Goal: Task Accomplishment & Management: Use online tool/utility

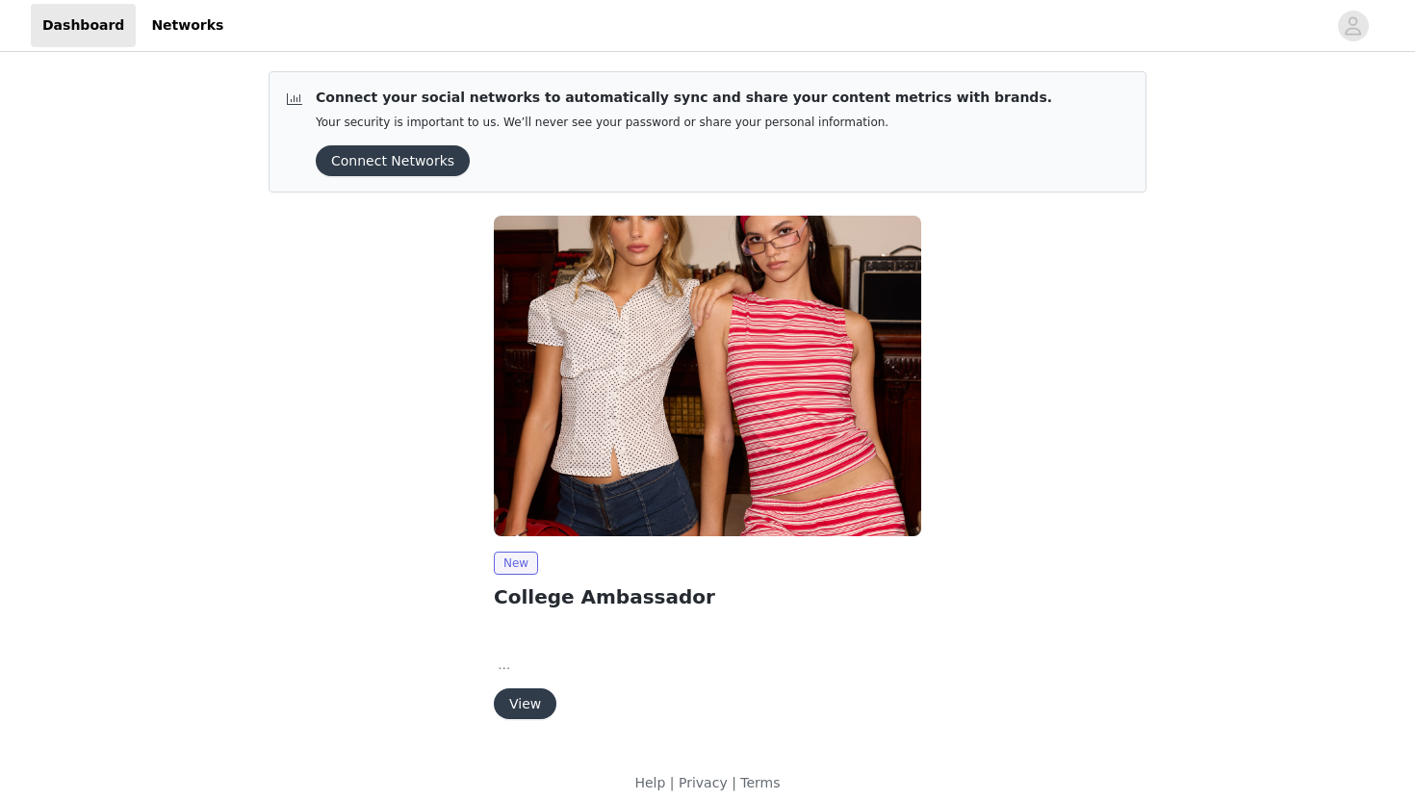
click at [516, 696] on button "View" at bounding box center [525, 703] width 63 height 31
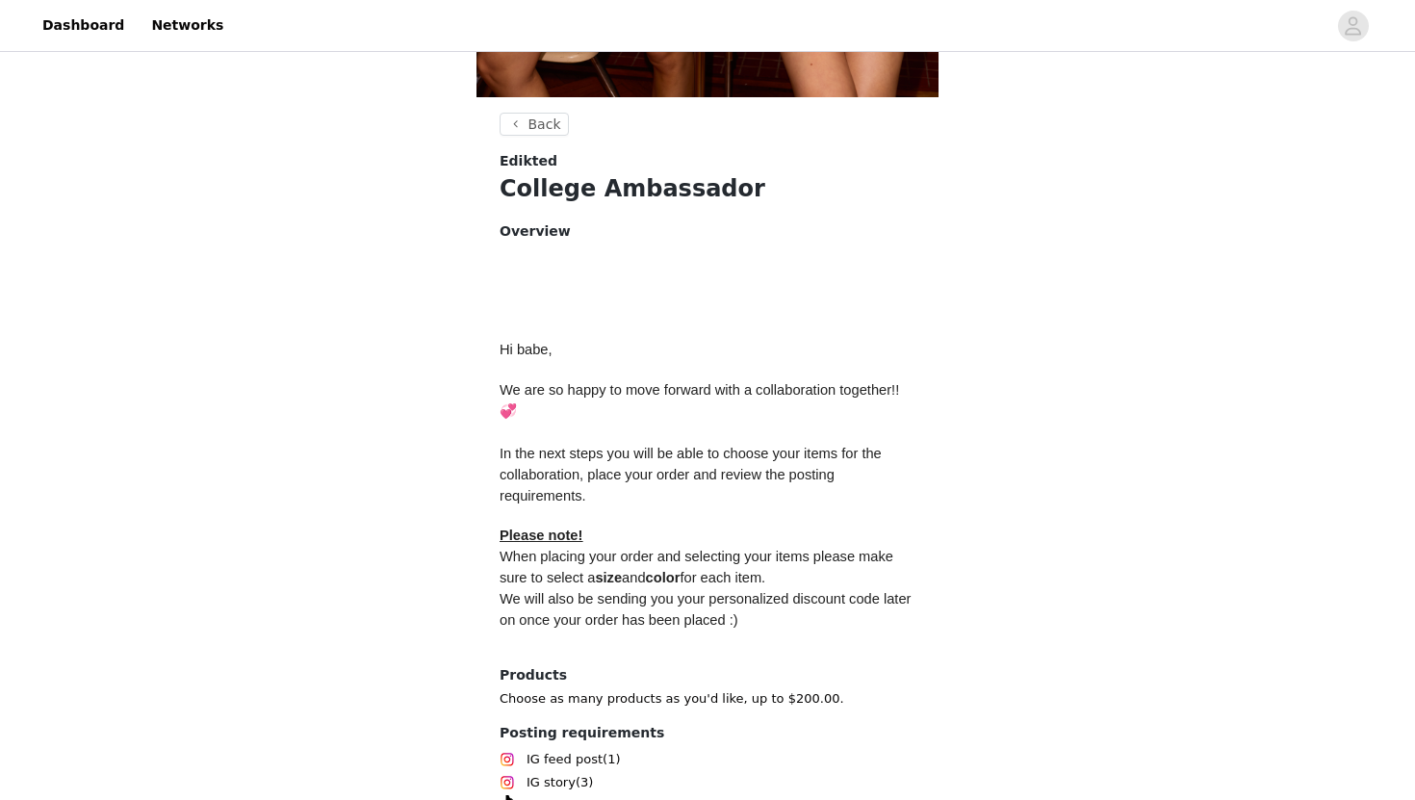
scroll to position [778, 0]
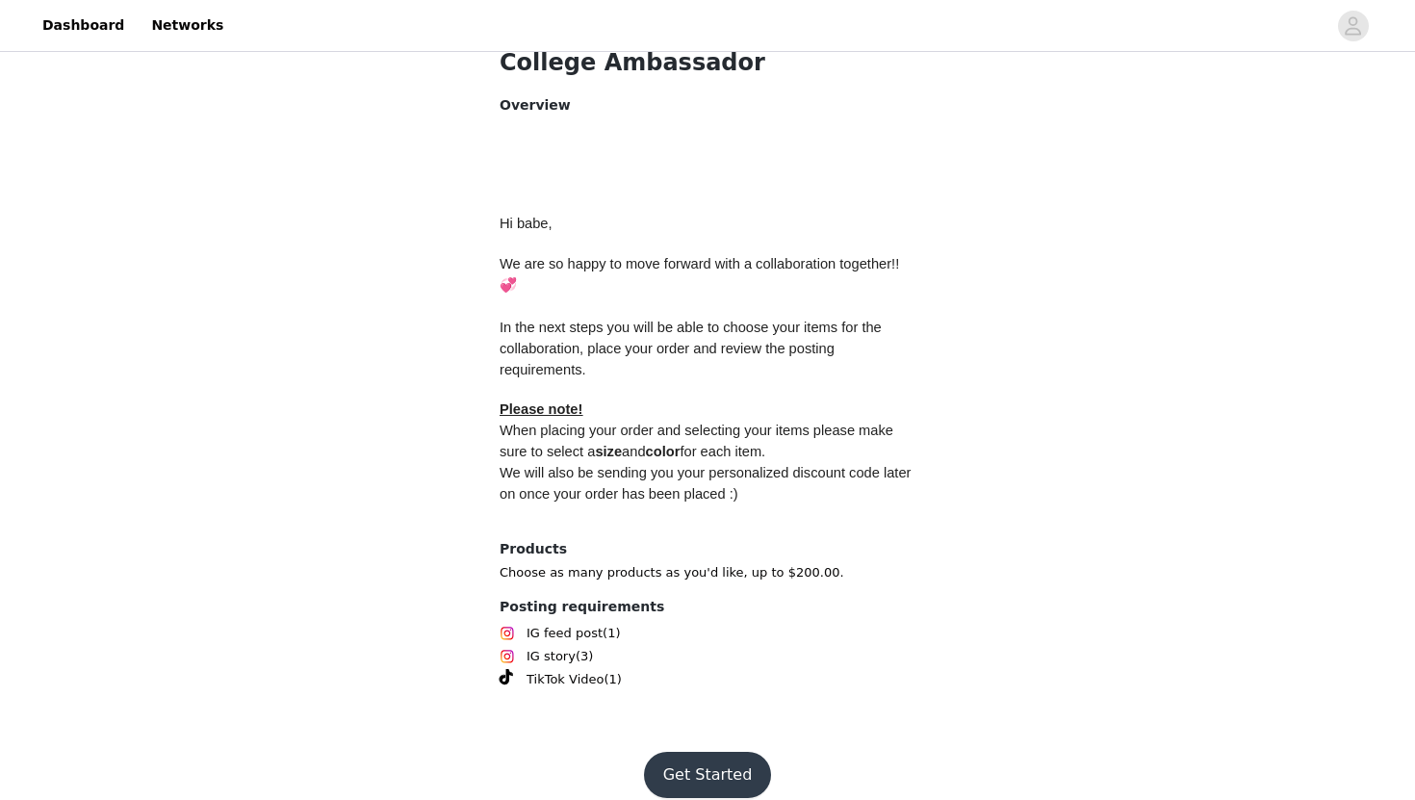
click at [681, 752] on button "Get Started" at bounding box center [708, 775] width 128 height 46
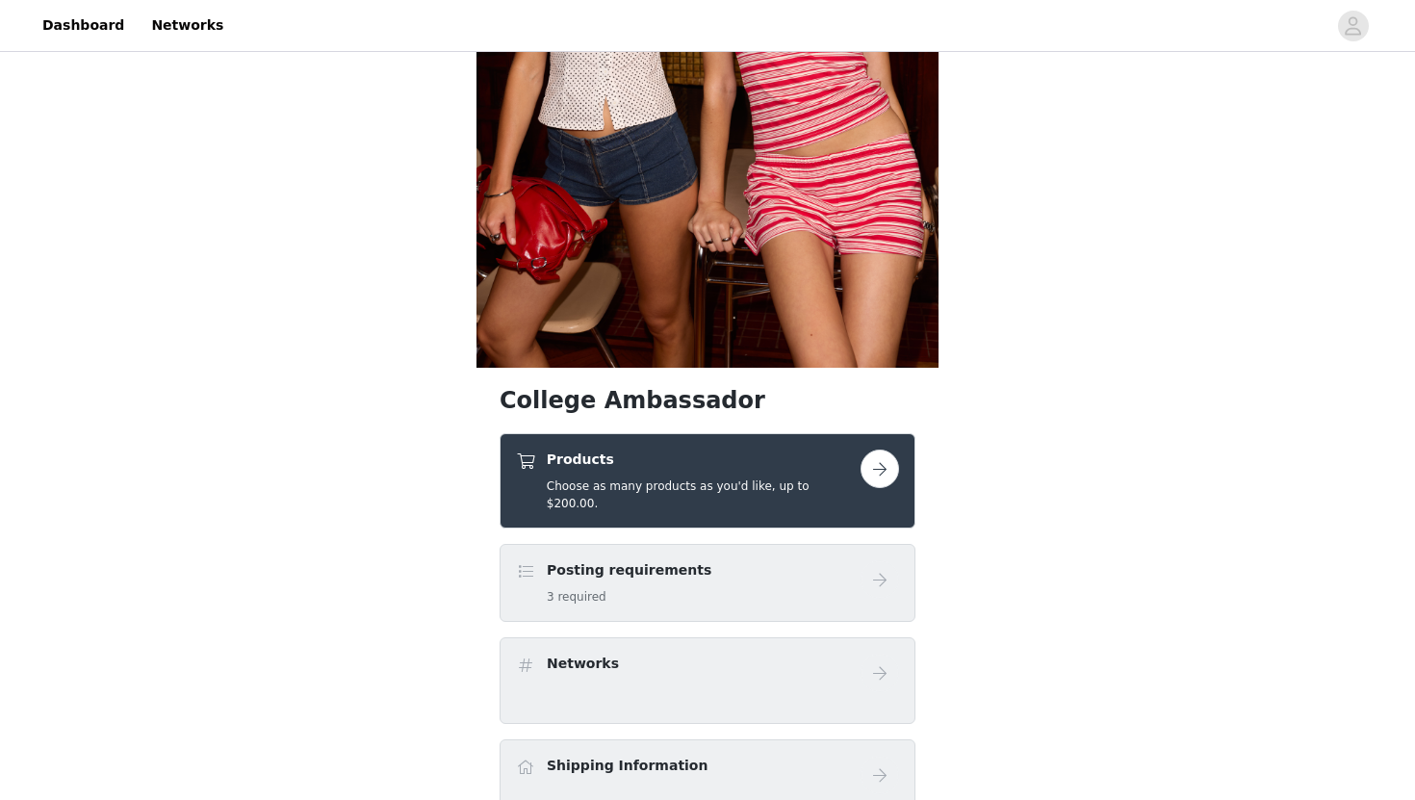
scroll to position [382, 0]
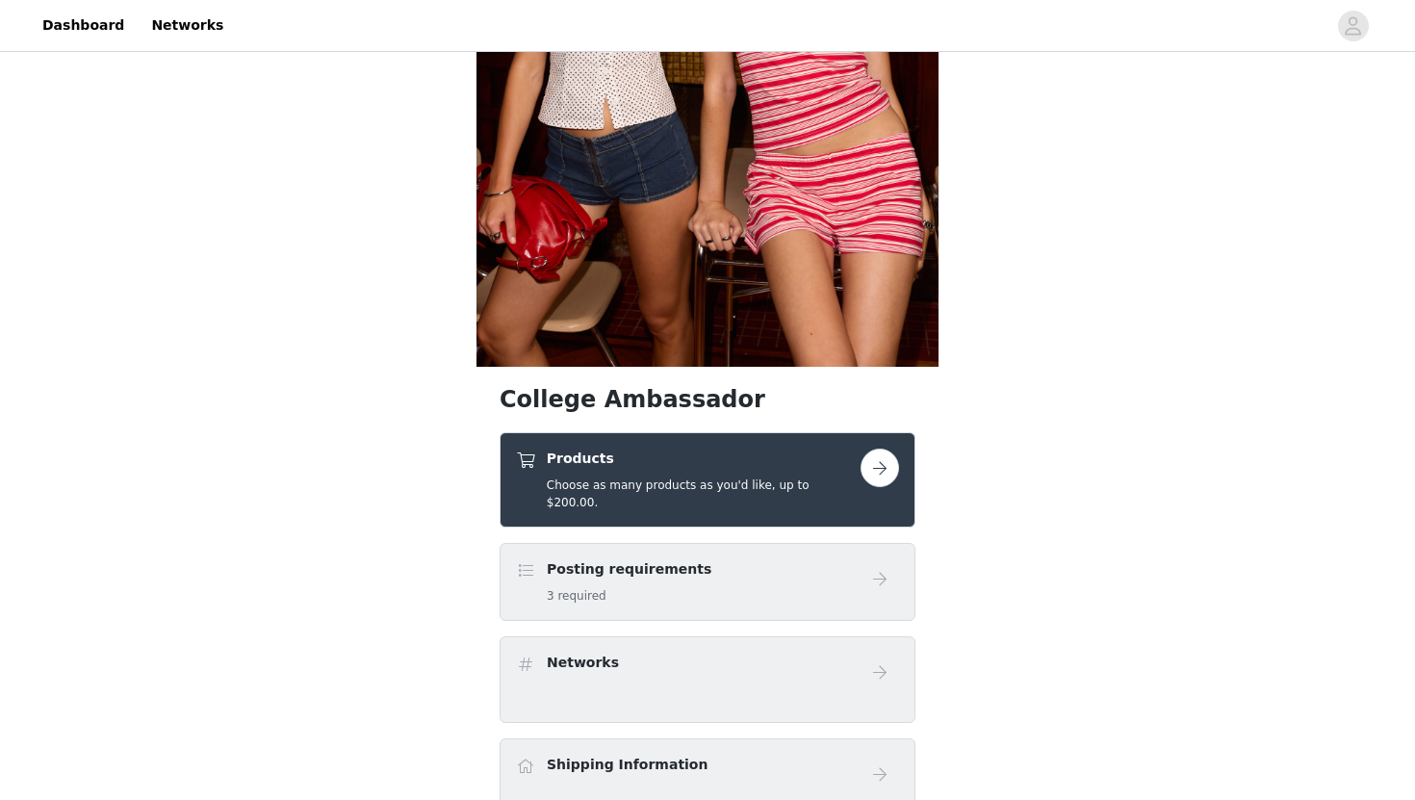
click at [860, 483] on link at bounding box center [879, 467] width 38 height 38
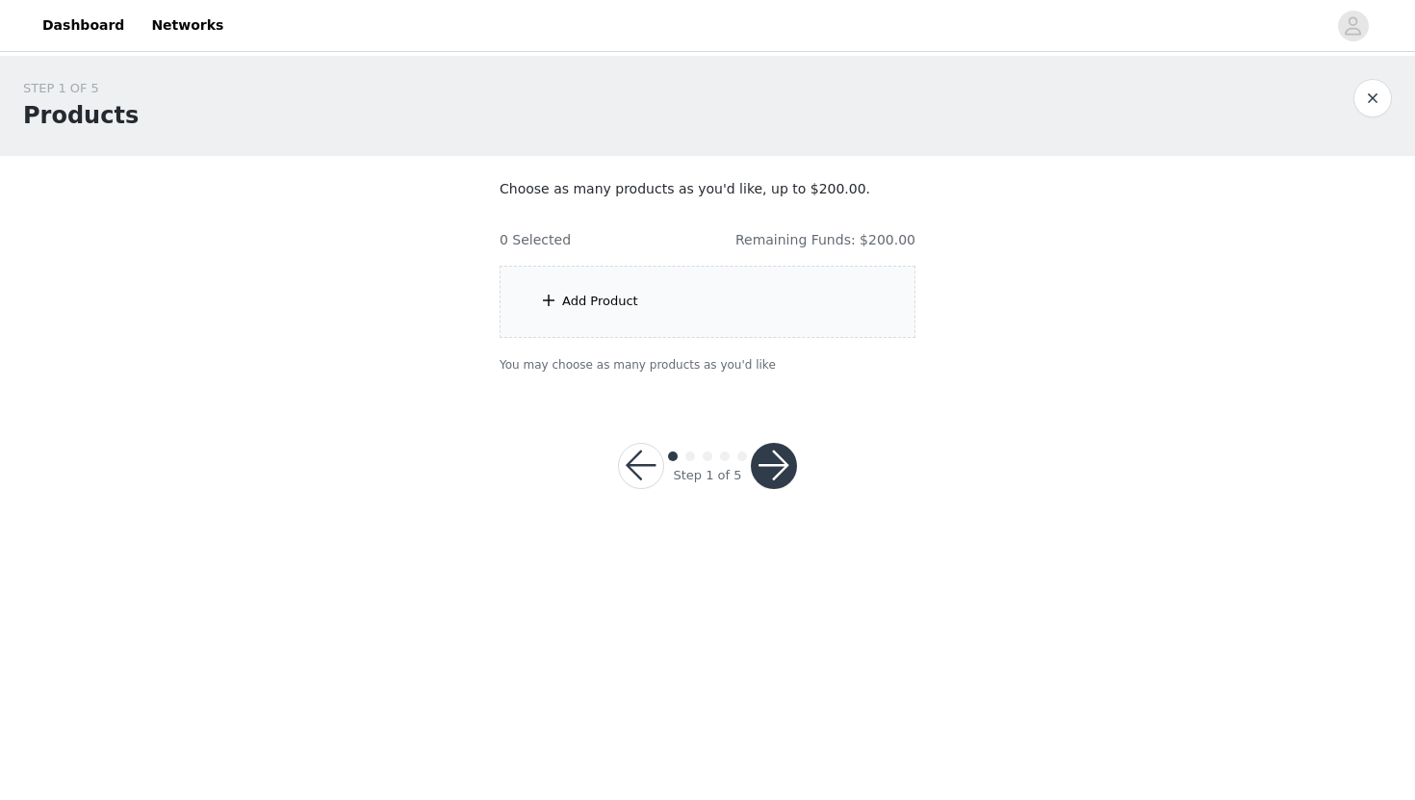
click at [741, 308] on div "Add Product" at bounding box center [707, 302] width 416 height 72
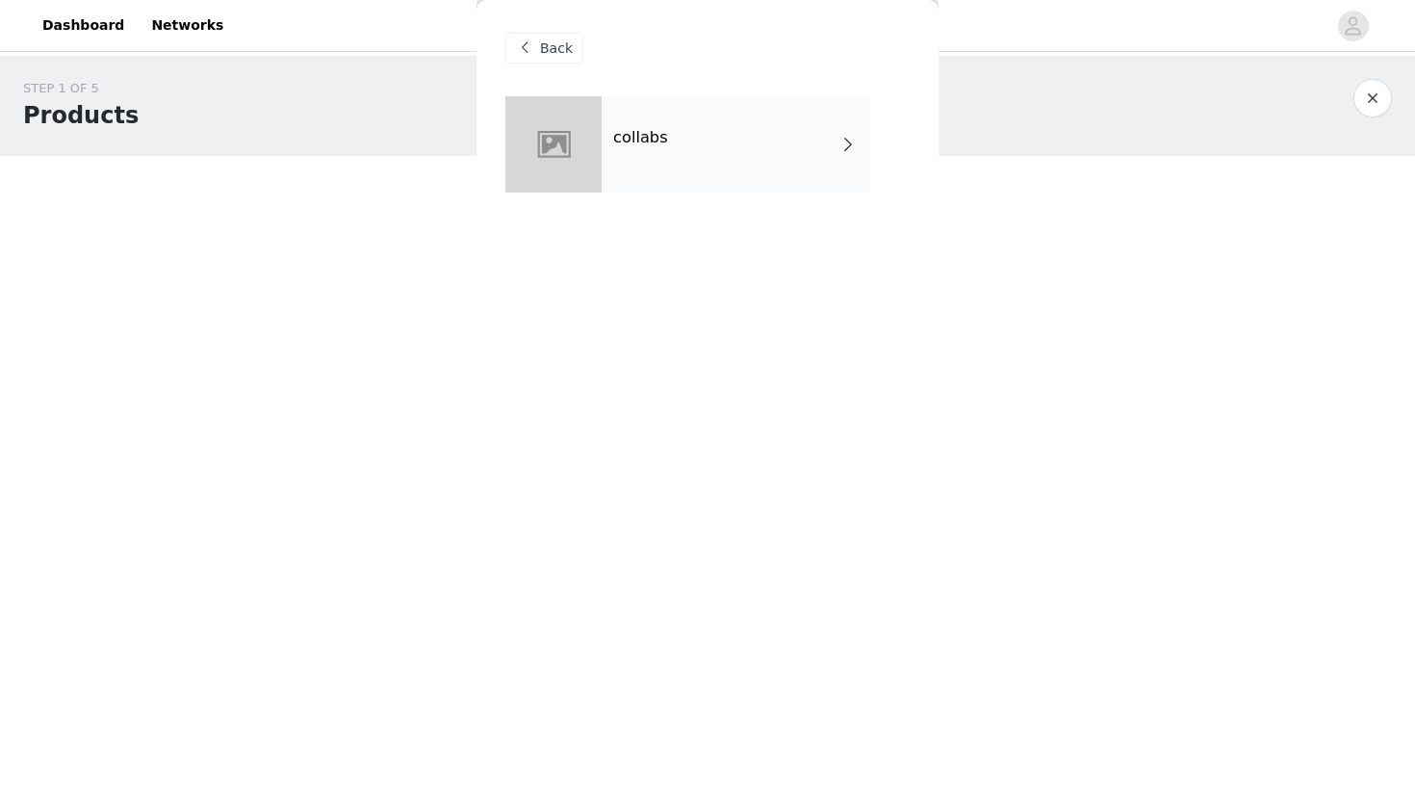
click at [736, 164] on div "collabs" at bounding box center [735, 144] width 268 height 96
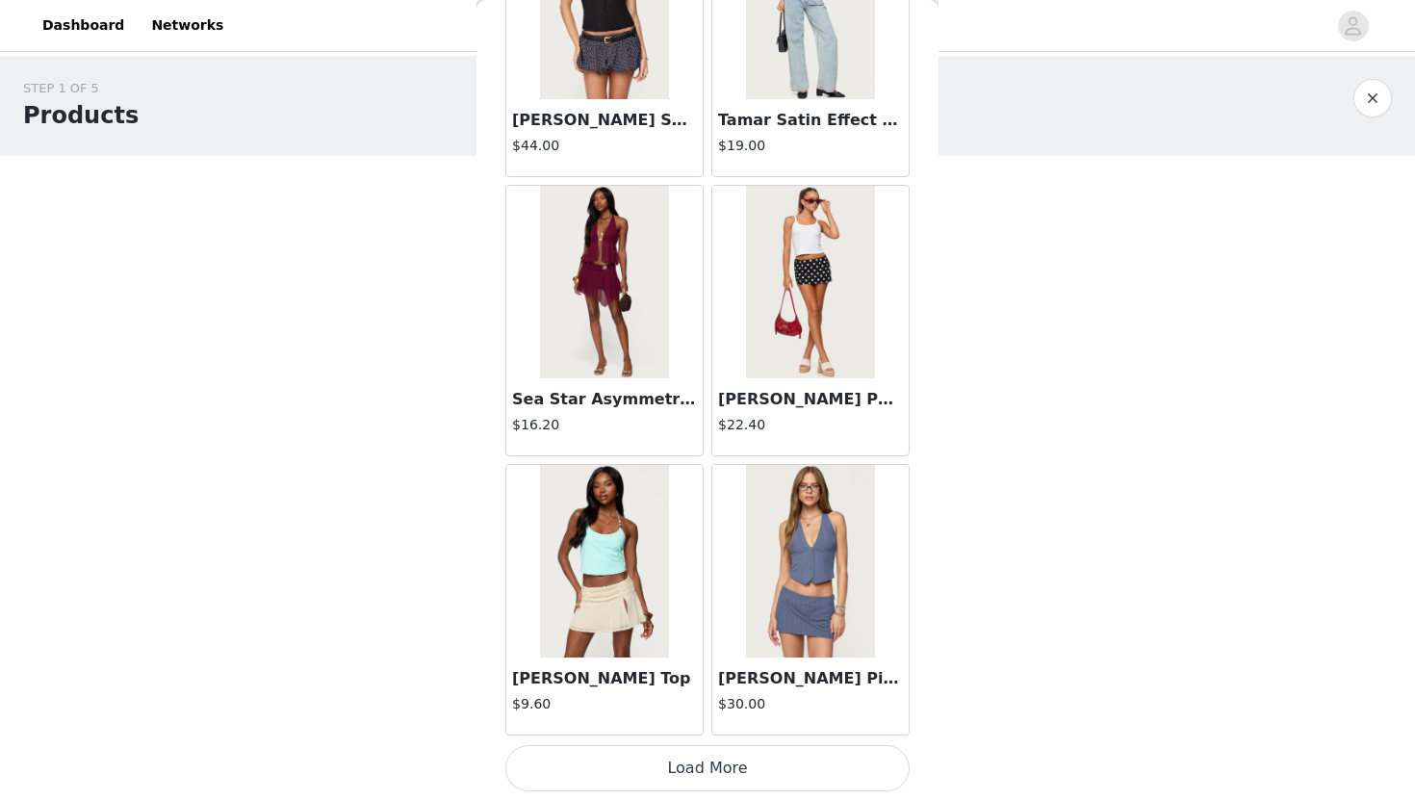
scroll to position [2145, 0]
click at [678, 772] on button "Load More" at bounding box center [707, 767] width 404 height 46
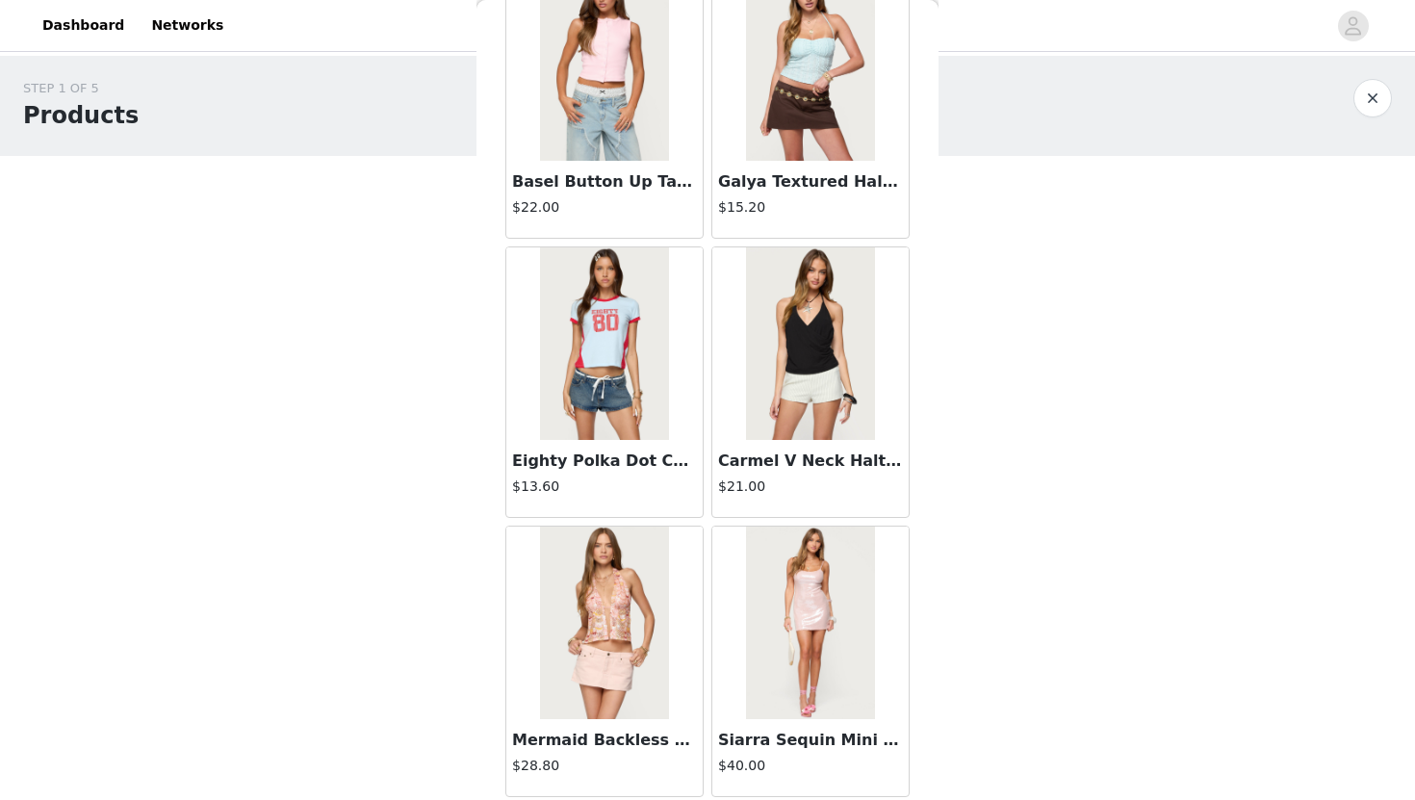
scroll to position [4936, 0]
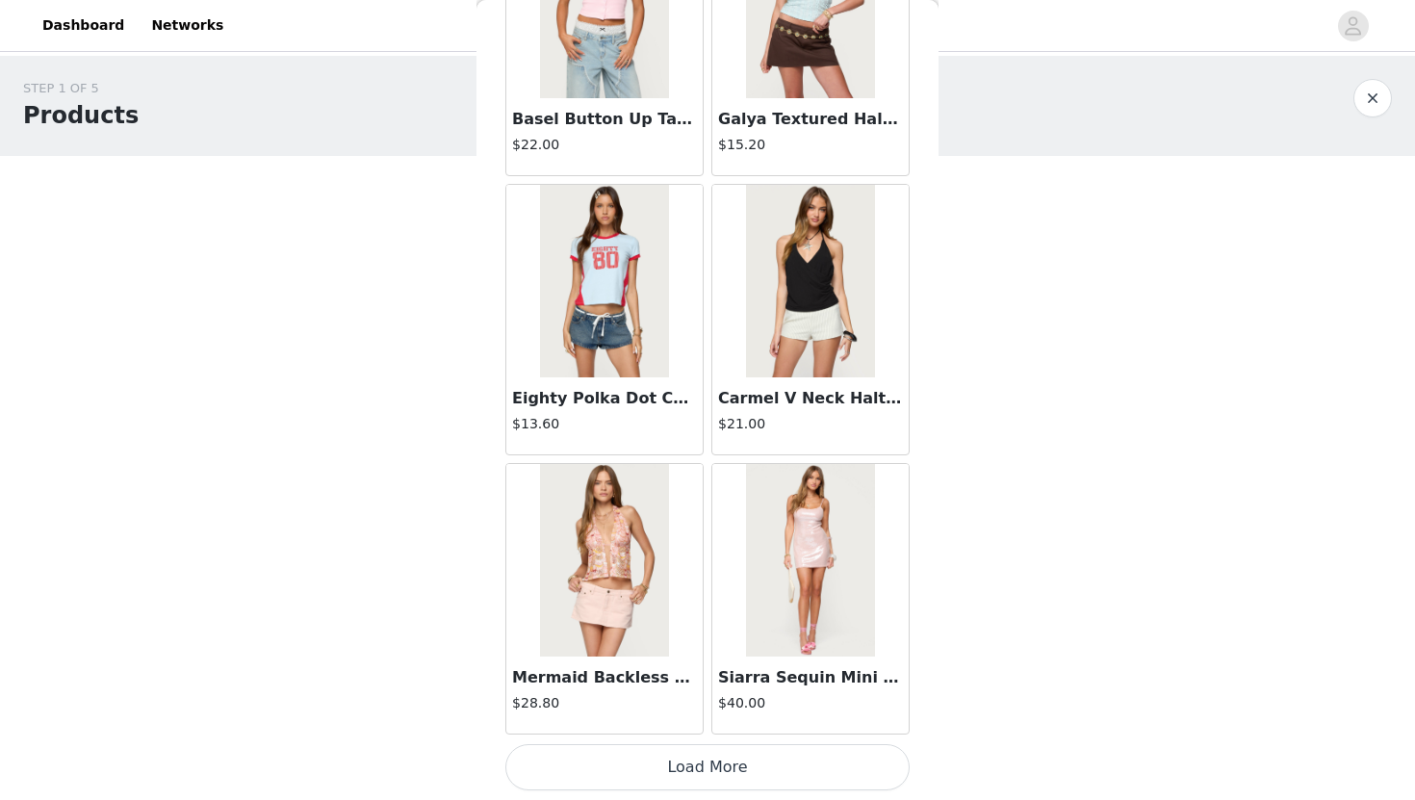
click at [725, 761] on button "Load More" at bounding box center [707, 767] width 404 height 46
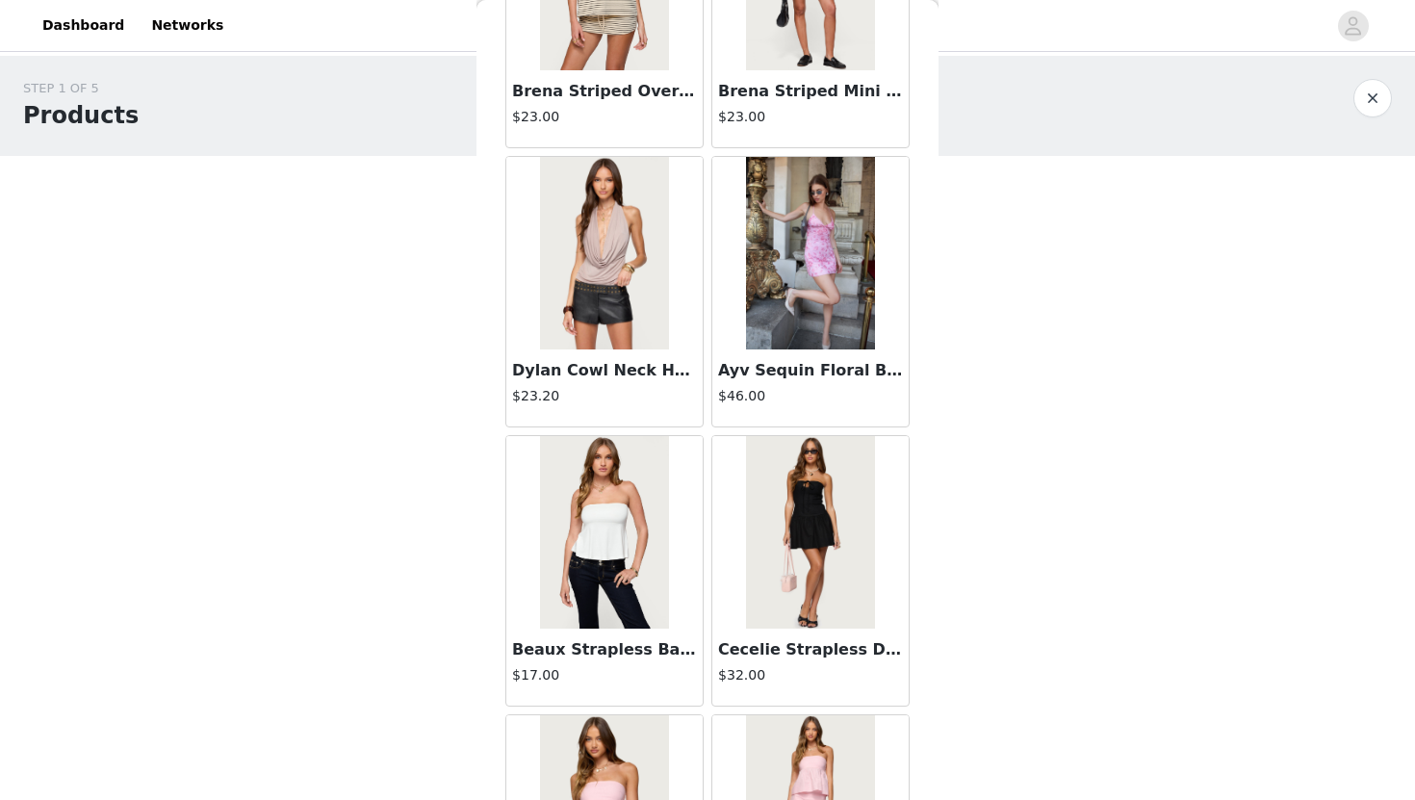
scroll to position [7727, 0]
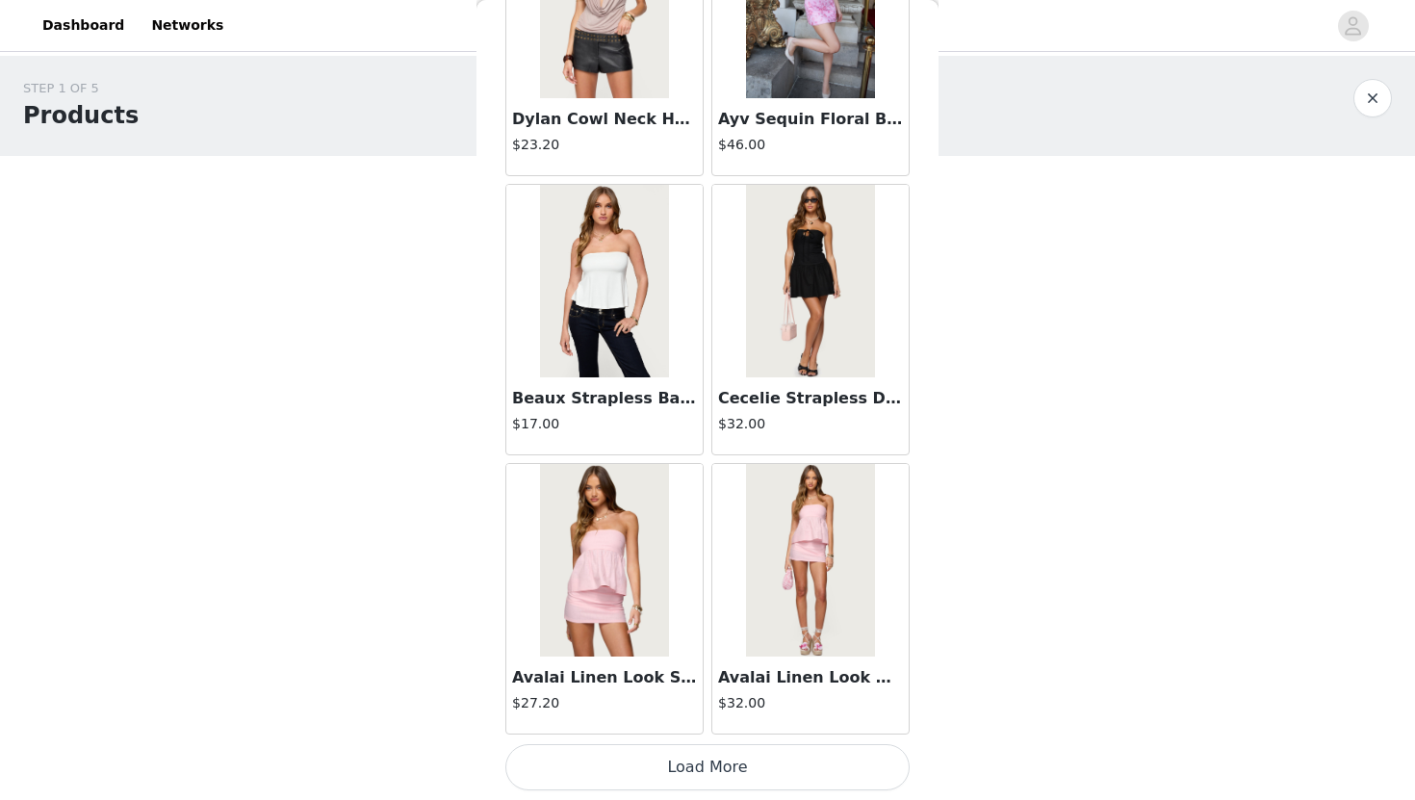
click at [772, 777] on button "Load More" at bounding box center [707, 767] width 404 height 46
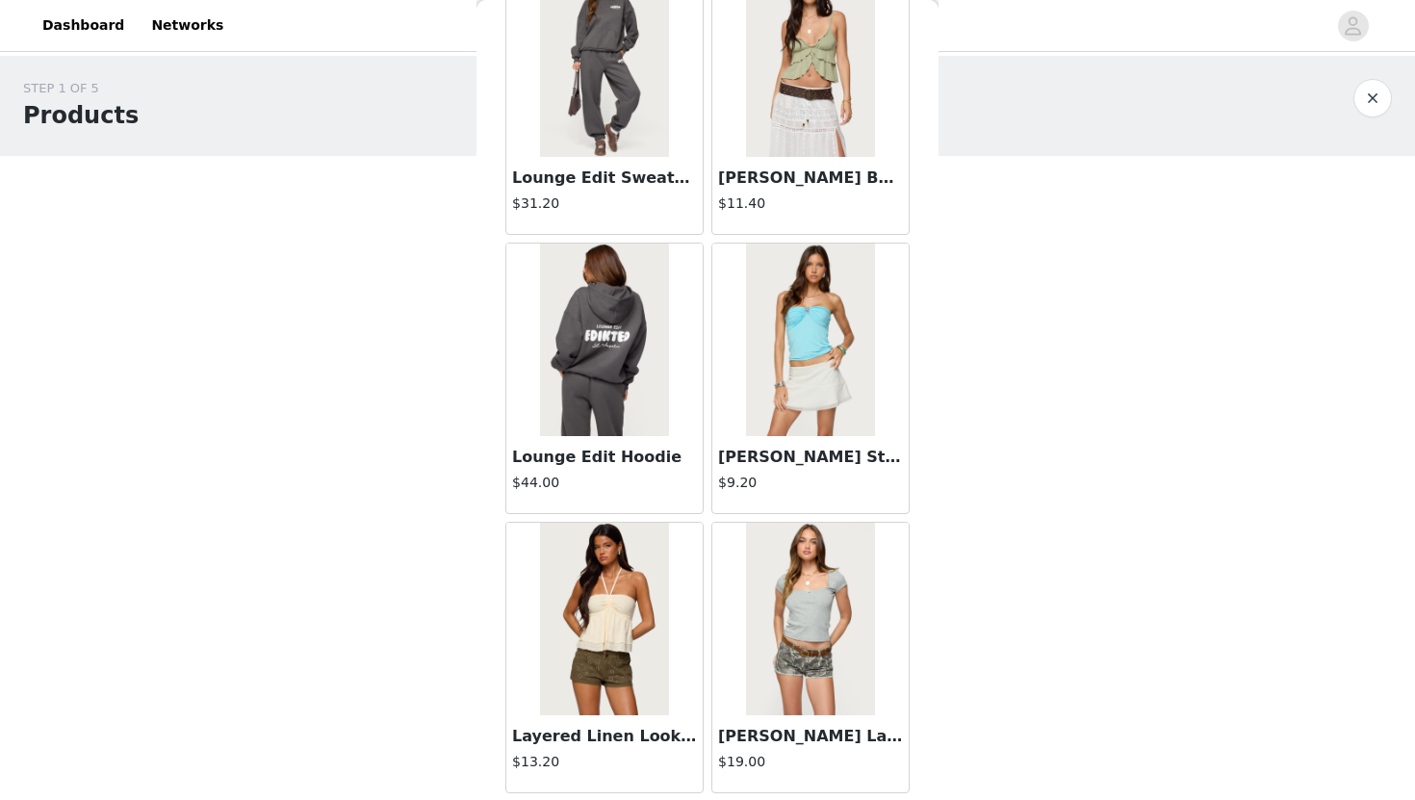
scroll to position [10518, 0]
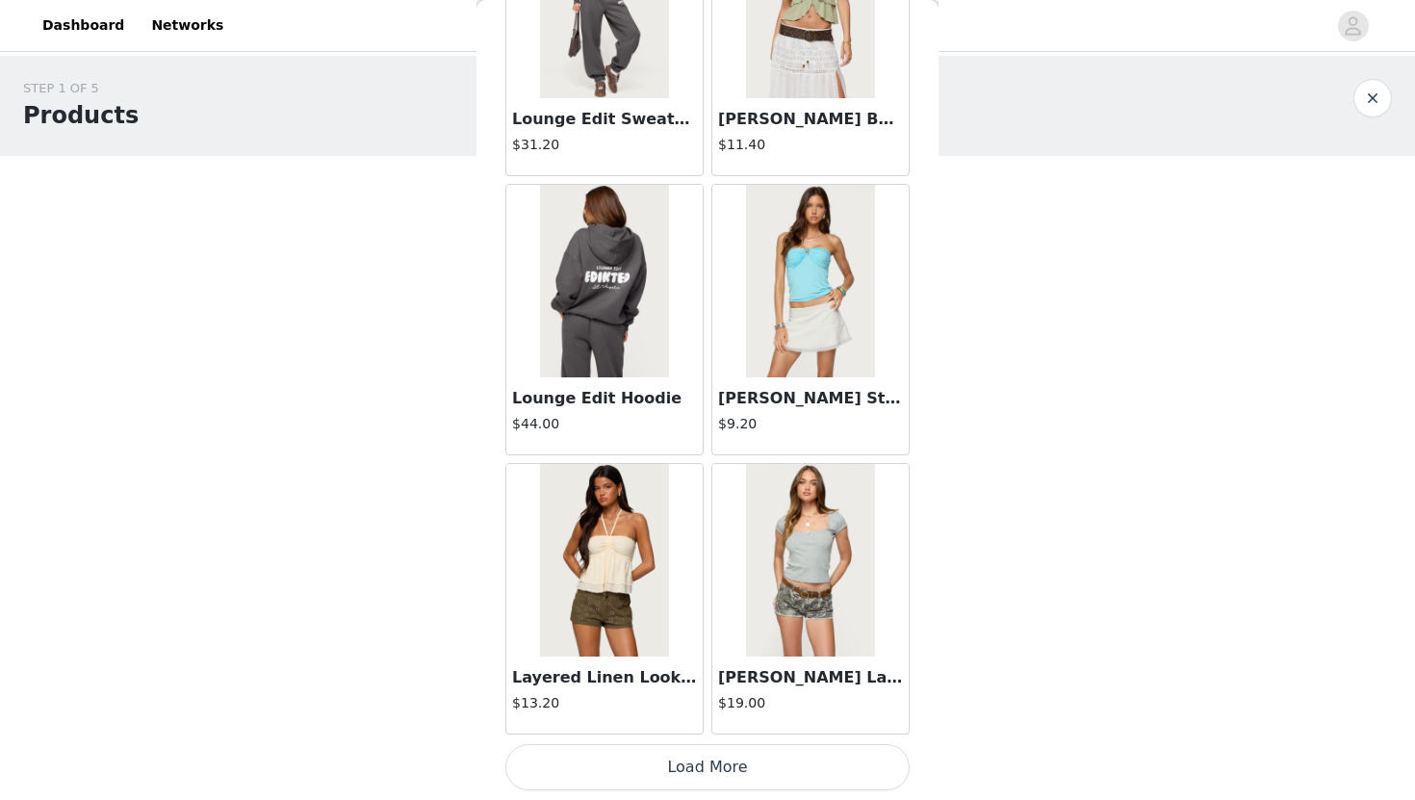
click at [760, 780] on button "Load More" at bounding box center [707, 767] width 404 height 46
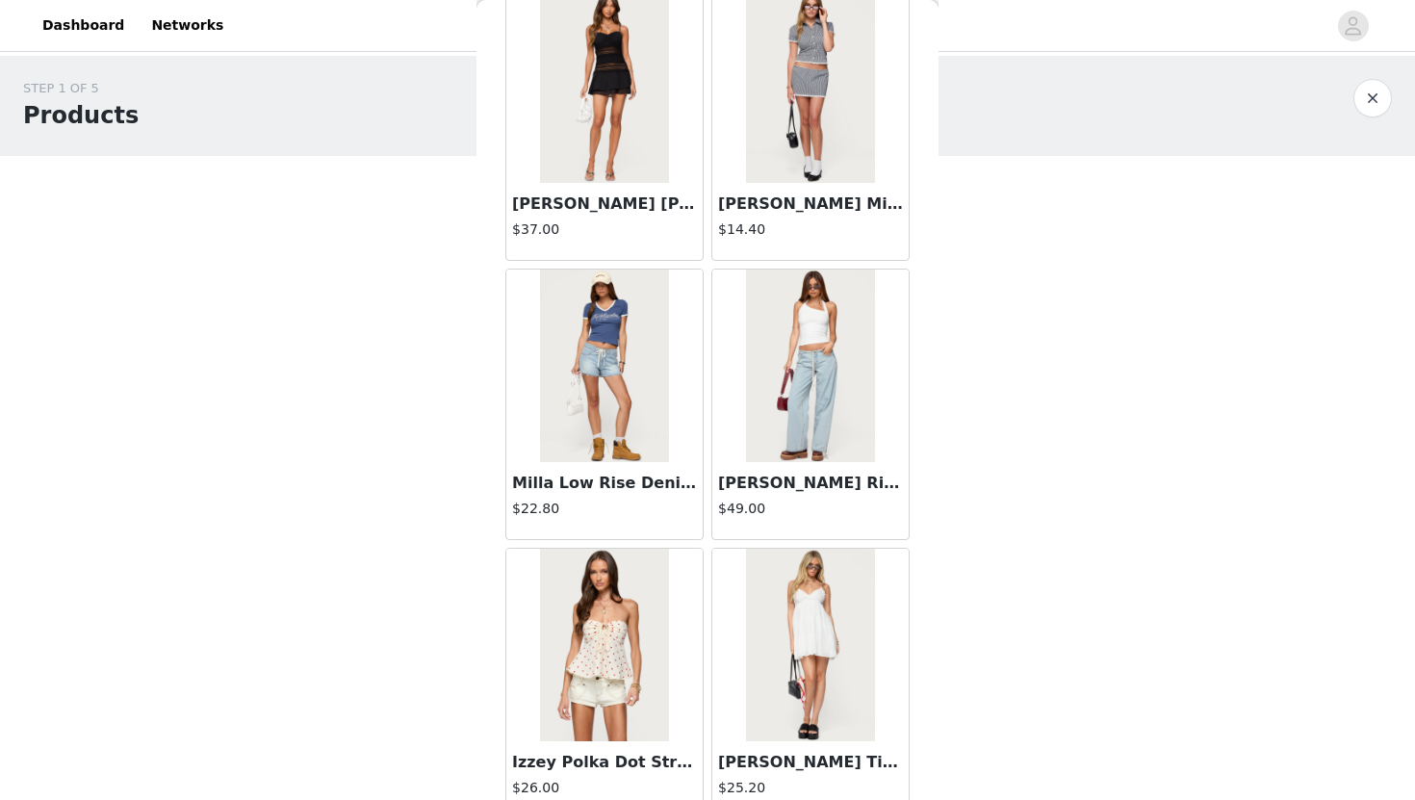
scroll to position [13309, 0]
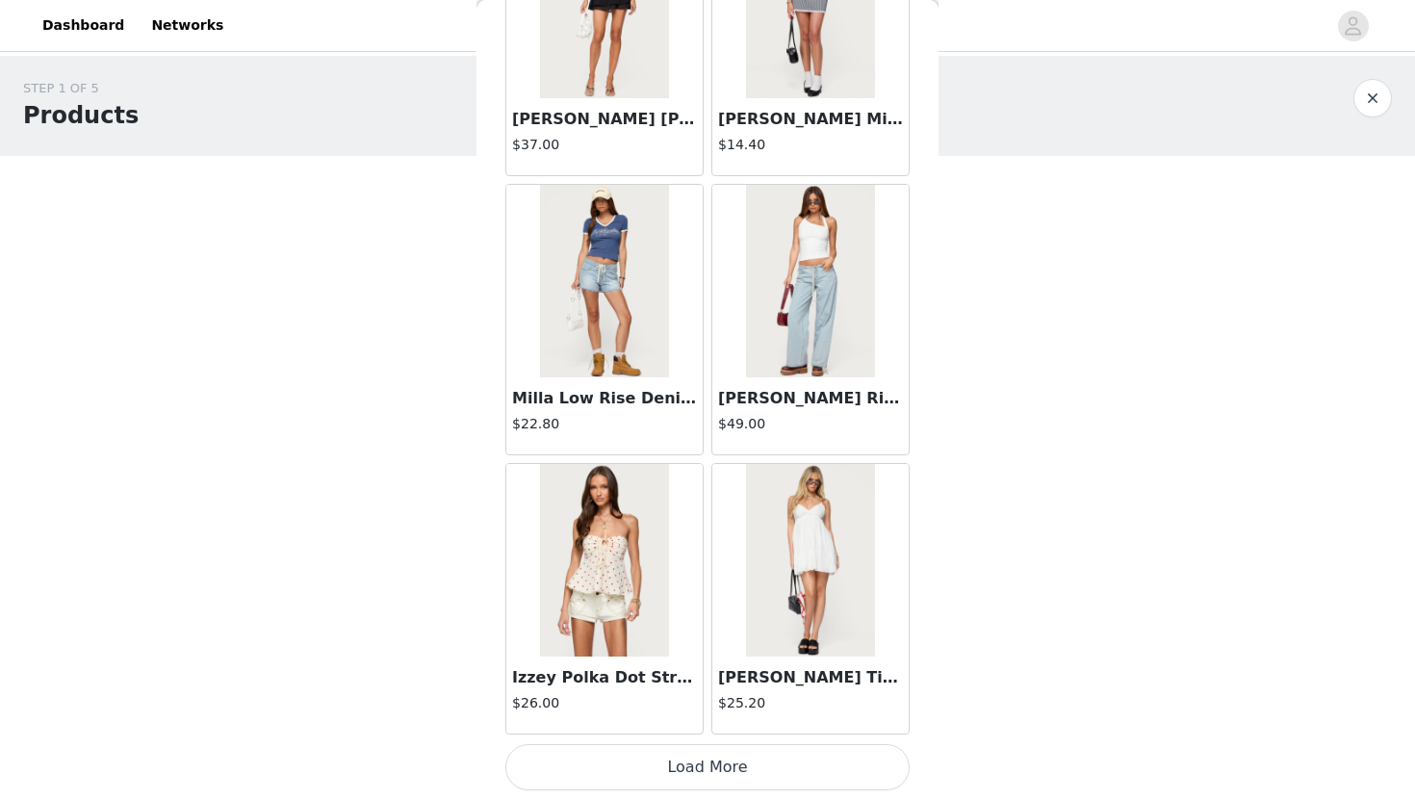
click at [635, 778] on button "Load More" at bounding box center [707, 767] width 404 height 46
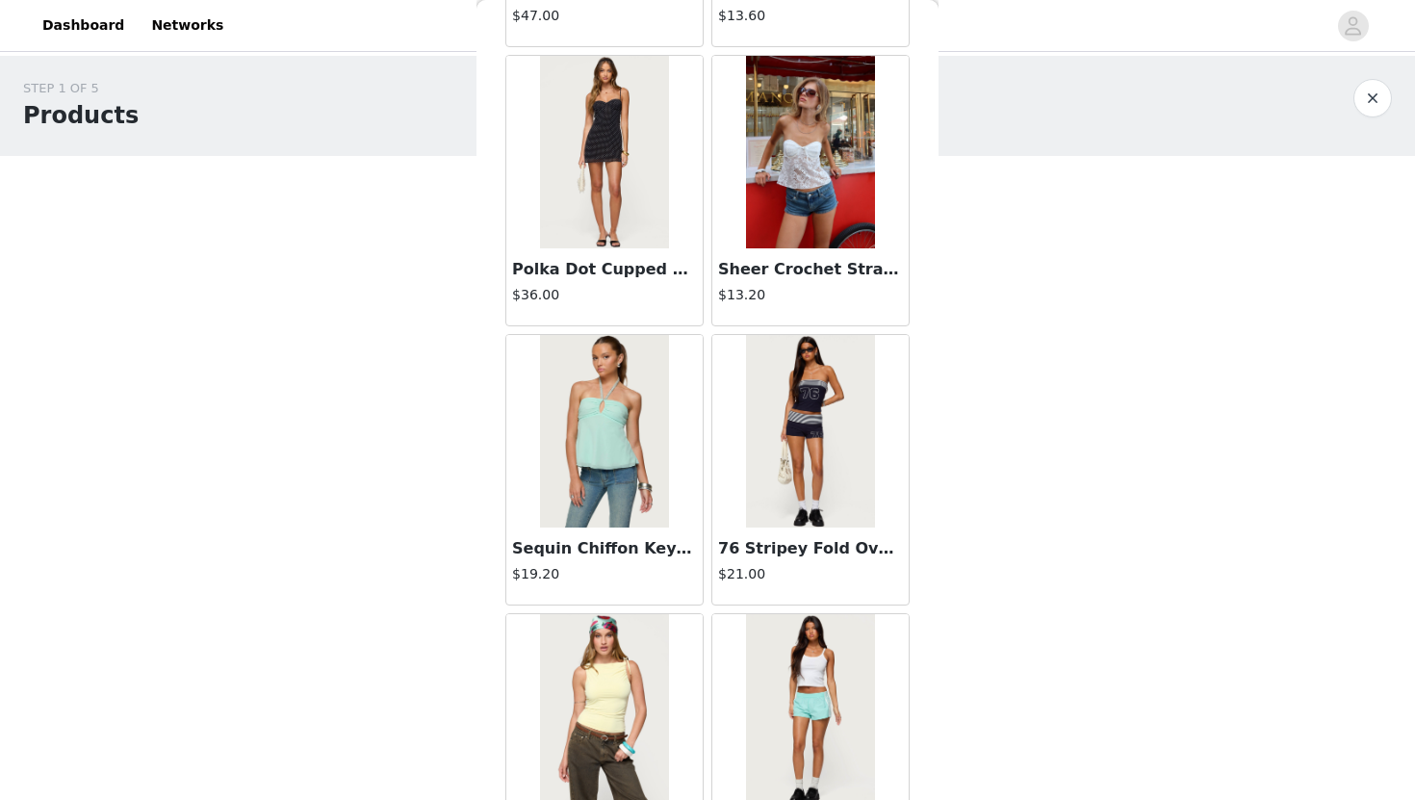
scroll to position [14570, 0]
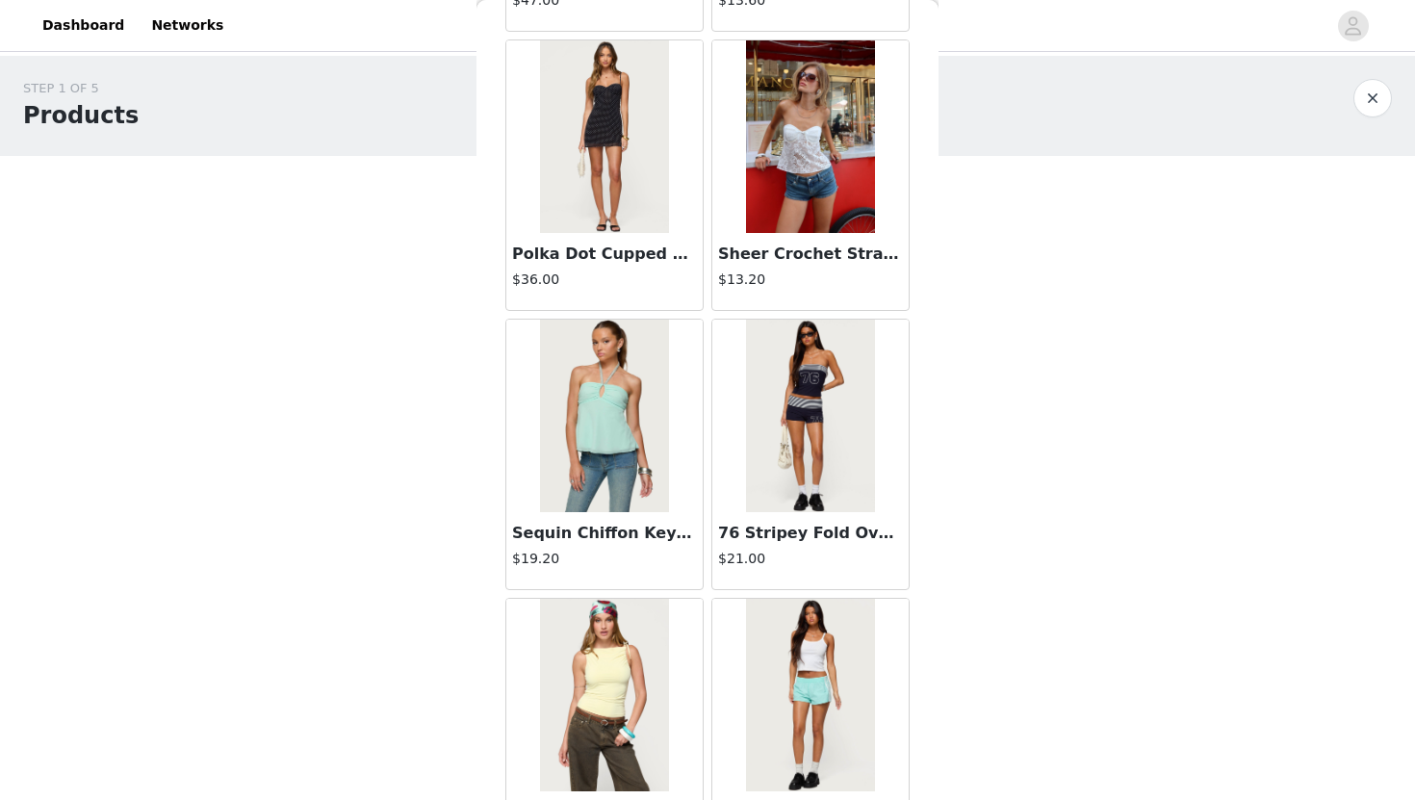
click at [853, 421] on img at bounding box center [810, 416] width 128 height 192
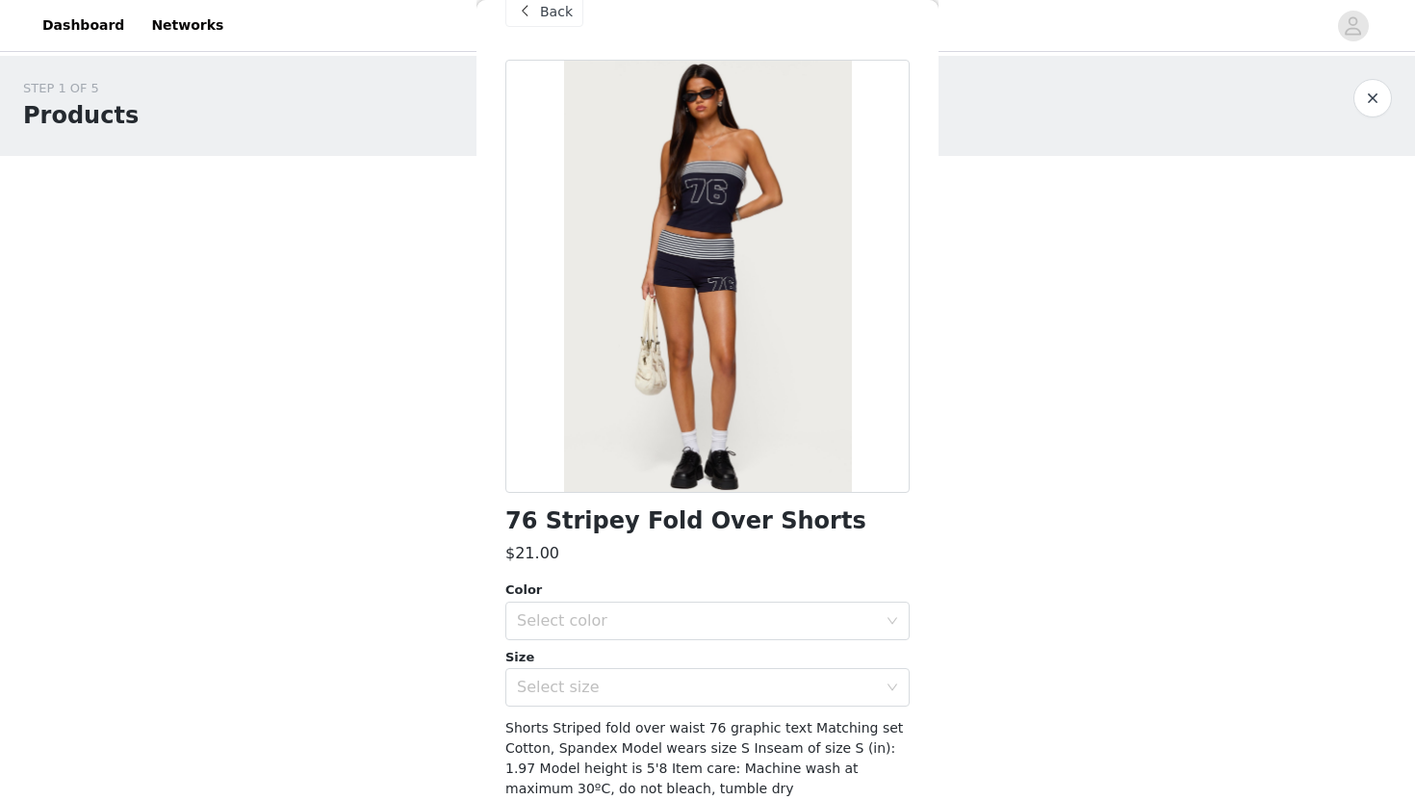
scroll to position [0, 0]
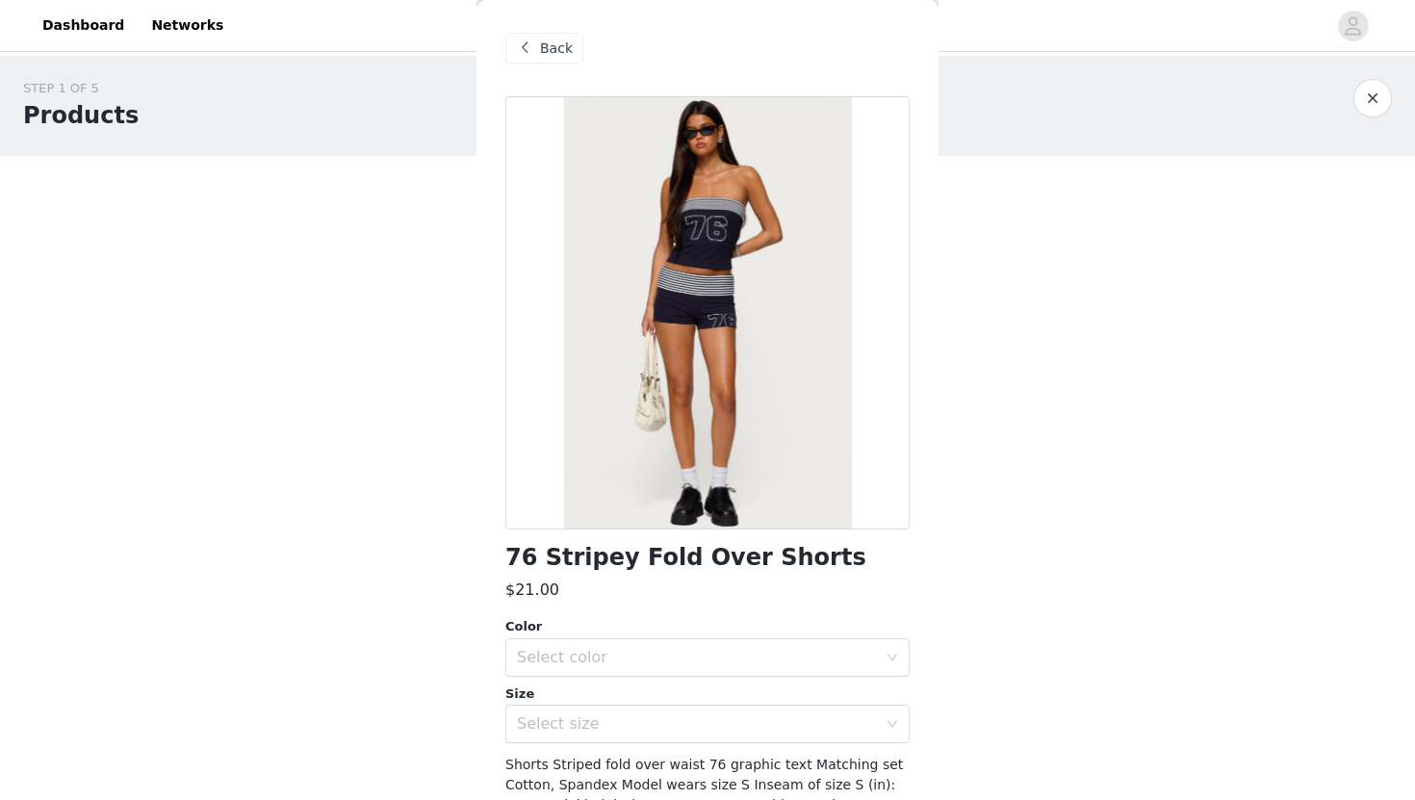
click at [528, 46] on span at bounding box center [524, 48] width 23 height 23
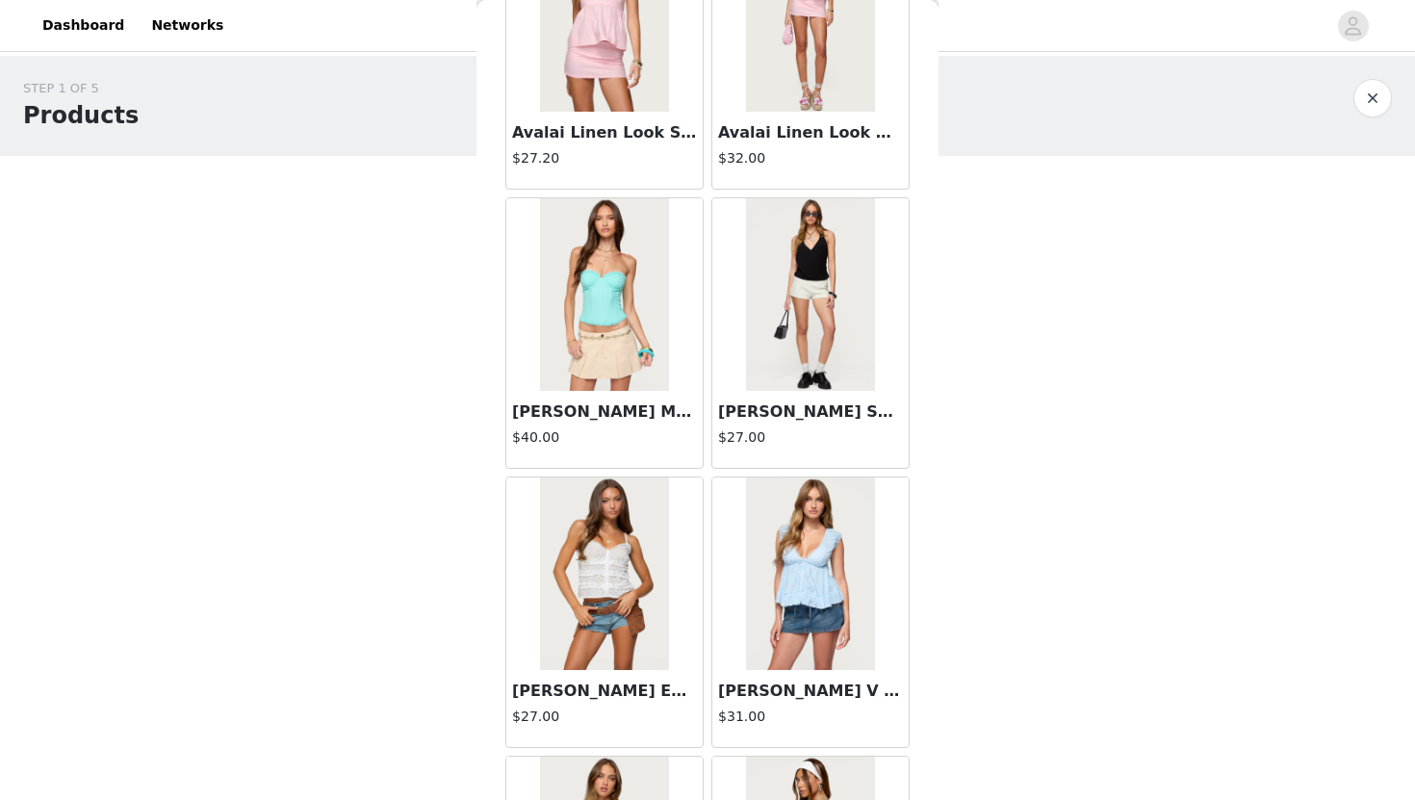
scroll to position [16100, 0]
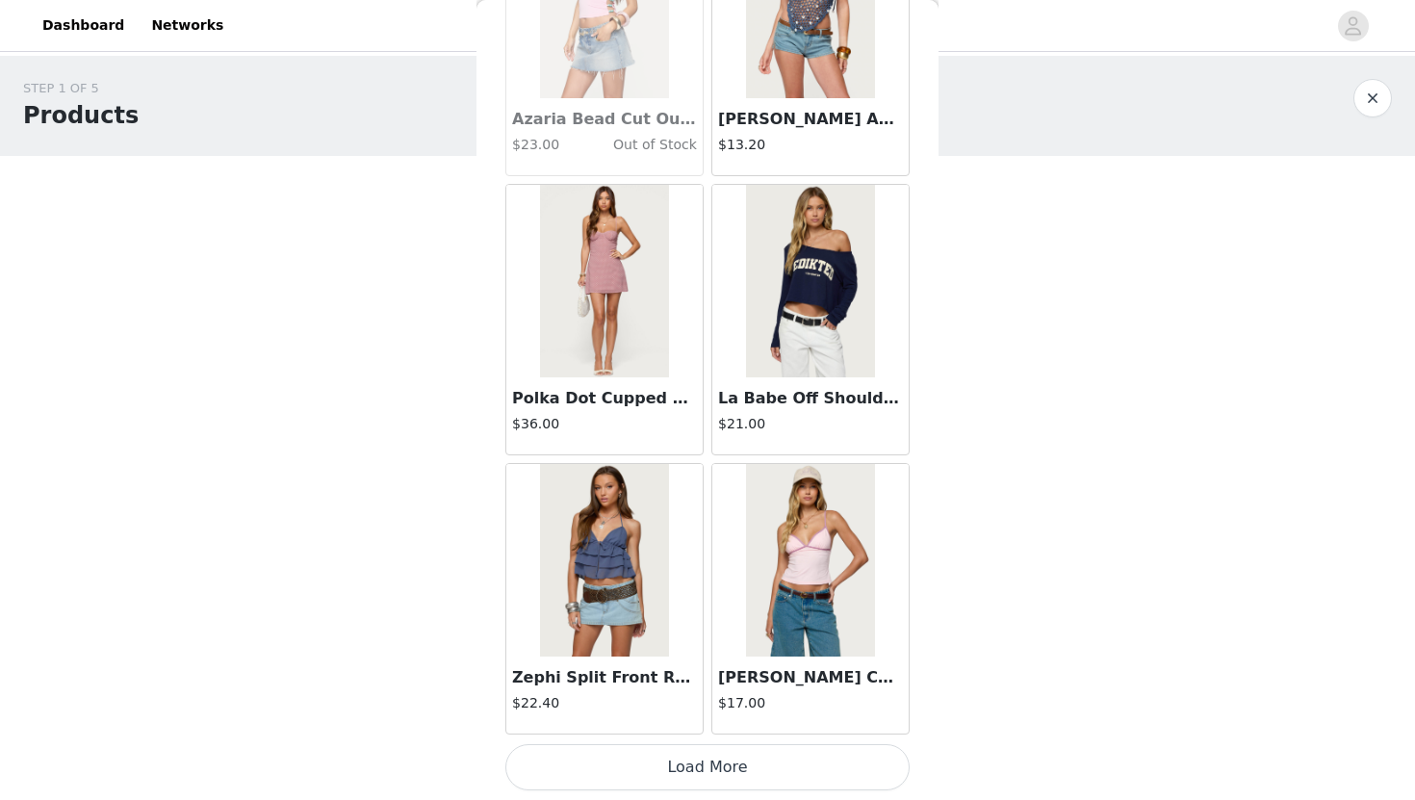
click at [841, 778] on button "Load More" at bounding box center [707, 767] width 404 height 46
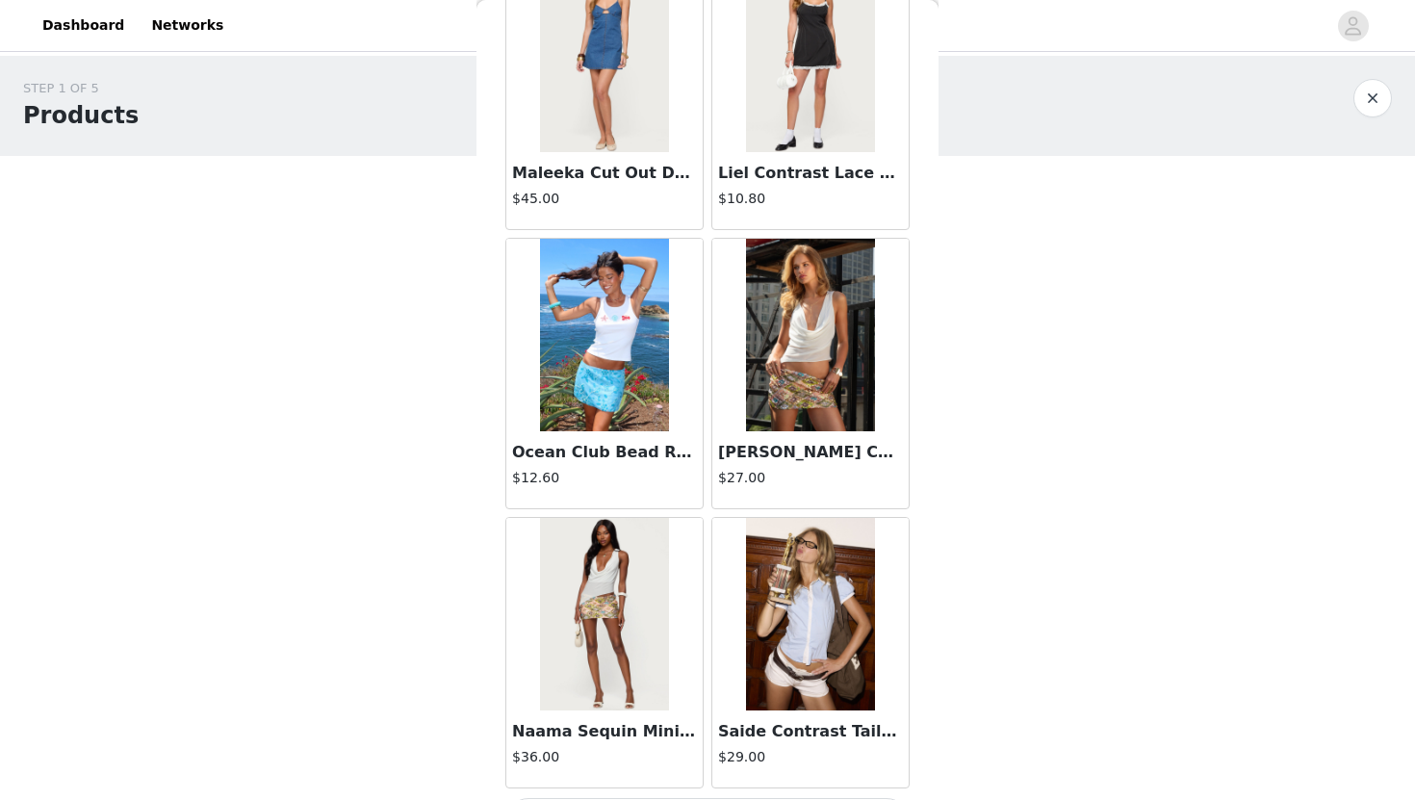
scroll to position [18891, 0]
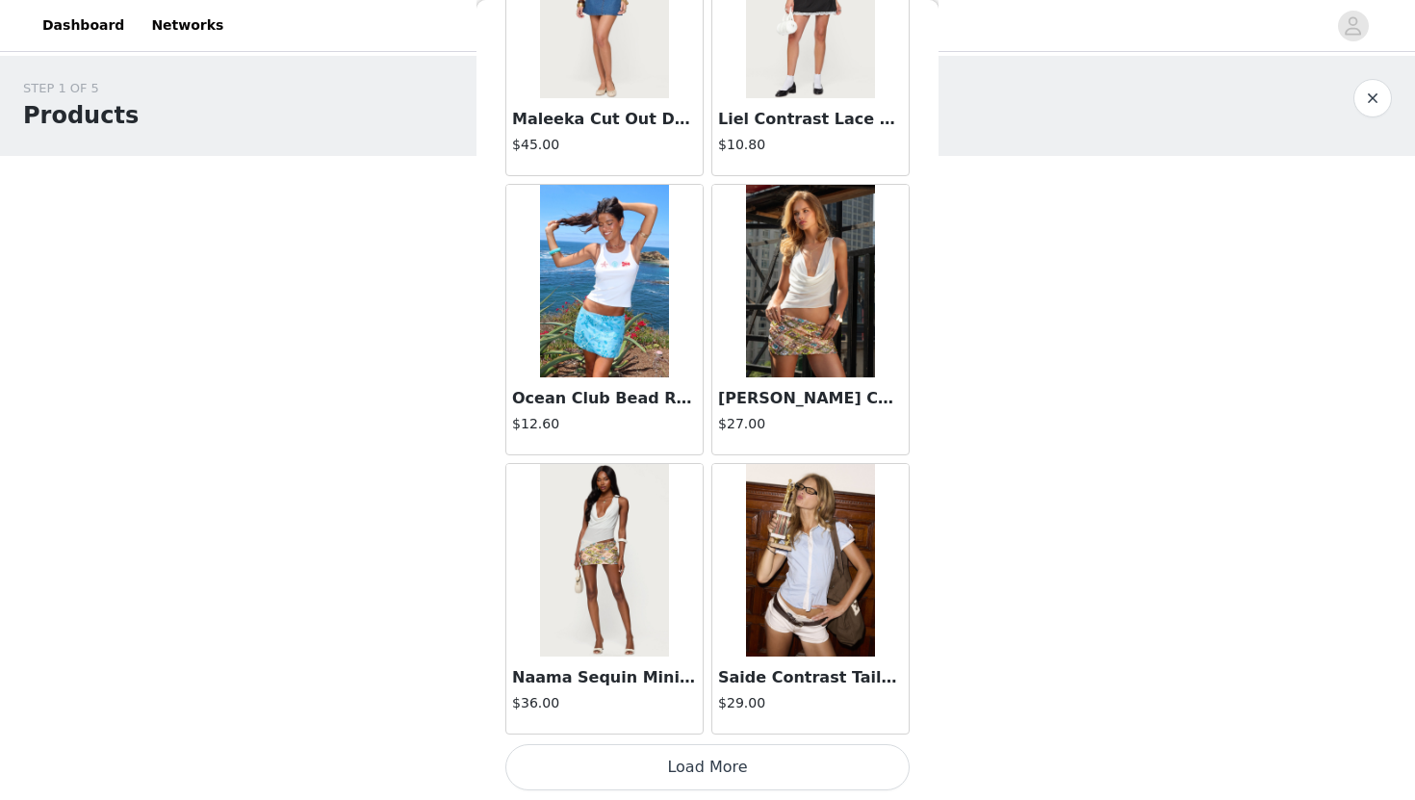
click at [687, 768] on button "Load More" at bounding box center [707, 767] width 404 height 46
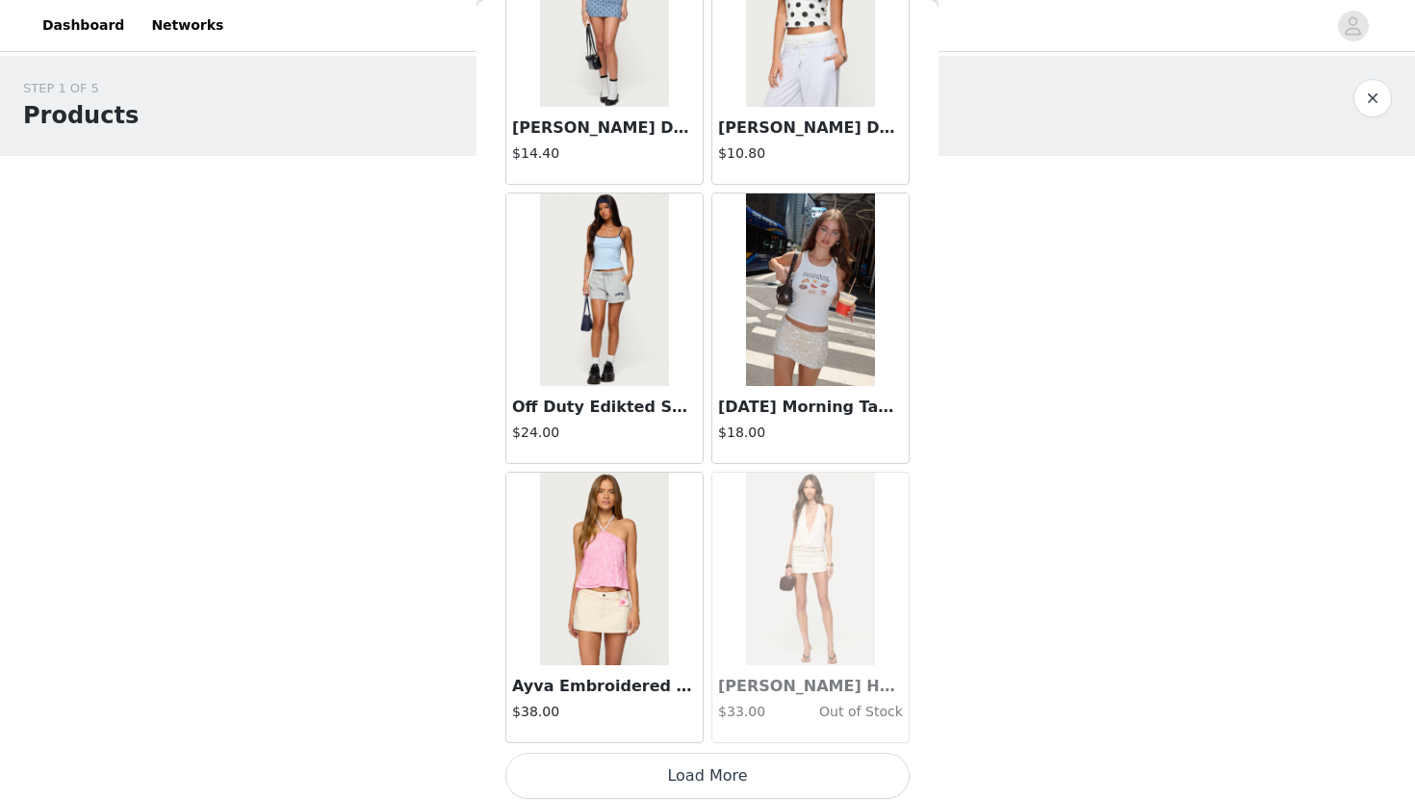
scroll to position [21682, 0]
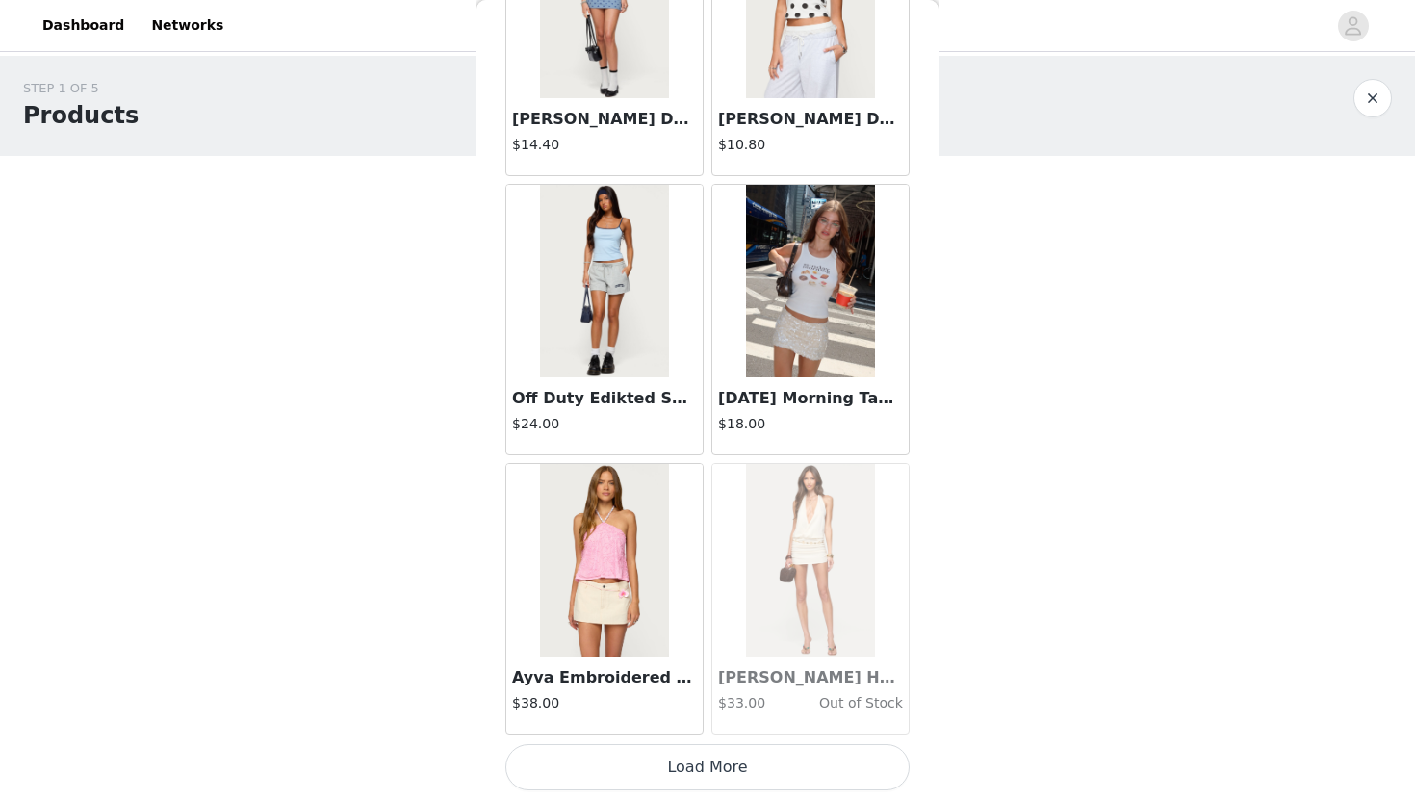
click at [702, 782] on button "Load More" at bounding box center [707, 767] width 404 height 46
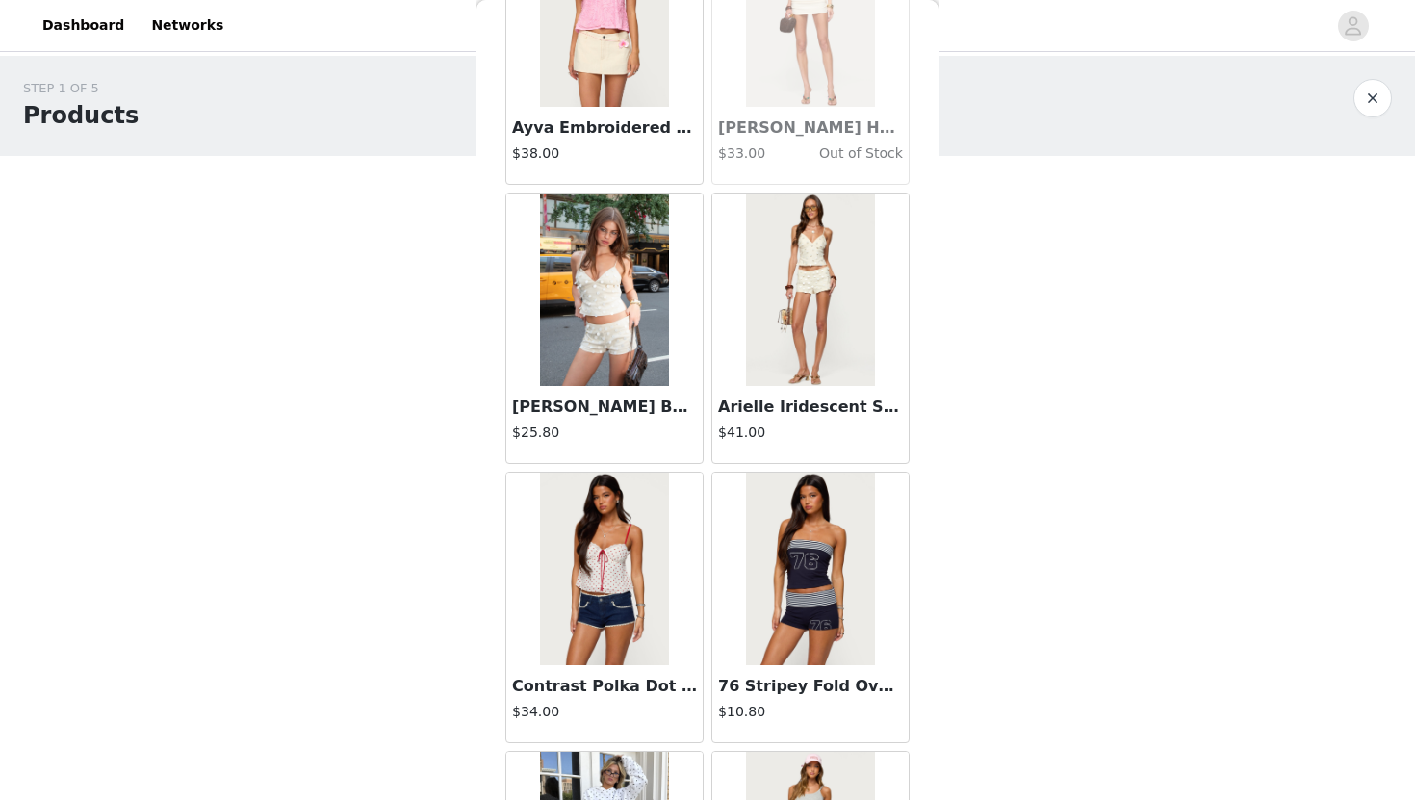
scroll to position [22242, 0]
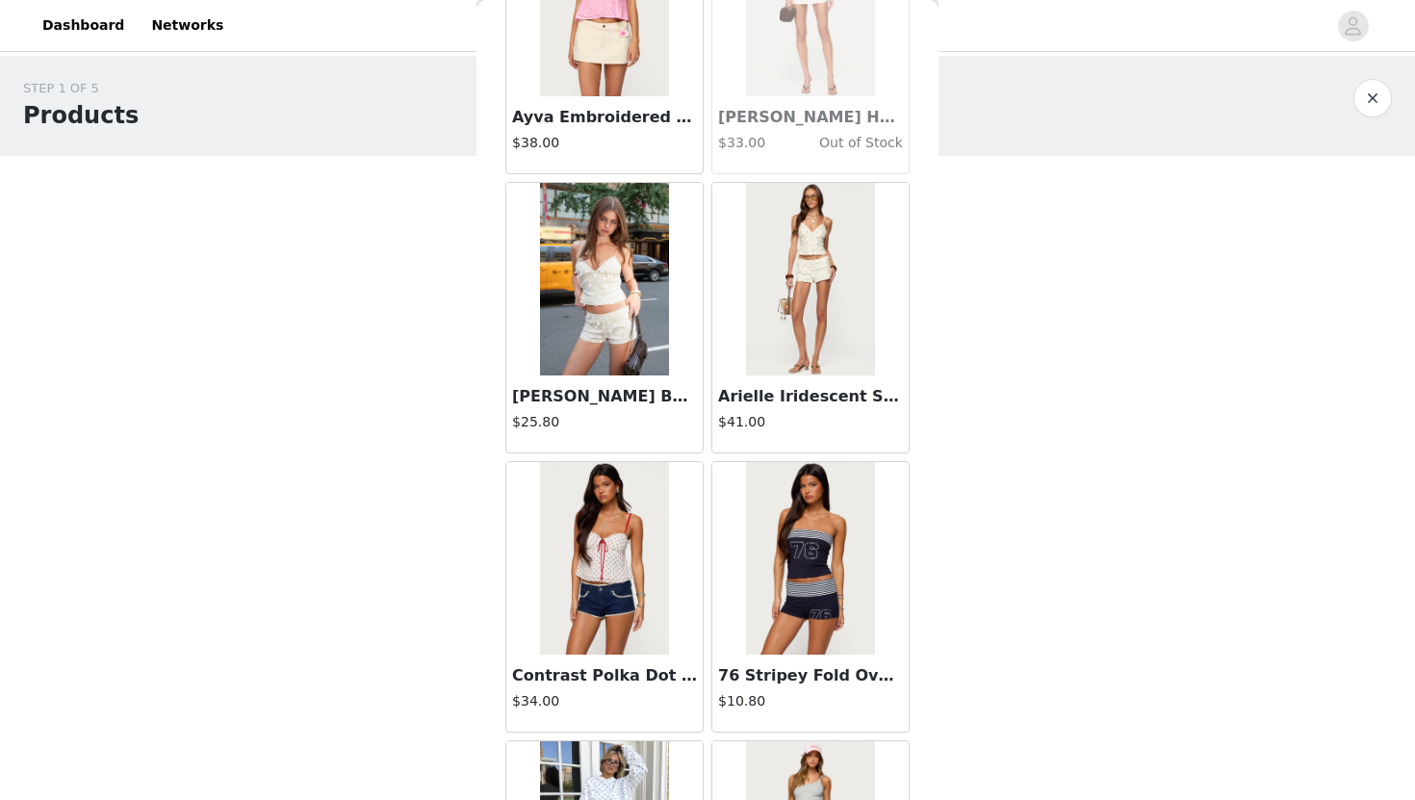
click at [819, 622] on img at bounding box center [810, 558] width 128 height 192
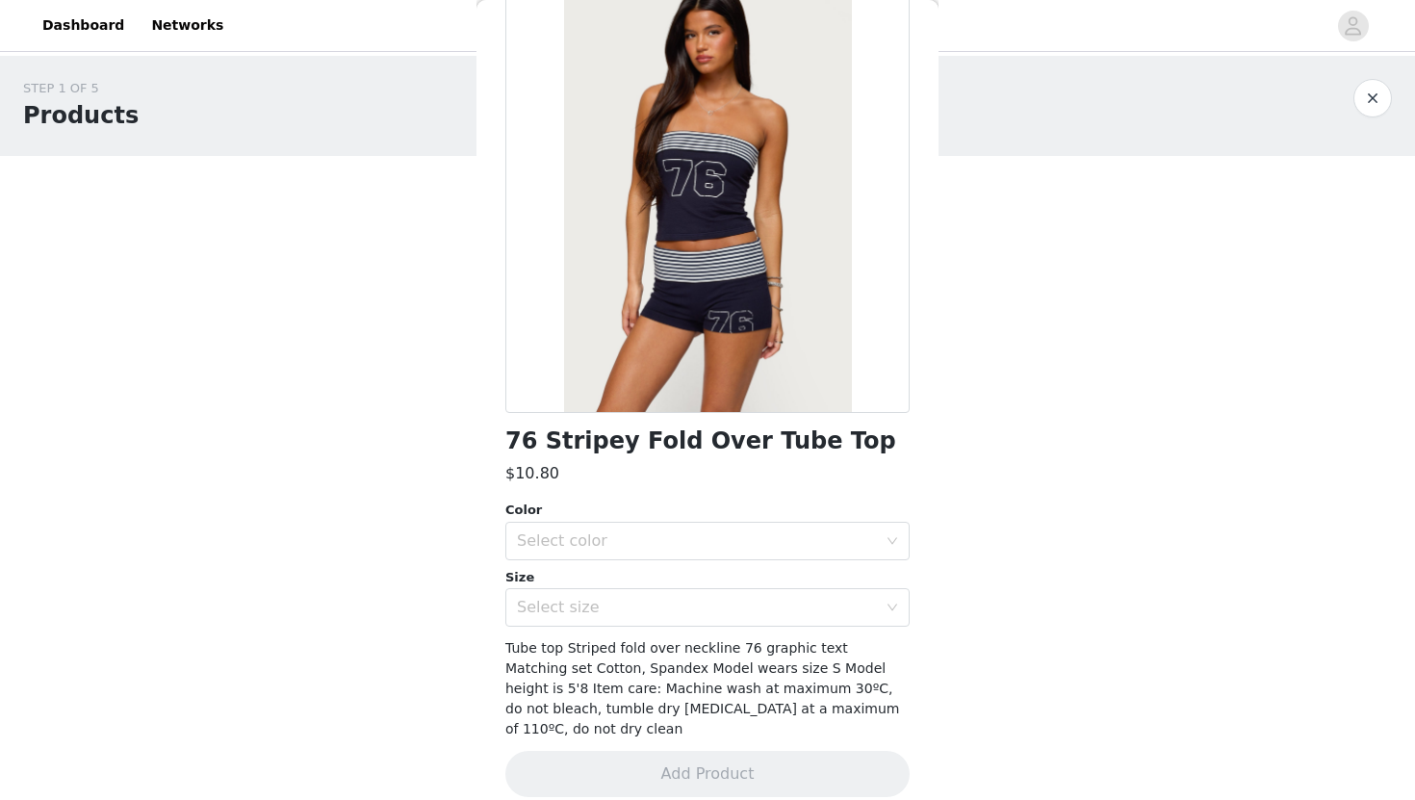
scroll to position [115, 0]
click at [813, 548] on div "Select color" at bounding box center [697, 541] width 360 height 19
click at [985, 311] on div "STEP 1 OF 5 Products Choose as many products as you'd like, up to $200.00. 0 Se…" at bounding box center [707, 226] width 1415 height 341
click at [758, 570] on div "Size" at bounding box center [707, 578] width 404 height 19
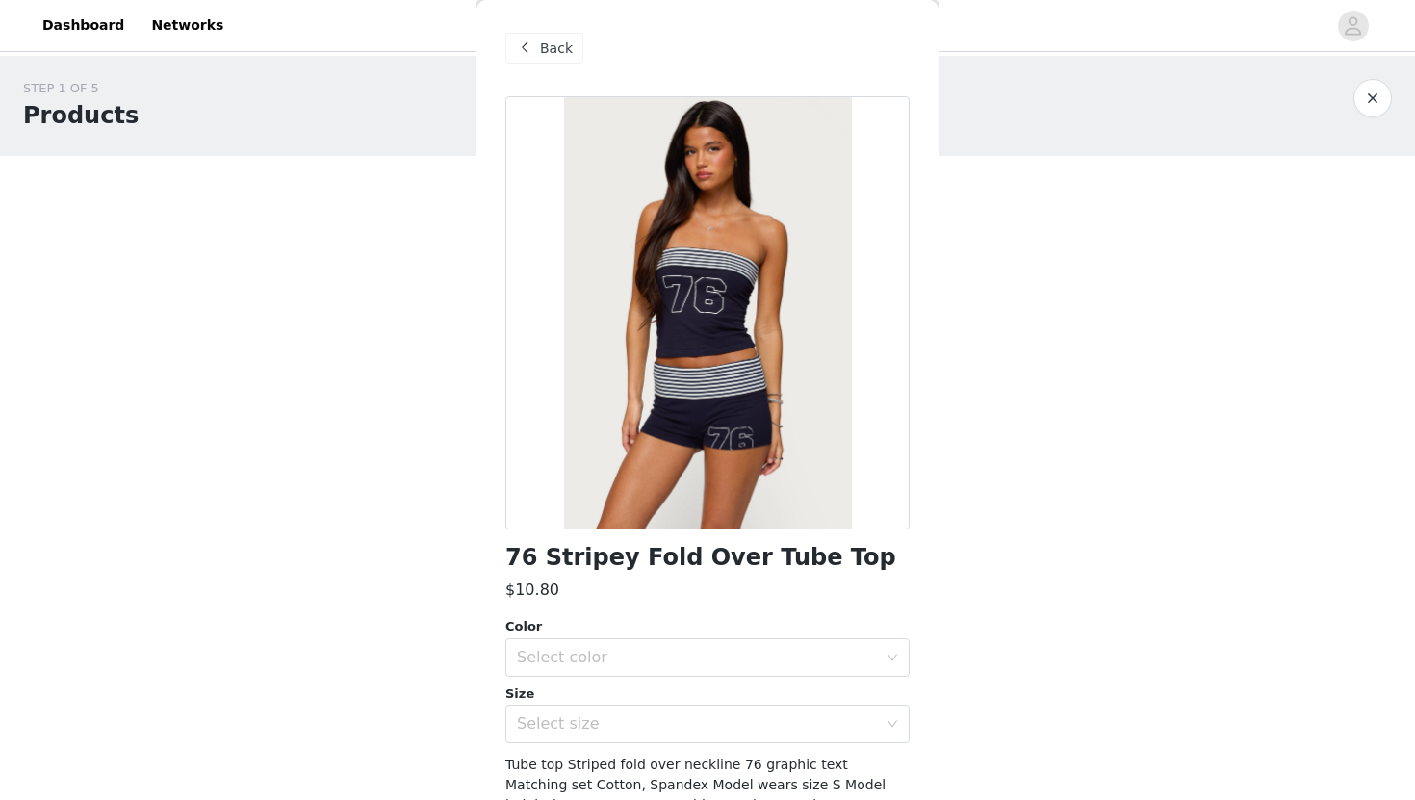
click at [565, 61] on div "Back" at bounding box center [544, 48] width 78 height 31
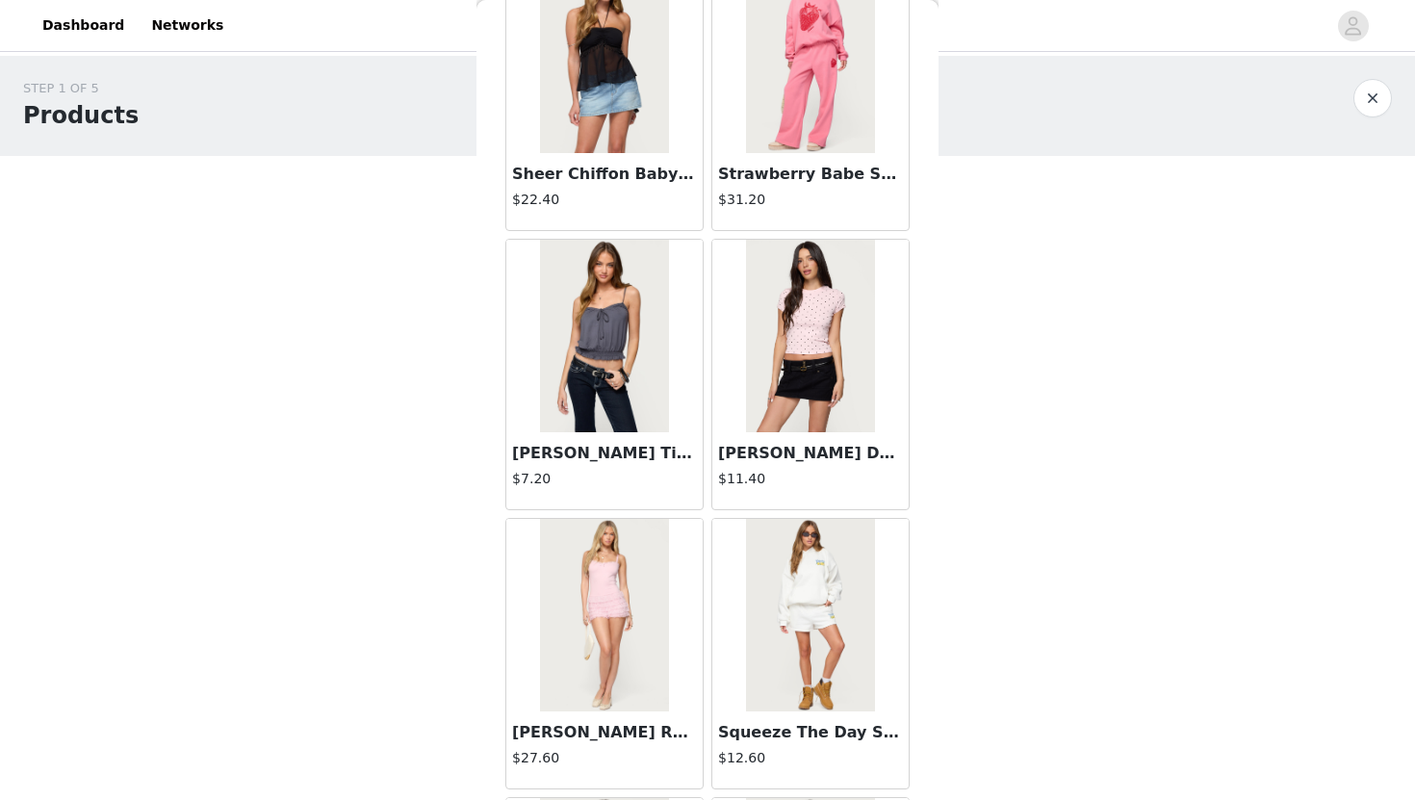
scroll to position [6276, 0]
click at [899, 278] on div at bounding box center [810, 337] width 196 height 192
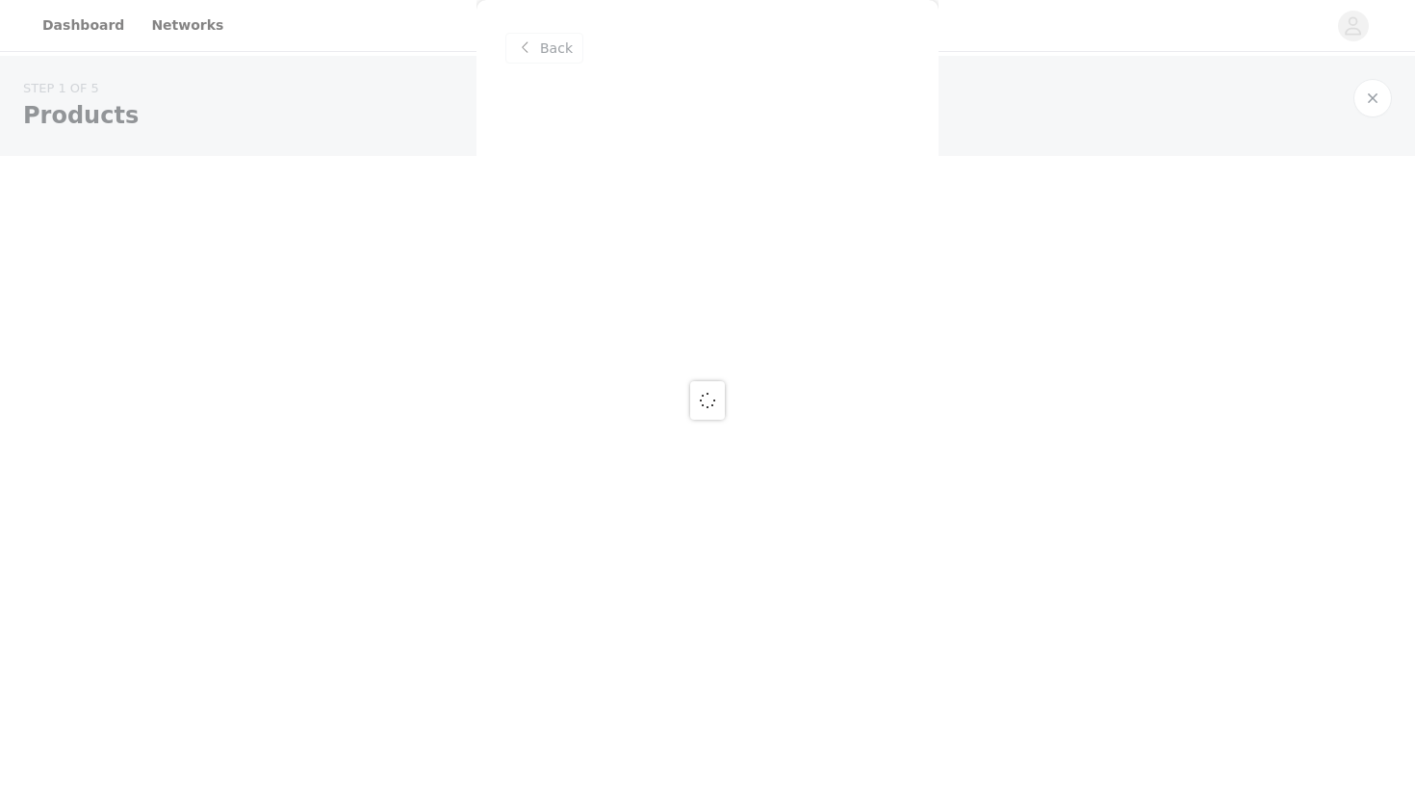
scroll to position [0, 0]
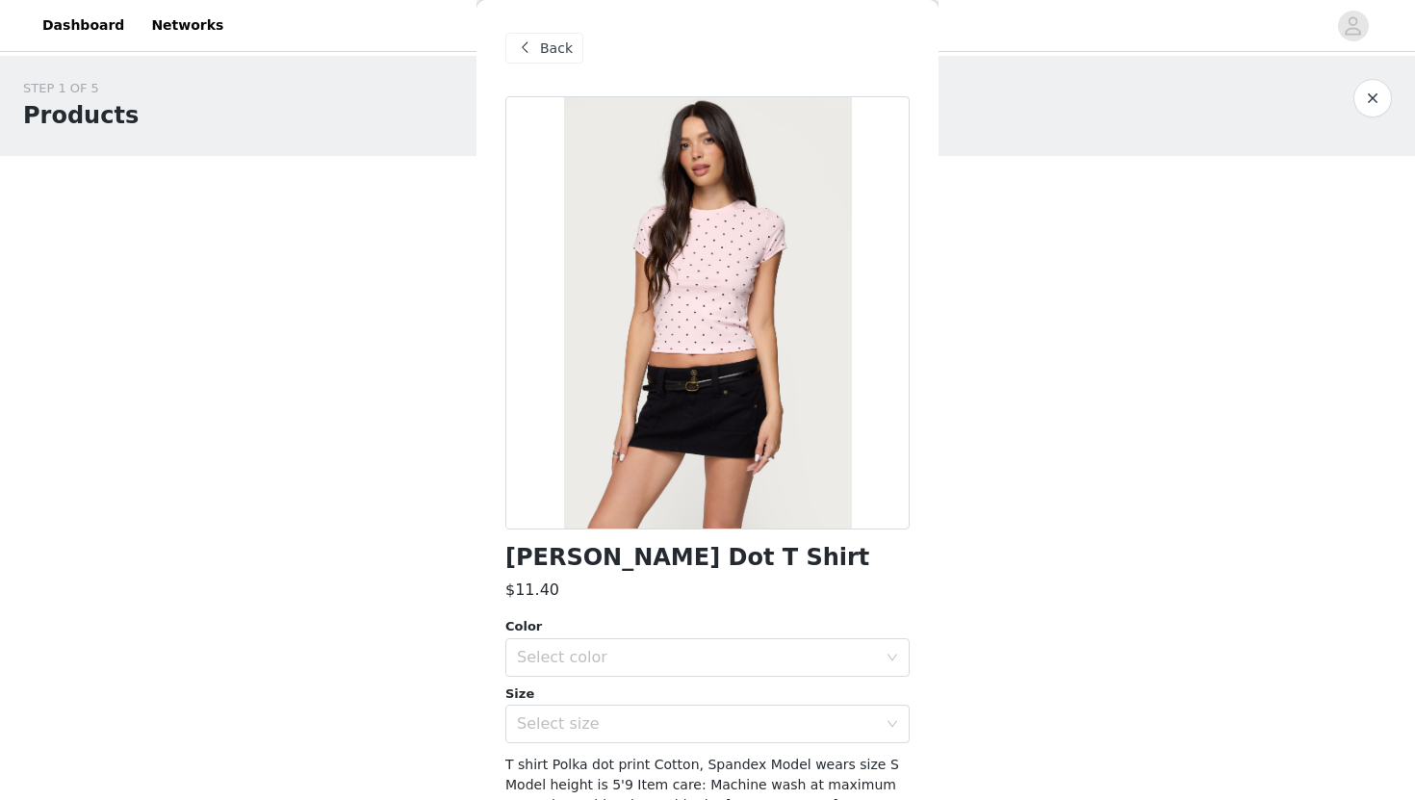
click at [548, 50] on span "Back" at bounding box center [556, 48] width 33 height 20
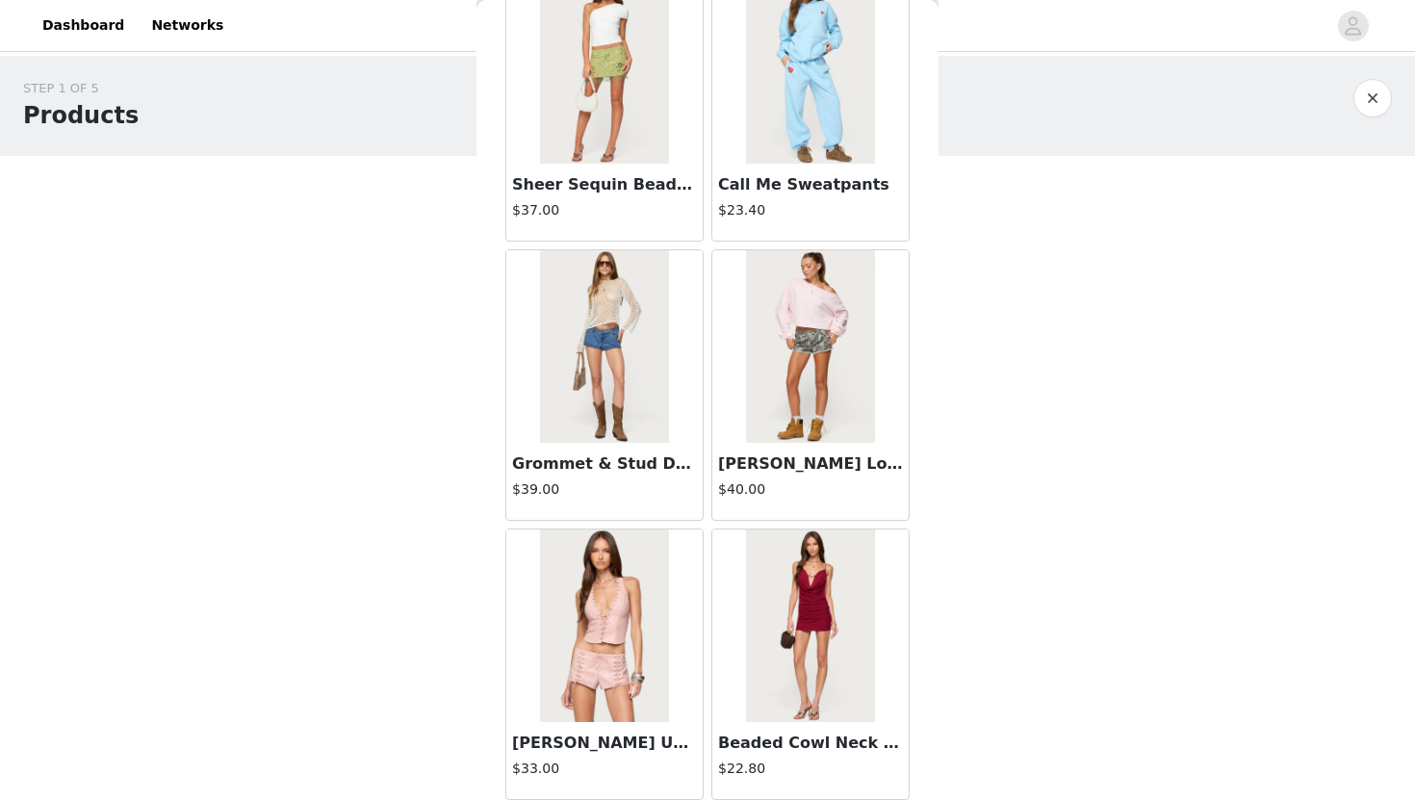
scroll to position [3756, 0]
click at [806, 379] on img at bounding box center [810, 344] width 128 height 192
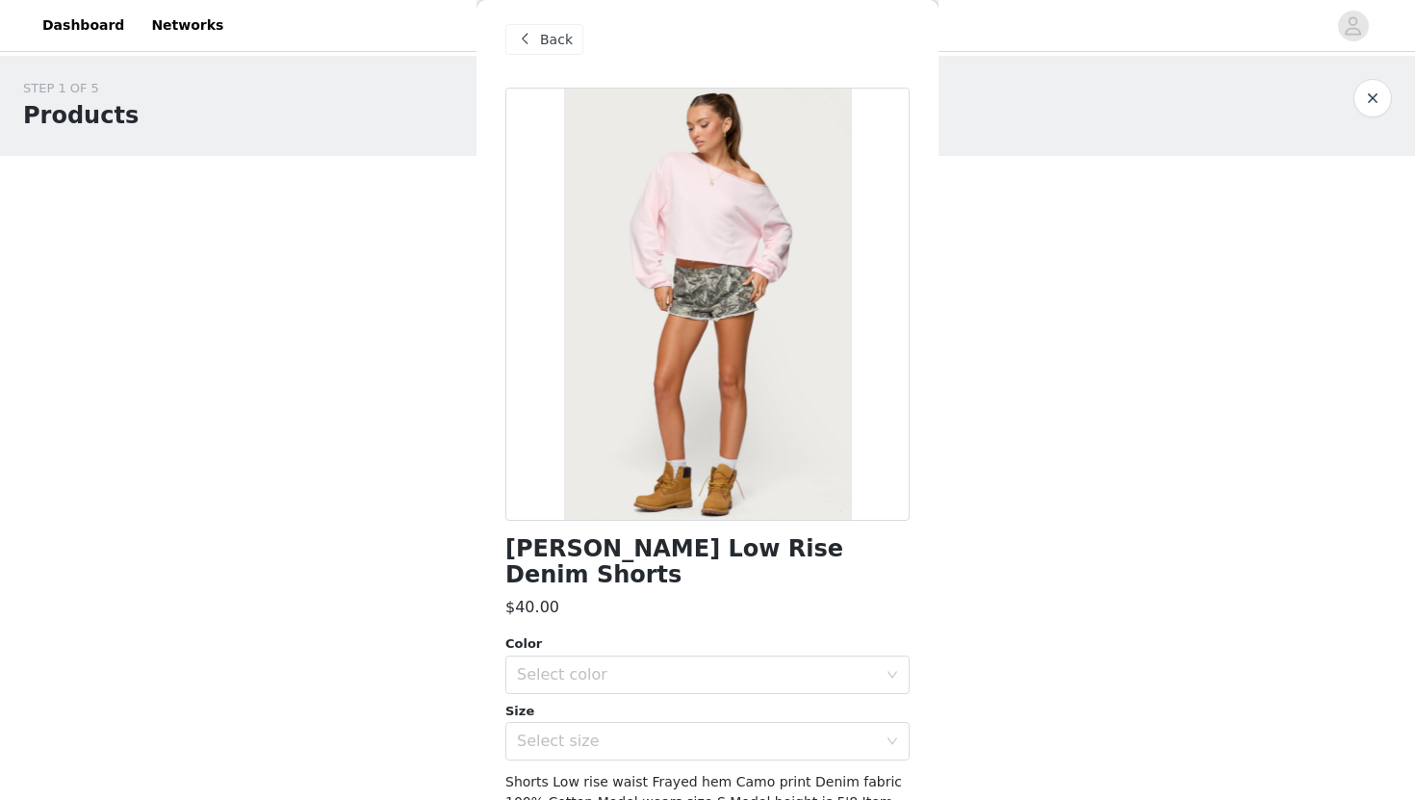
scroll to position [8, 0]
click at [543, 47] on span "Back" at bounding box center [556, 41] width 33 height 20
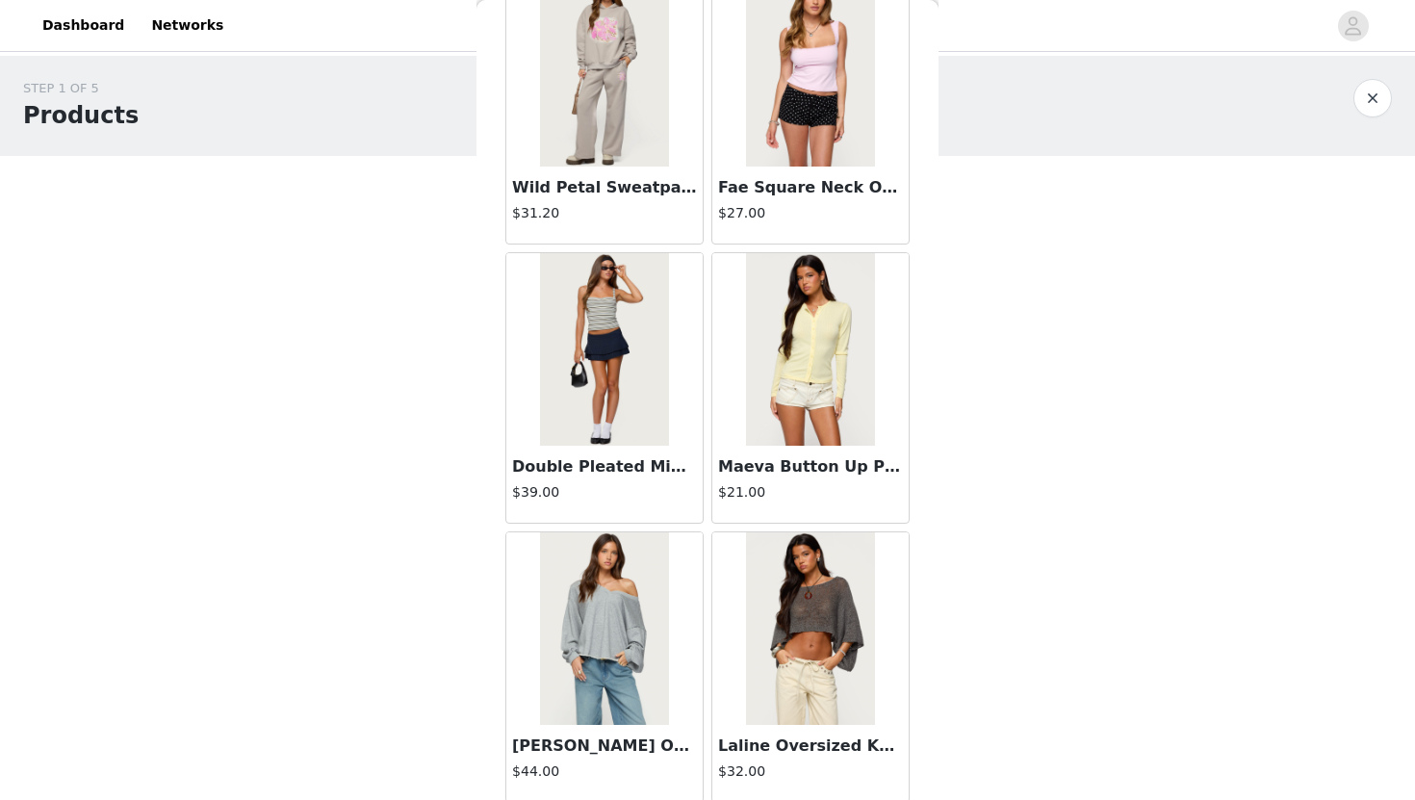
scroll to position [24472, 0]
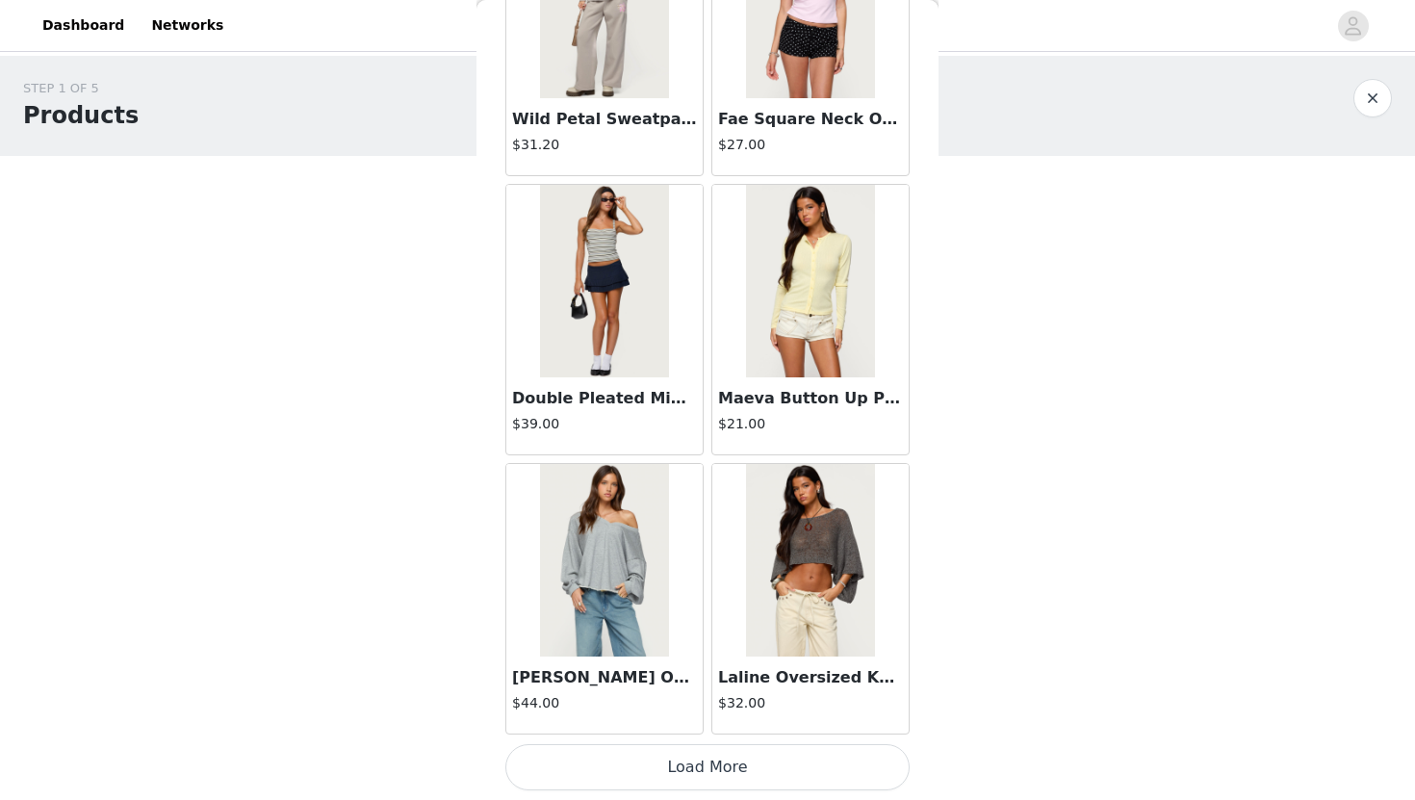
click at [620, 775] on button "Load More" at bounding box center [707, 767] width 404 height 46
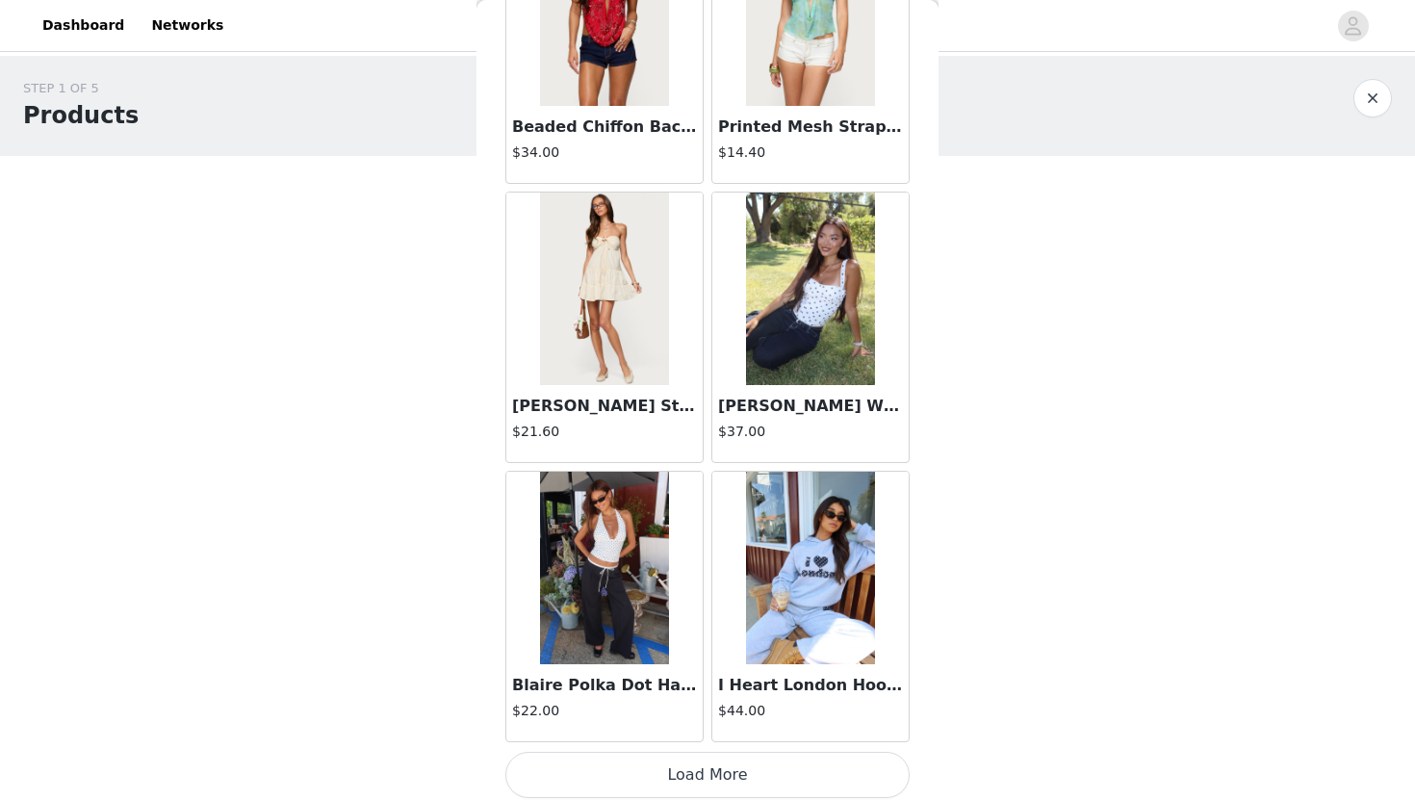
scroll to position [27263, 0]
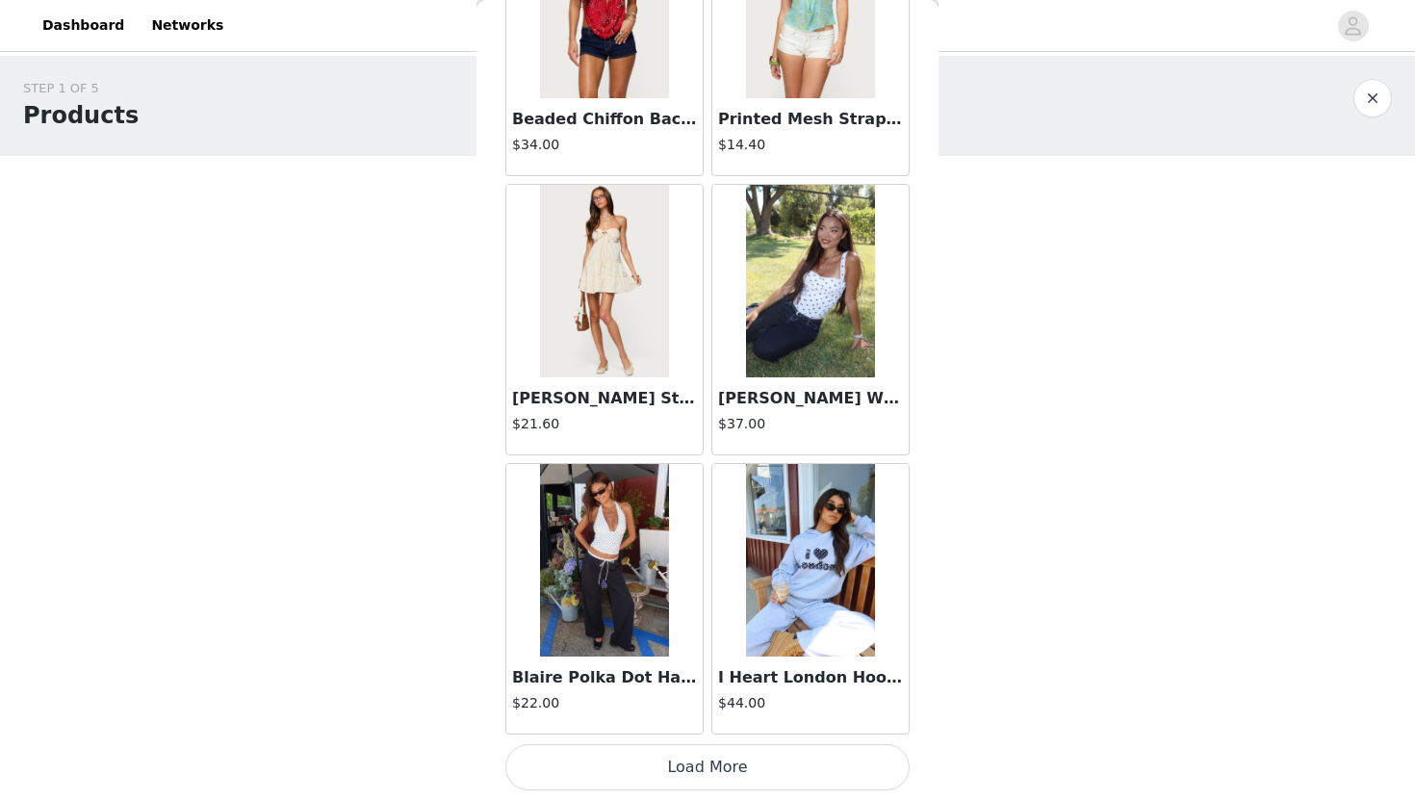
click at [812, 608] on img at bounding box center [810, 560] width 128 height 192
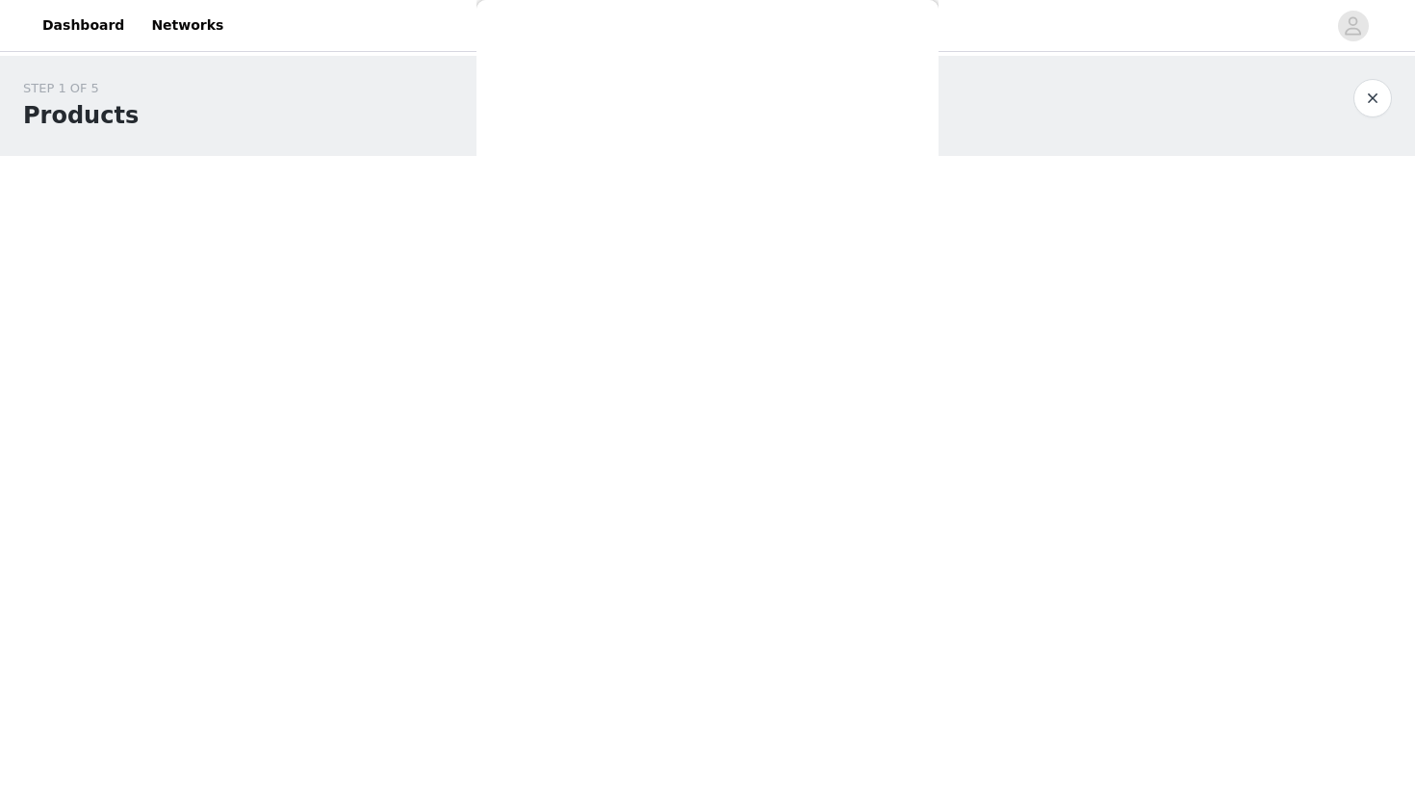
scroll to position [0, 0]
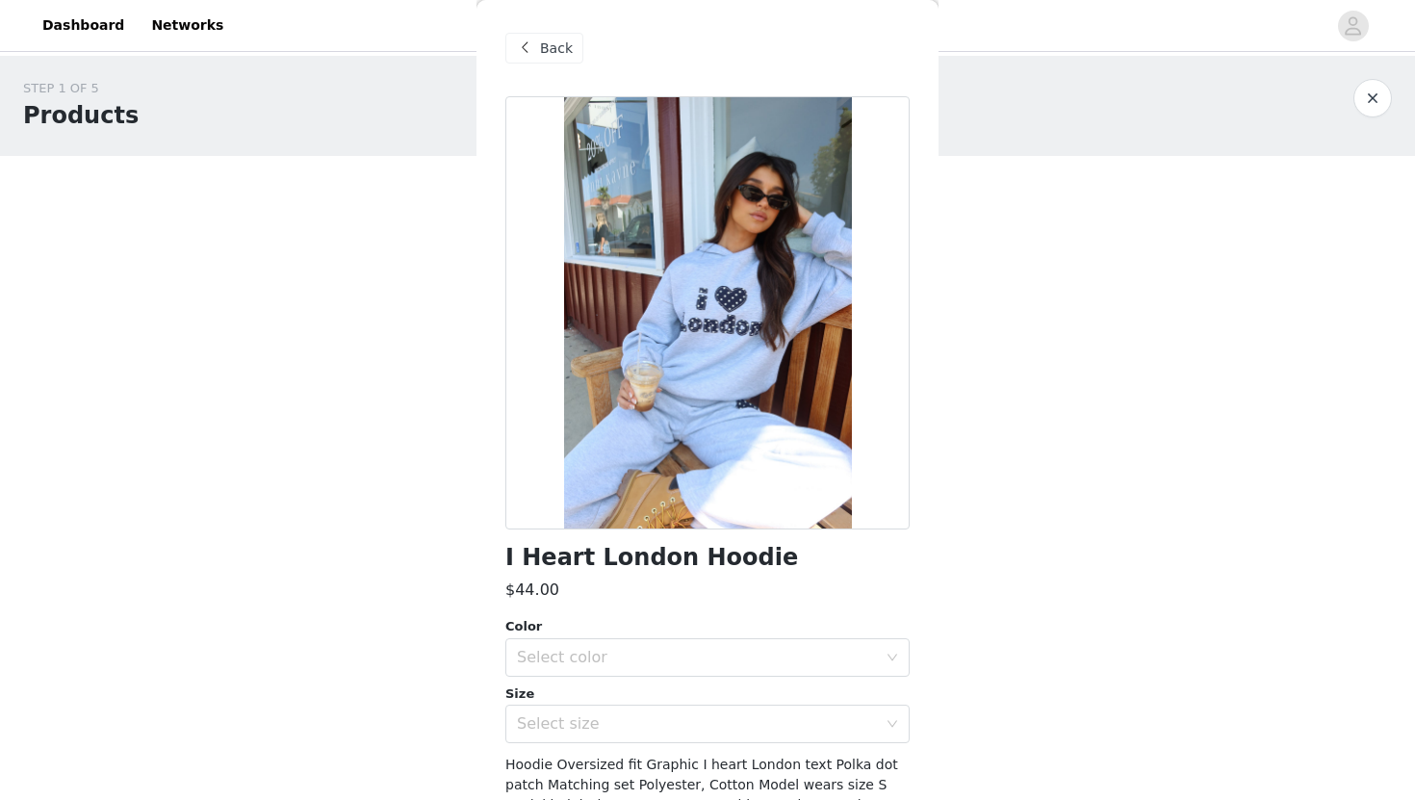
click at [795, 359] on div at bounding box center [707, 312] width 404 height 433
click at [645, 670] on div "Select color" at bounding box center [701, 657] width 369 height 37
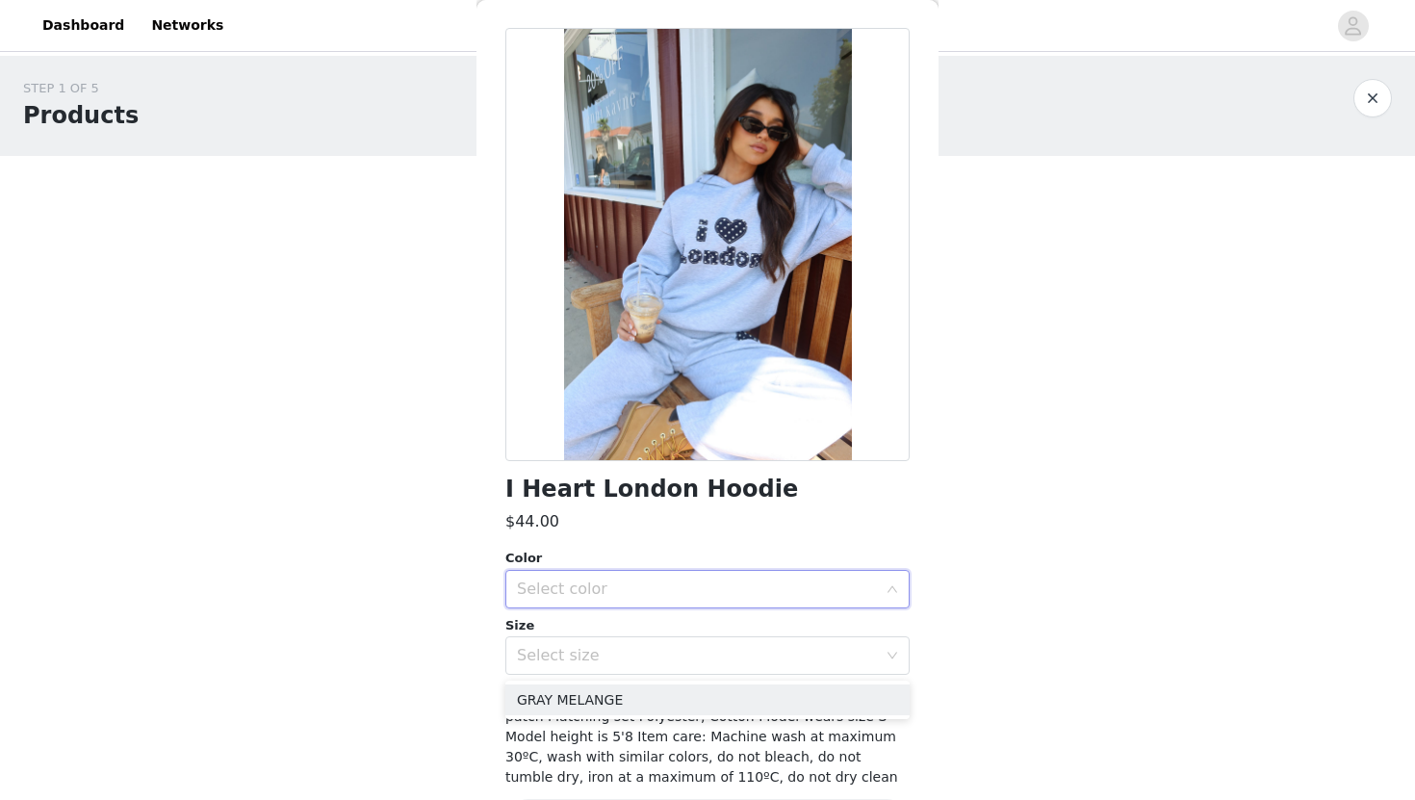
scroll to position [137, 0]
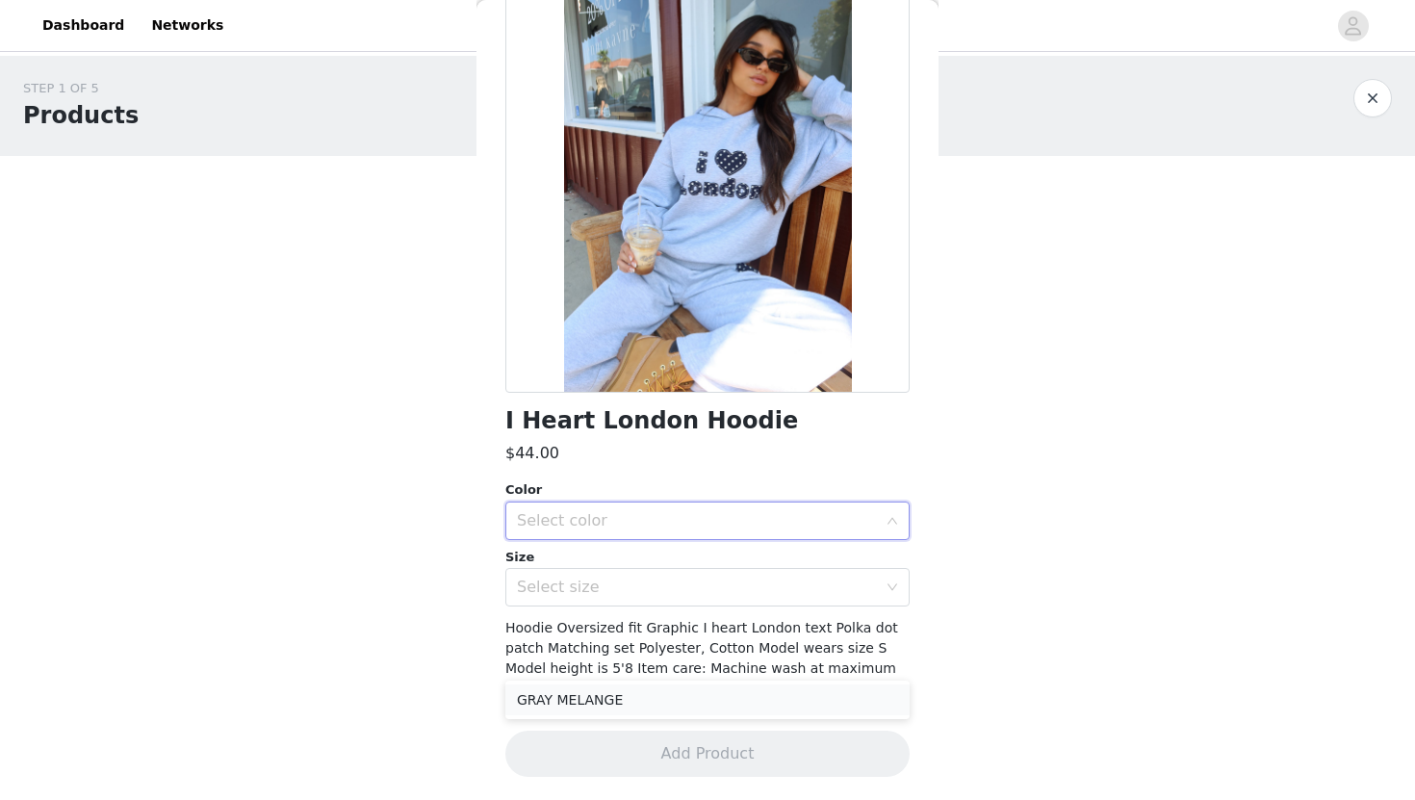
click at [663, 706] on li "GRAY MELANGE" at bounding box center [707, 699] width 404 height 31
click at [704, 612] on div "I Heart London Hoodie $44.00 Color Select color GRAY MELANGE Size Select size H…" at bounding box center [707, 380] width 404 height 840
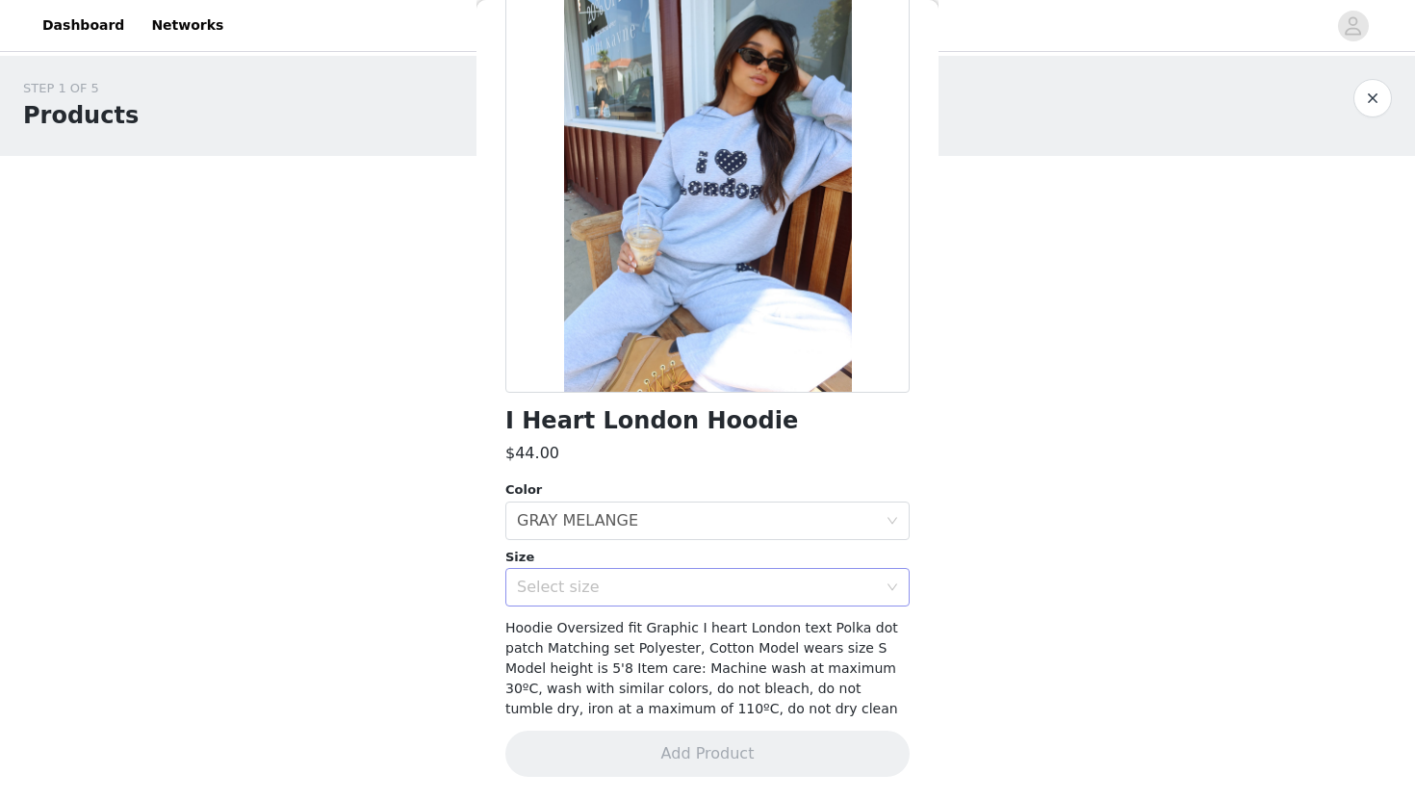
click at [707, 583] on div "Select size" at bounding box center [697, 586] width 360 height 19
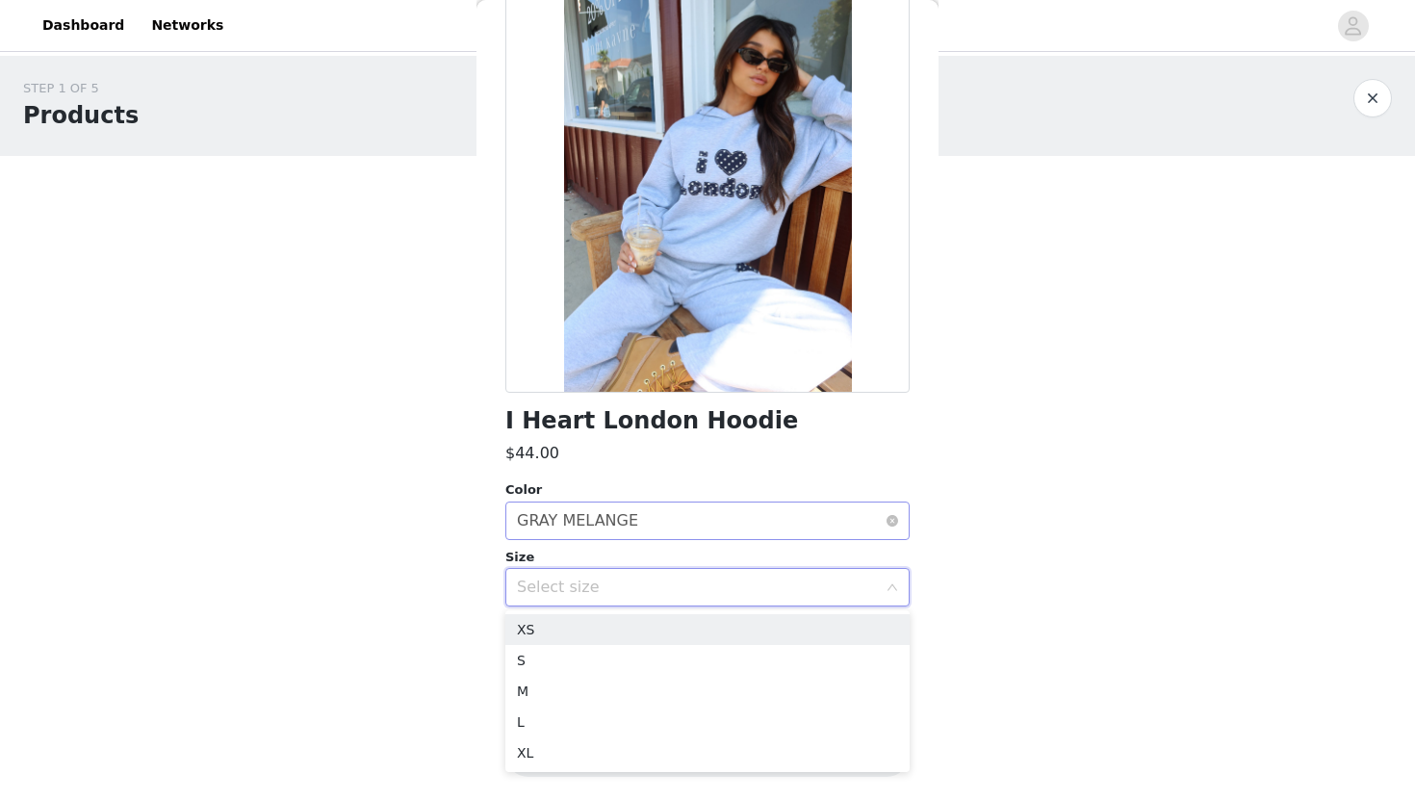
click at [767, 538] on div "Select color GRAY MELANGE" at bounding box center [701, 520] width 369 height 37
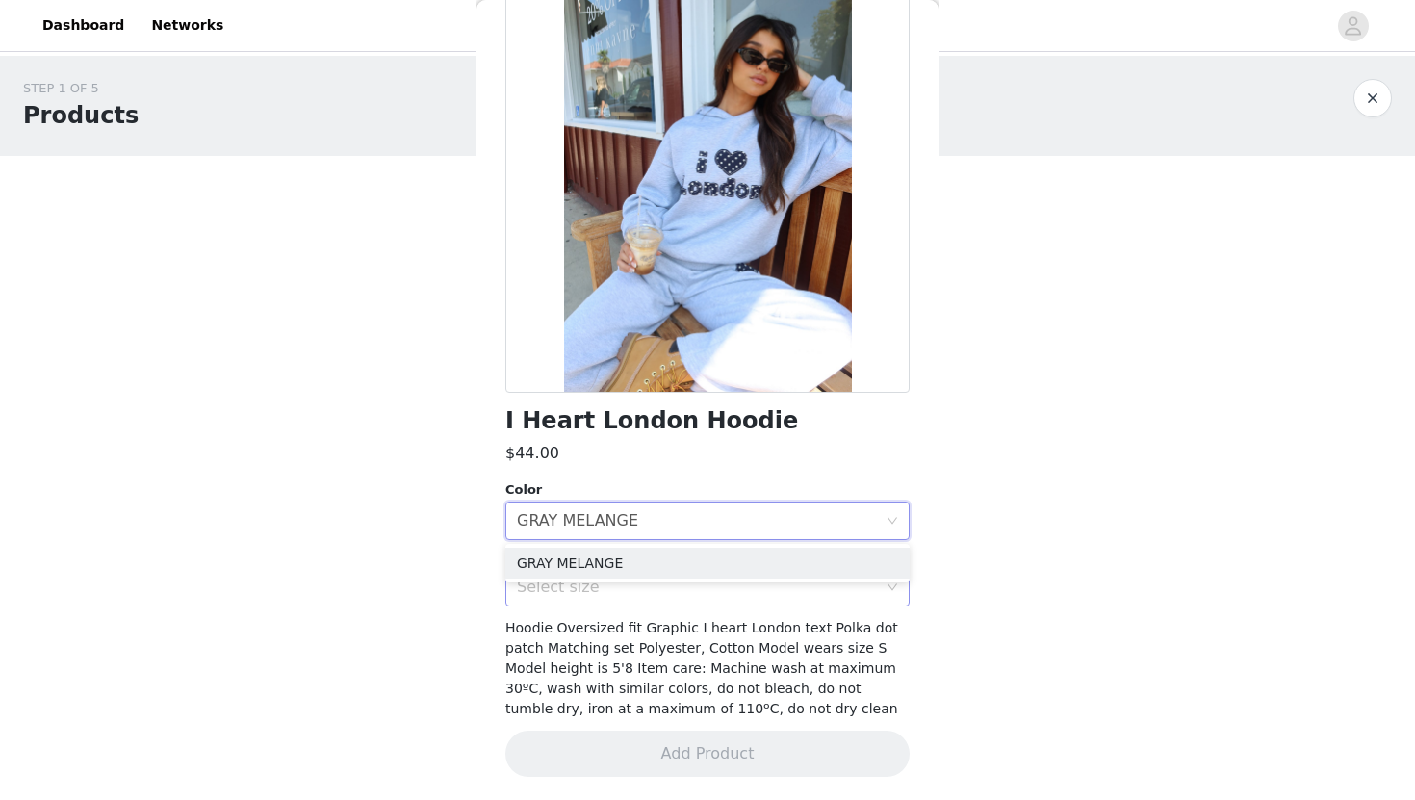
click at [754, 590] on div "Select size" at bounding box center [697, 586] width 360 height 19
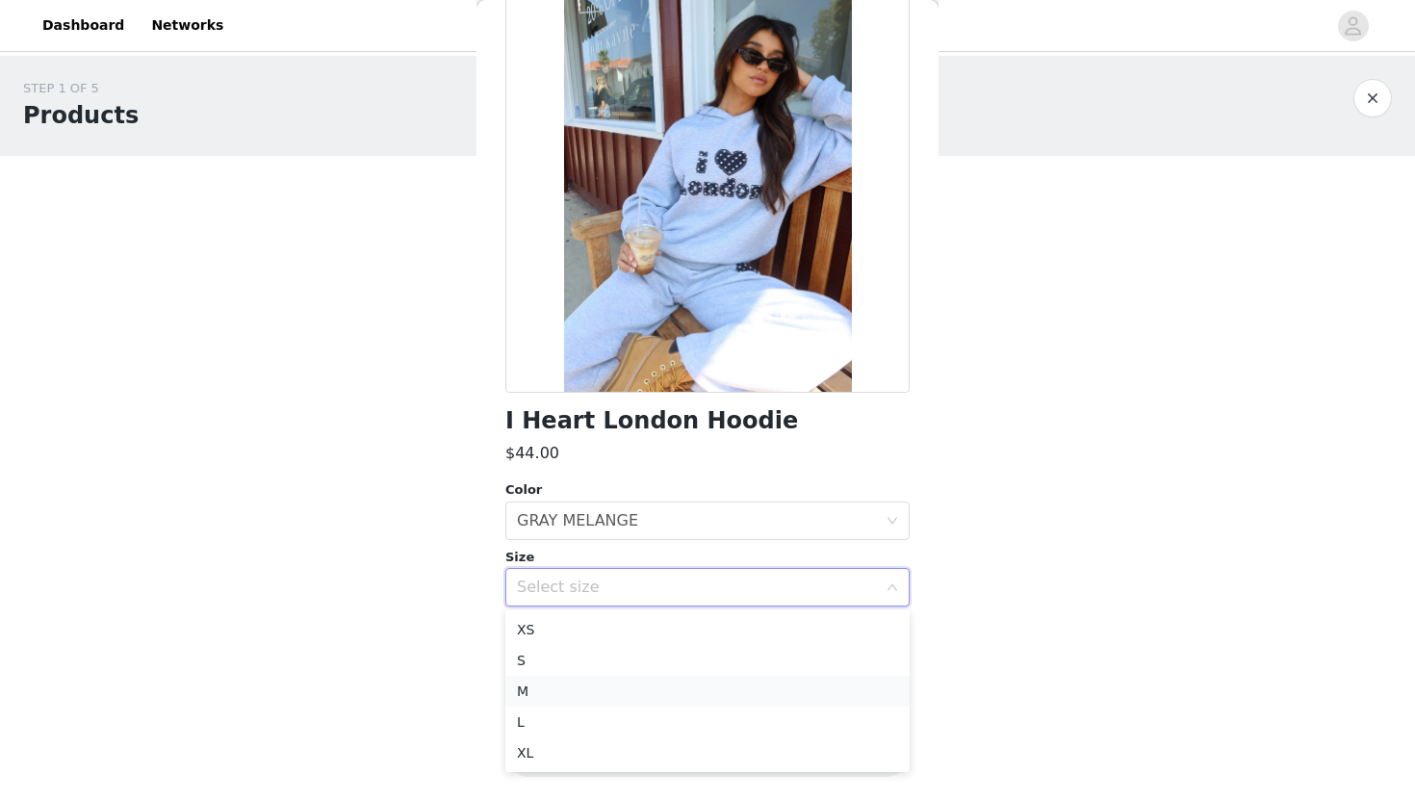
click at [687, 694] on li "M" at bounding box center [707, 691] width 404 height 31
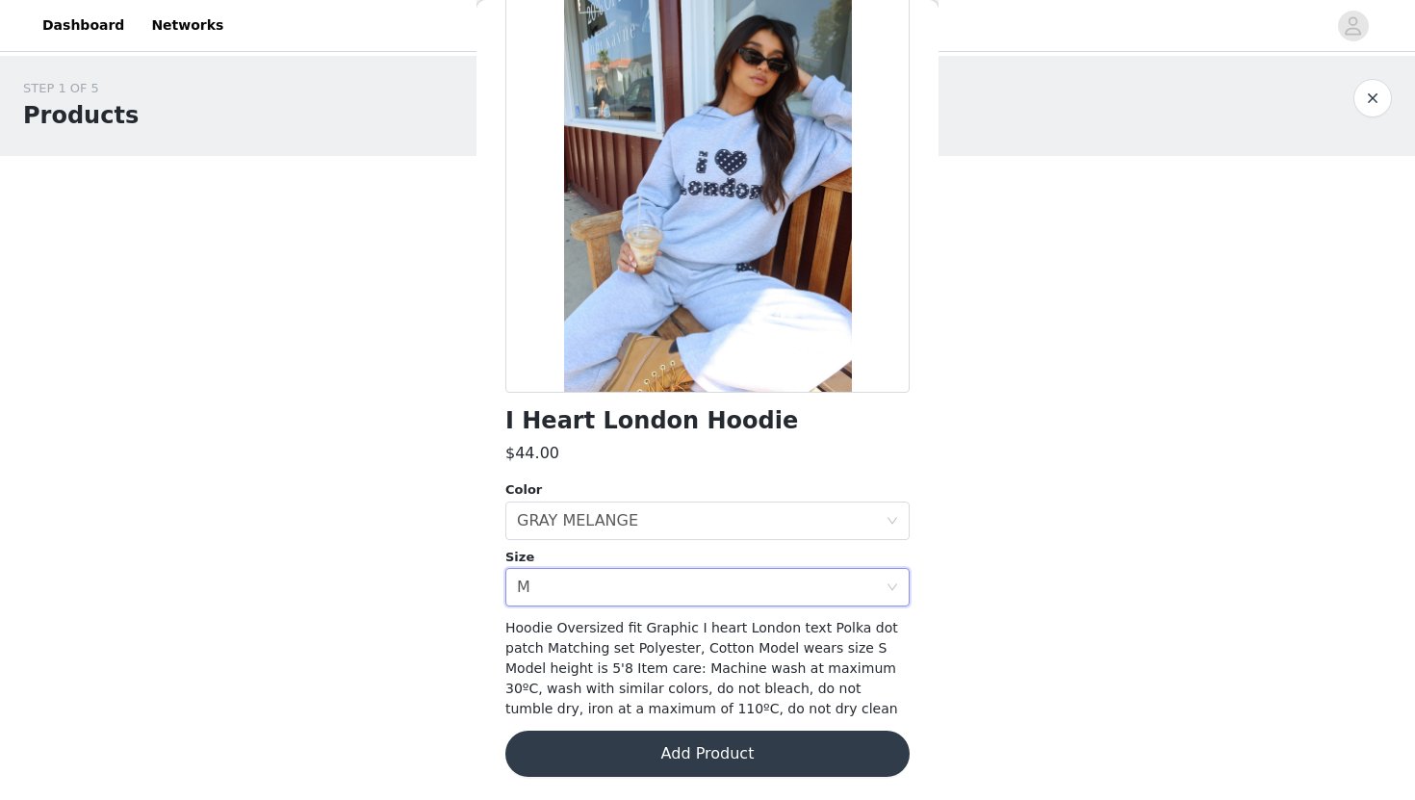
click at [693, 755] on button "Add Product" at bounding box center [707, 753] width 404 height 46
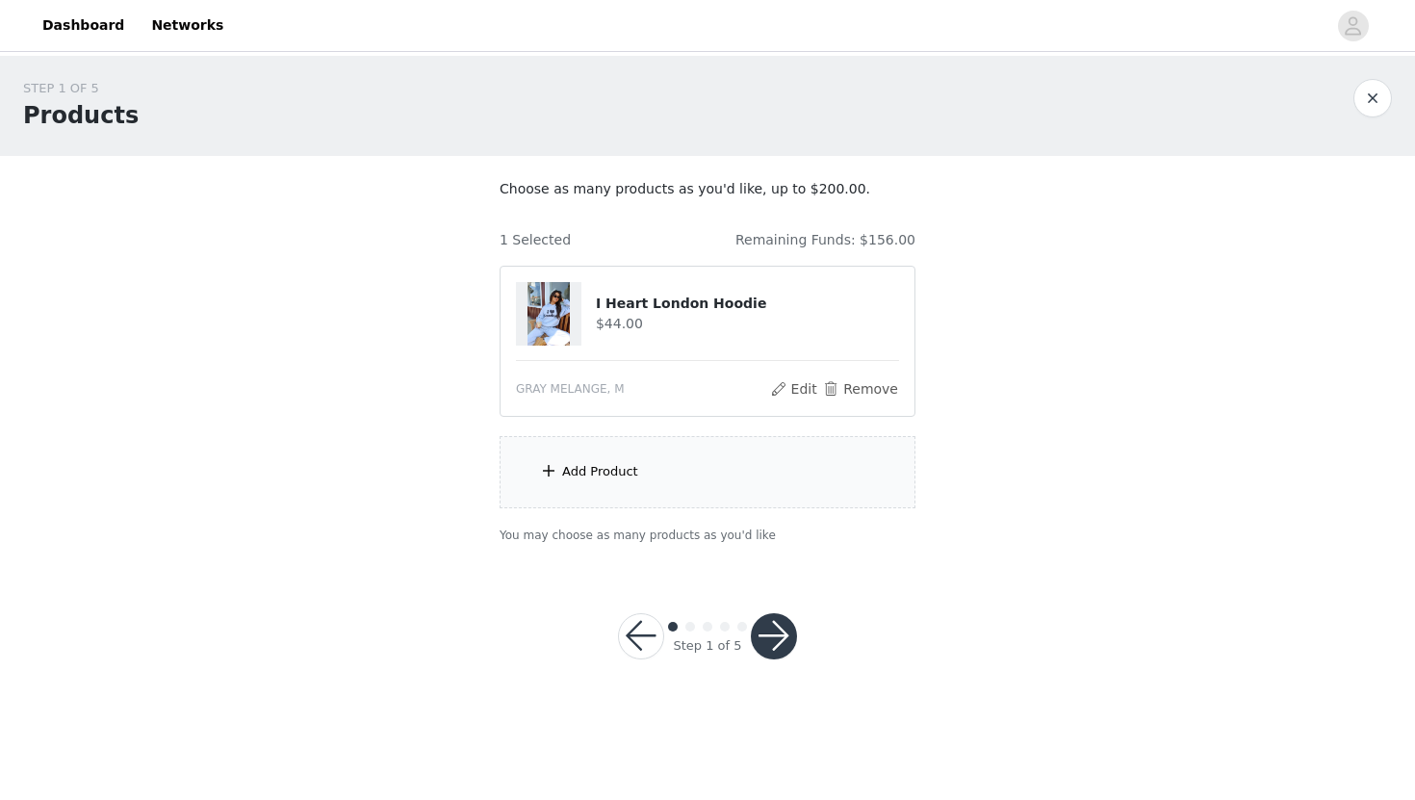
click at [606, 138] on div "STEP 1 OF 5 Products" at bounding box center [707, 106] width 1415 height 100
click at [699, 467] on div "Add Product" at bounding box center [707, 472] width 416 height 72
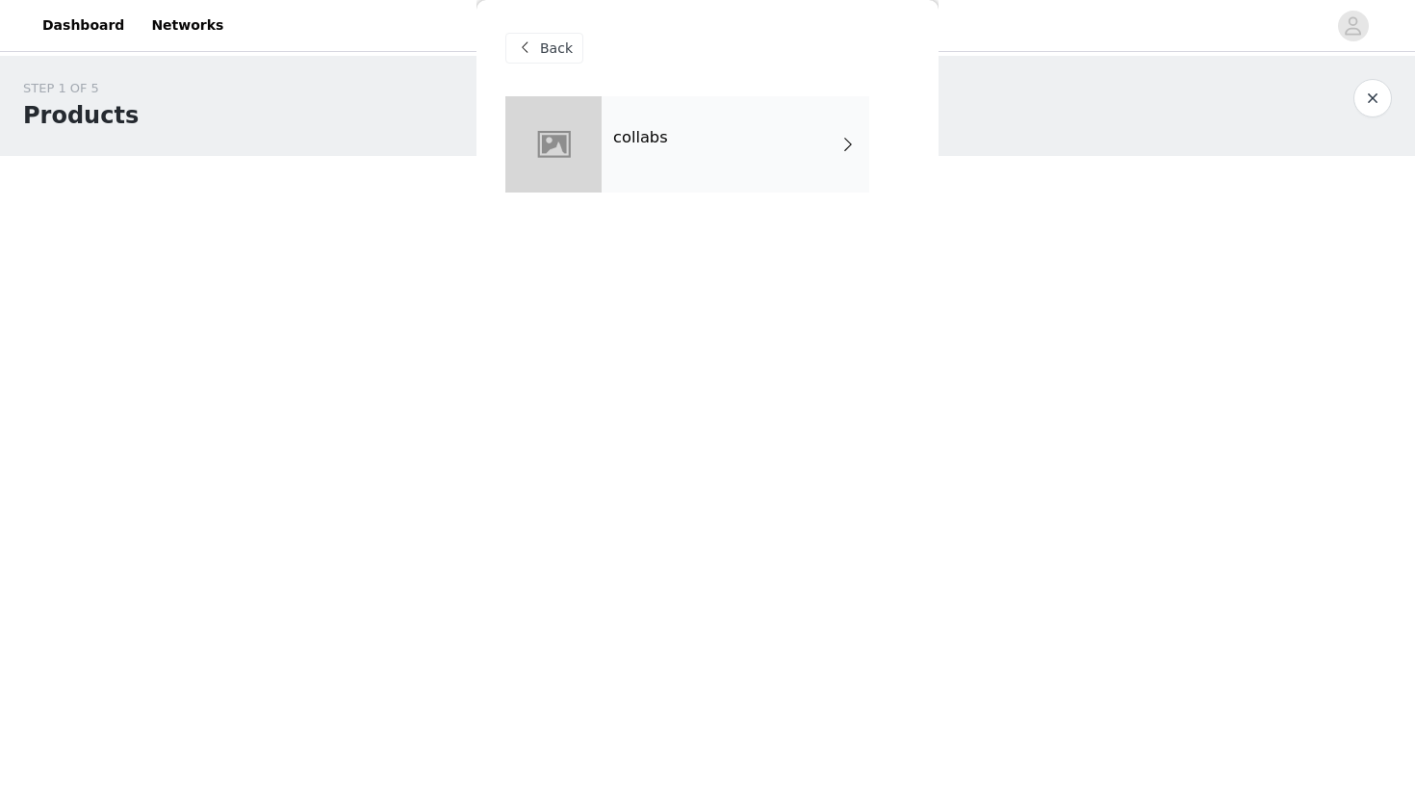
click at [584, 136] on div at bounding box center [553, 144] width 96 height 96
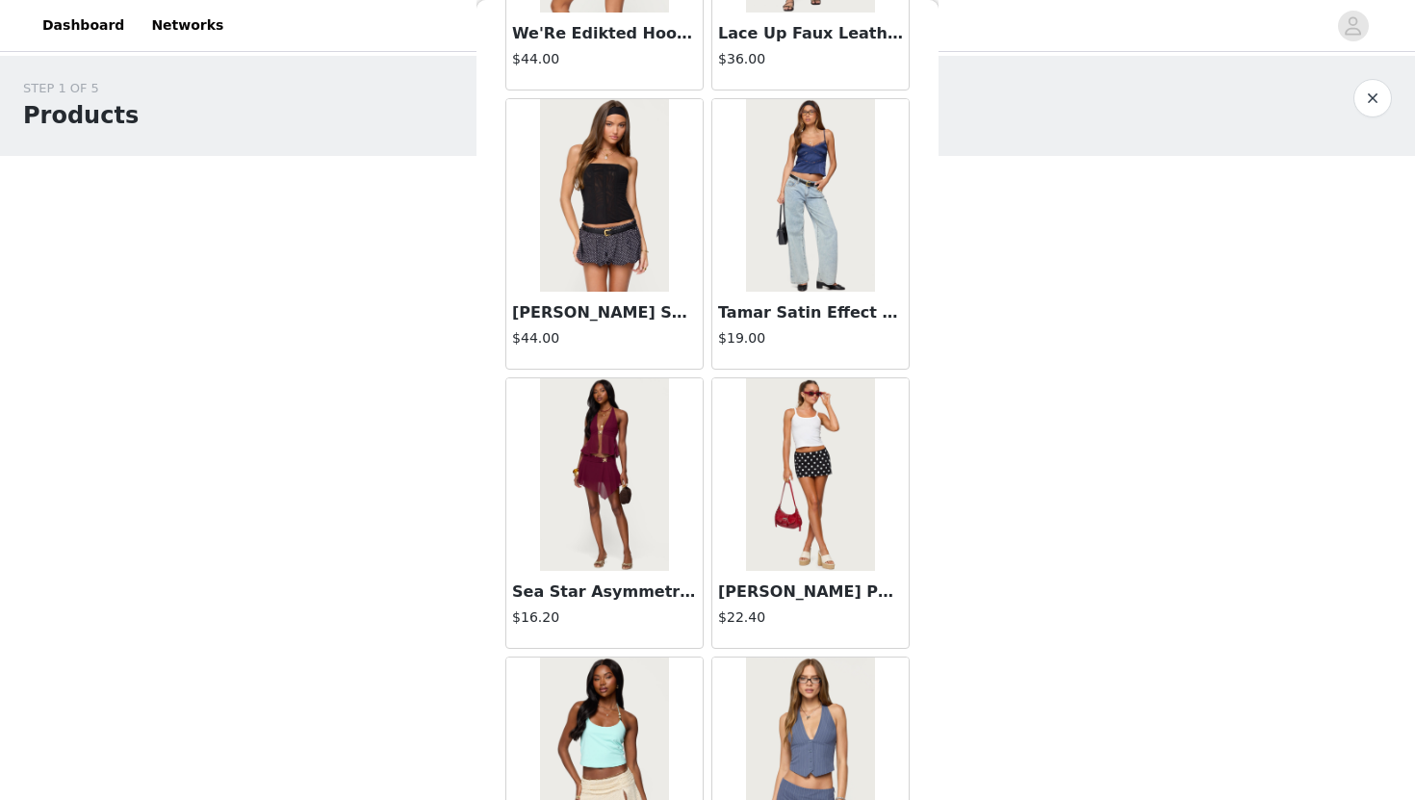
scroll to position [2145, 0]
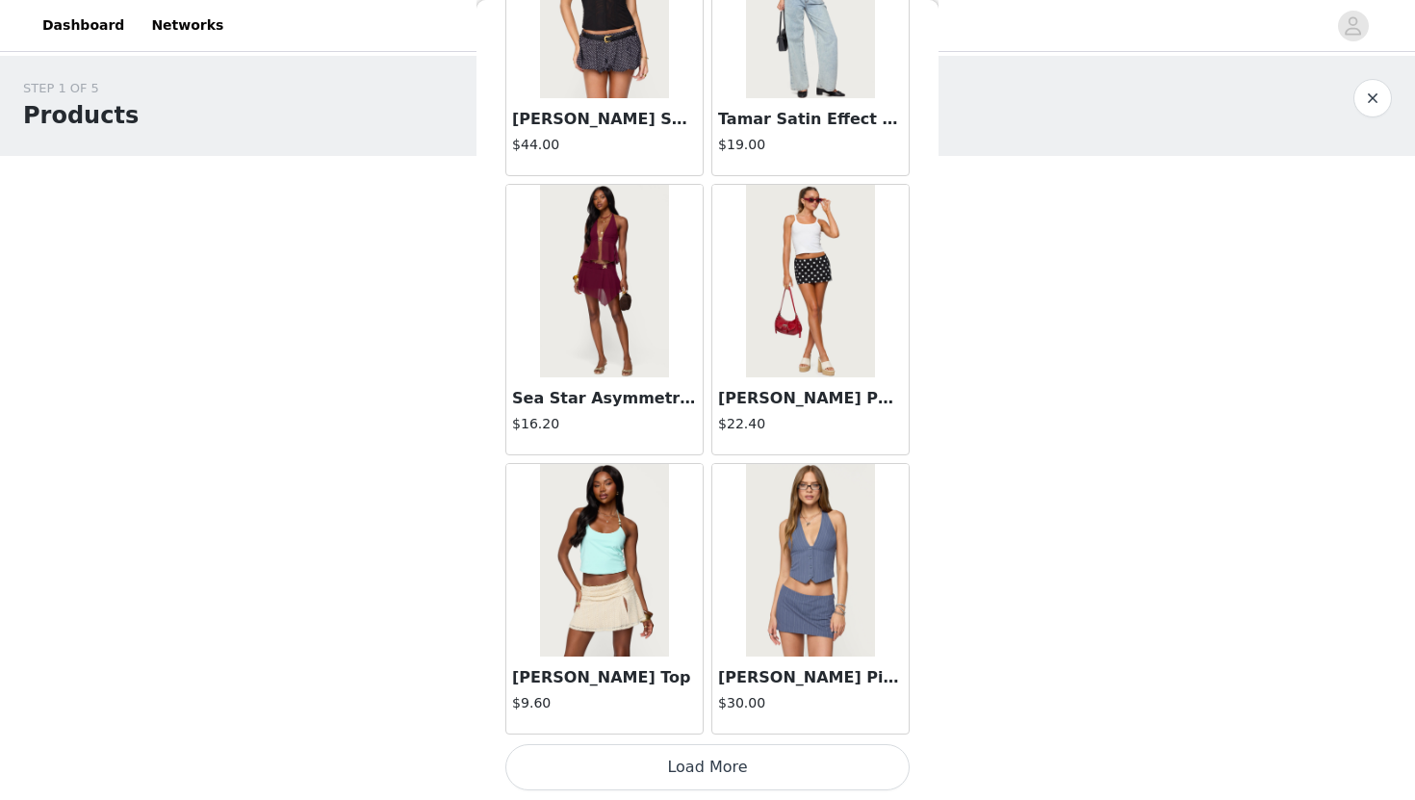
click at [755, 772] on button "Load More" at bounding box center [707, 767] width 404 height 46
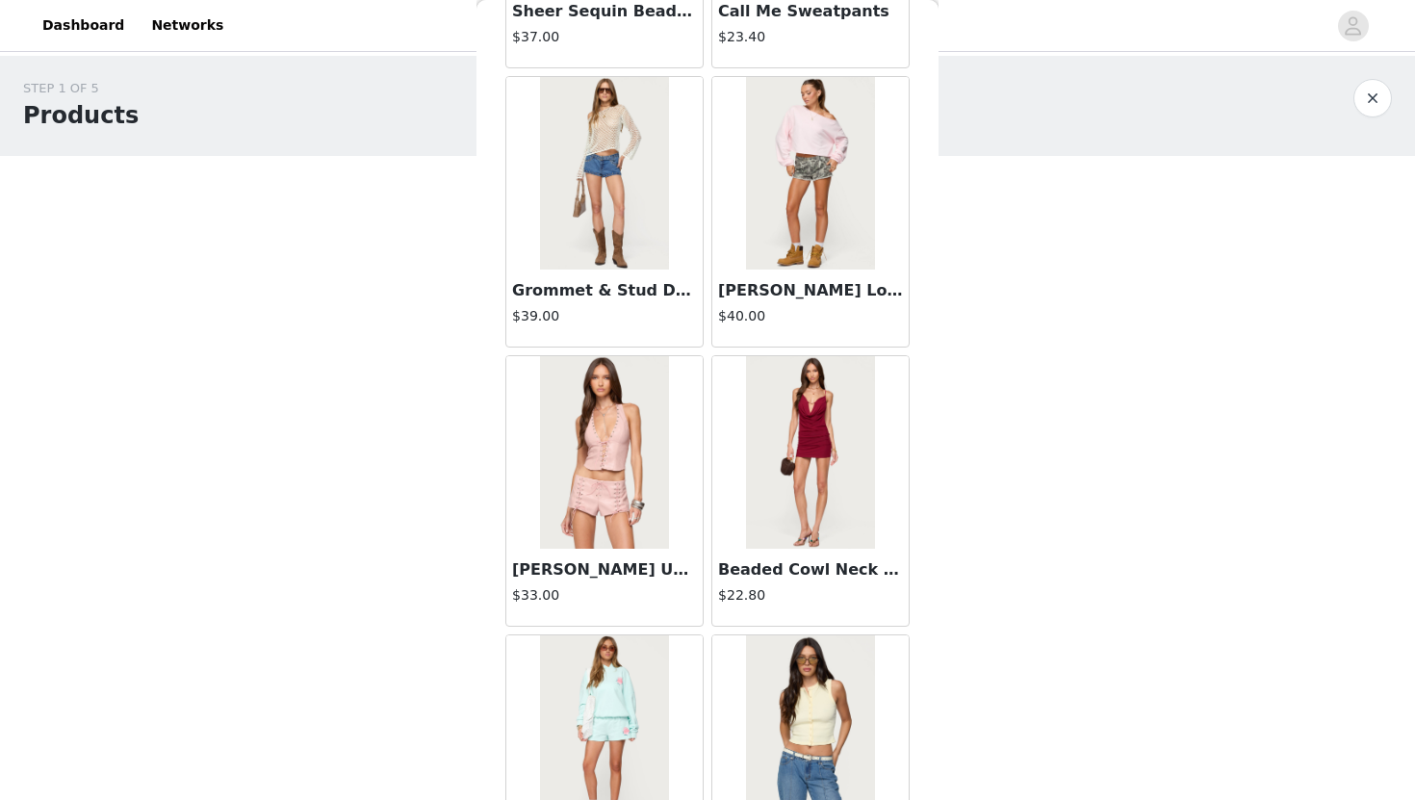
scroll to position [4936, 0]
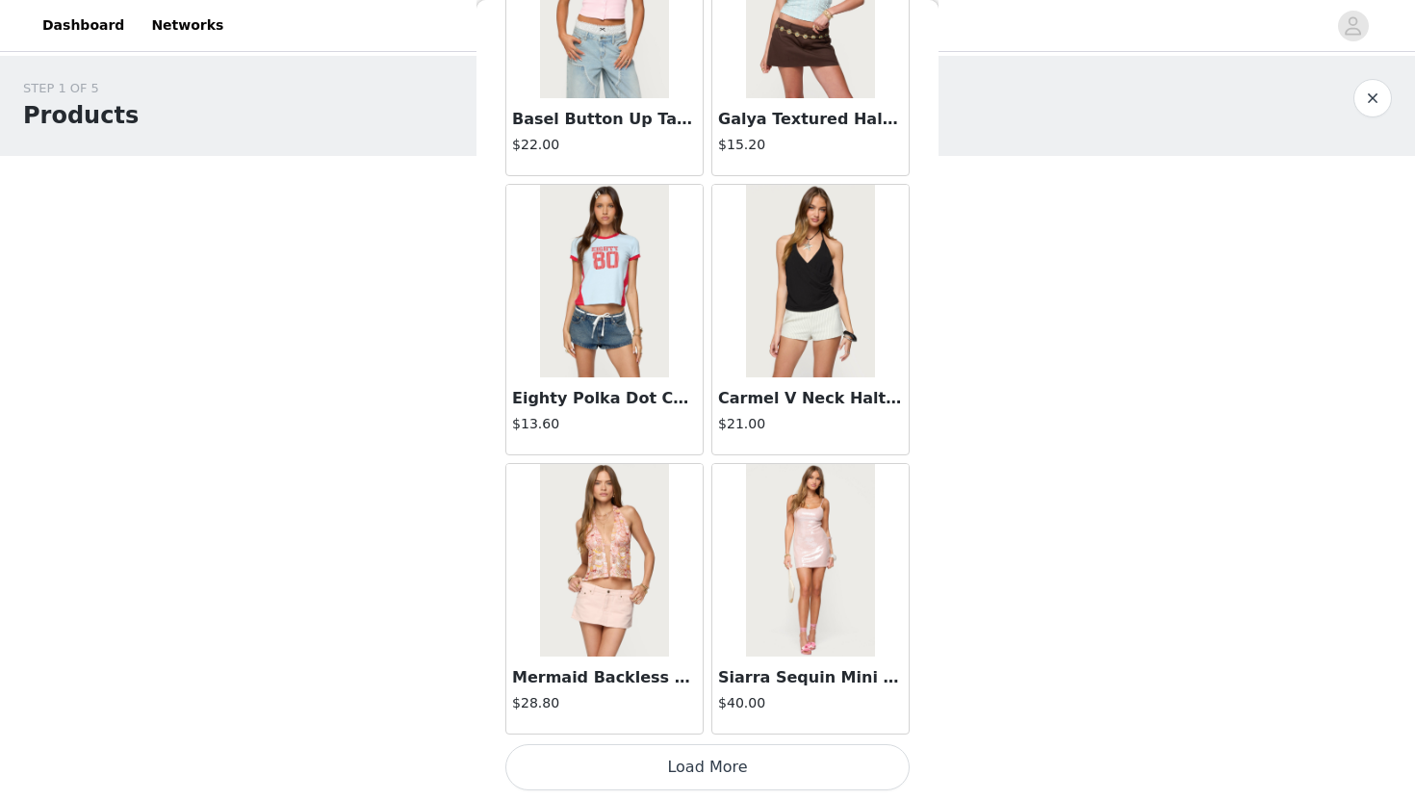
click at [669, 750] on button "Load More" at bounding box center [707, 767] width 404 height 46
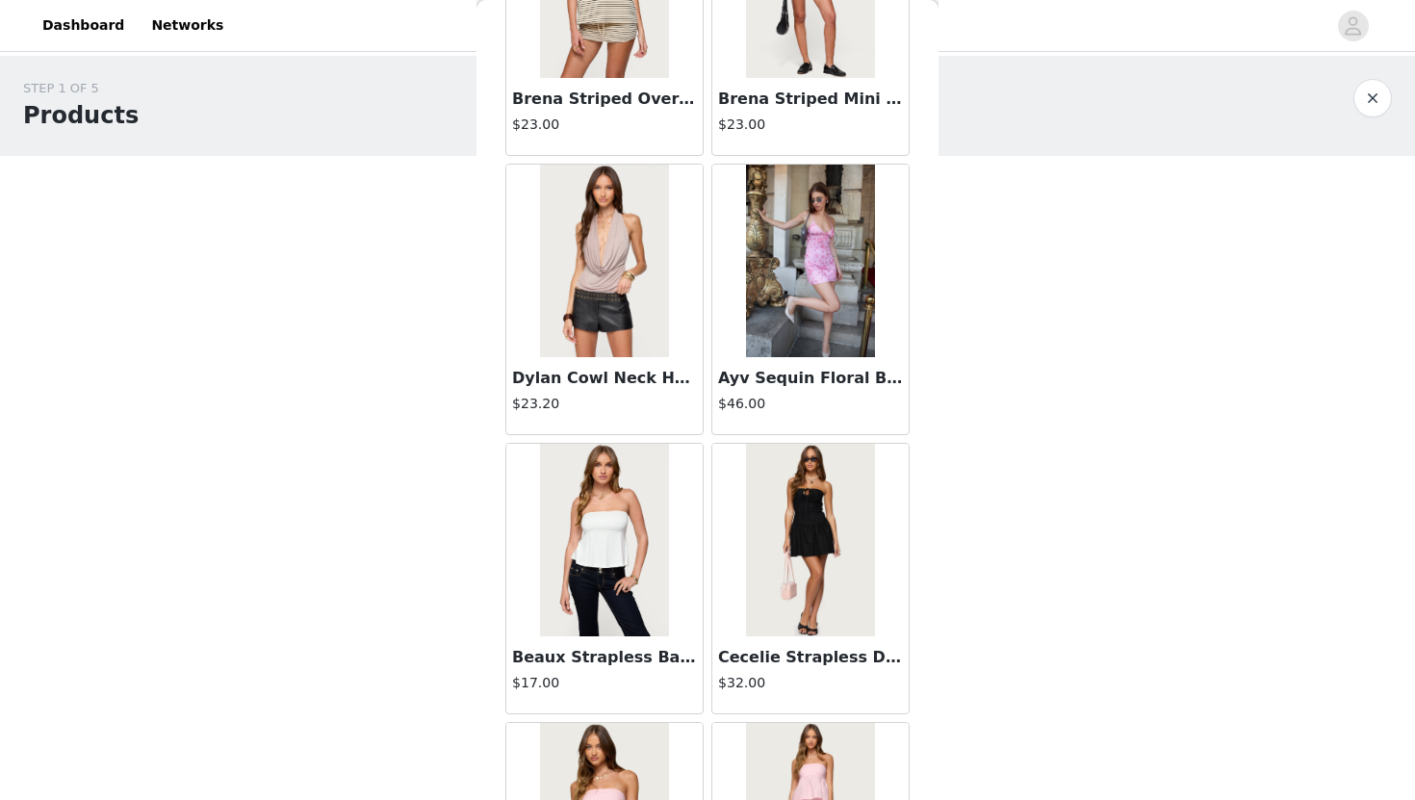
scroll to position [7727, 0]
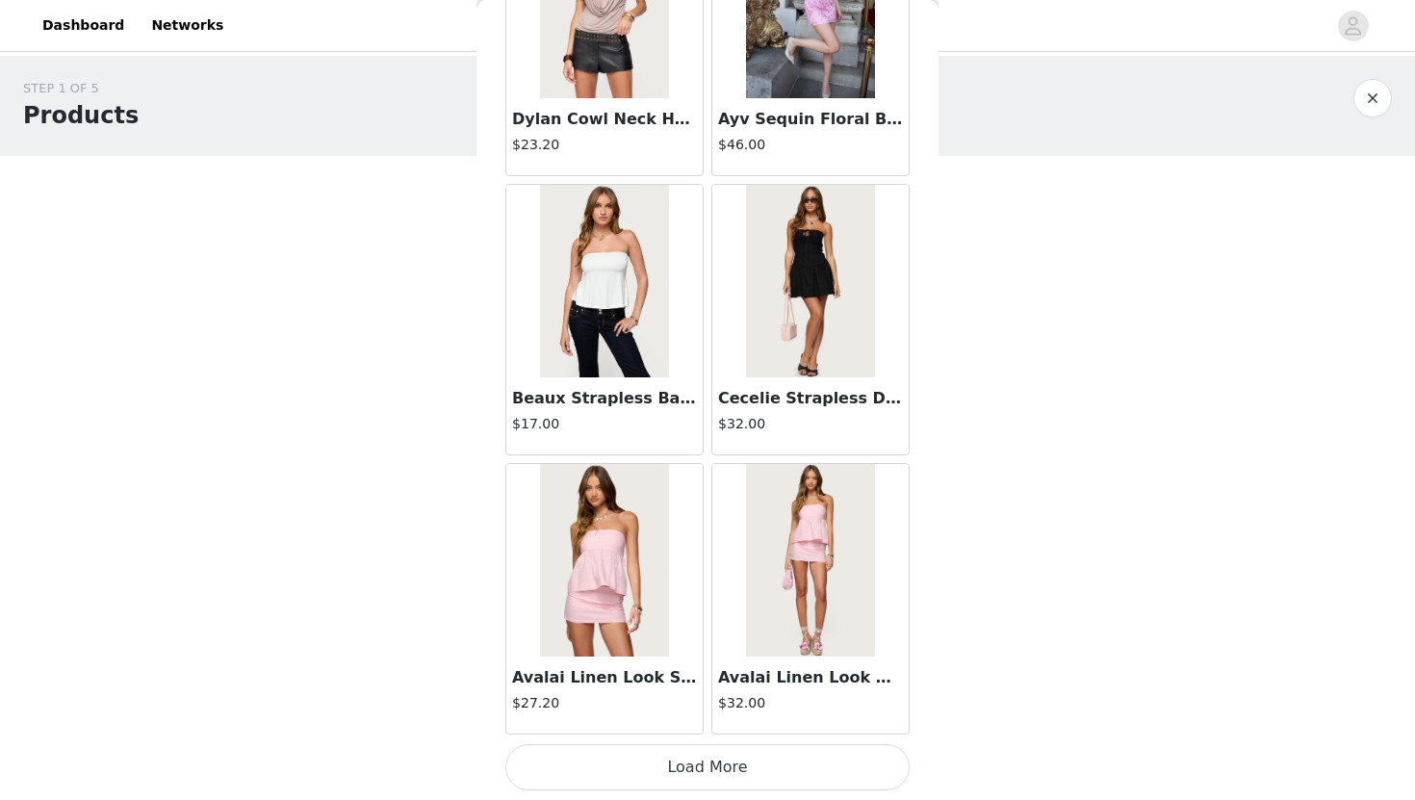
click at [651, 775] on button "Load More" at bounding box center [707, 767] width 404 height 46
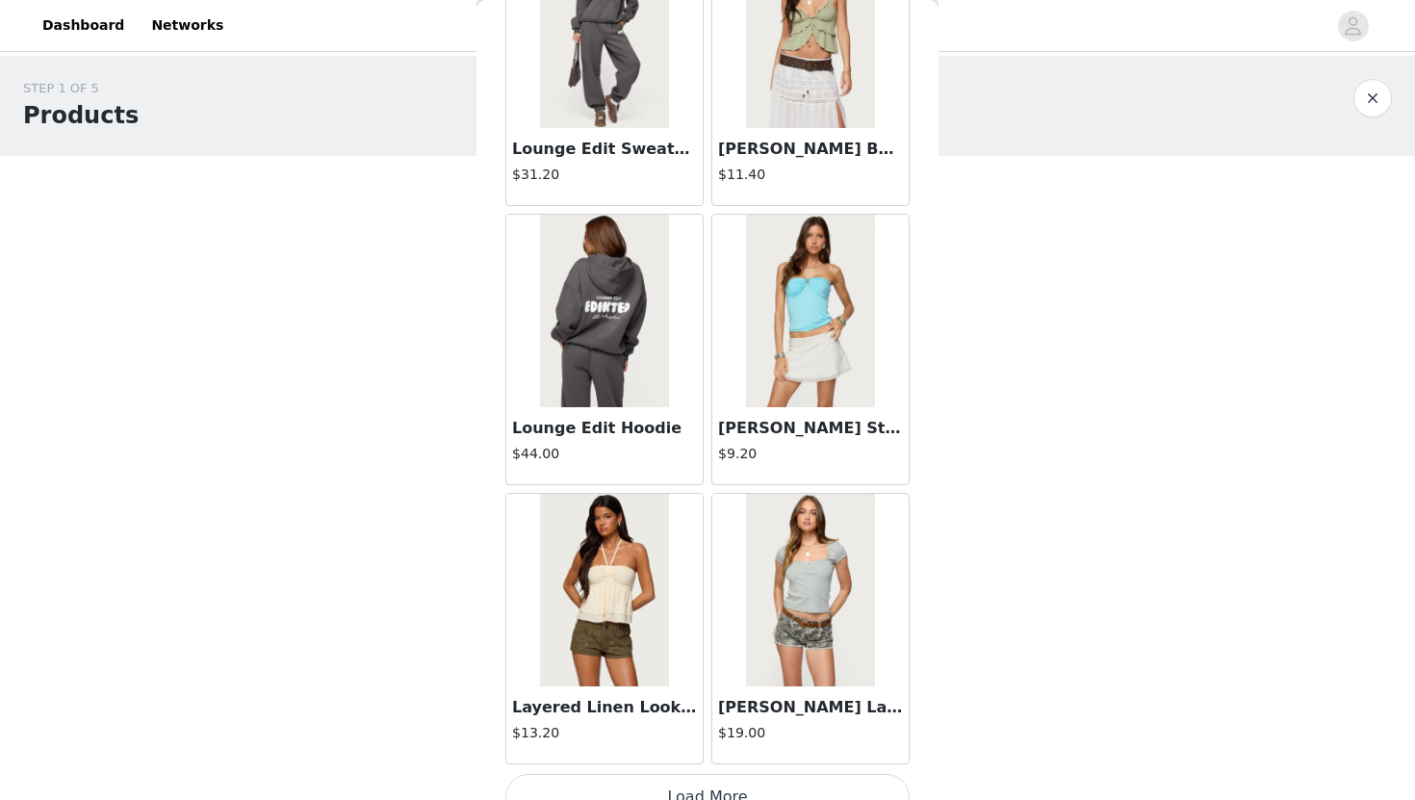
scroll to position [10518, 0]
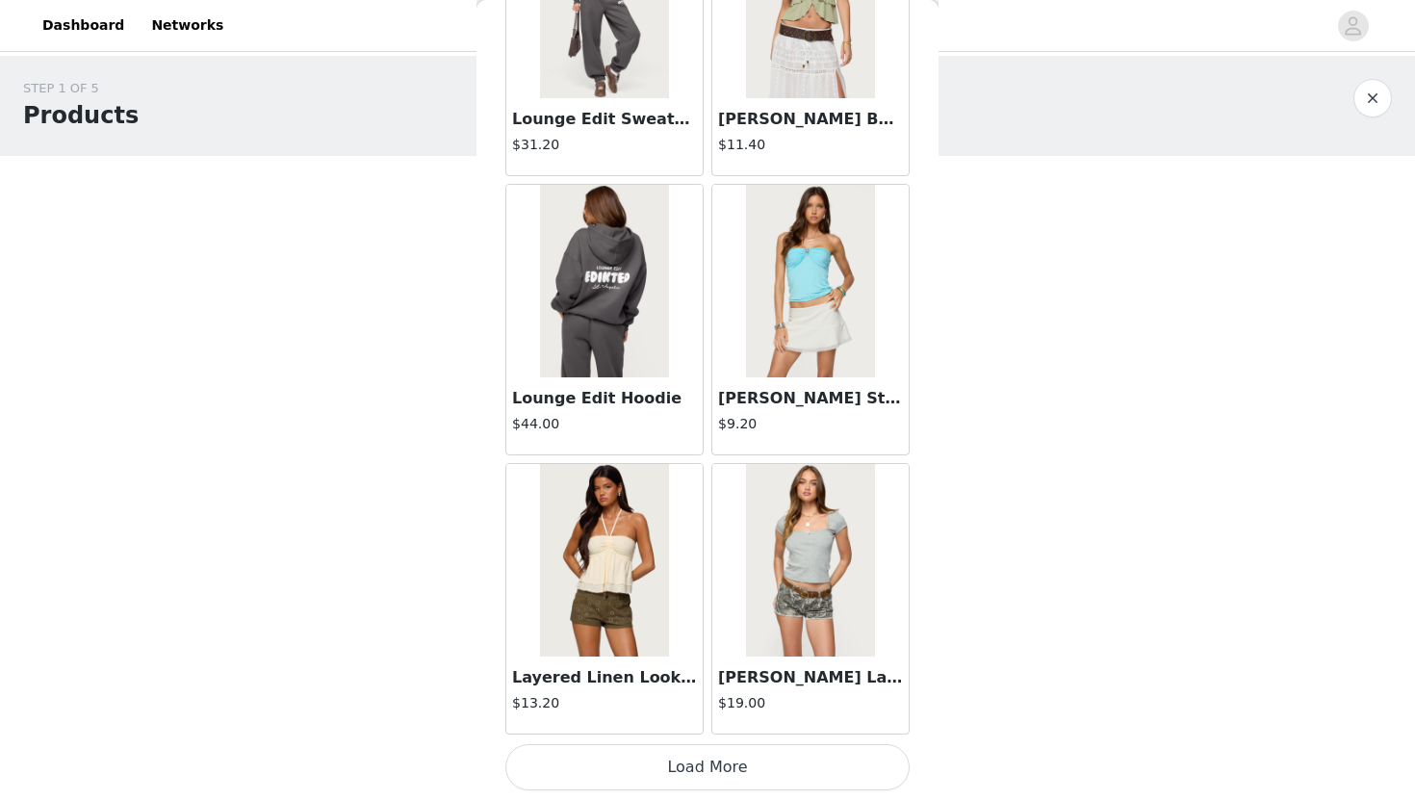
click at [630, 780] on button "Load More" at bounding box center [707, 767] width 404 height 46
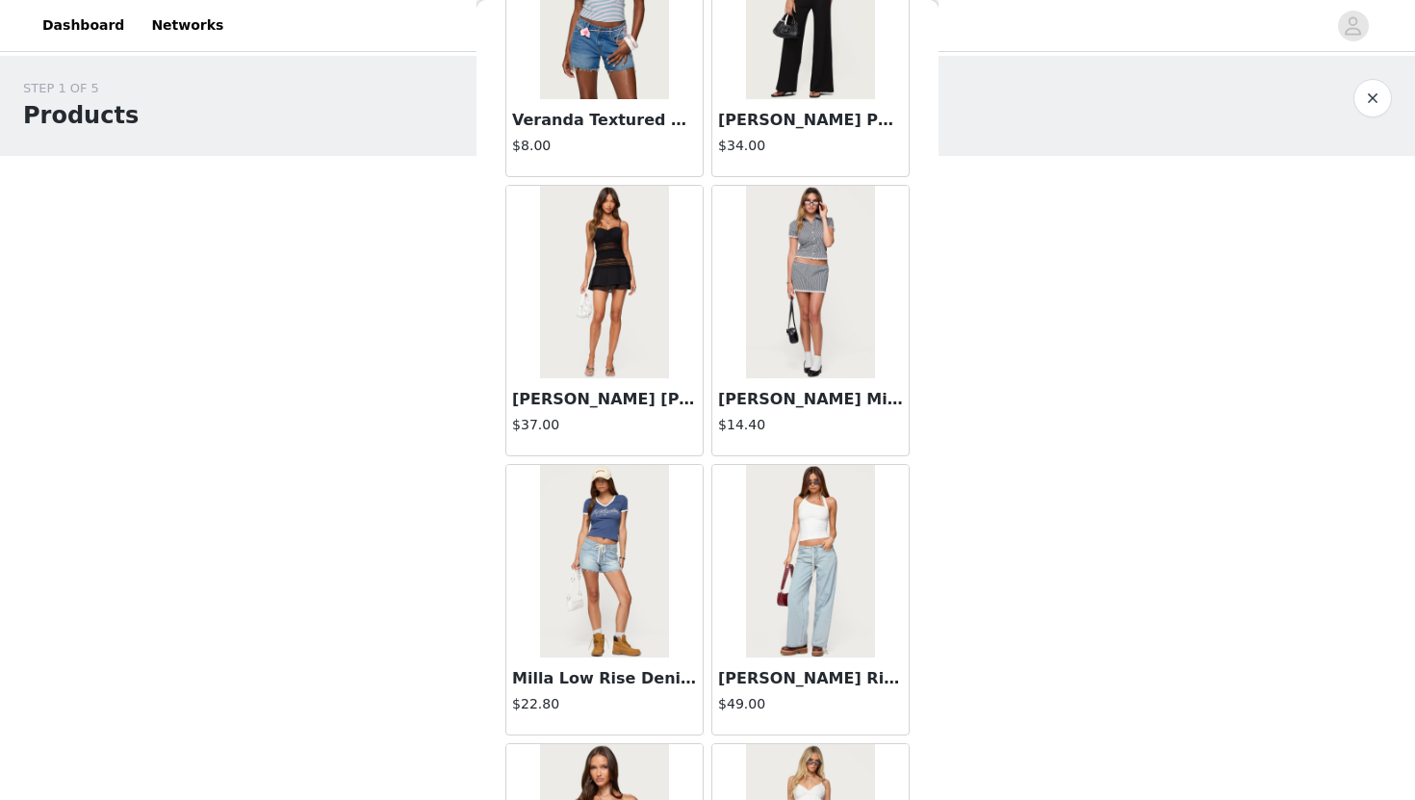
scroll to position [13309, 0]
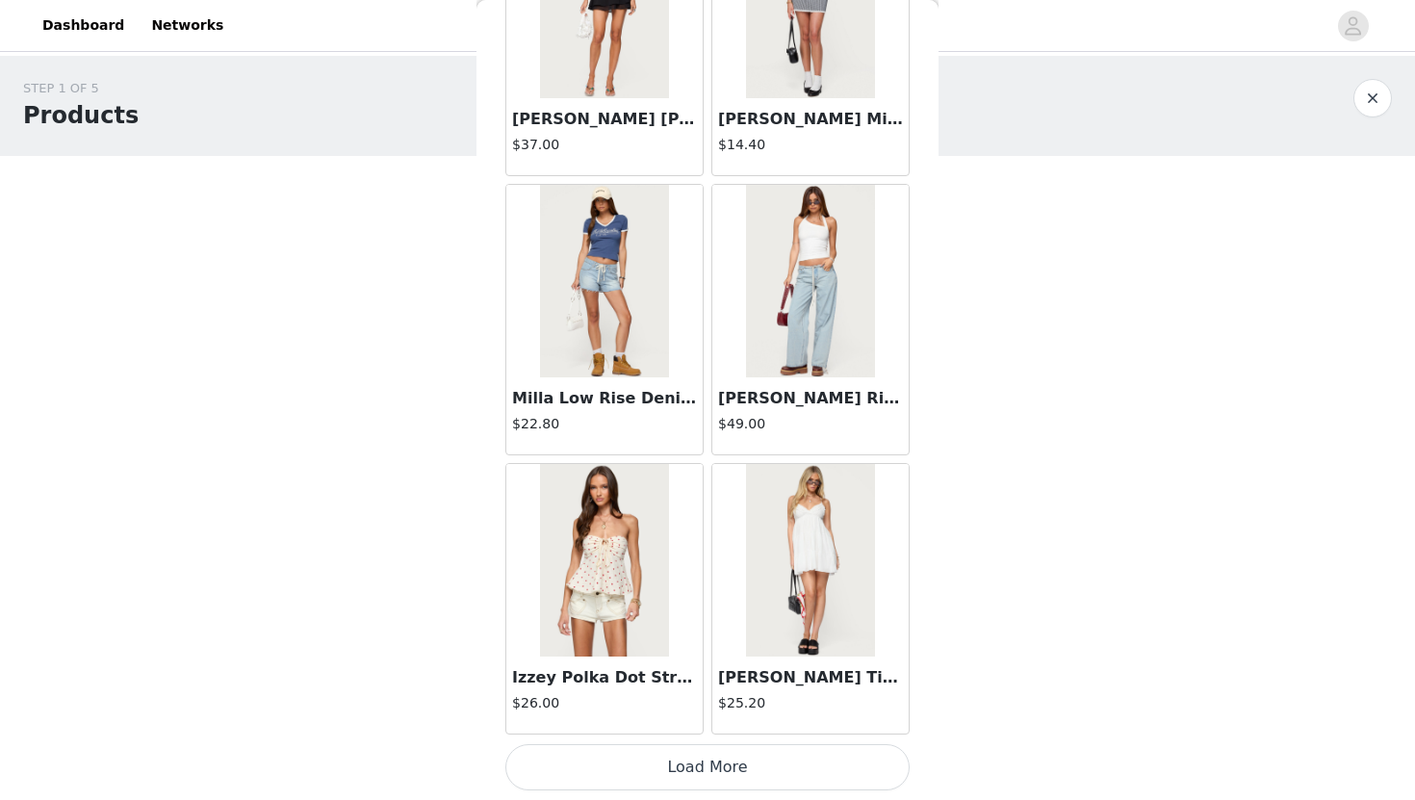
click at [643, 762] on button "Load More" at bounding box center [707, 767] width 404 height 46
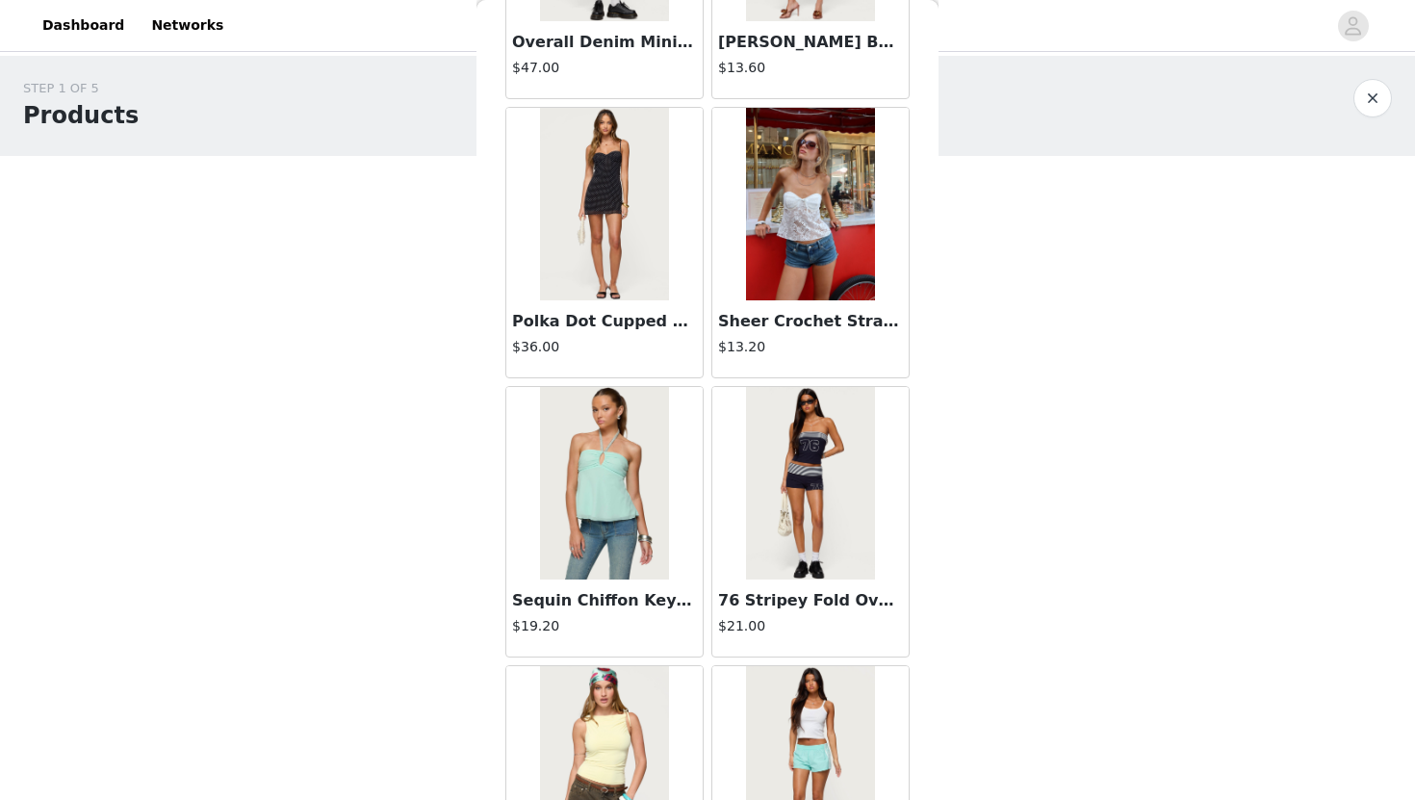
scroll to position [14510, 0]
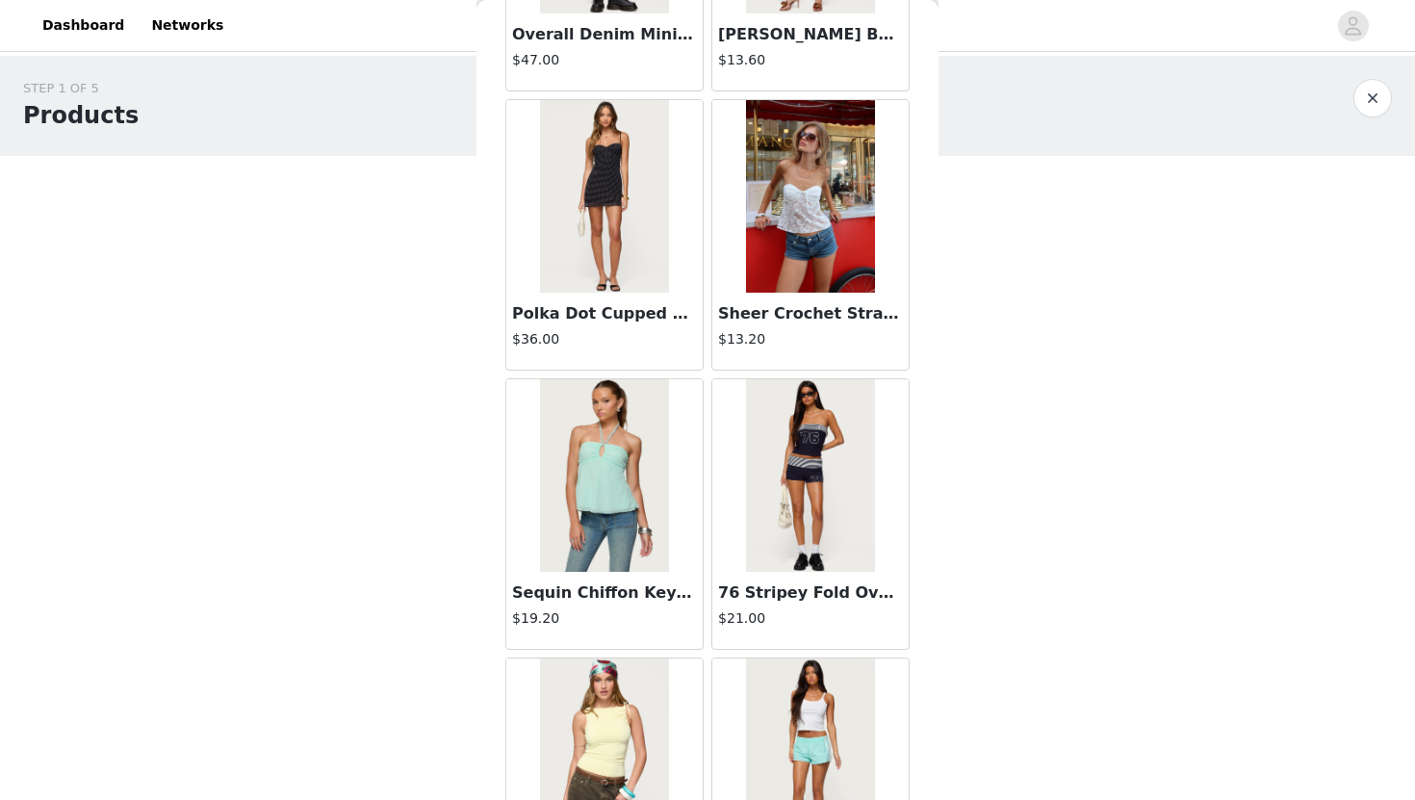
click at [774, 482] on img at bounding box center [810, 475] width 128 height 192
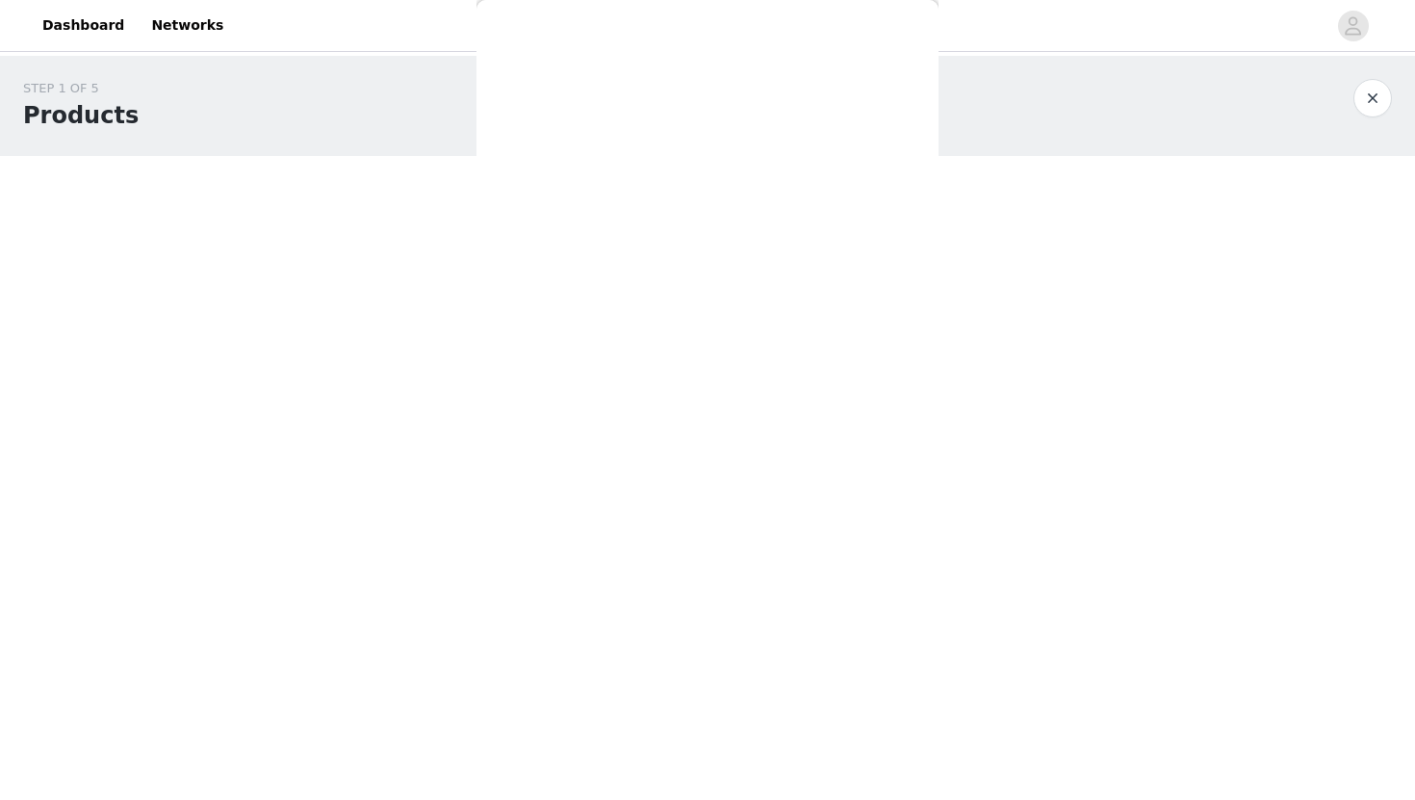
scroll to position [137, 0]
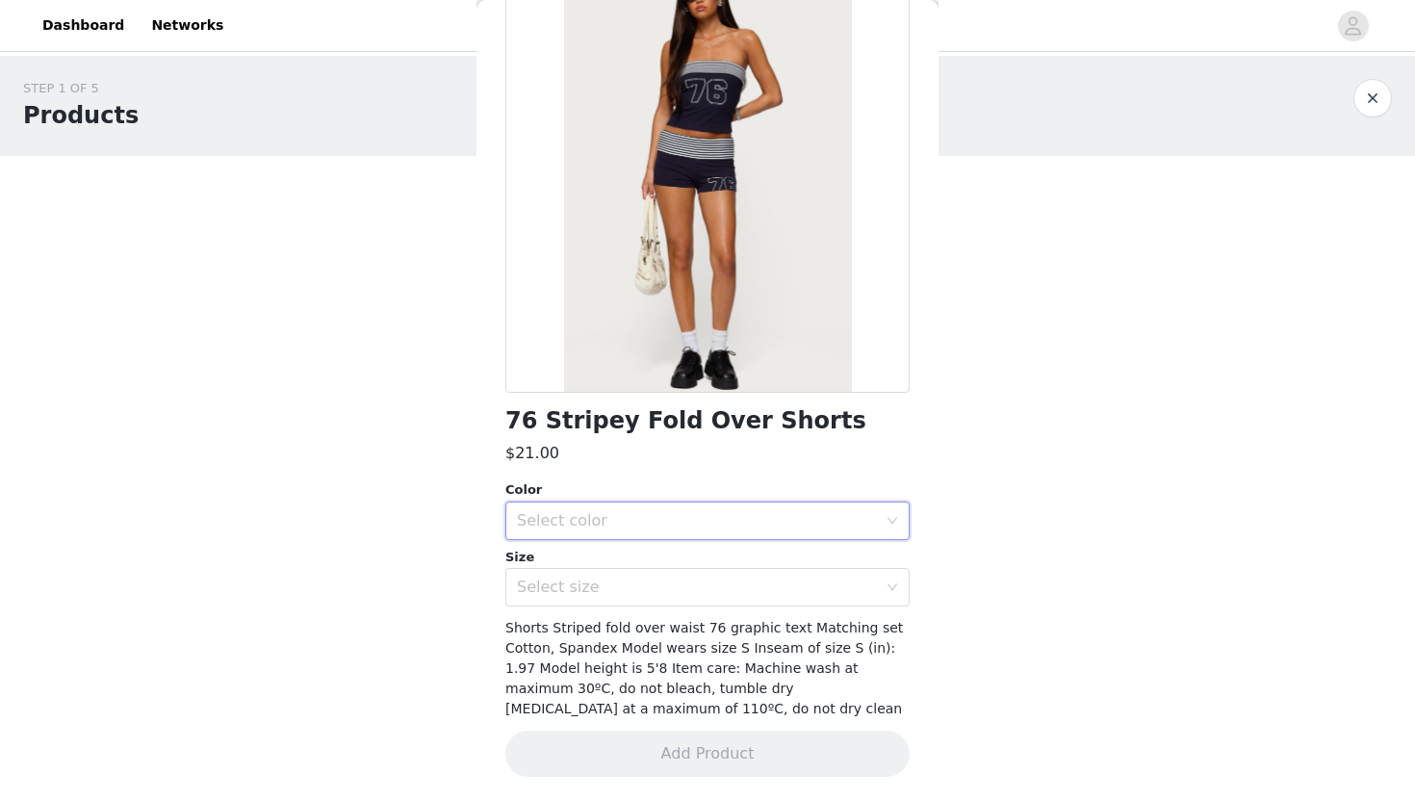
click at [720, 530] on div "Select color" at bounding box center [701, 520] width 369 height 37
click at [694, 566] on li "NAVY AND WHITE" at bounding box center [707, 563] width 404 height 31
click at [686, 588] on div "Select size" at bounding box center [697, 586] width 360 height 19
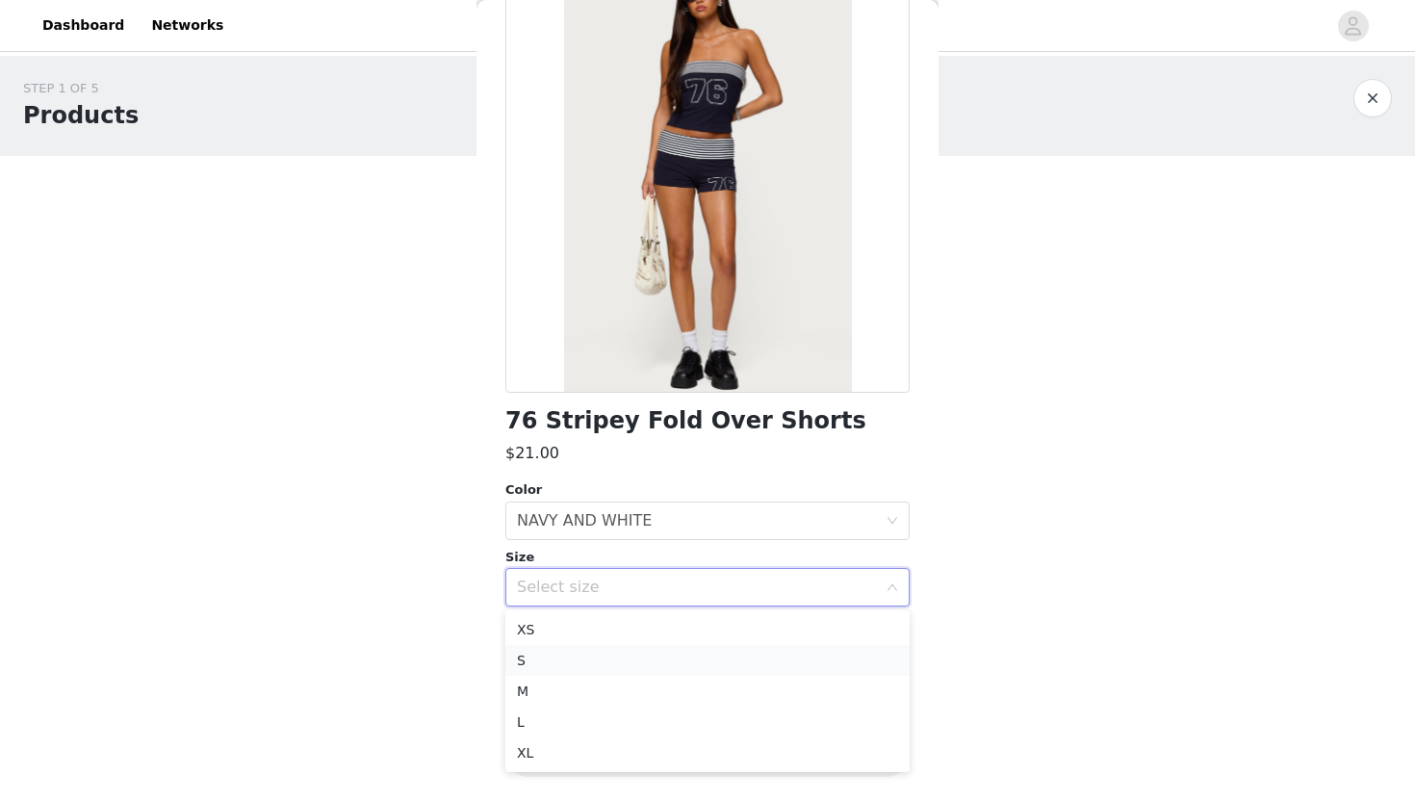
click at [652, 671] on li "S" at bounding box center [707, 660] width 404 height 31
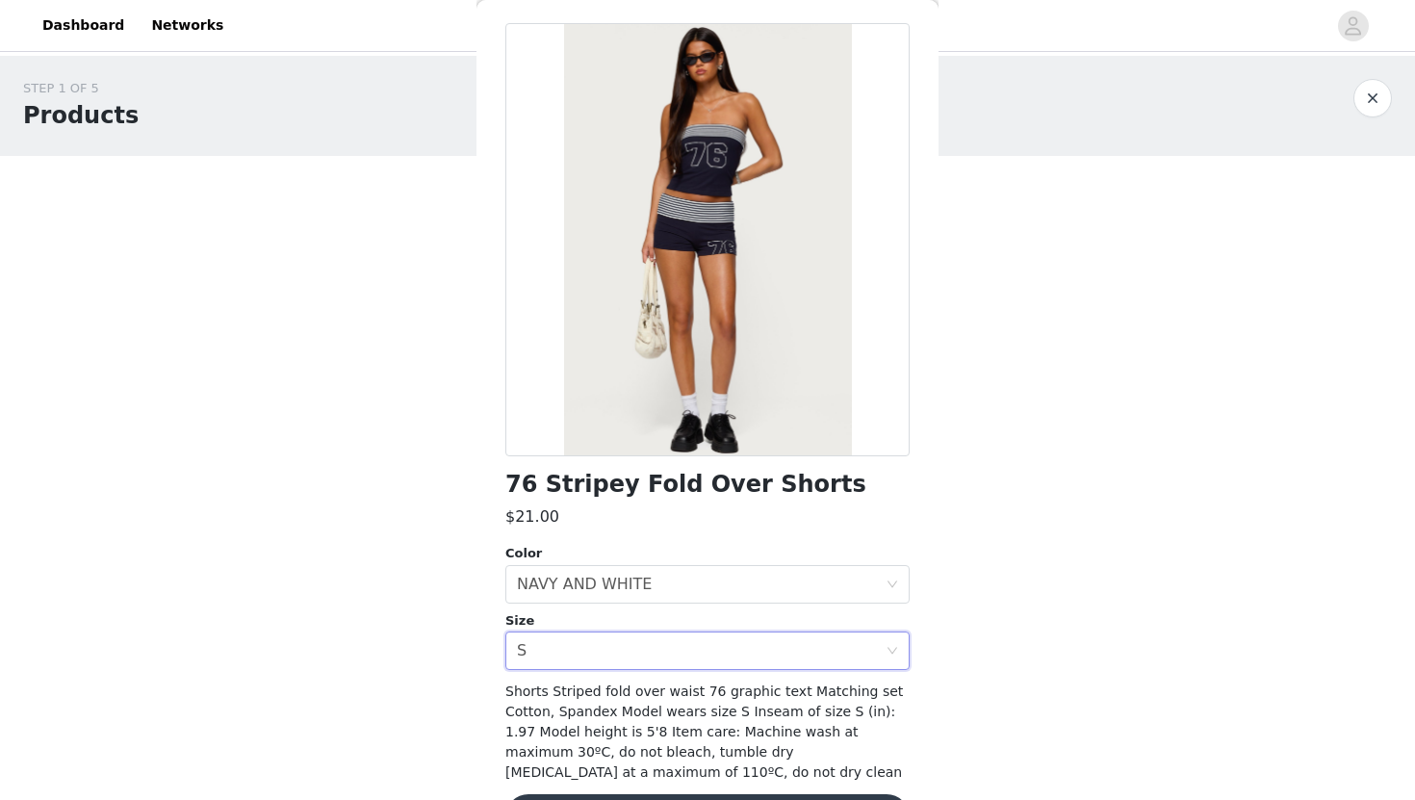
scroll to position [125, 0]
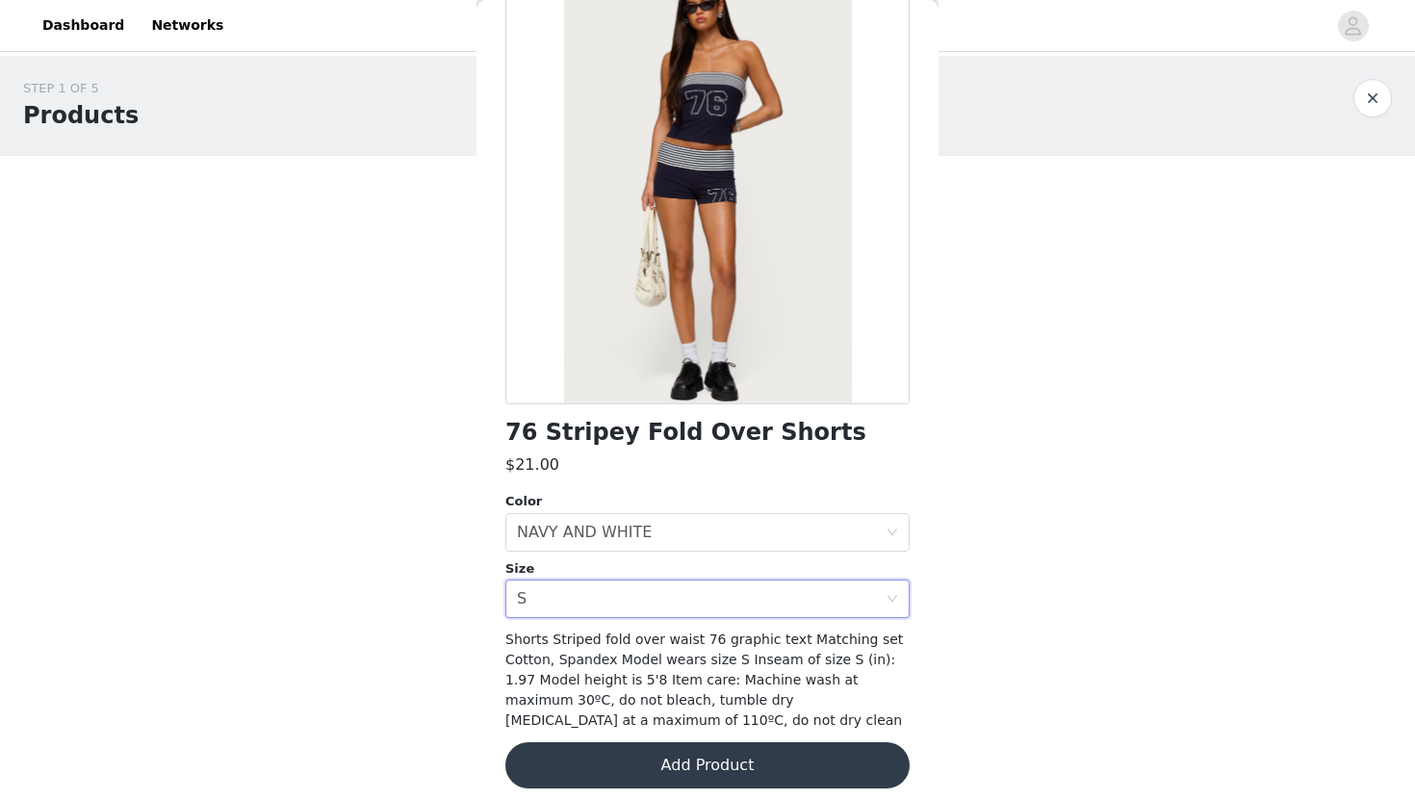
click at [630, 772] on button "Add Product" at bounding box center [707, 765] width 404 height 46
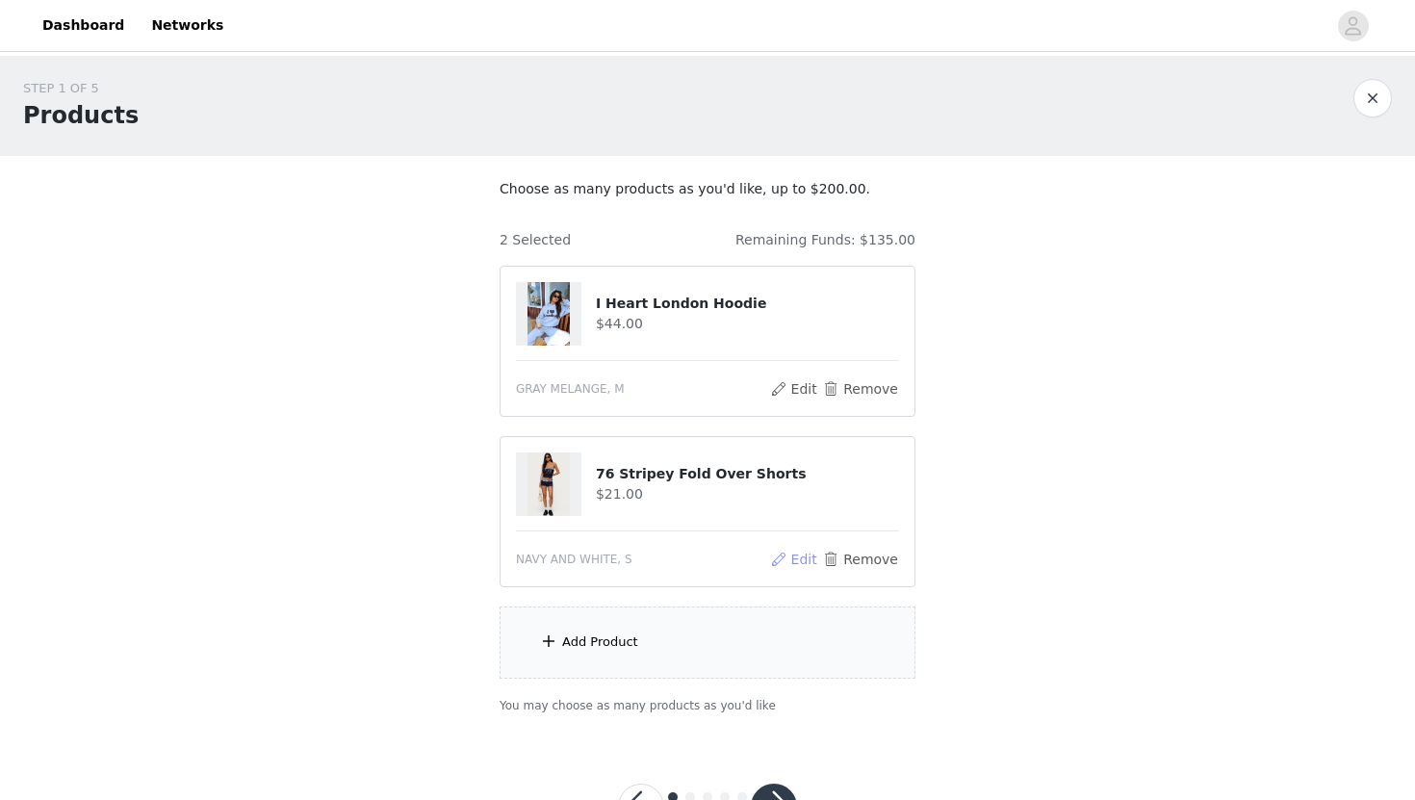
click at [811, 560] on button "Edit" at bounding box center [793, 559] width 49 height 23
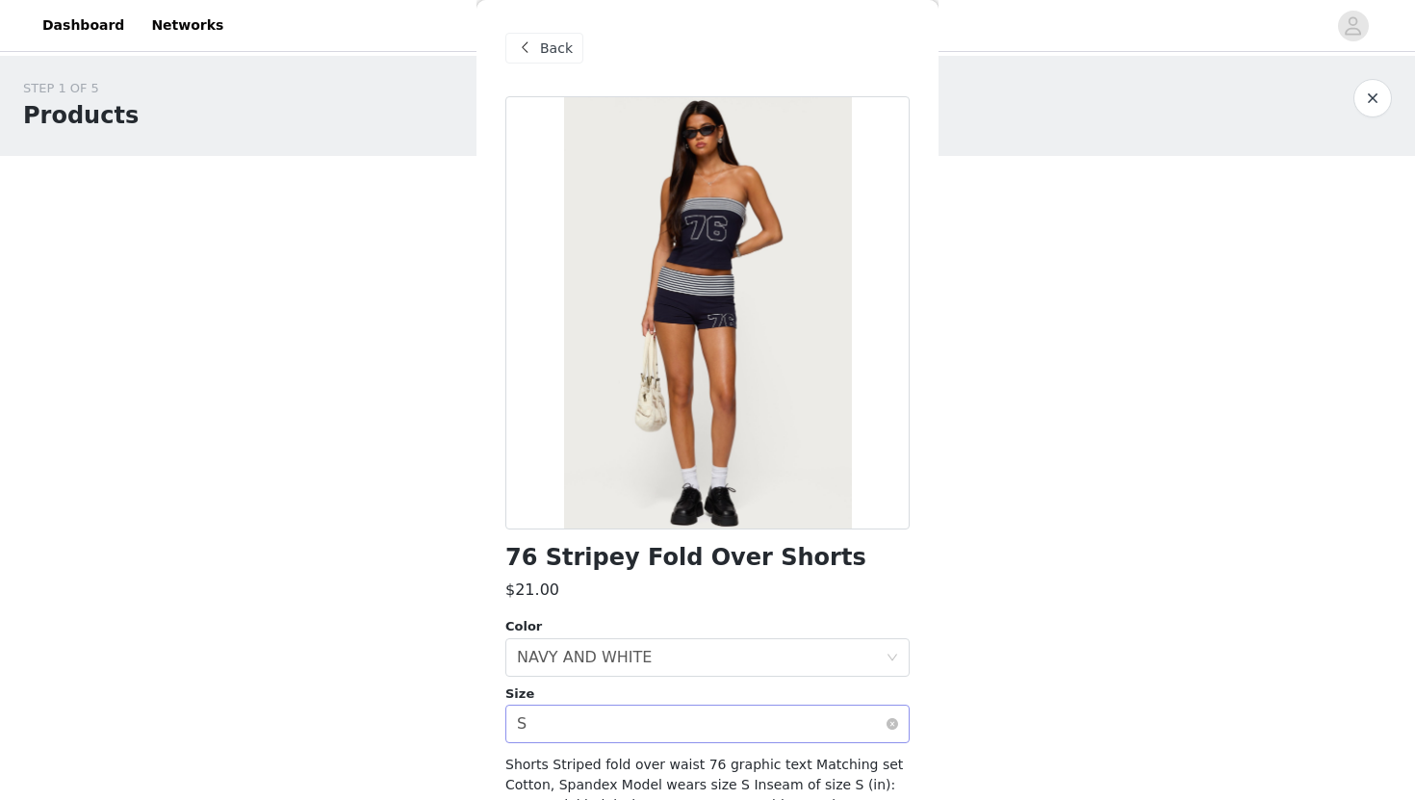
click at [615, 707] on div "Select size S" at bounding box center [701, 723] width 369 height 37
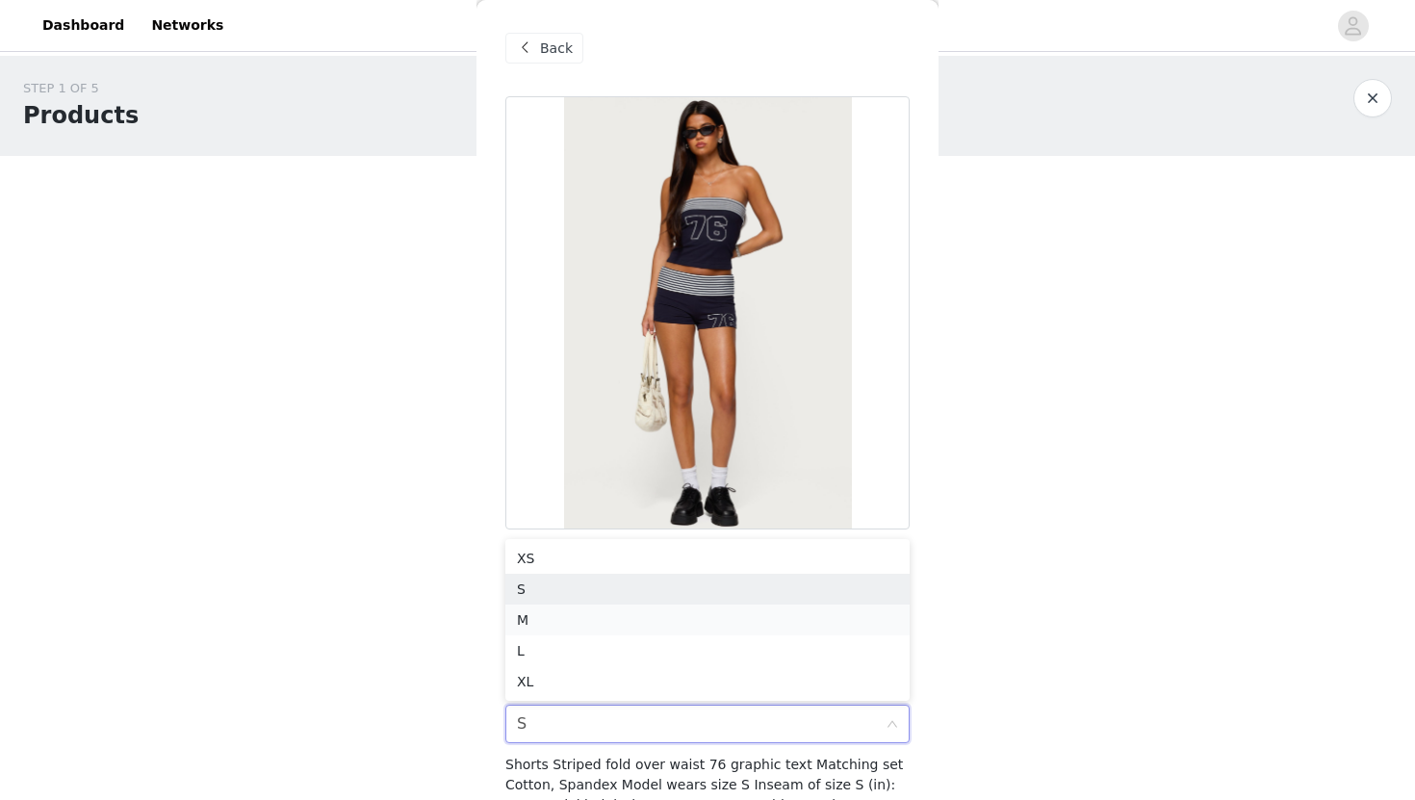
click at [606, 607] on li "M" at bounding box center [707, 619] width 404 height 31
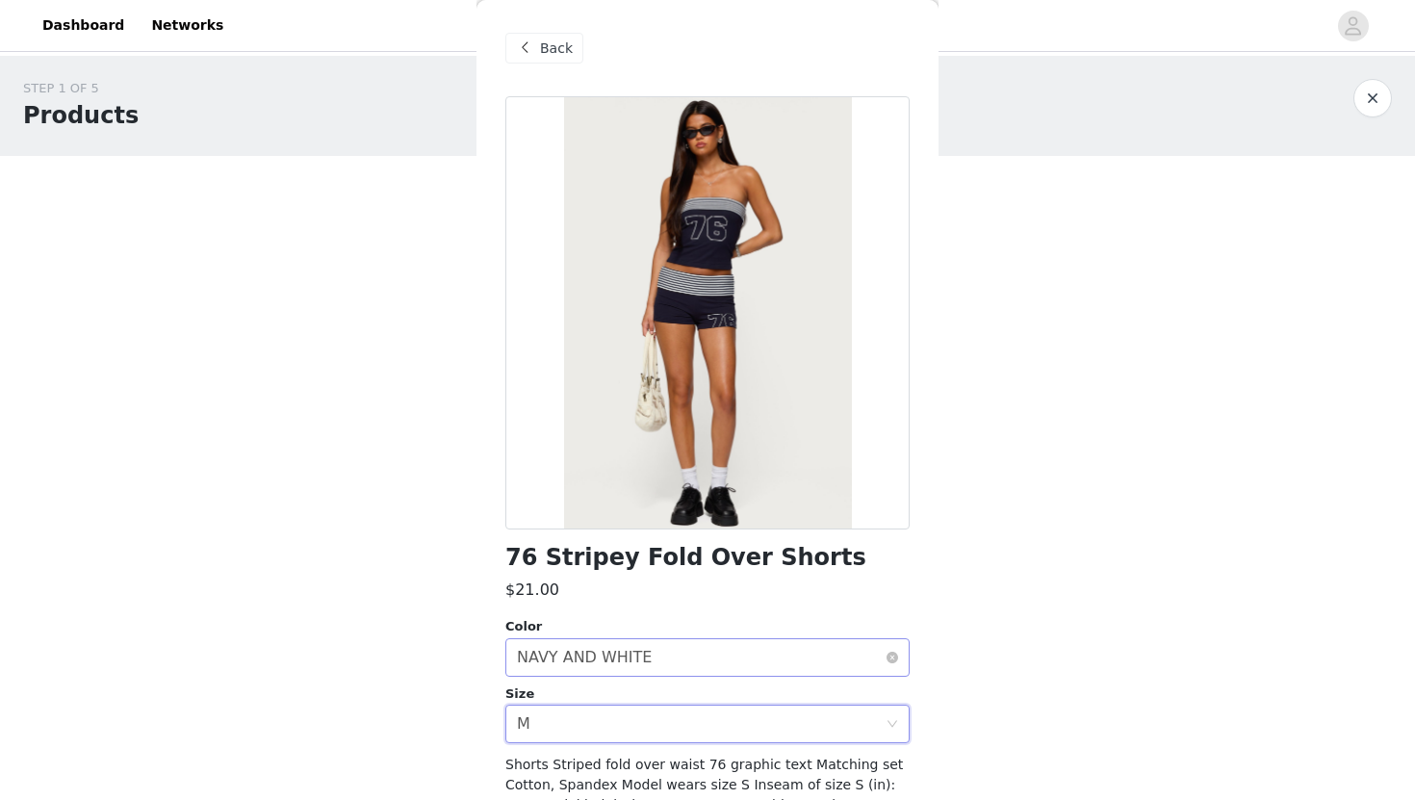
scroll to position [137, 0]
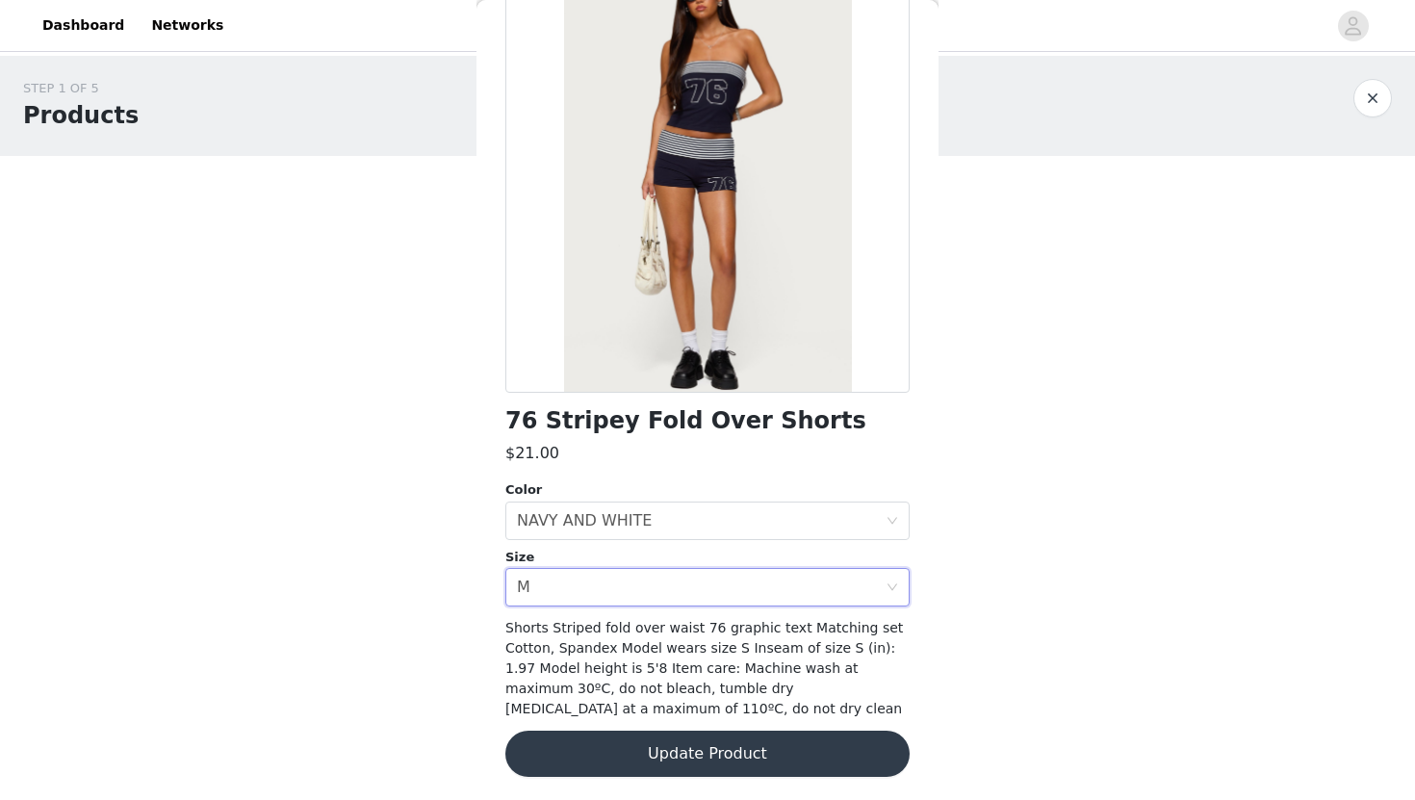
click at [598, 758] on button "Update Product" at bounding box center [707, 753] width 404 height 46
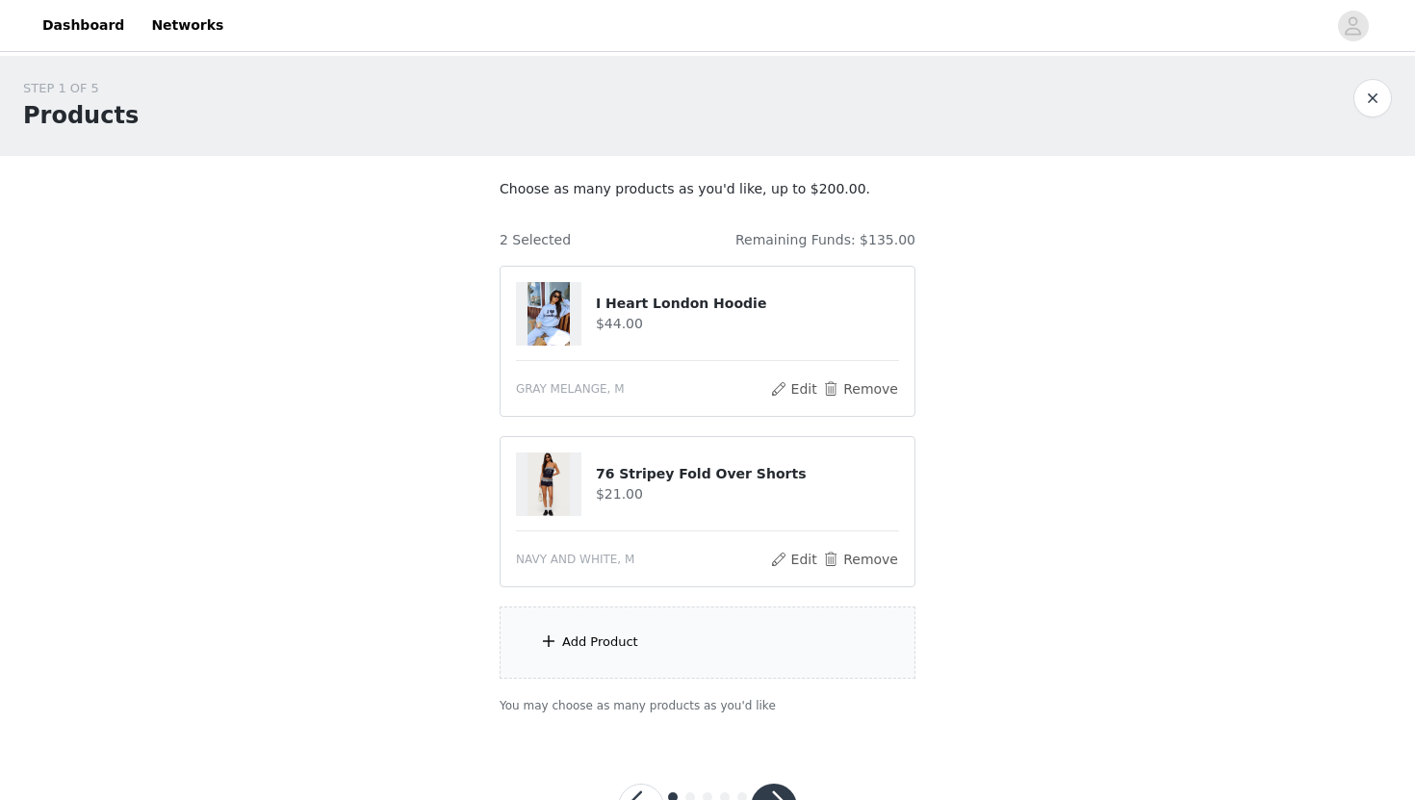
click at [596, 666] on div "Add Product" at bounding box center [707, 642] width 416 height 72
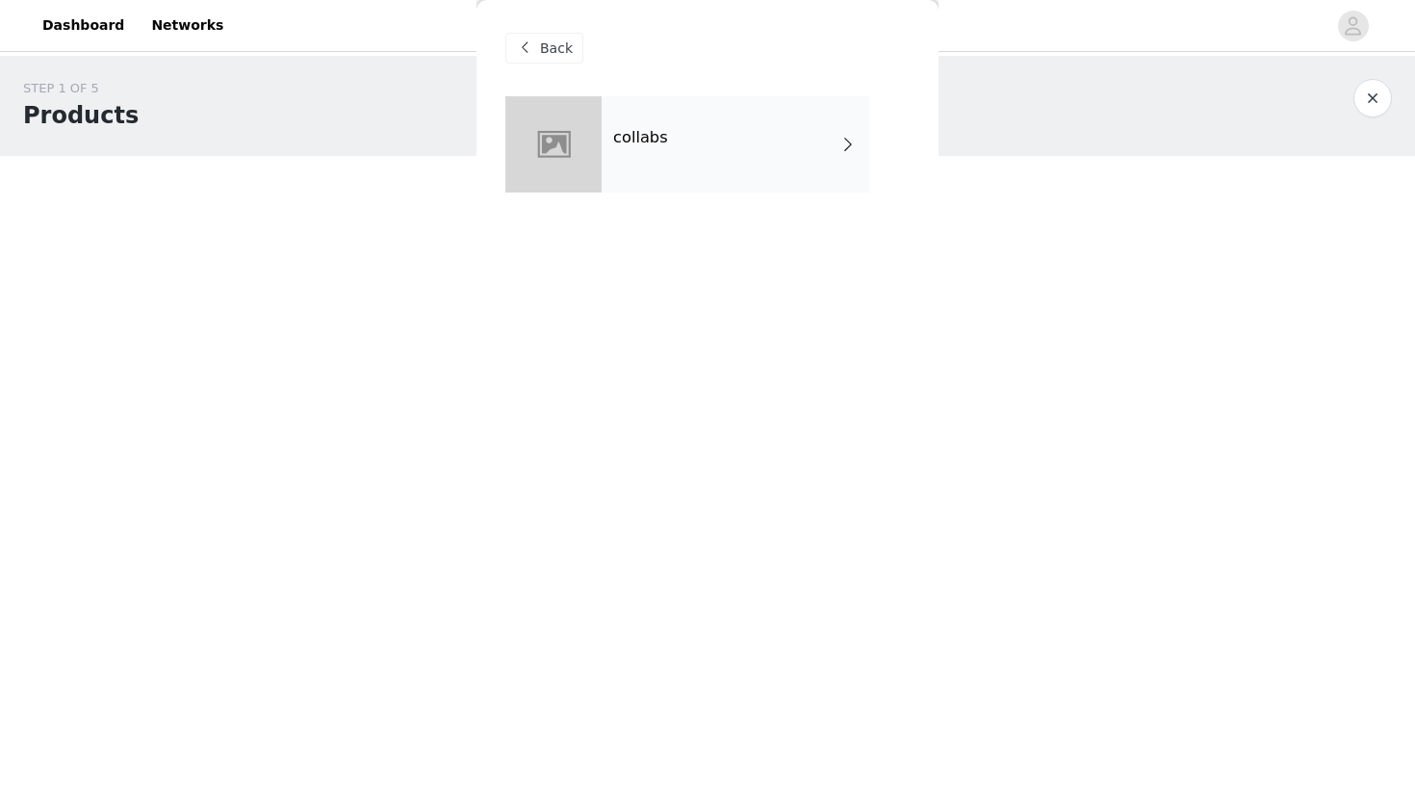
click at [576, 118] on div at bounding box center [553, 144] width 96 height 96
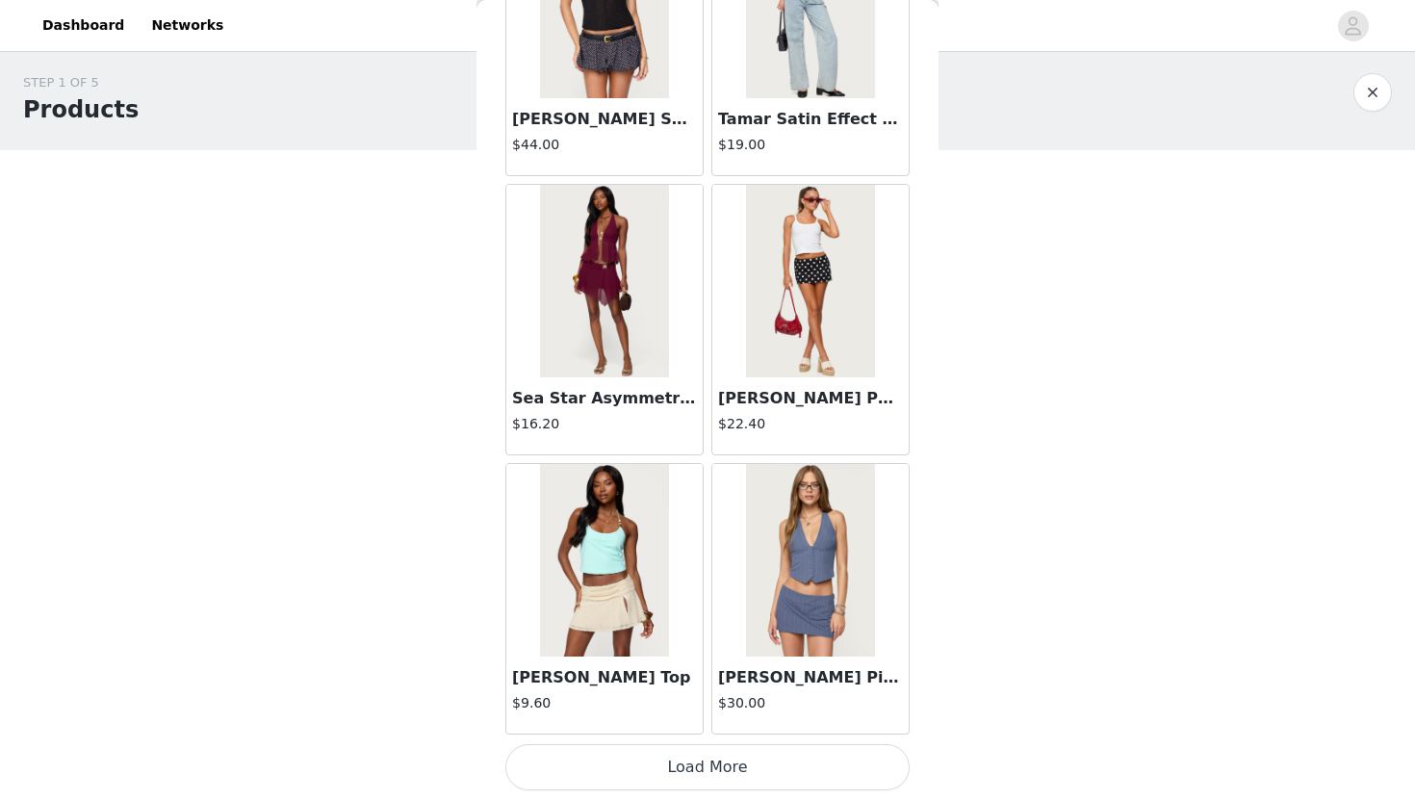
scroll to position [4, 0]
click at [624, 770] on button "Load More" at bounding box center [707, 767] width 404 height 46
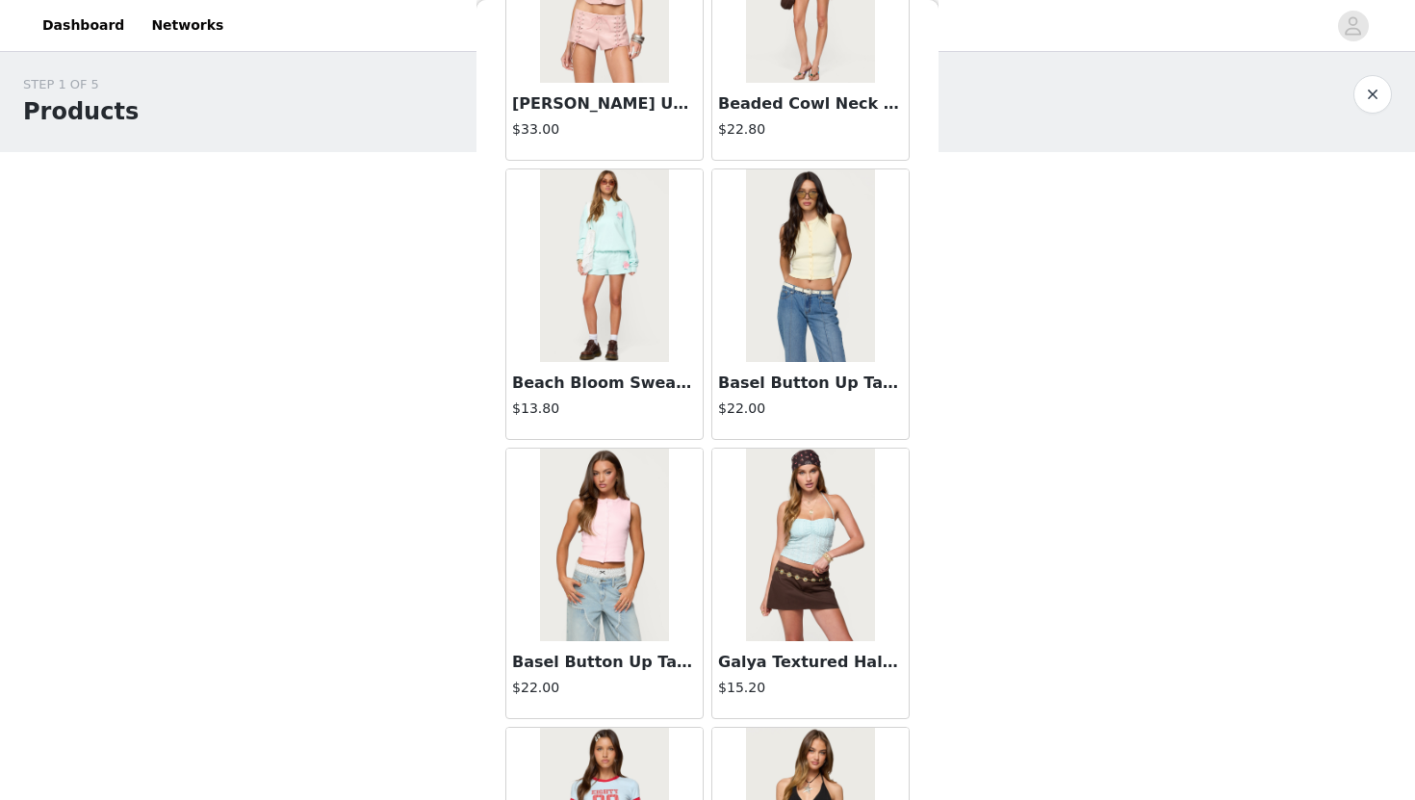
scroll to position [4936, 0]
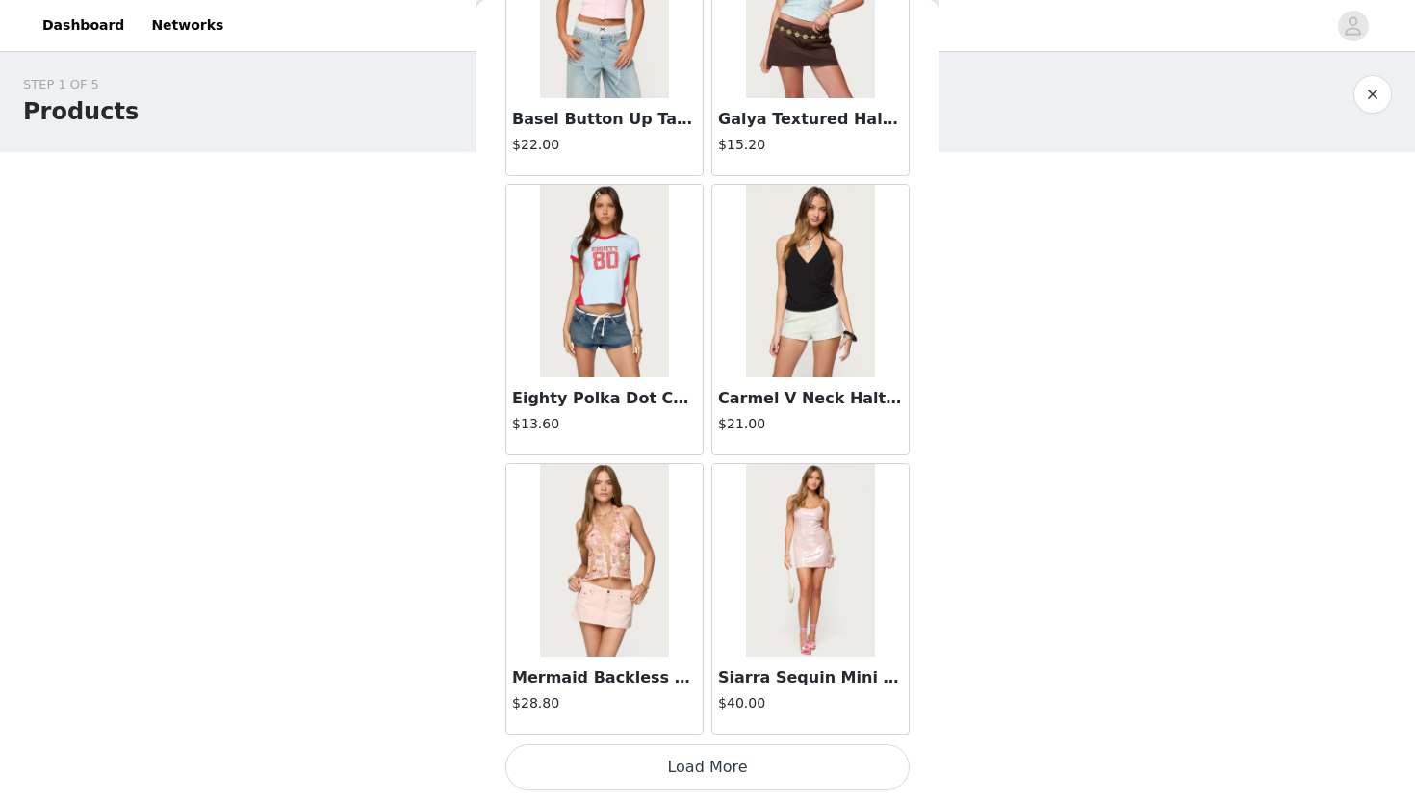
click at [640, 748] on button "Load More" at bounding box center [707, 767] width 404 height 46
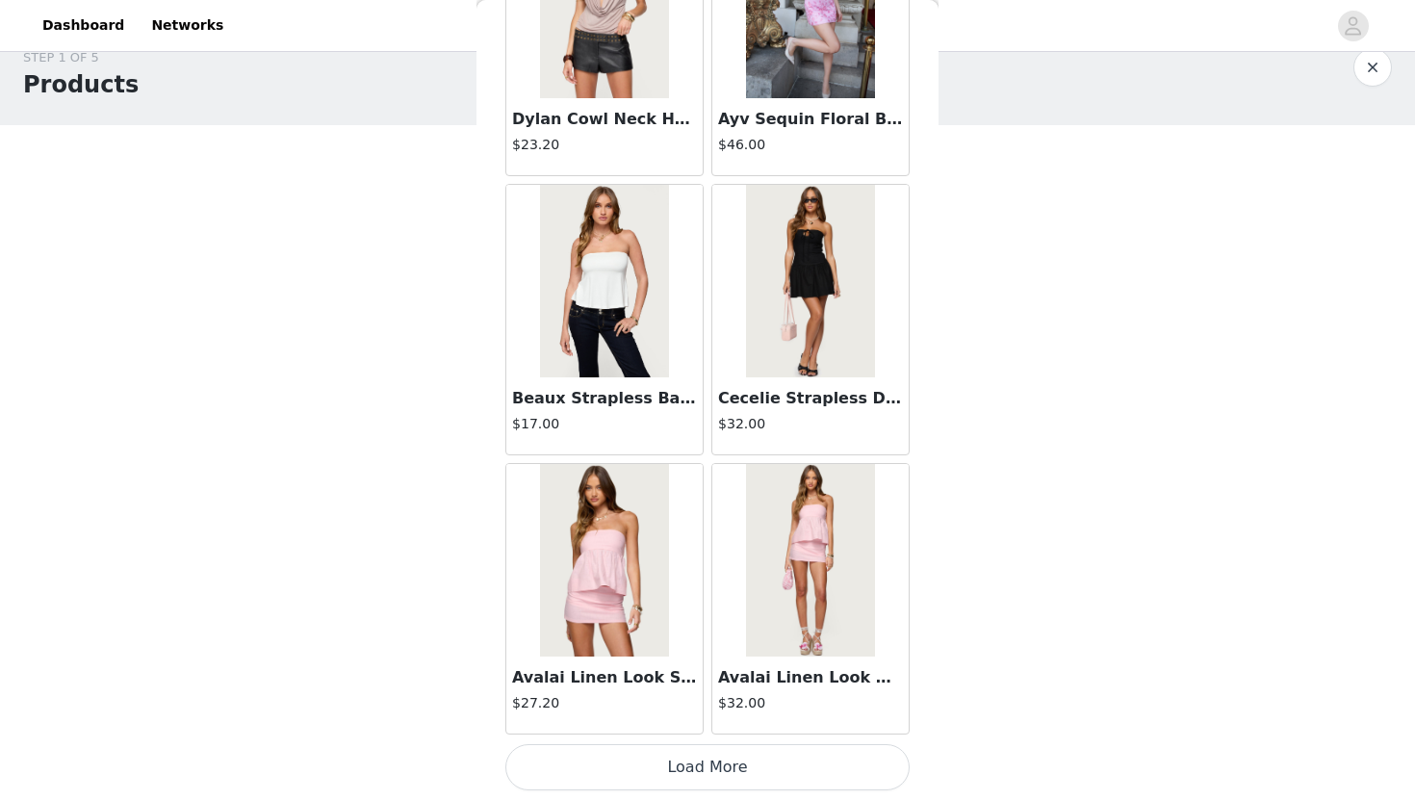
scroll to position [39, 0]
click at [644, 776] on button "Load More" at bounding box center [707, 767] width 404 height 46
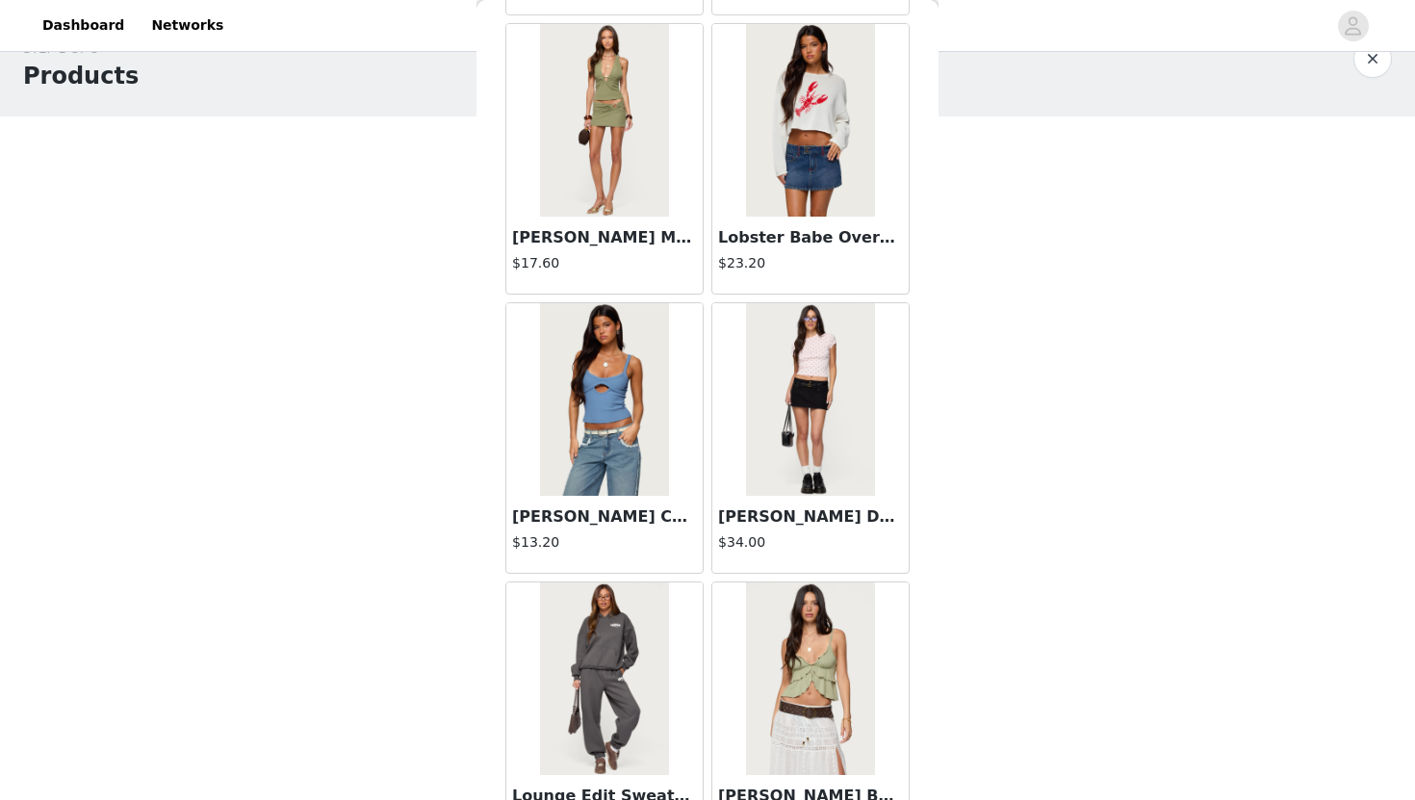
scroll to position [10518, 0]
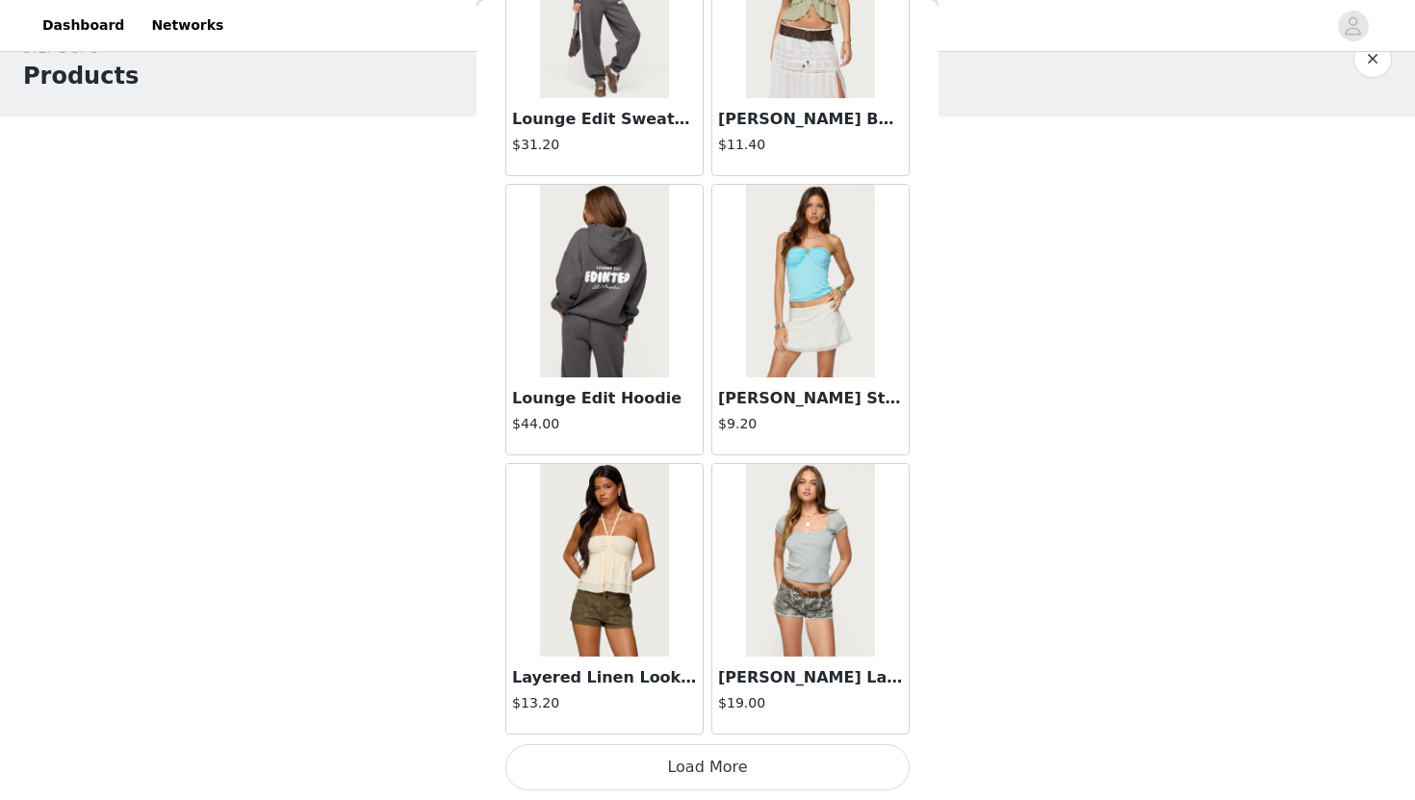
click at [644, 776] on button "Load More" at bounding box center [707, 767] width 404 height 46
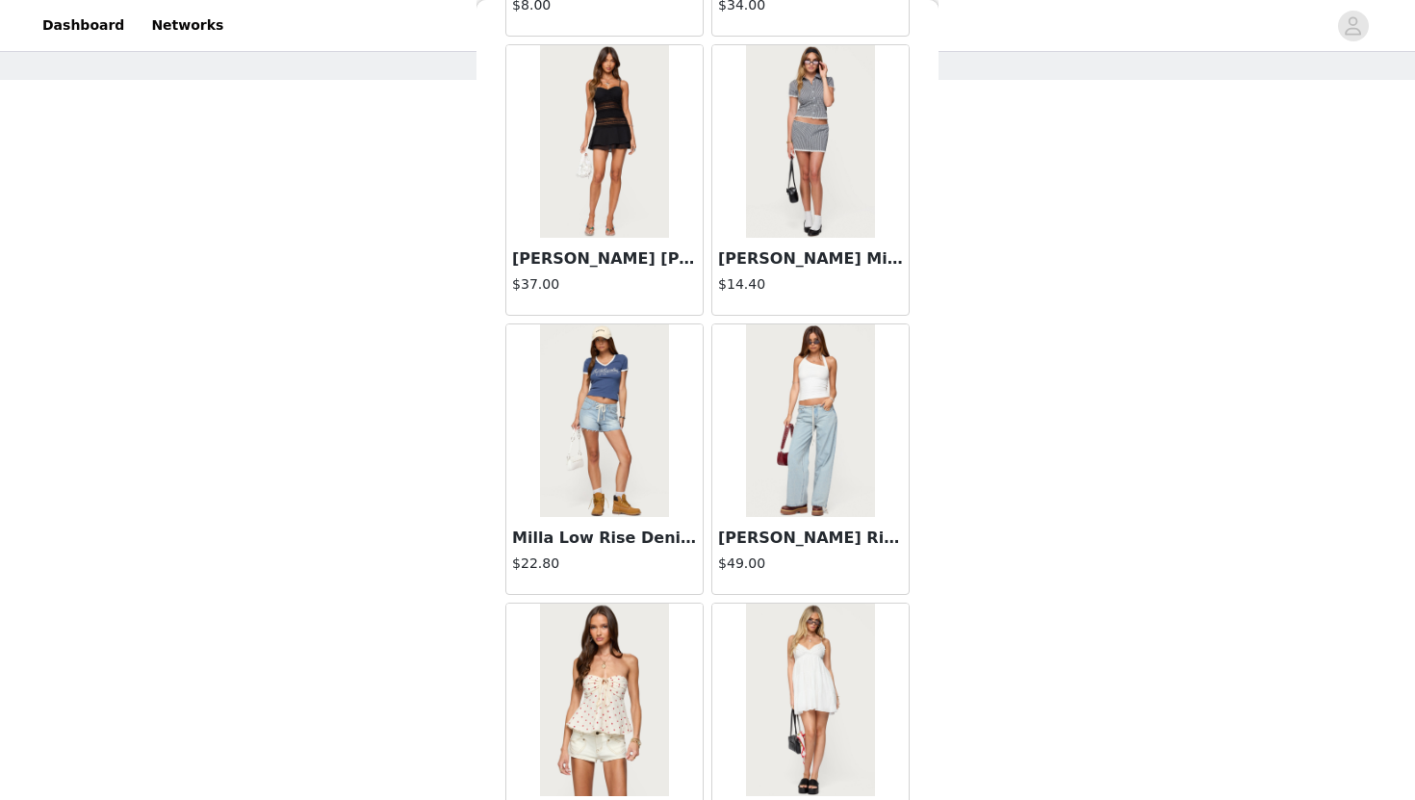
scroll to position [13309, 0]
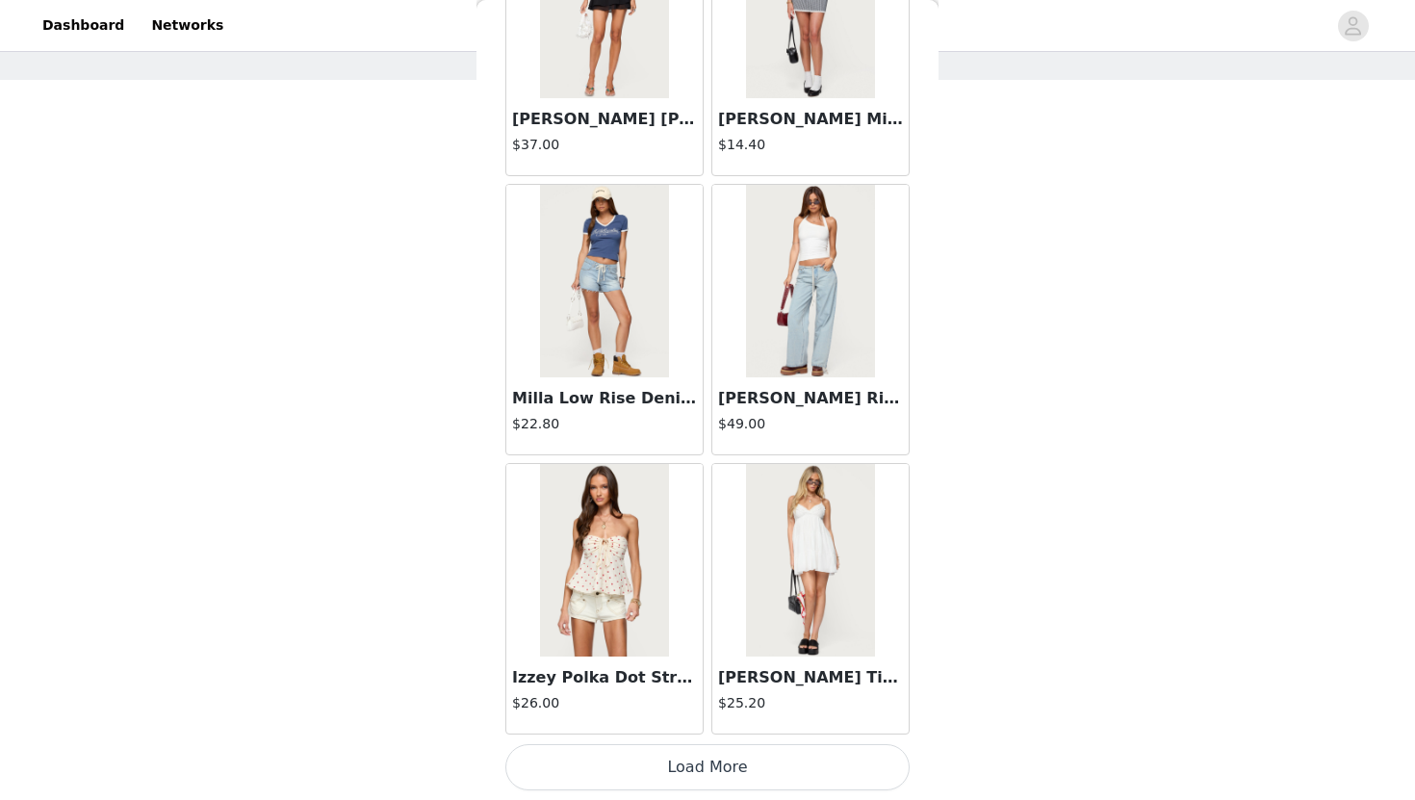
click at [638, 757] on button "Load More" at bounding box center [707, 767] width 404 height 46
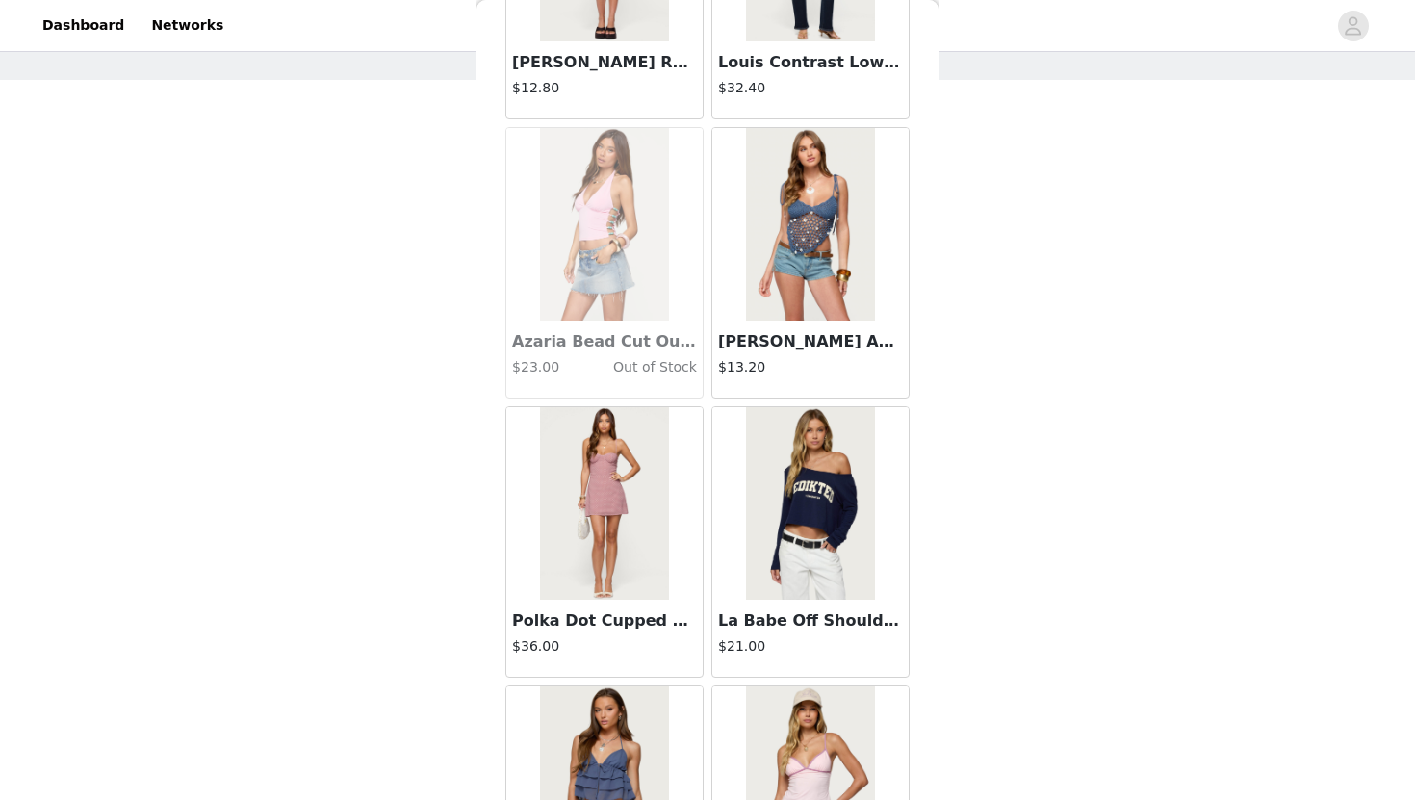
scroll to position [16100, 0]
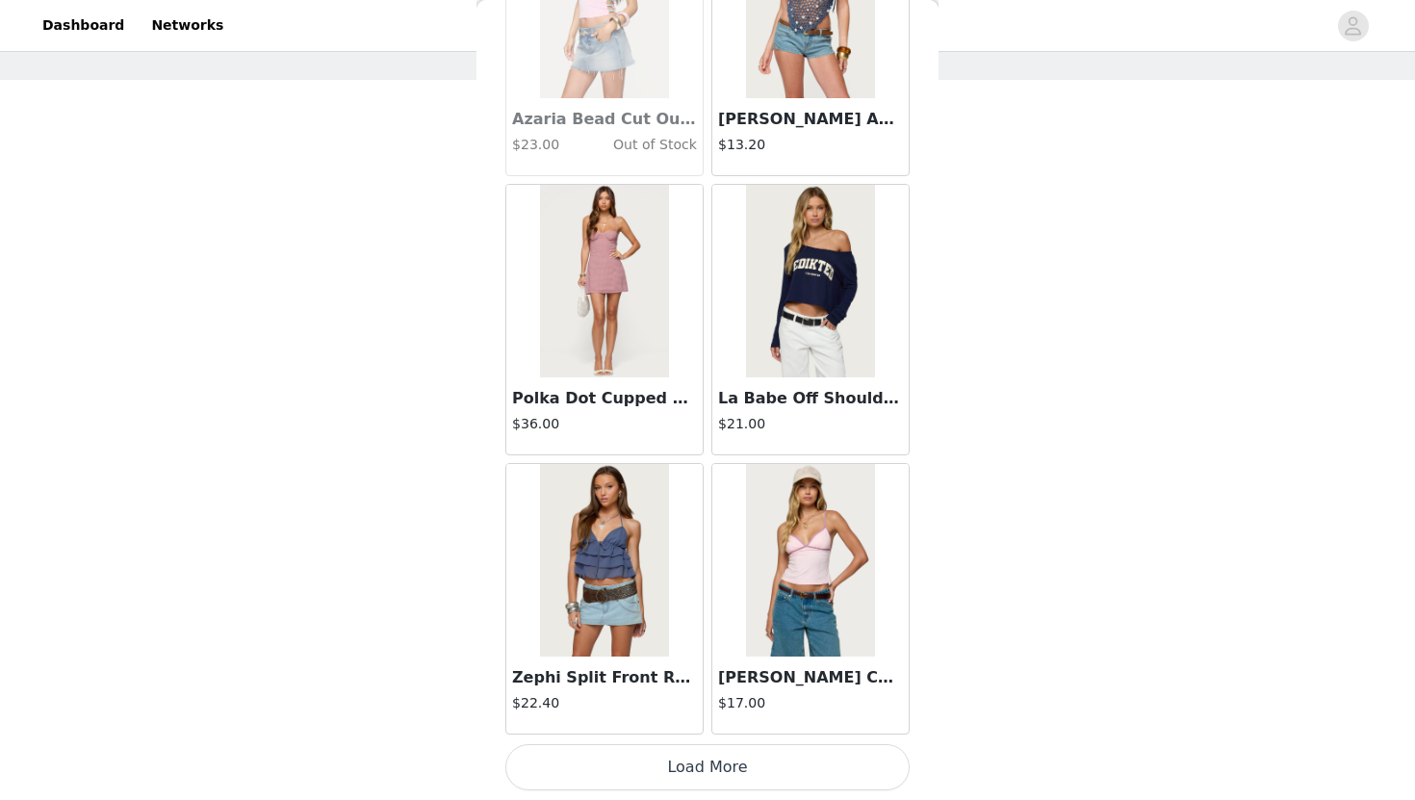
click at [641, 778] on button "Load More" at bounding box center [707, 767] width 404 height 46
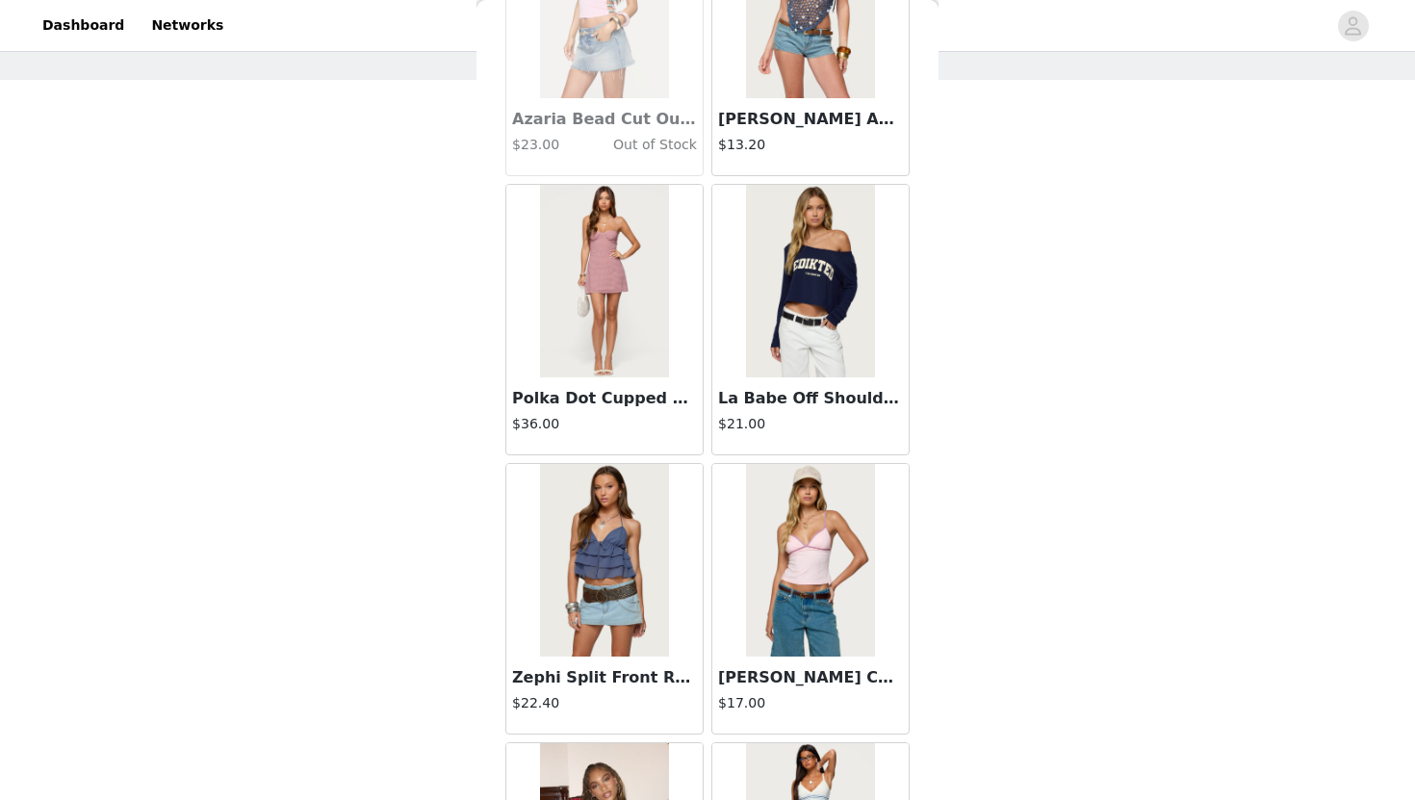
click at [658, 333] on img at bounding box center [604, 281] width 128 height 192
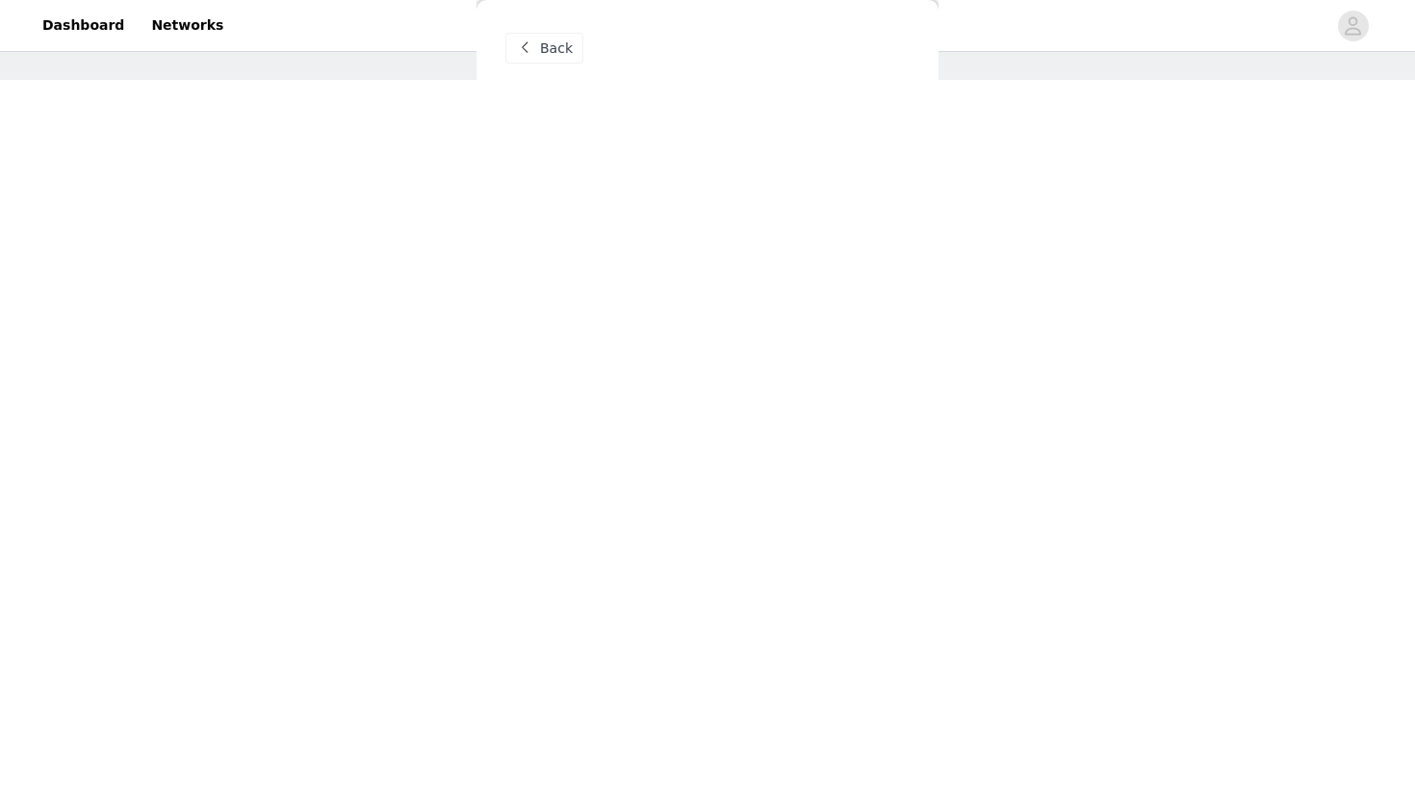
scroll to position [0, 0]
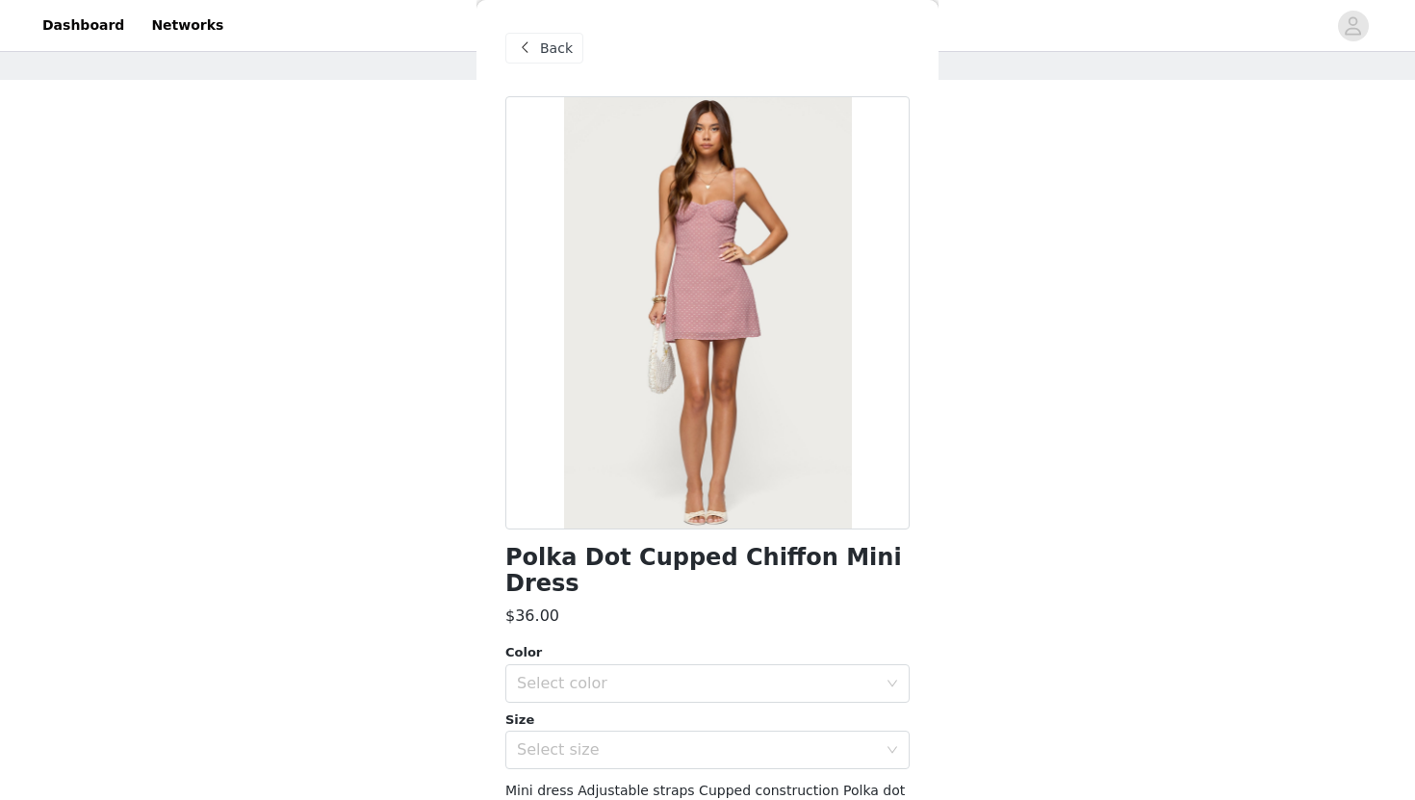
click at [550, 43] on span "Back" at bounding box center [556, 48] width 33 height 20
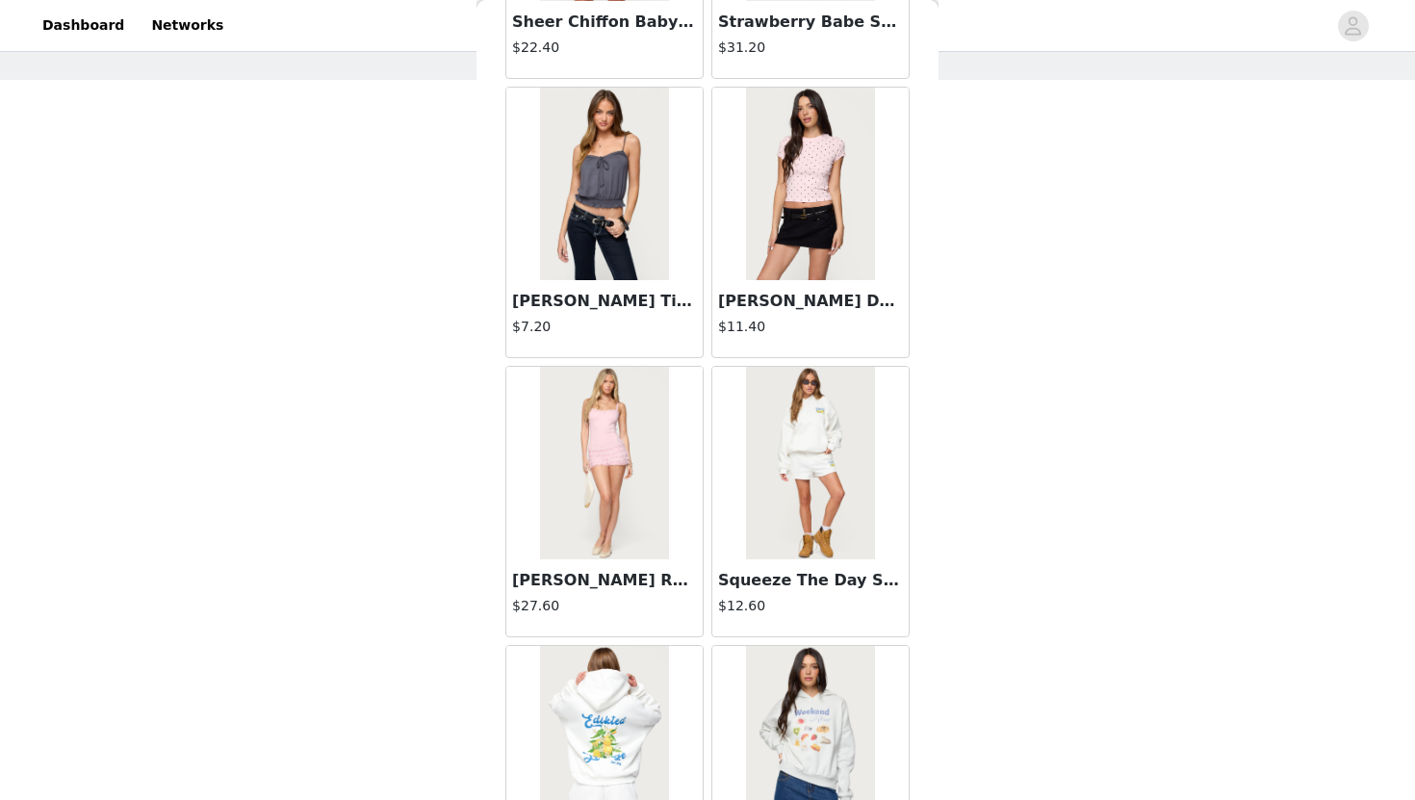
scroll to position [6483, 0]
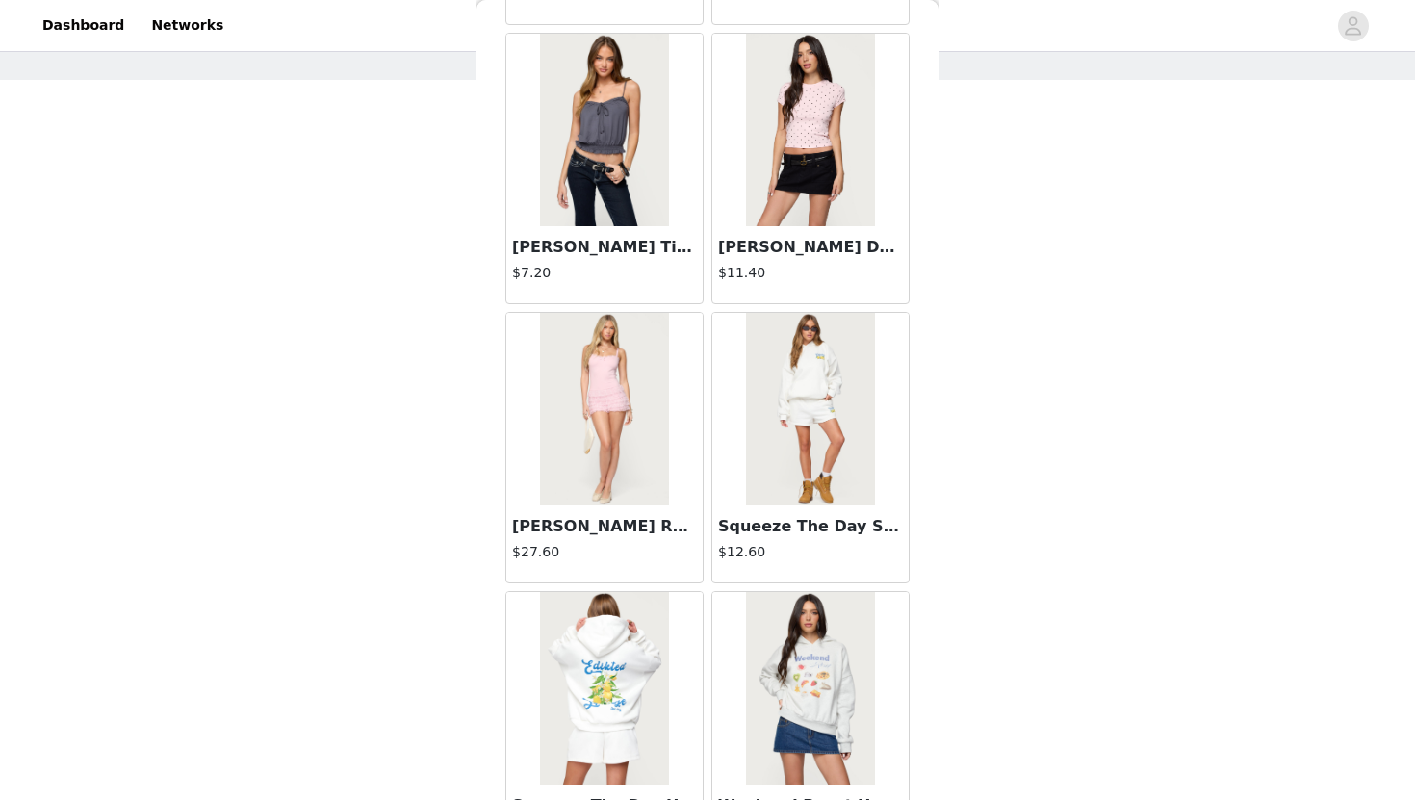
click at [638, 376] on img at bounding box center [604, 409] width 128 height 192
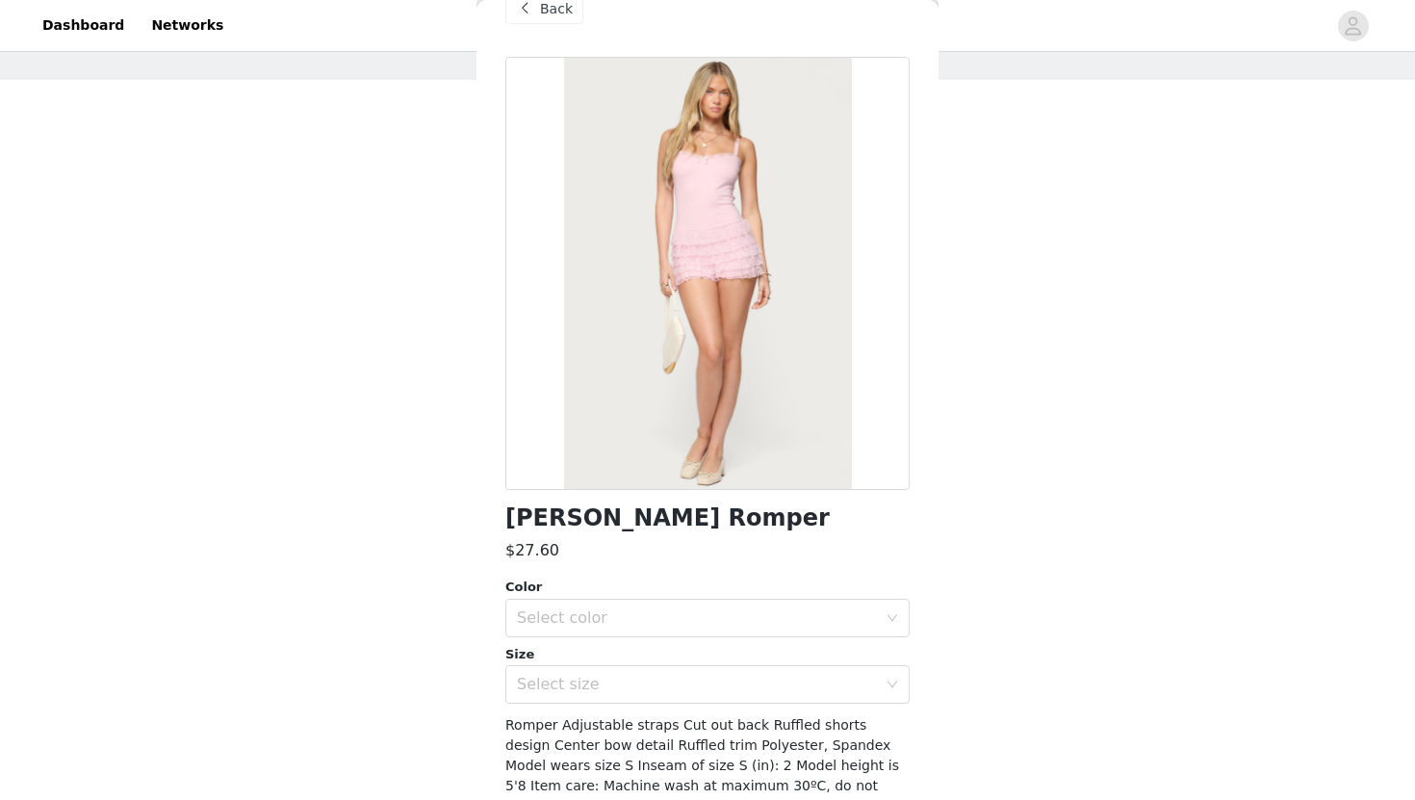
scroll to position [0, 0]
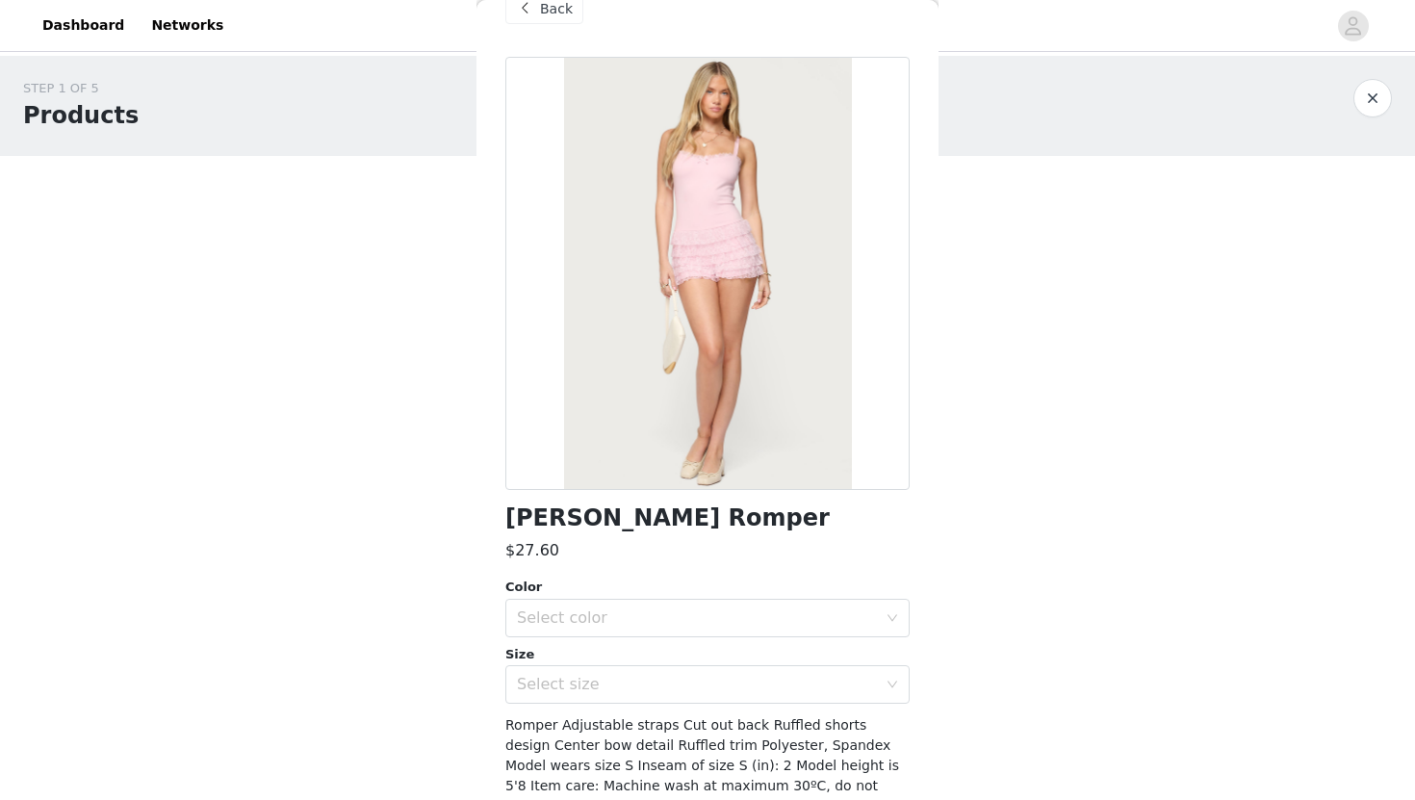
click at [652, 351] on div at bounding box center [707, 273] width 404 height 433
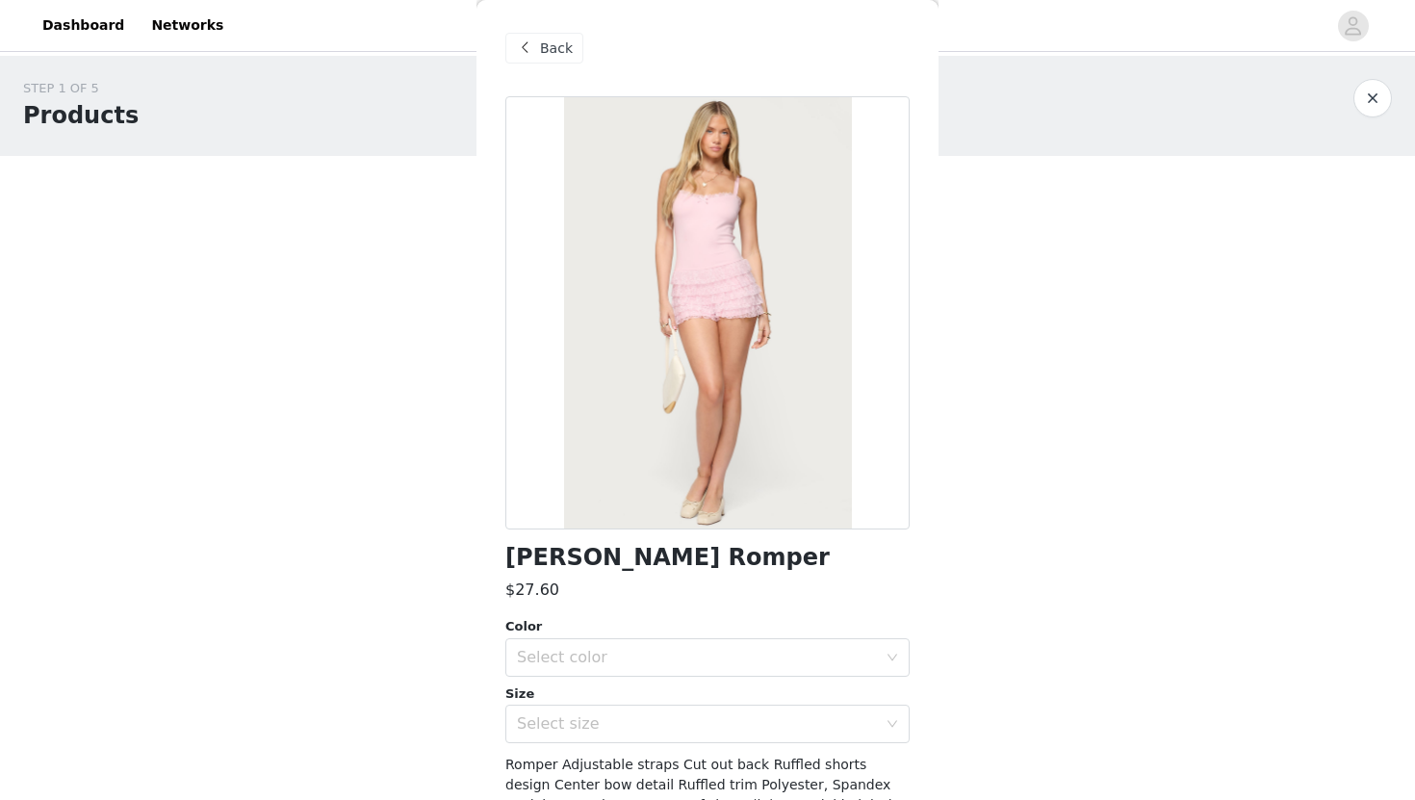
click at [528, 42] on span at bounding box center [524, 48] width 23 height 23
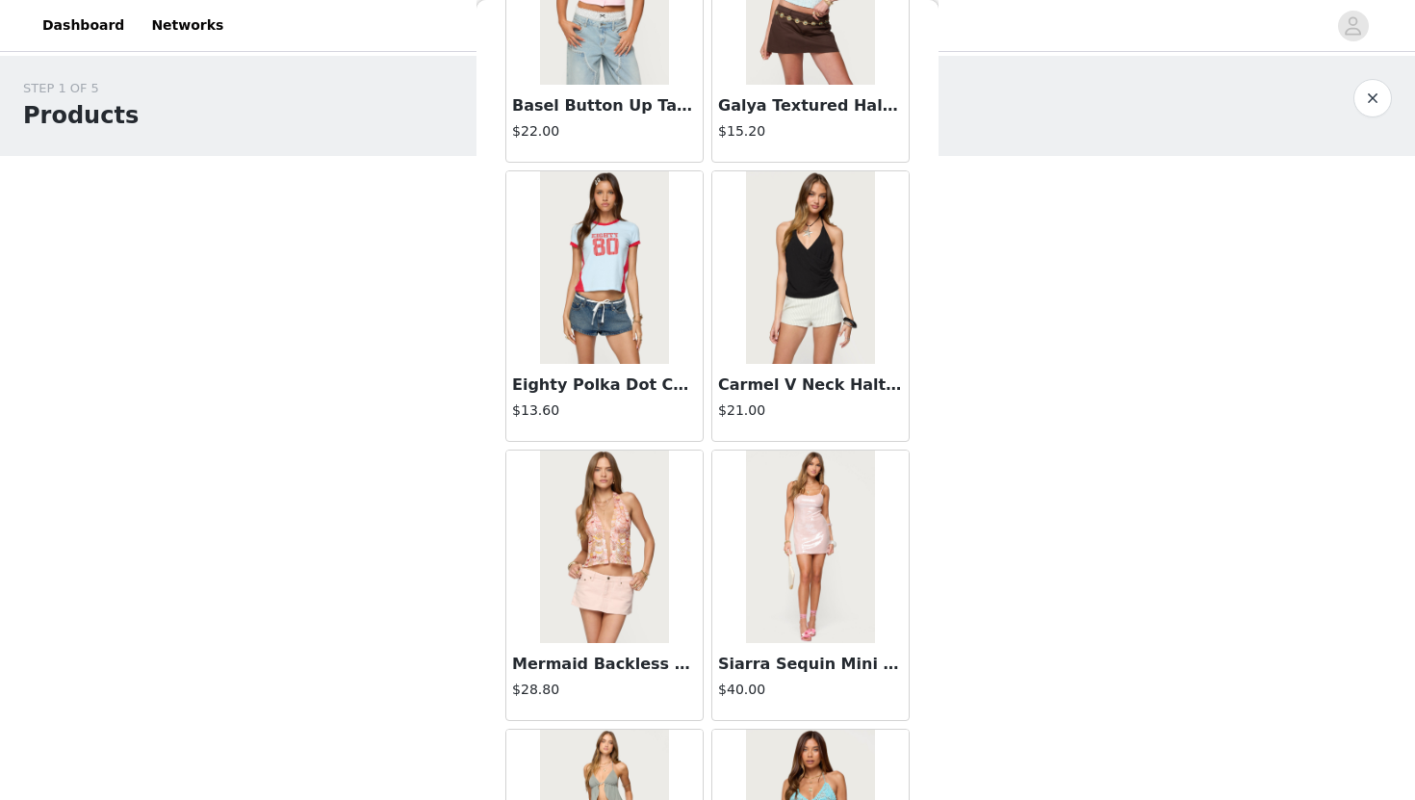
scroll to position [5349, 0]
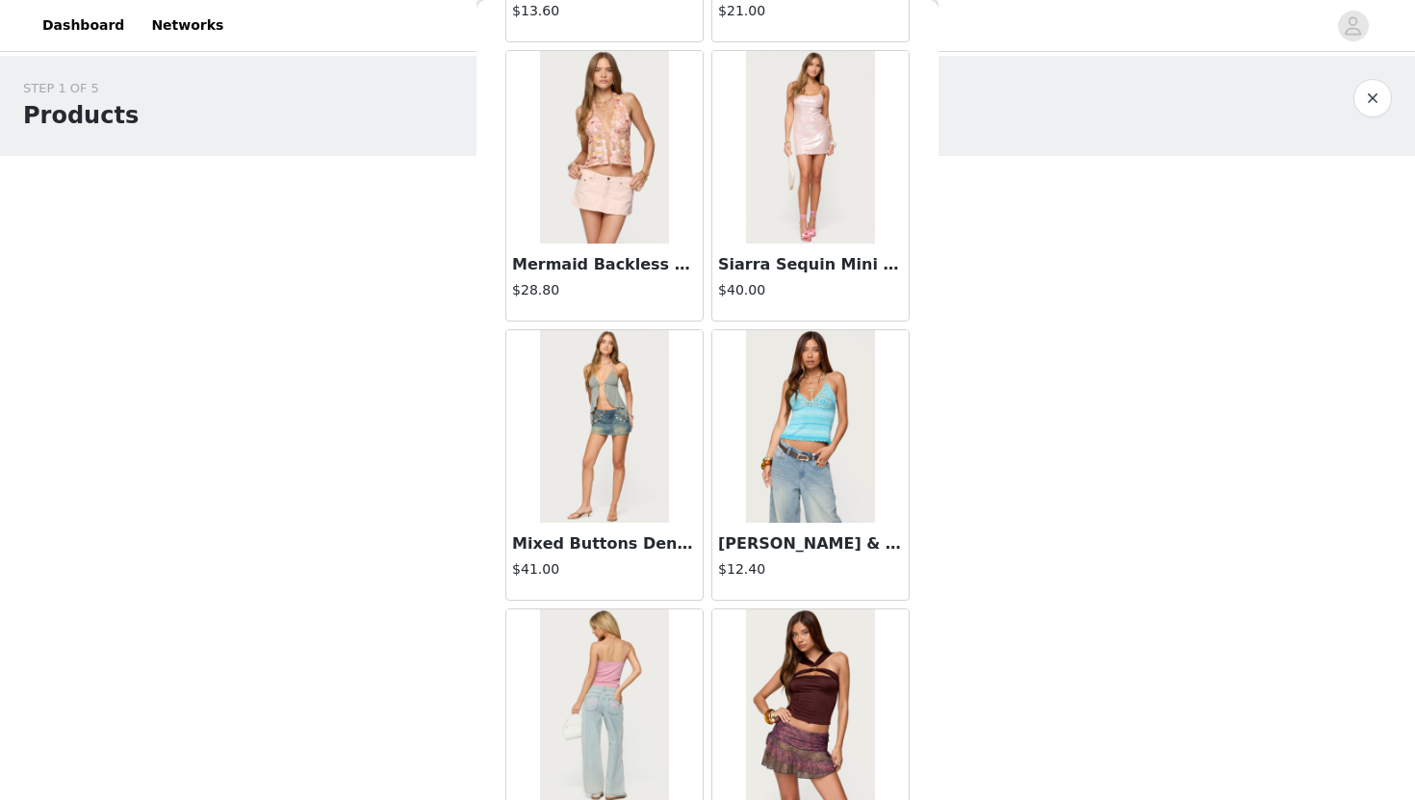
click at [781, 461] on img at bounding box center [810, 426] width 128 height 192
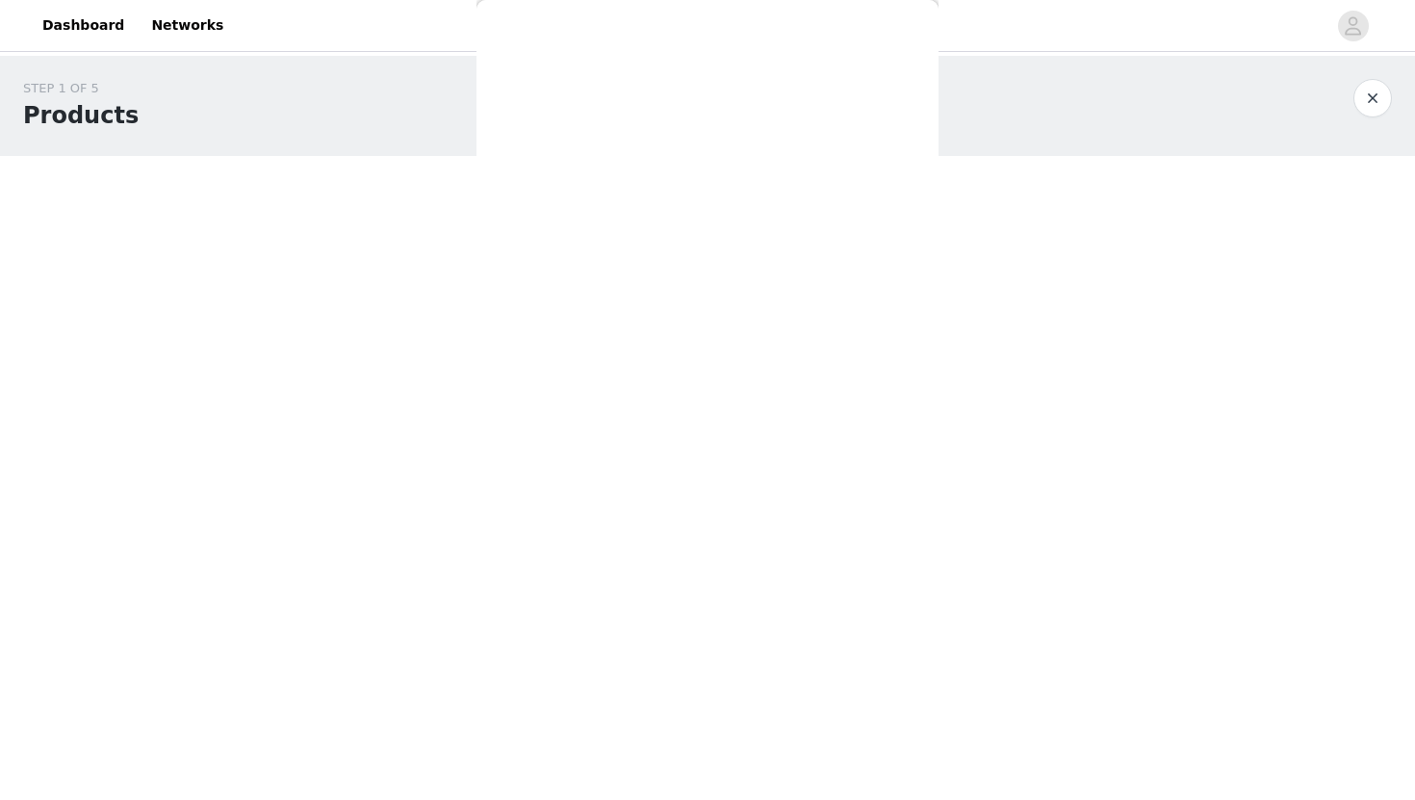
scroll to position [0, 0]
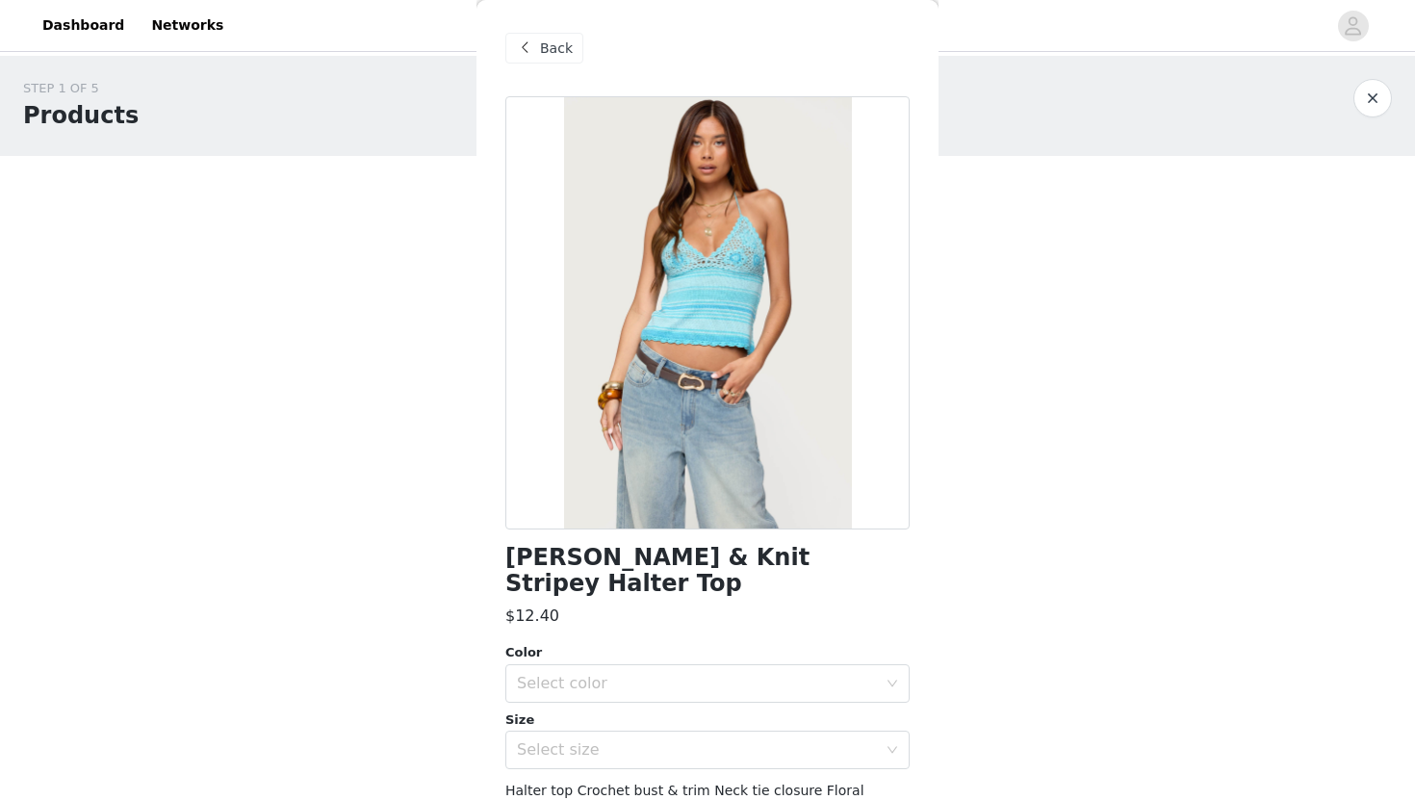
click at [523, 46] on span at bounding box center [524, 48] width 23 height 23
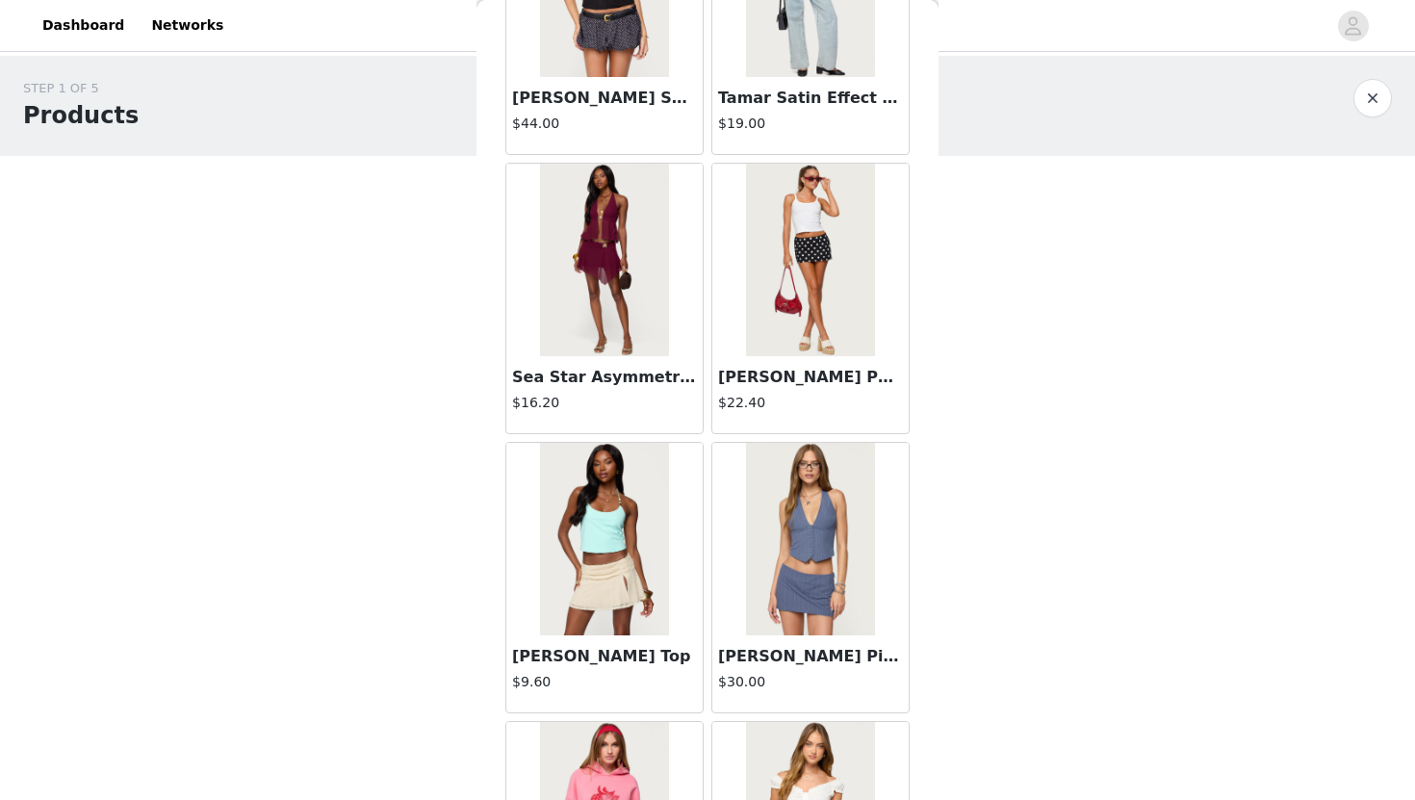
scroll to position [2185, 0]
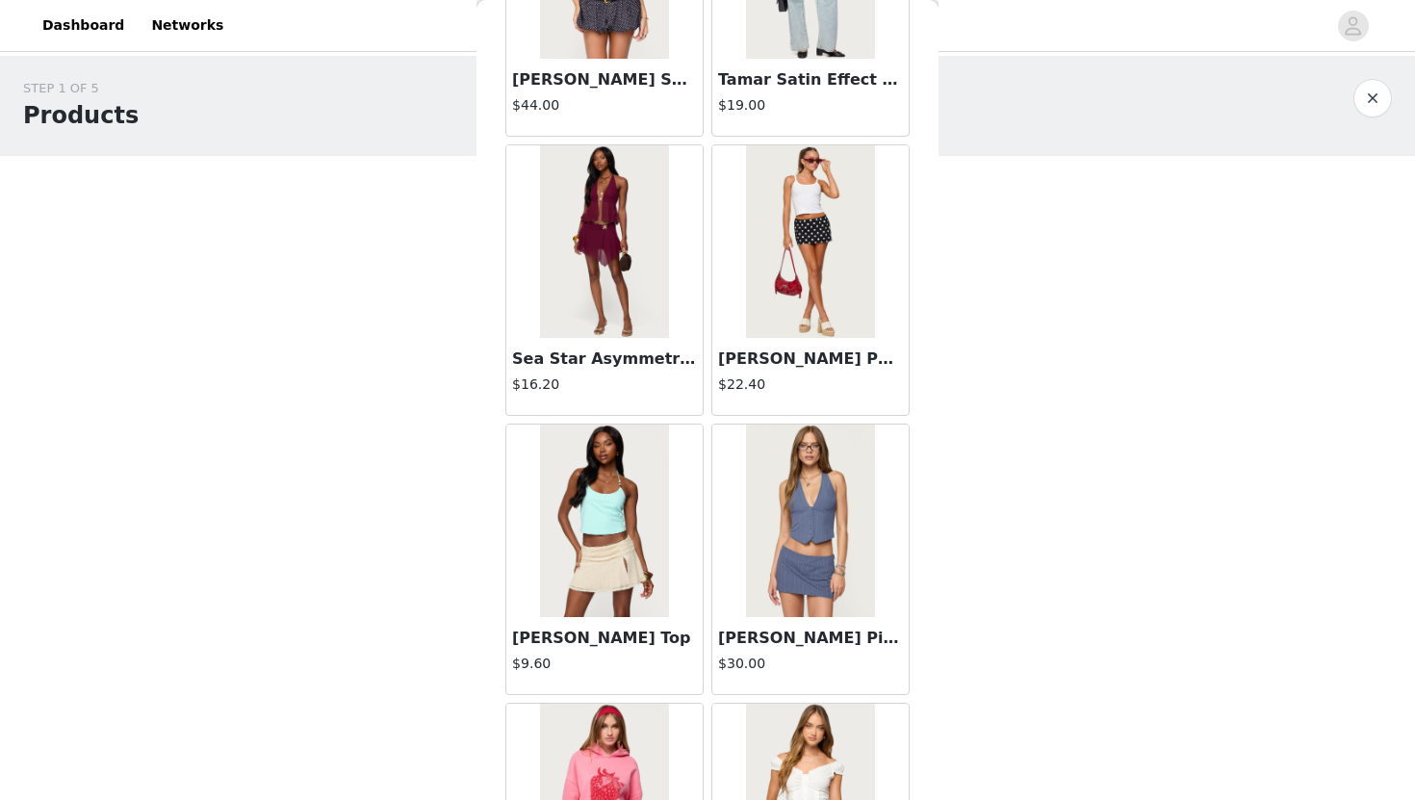
click at [630, 517] on img at bounding box center [604, 520] width 128 height 192
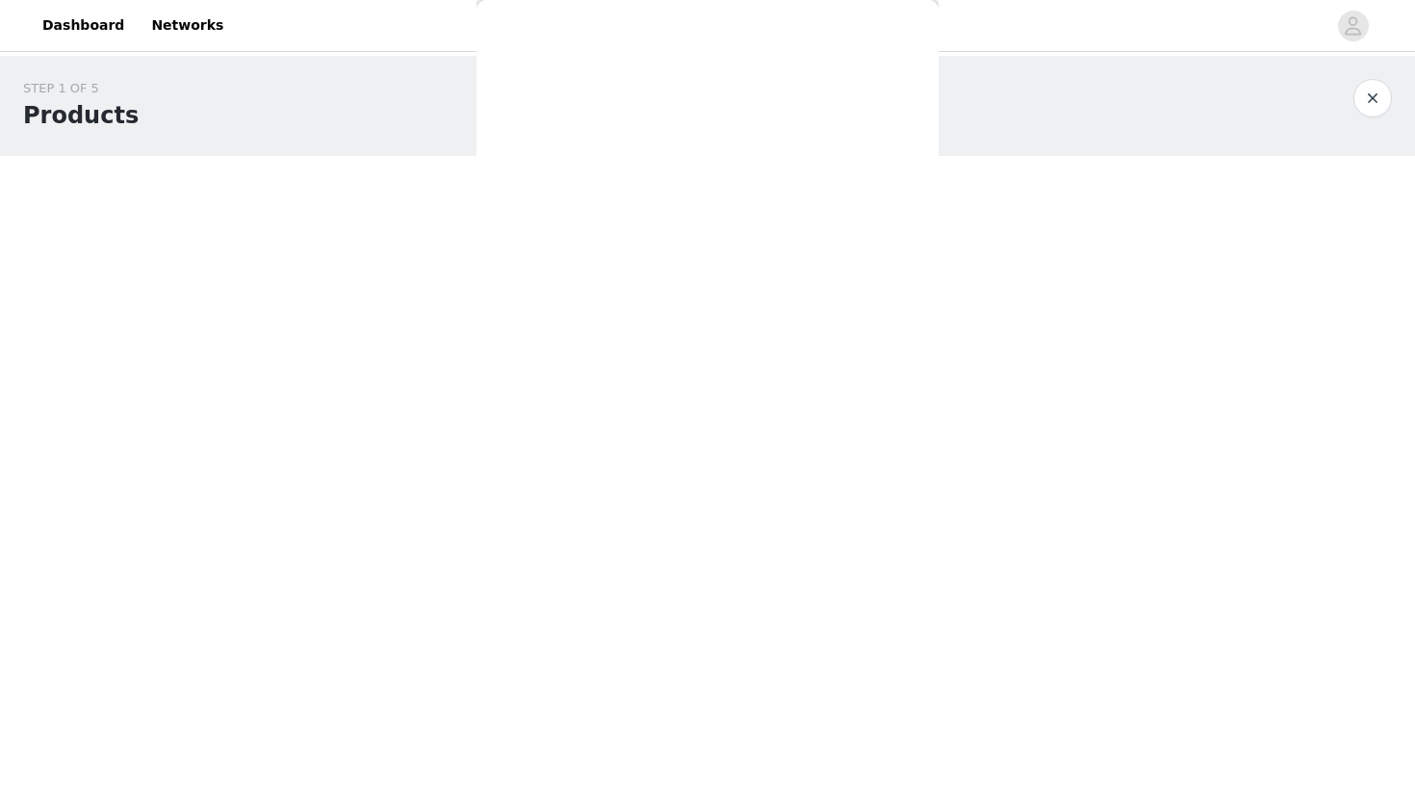
scroll to position [0, 0]
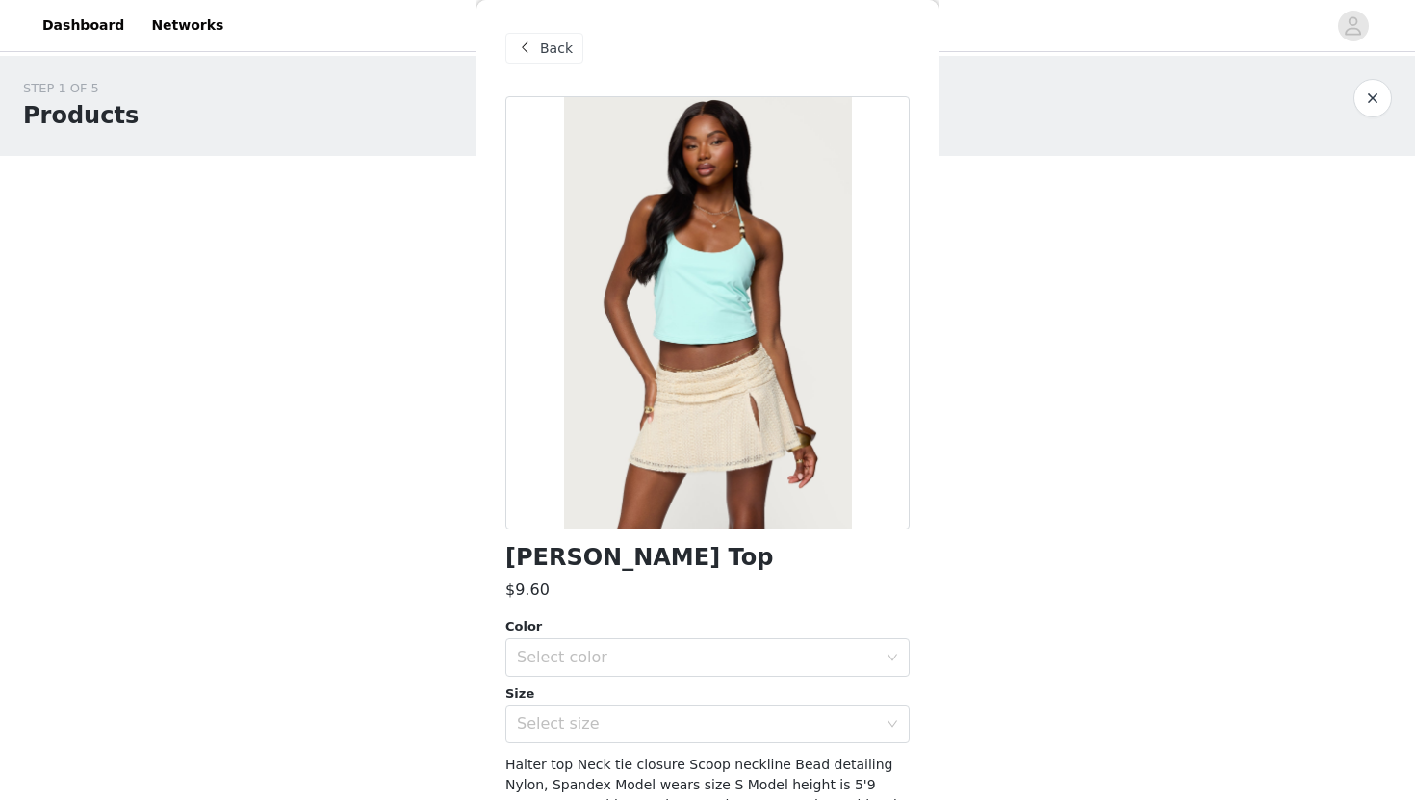
click at [653, 454] on div at bounding box center [707, 312] width 404 height 433
click at [550, 40] on span "Back" at bounding box center [556, 48] width 33 height 20
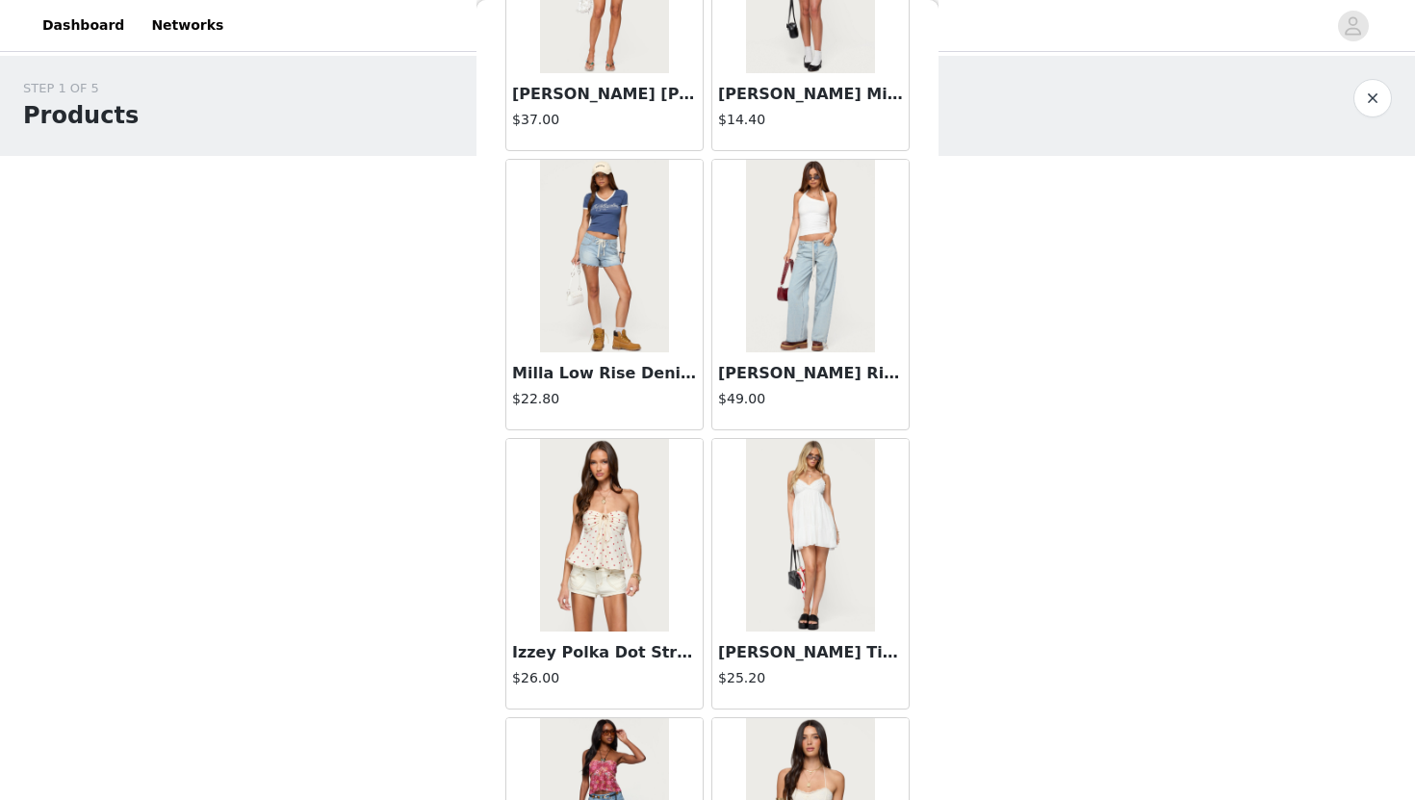
scroll to position [12640, 0]
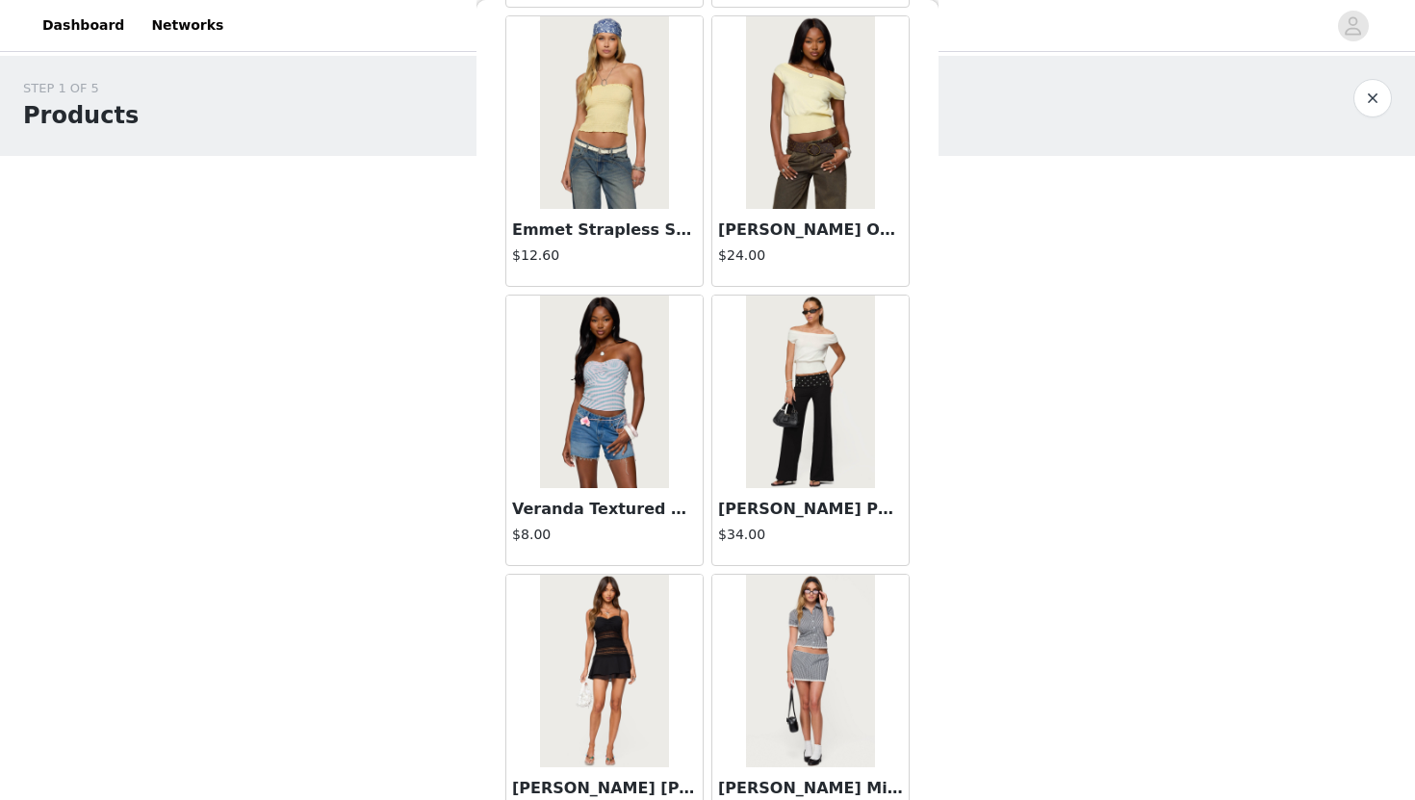
click at [727, 400] on div at bounding box center [810, 391] width 196 height 192
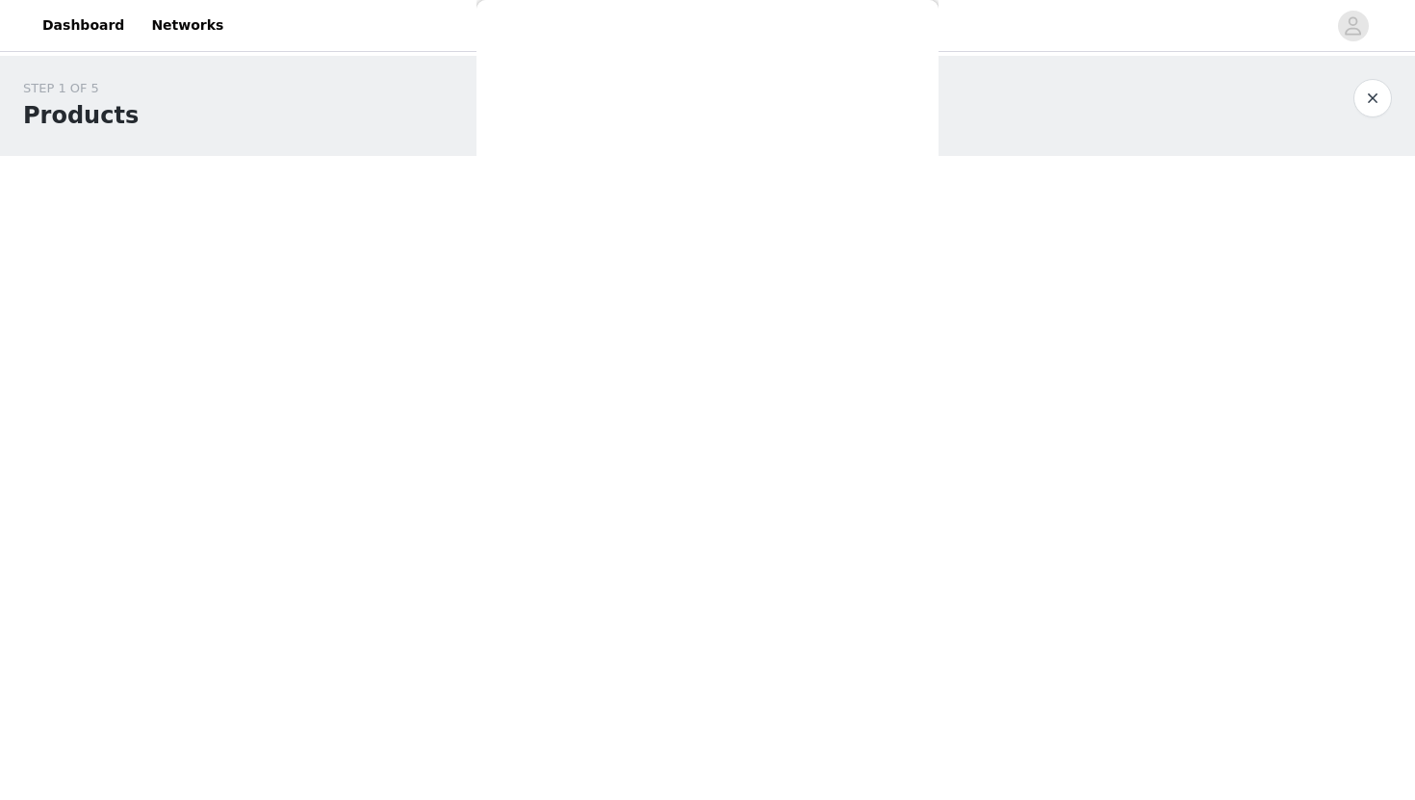
scroll to position [0, 0]
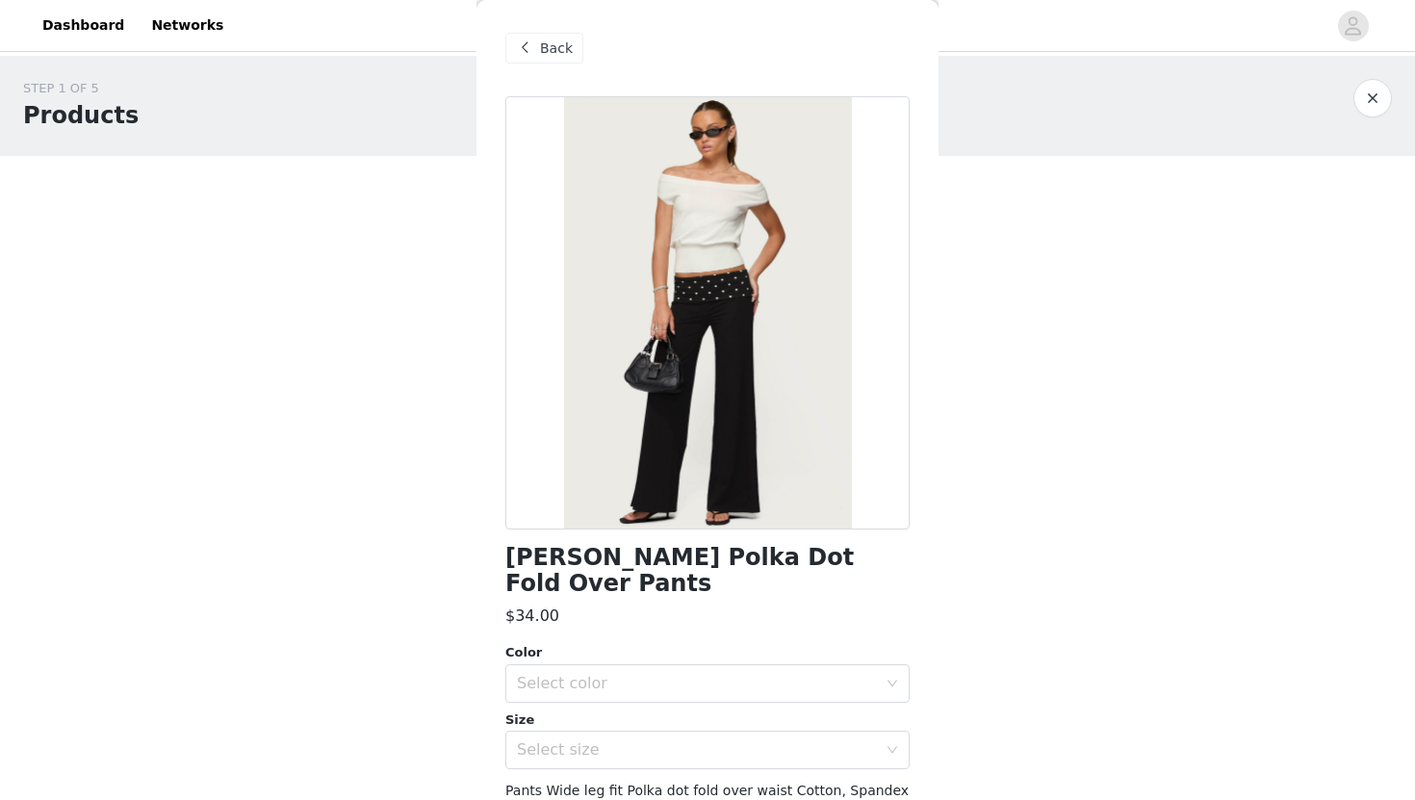
click at [748, 424] on div at bounding box center [707, 312] width 404 height 433
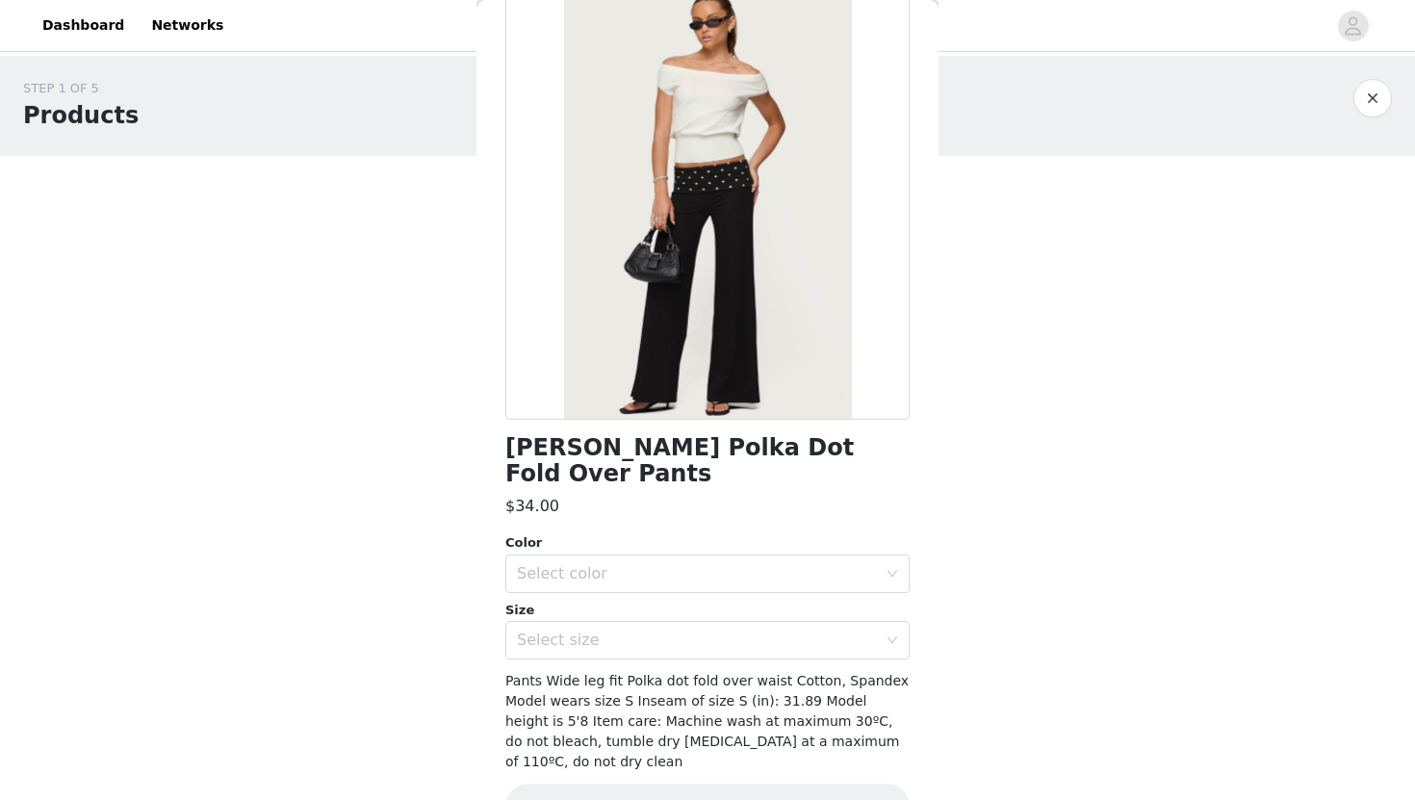
scroll to position [116, 0]
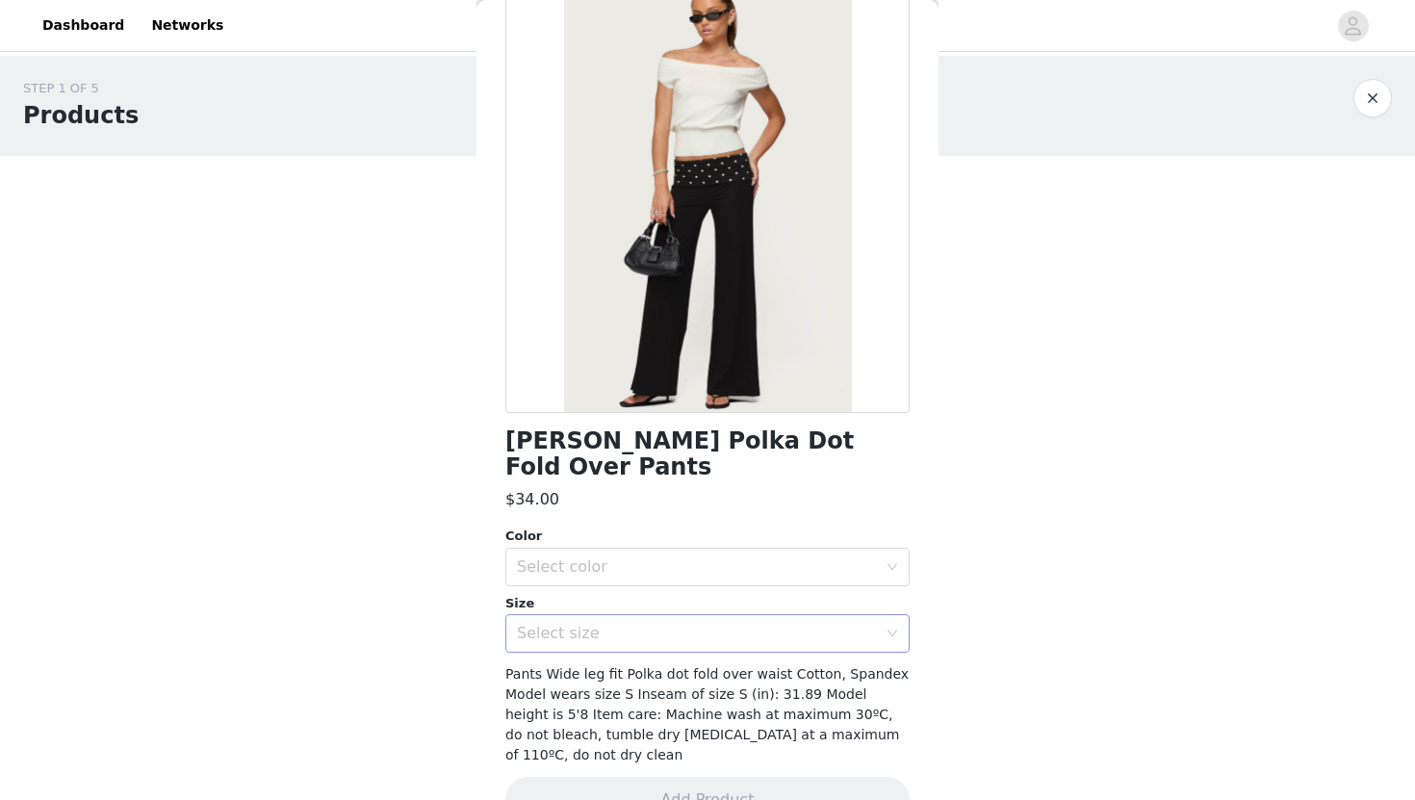
click at [725, 624] on div "Select size" at bounding box center [697, 633] width 360 height 19
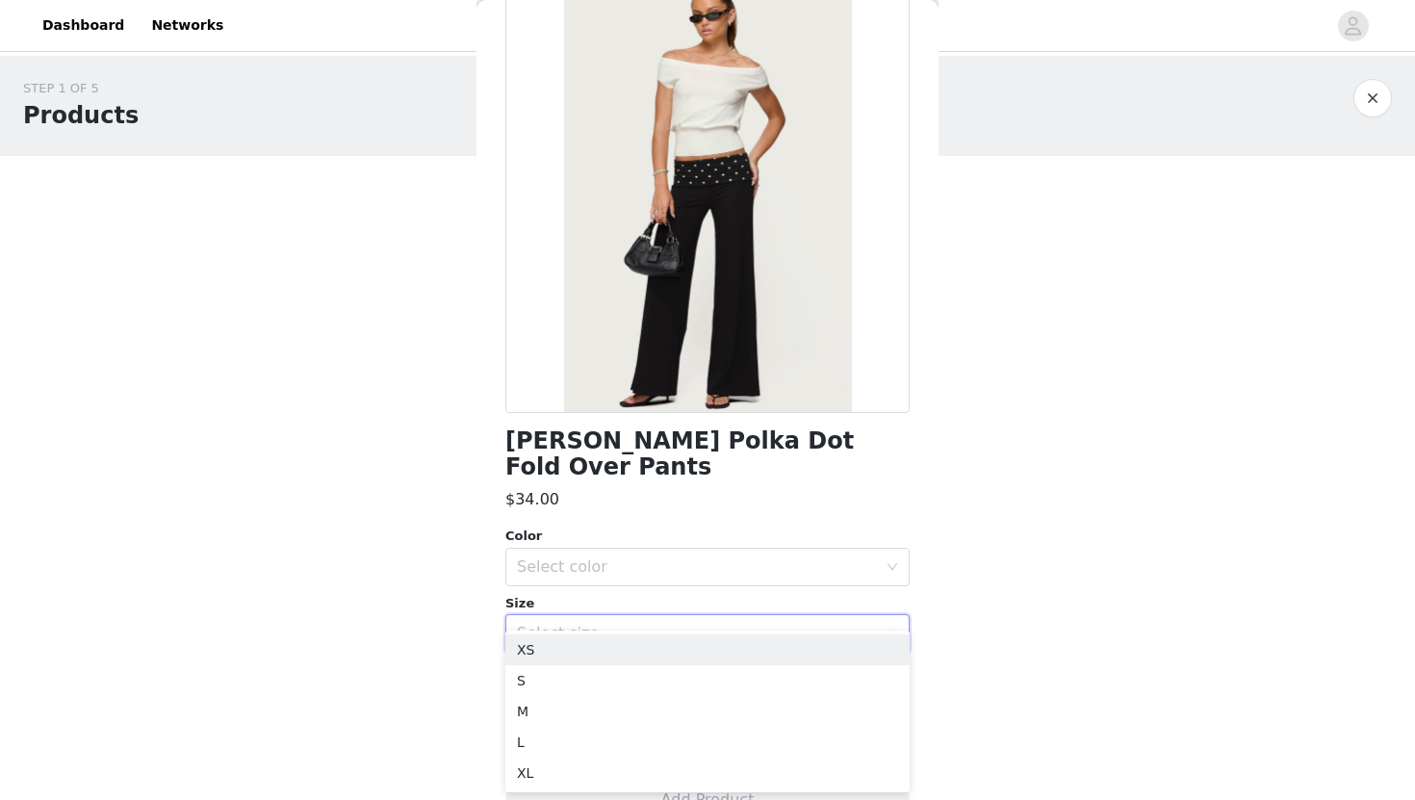
click at [736, 594] on div "Size" at bounding box center [707, 603] width 404 height 19
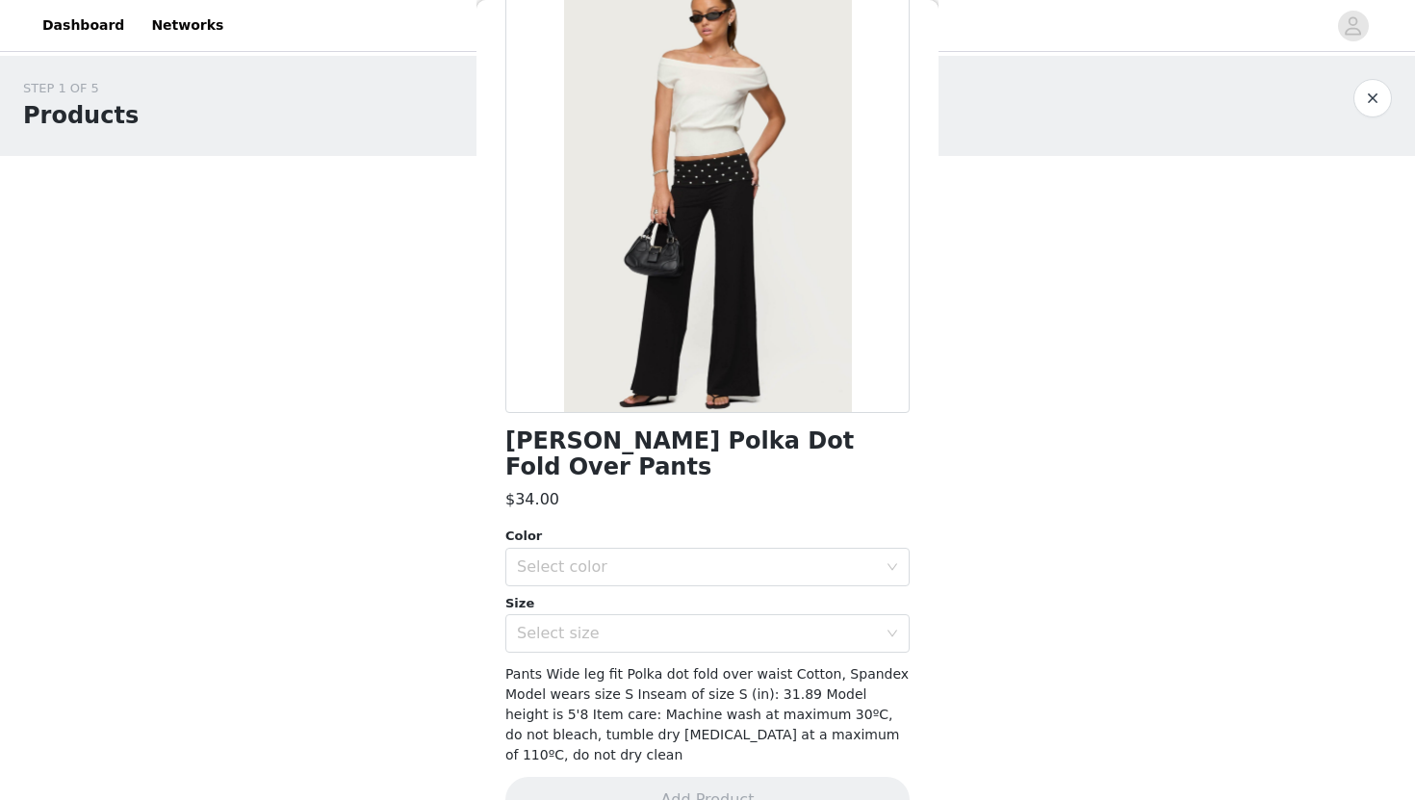
scroll to position [0, 0]
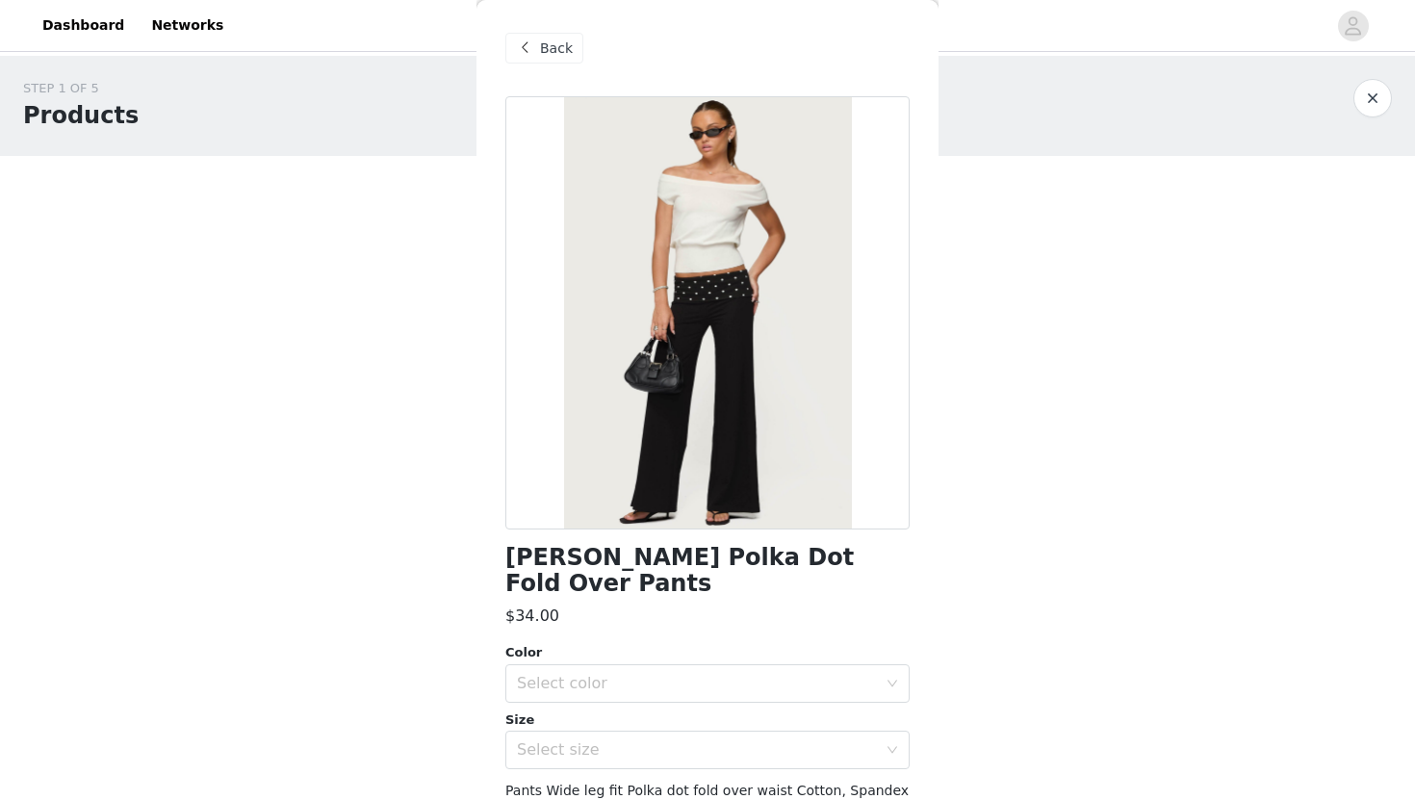
click at [551, 63] on div "Back" at bounding box center [544, 48] width 78 height 31
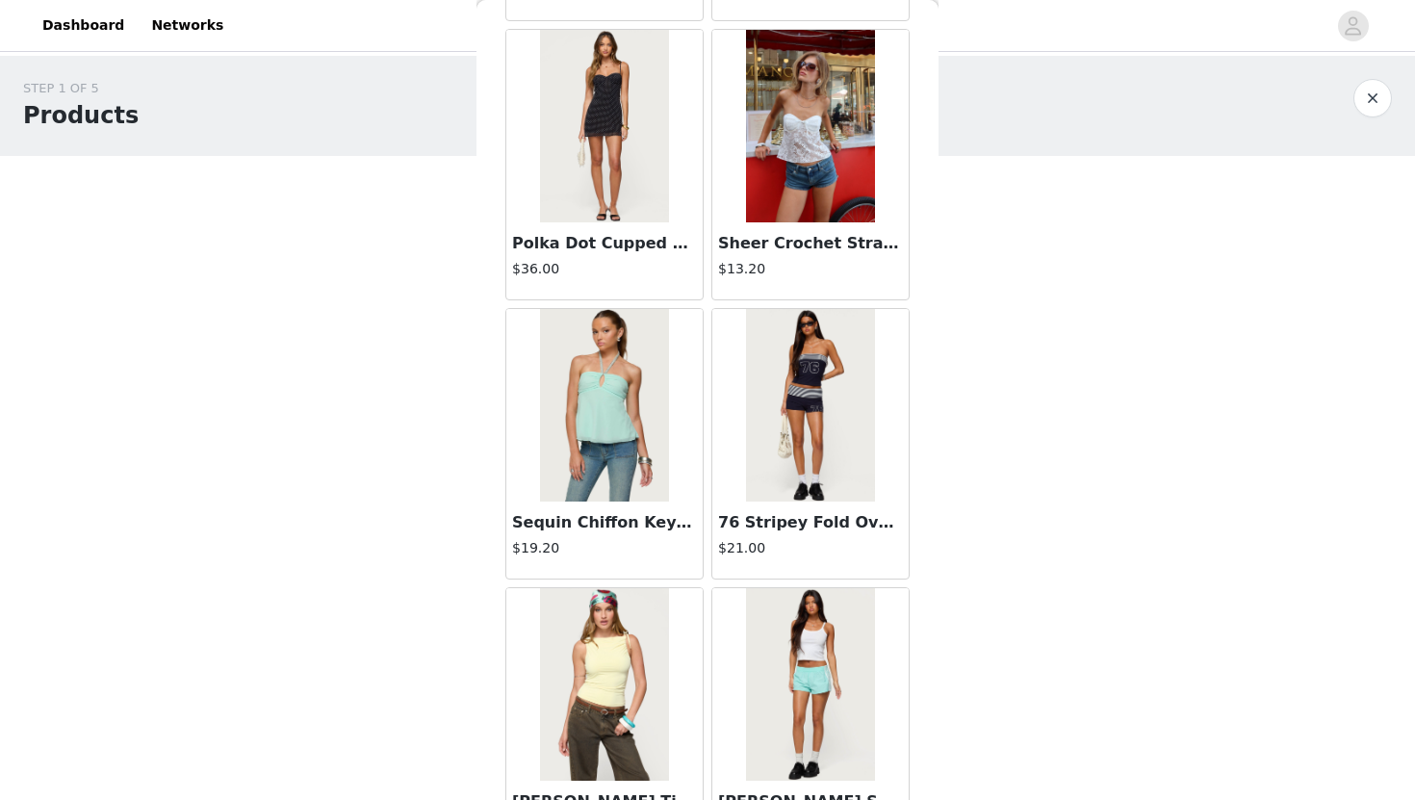
scroll to position [14609, 0]
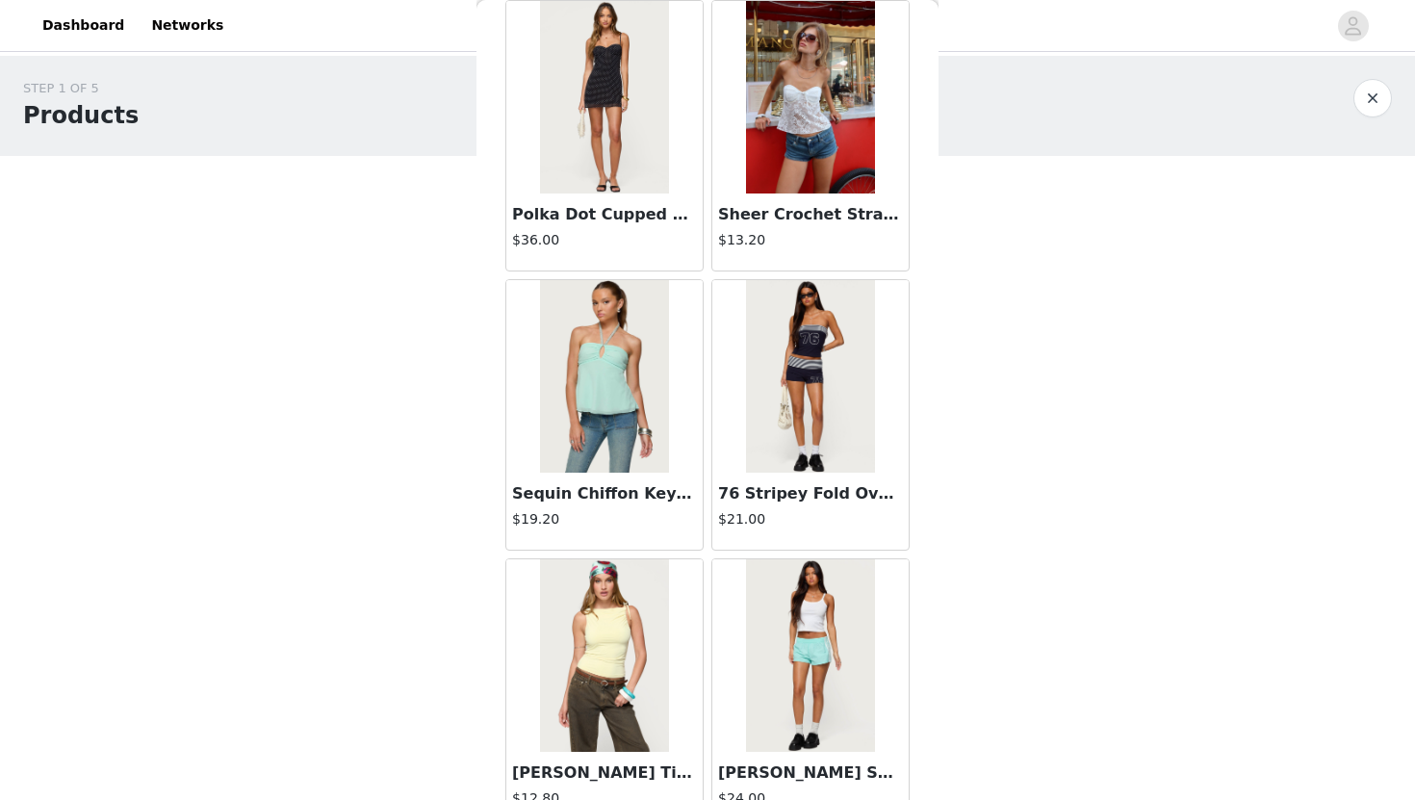
click at [778, 386] on img at bounding box center [810, 376] width 128 height 192
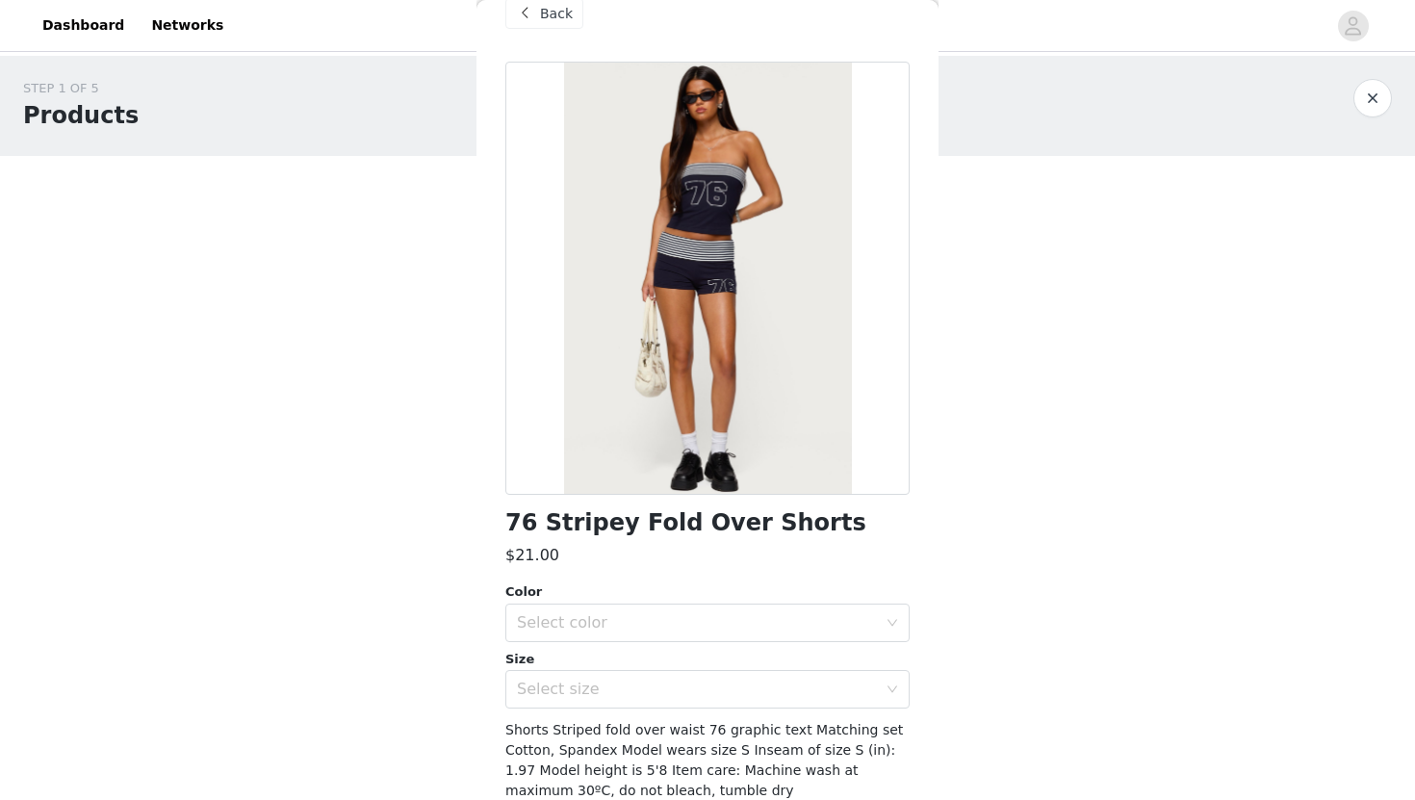
scroll to position [0, 0]
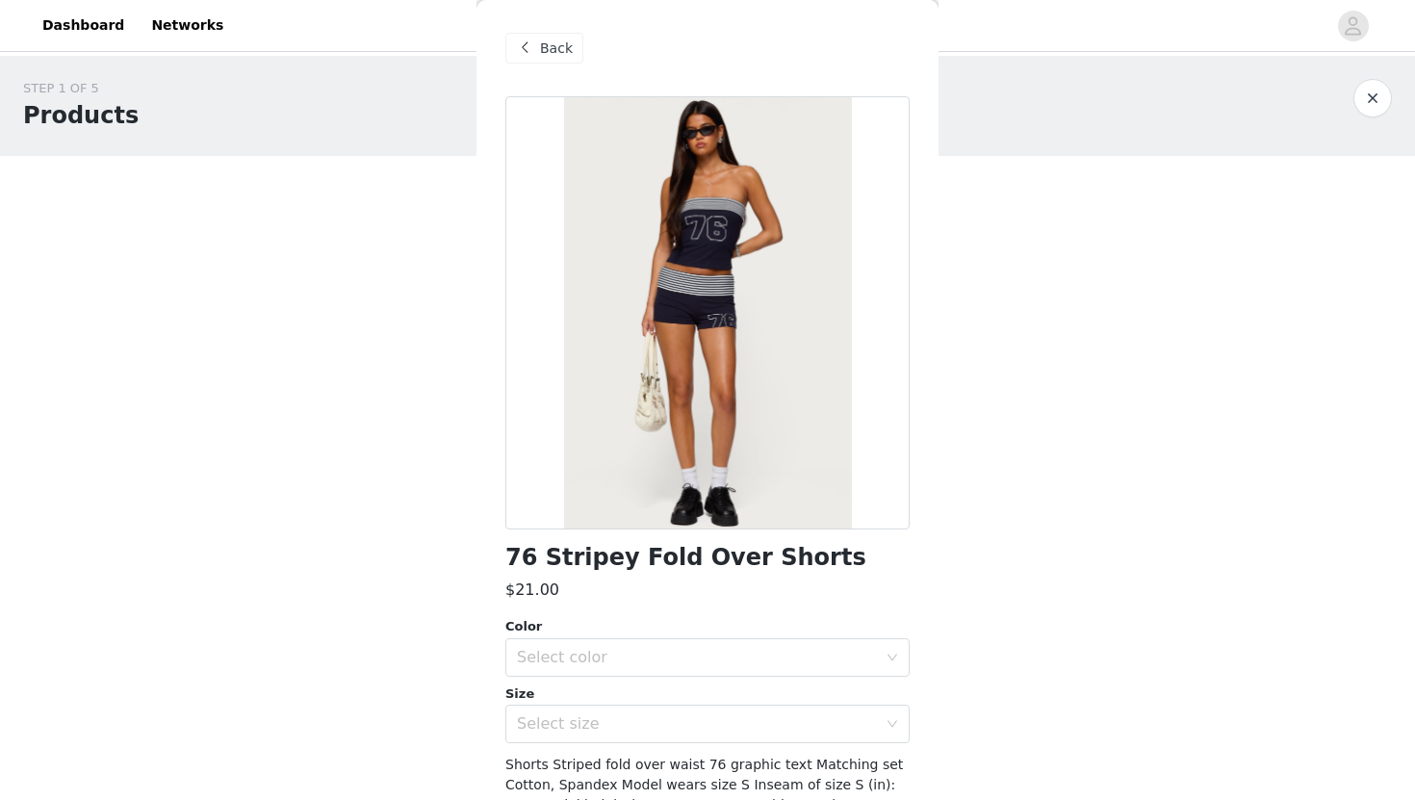
click at [538, 47] on div "Back" at bounding box center [544, 48] width 78 height 31
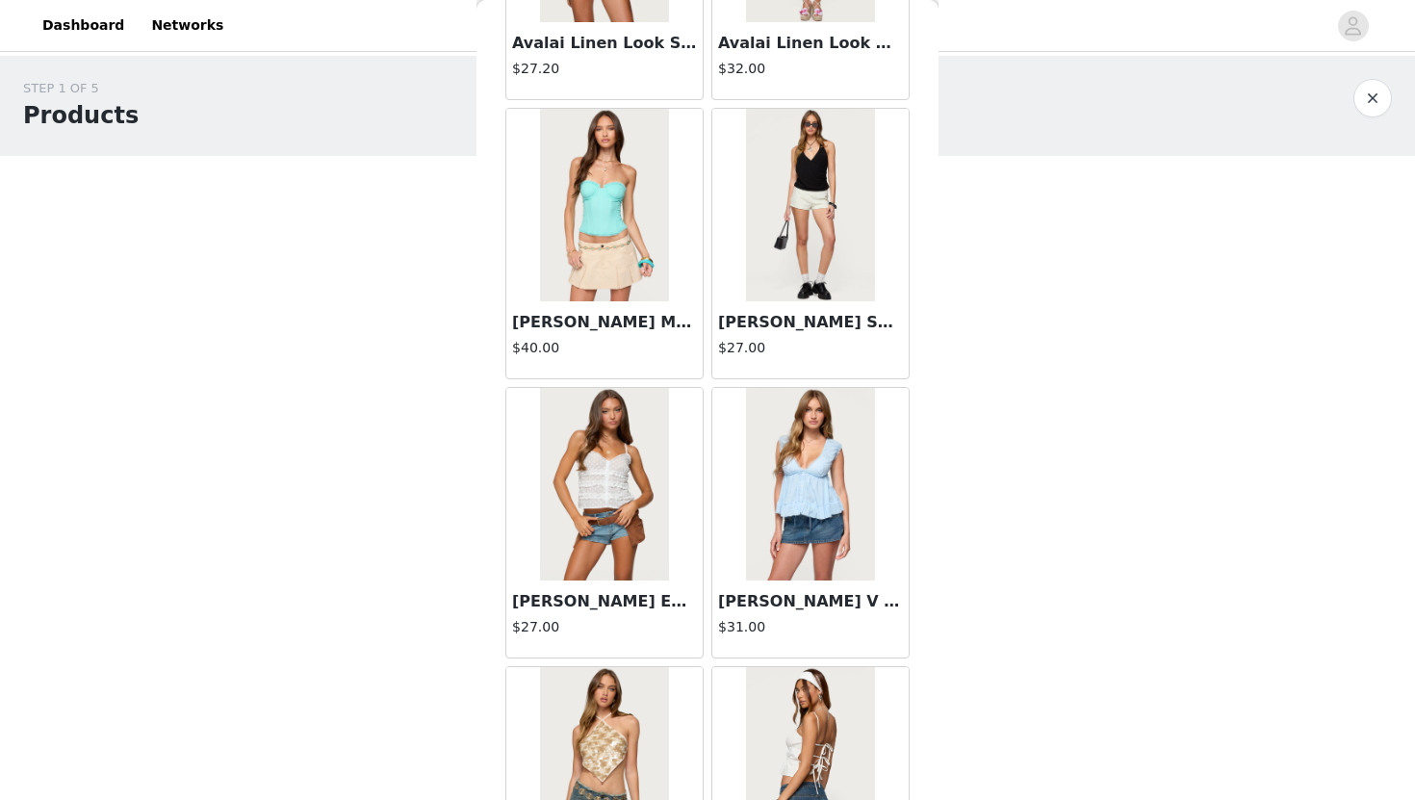
scroll to position [8368, 0]
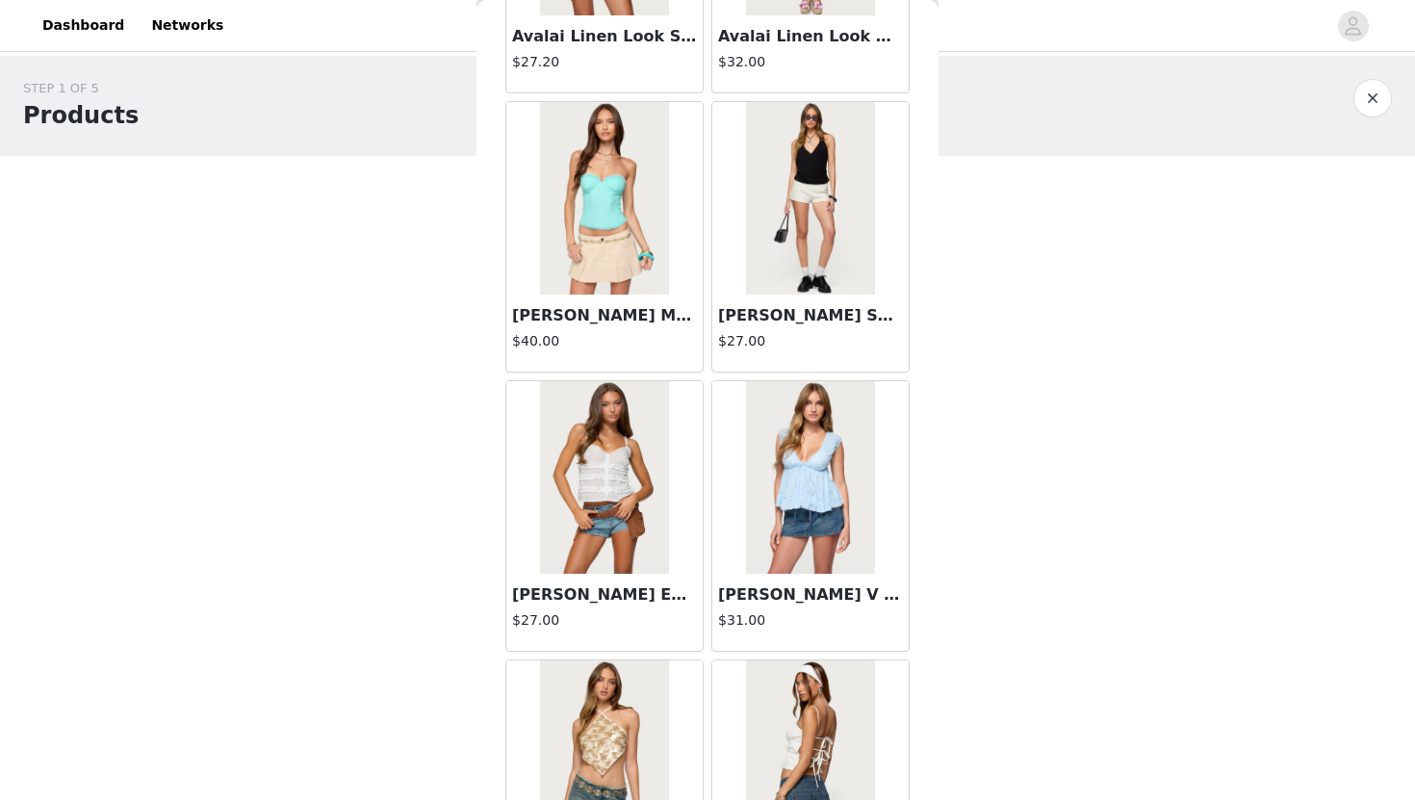
click at [756, 523] on img at bounding box center [810, 477] width 128 height 192
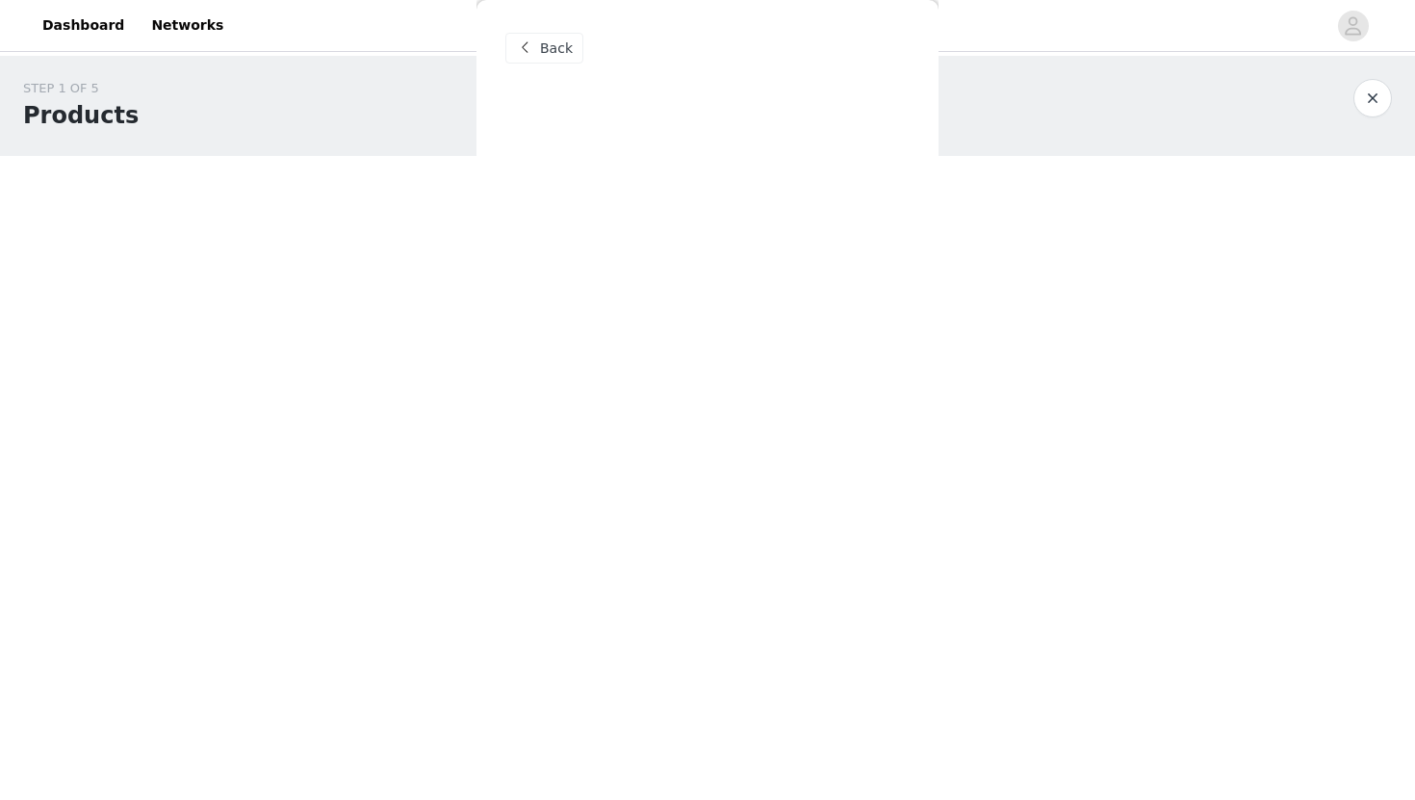
scroll to position [0, 0]
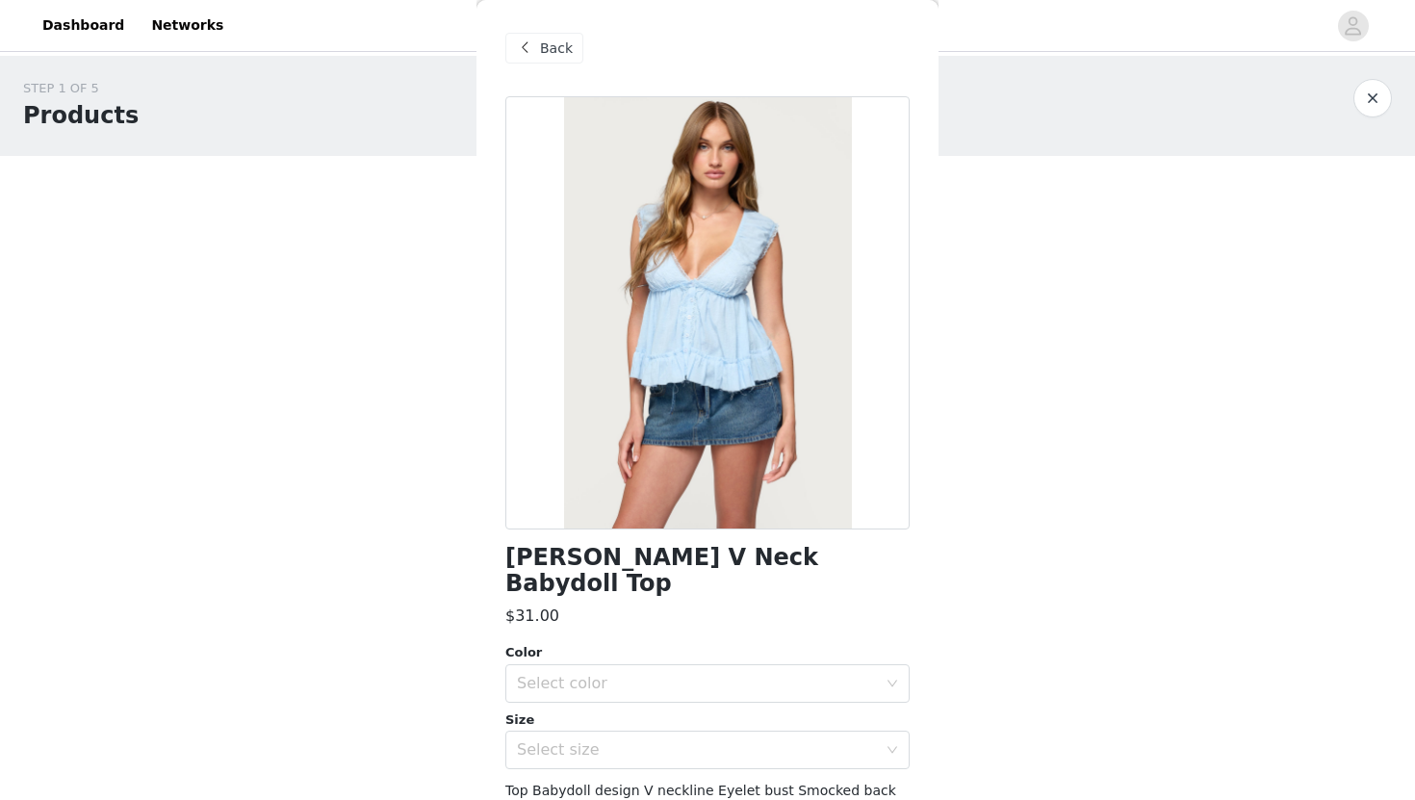
click at [534, 66] on div "Back" at bounding box center [707, 48] width 404 height 96
click at [543, 51] on span "Back" at bounding box center [556, 48] width 33 height 20
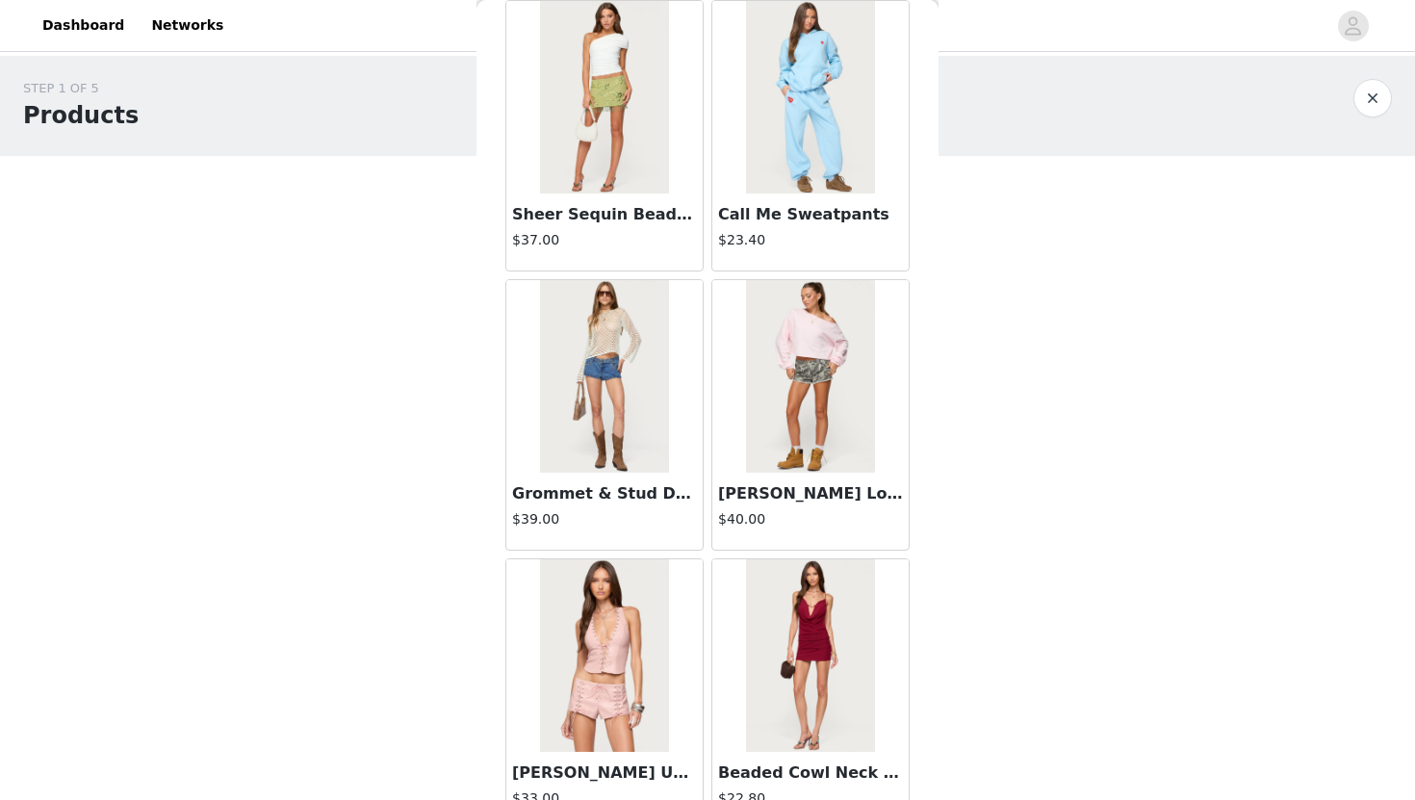
scroll to position [3317, 0]
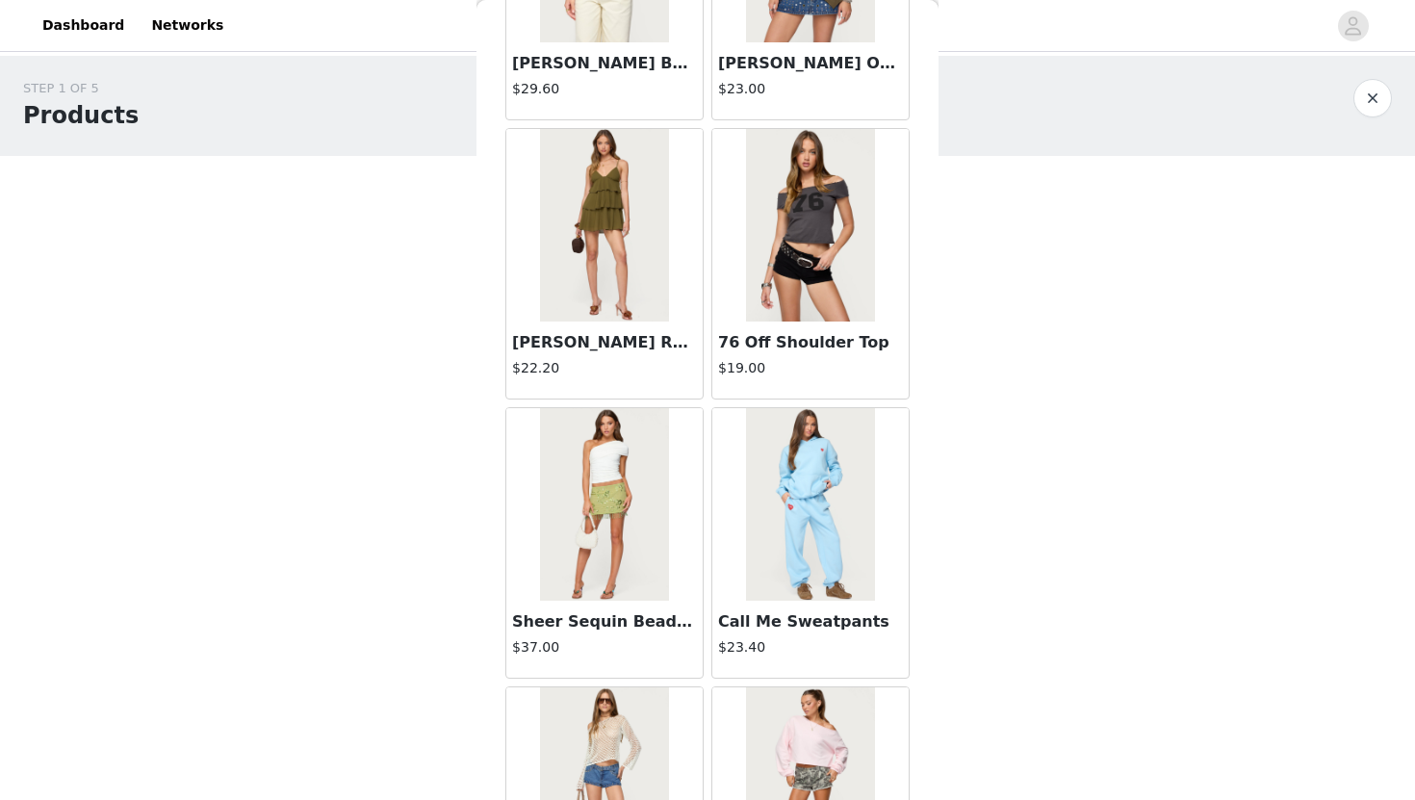
click at [799, 489] on img at bounding box center [810, 504] width 128 height 192
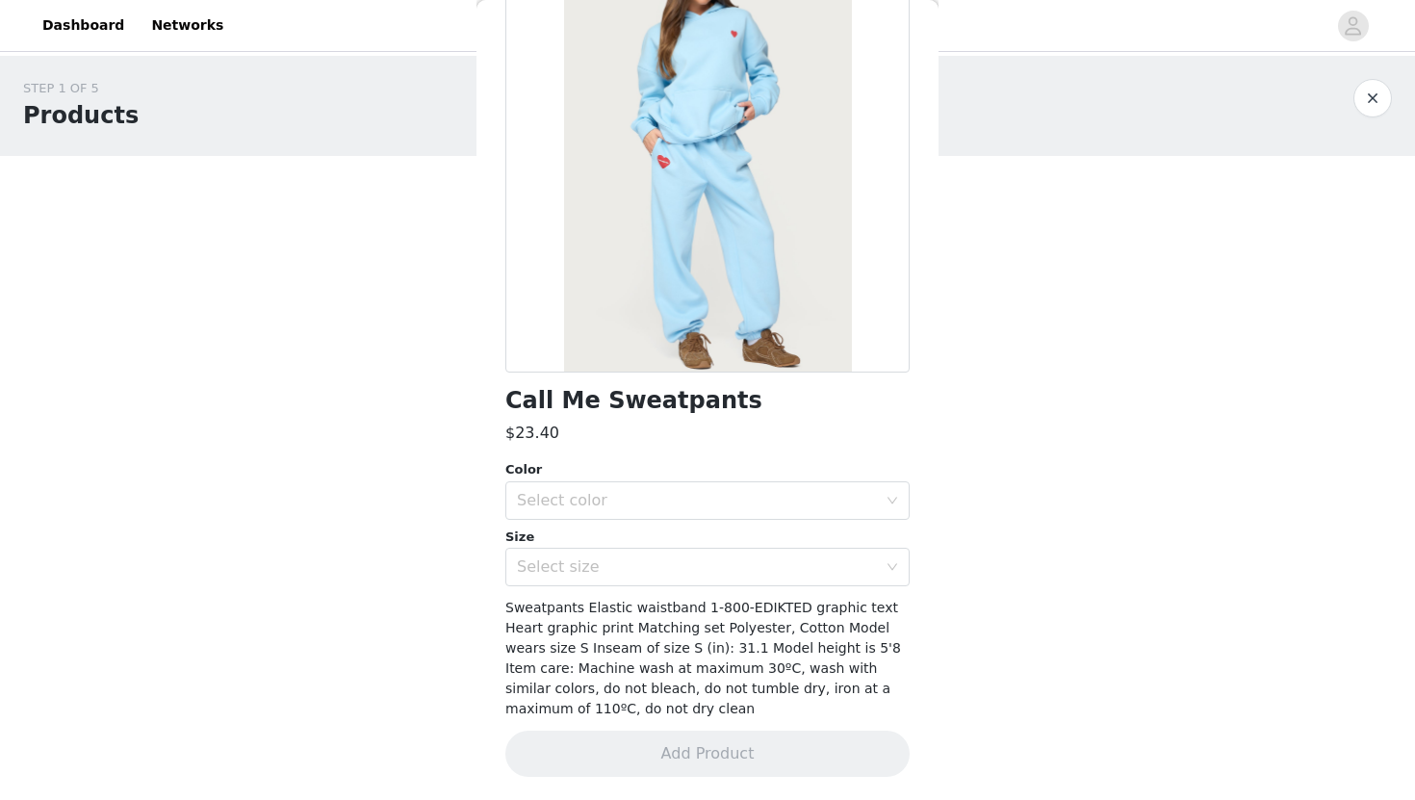
scroll to position [0, 0]
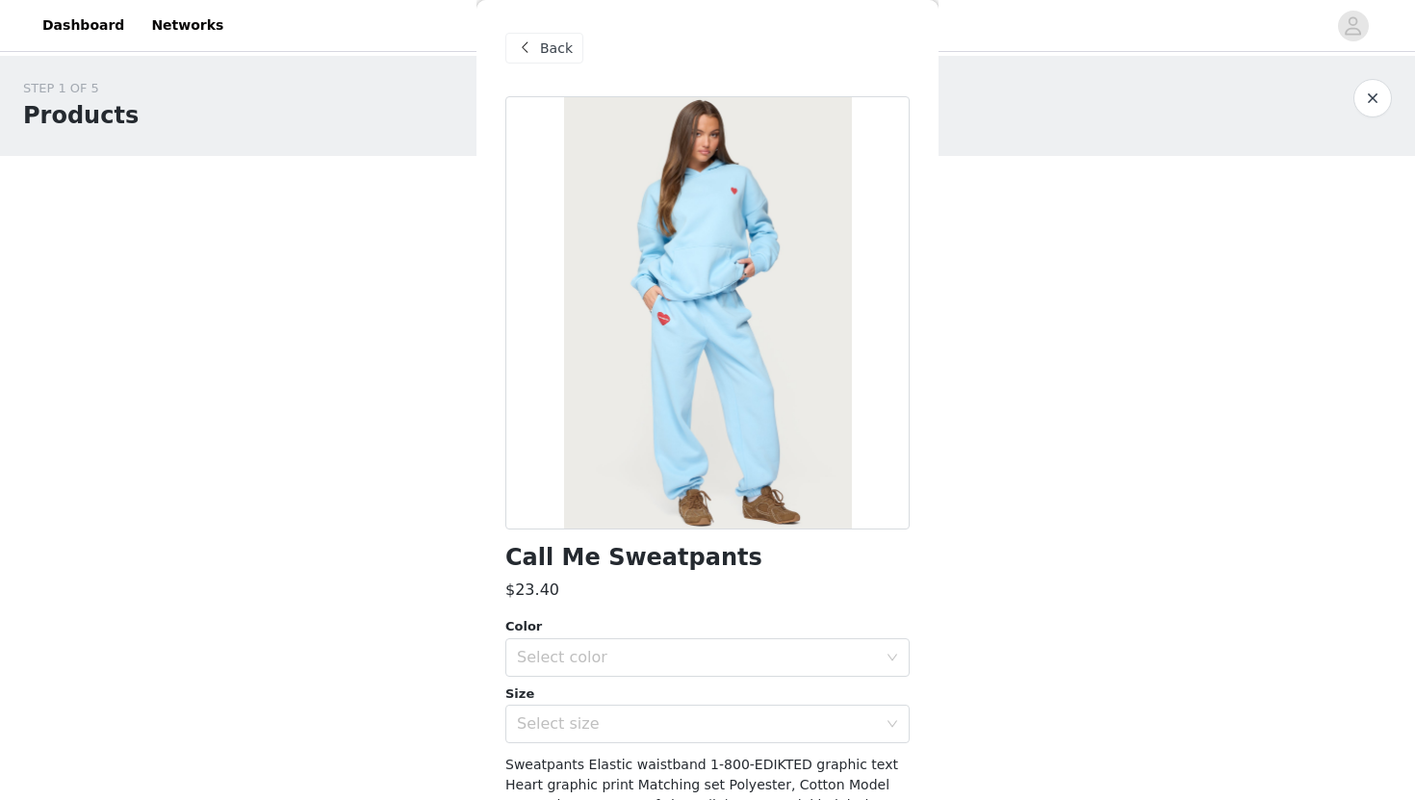
click at [540, 43] on span "Back" at bounding box center [556, 48] width 33 height 20
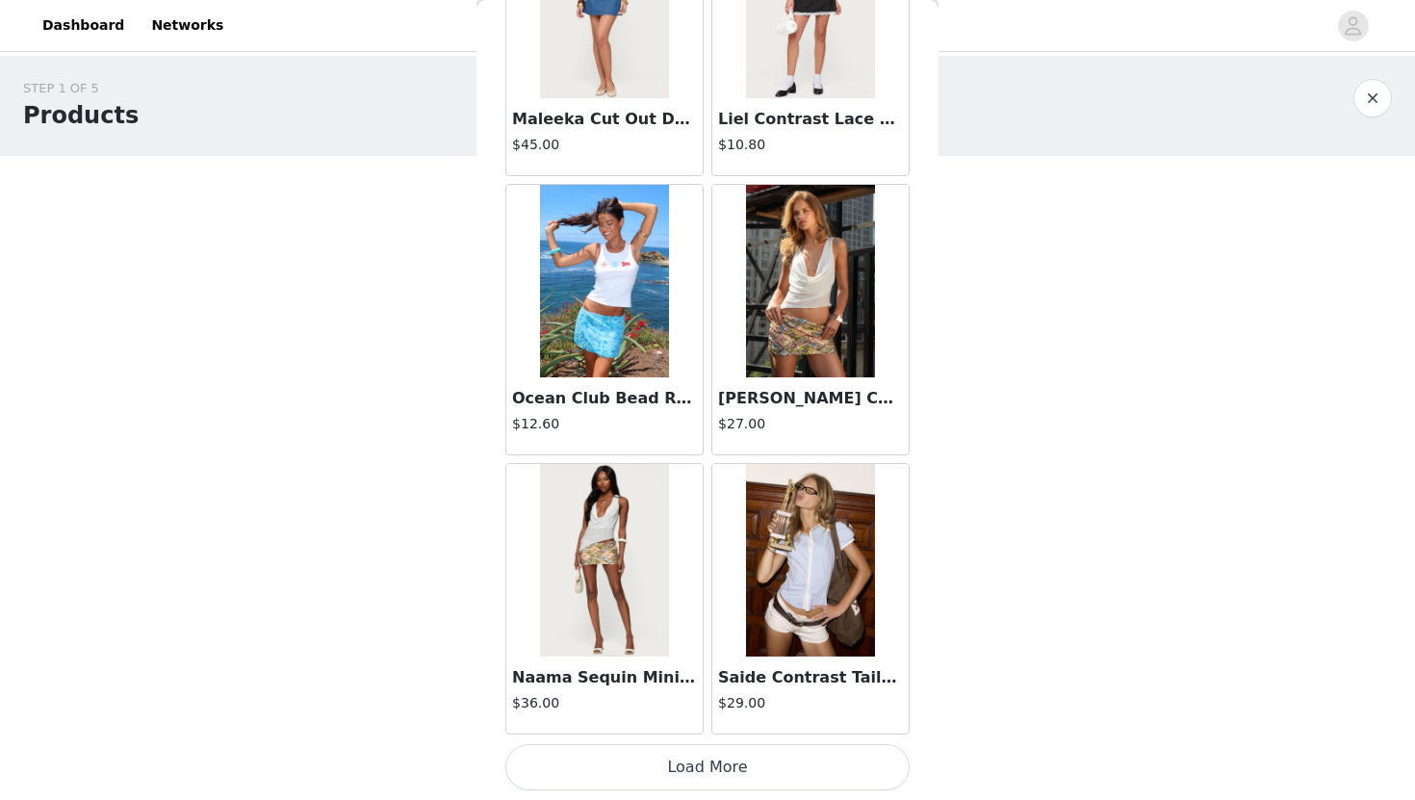
scroll to position [76, 0]
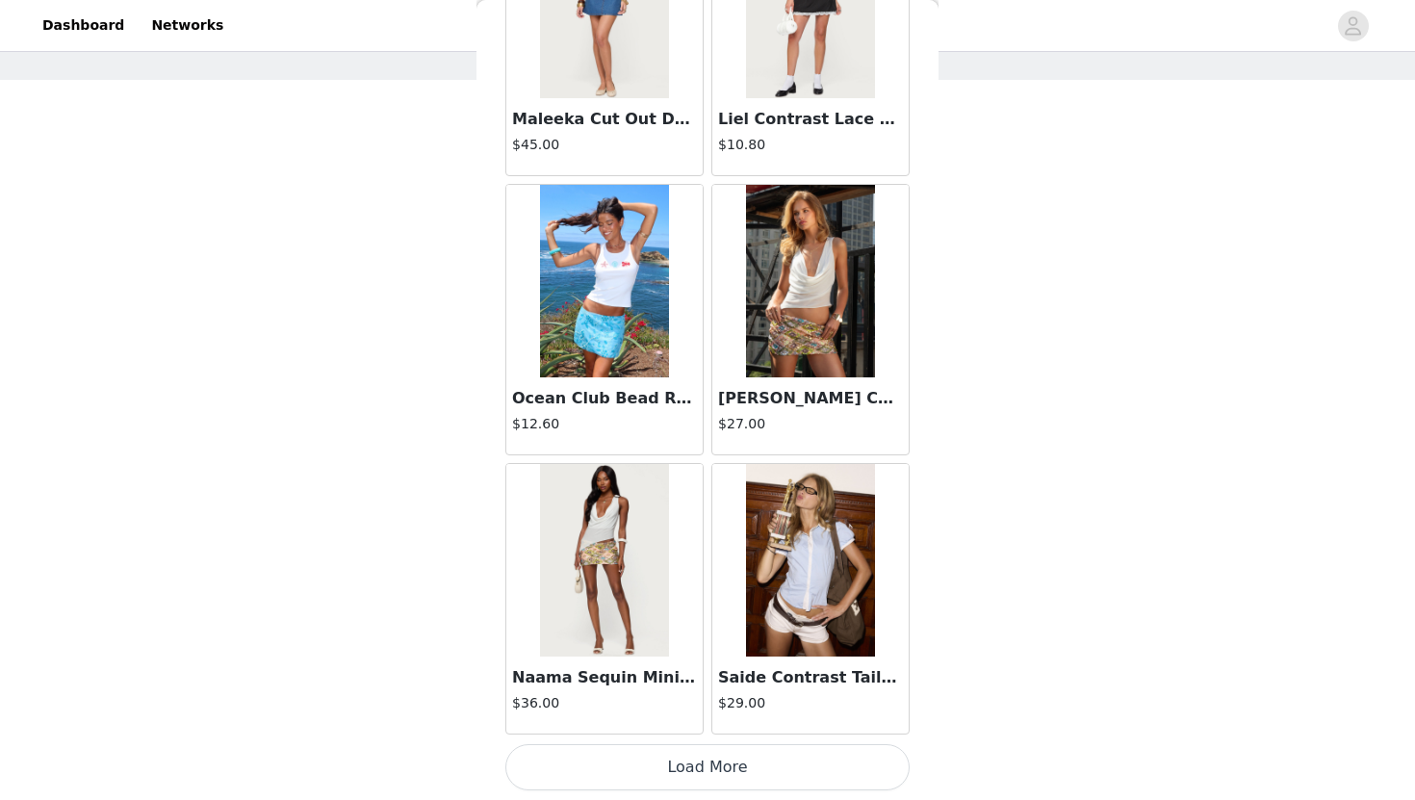
click at [710, 784] on button "Load More" at bounding box center [707, 767] width 404 height 46
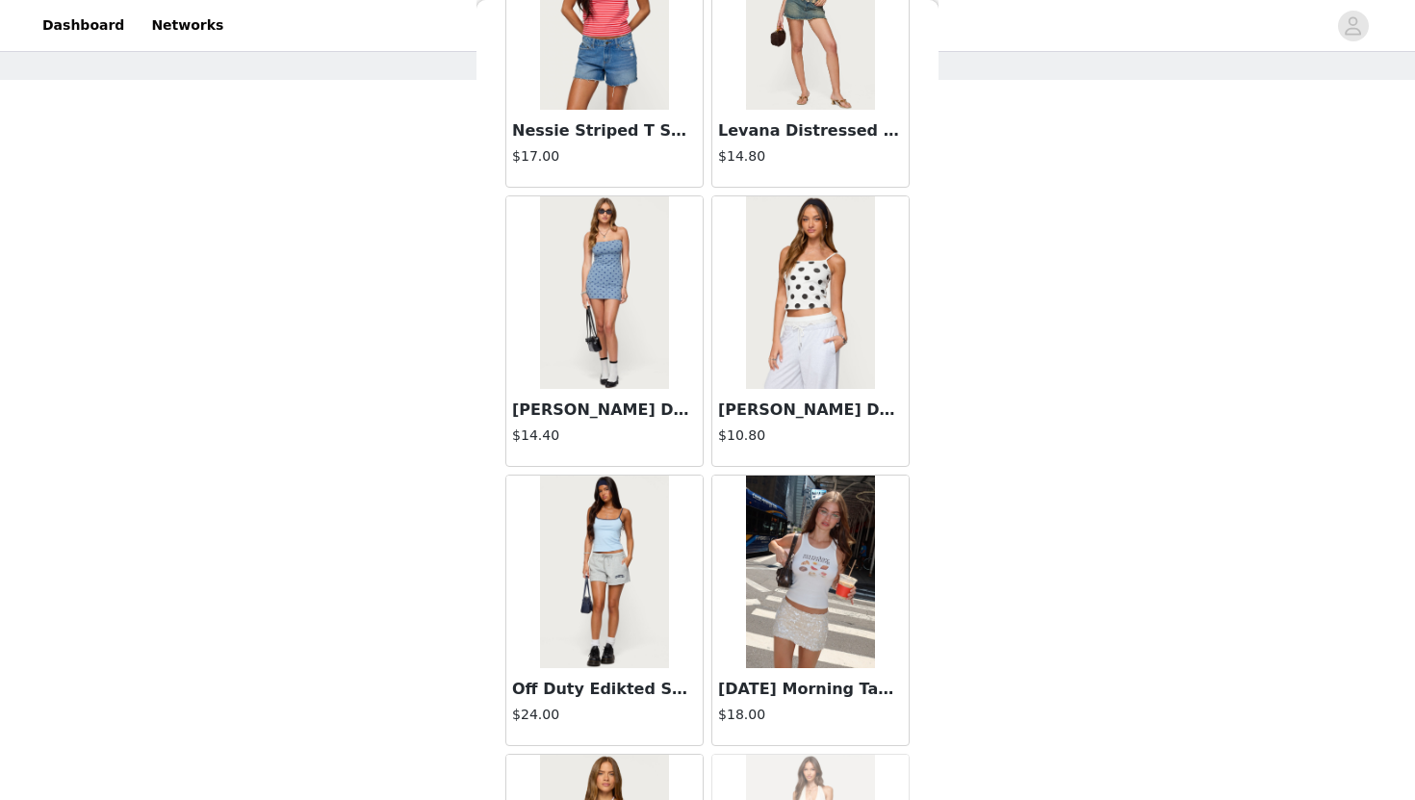
scroll to position [21682, 0]
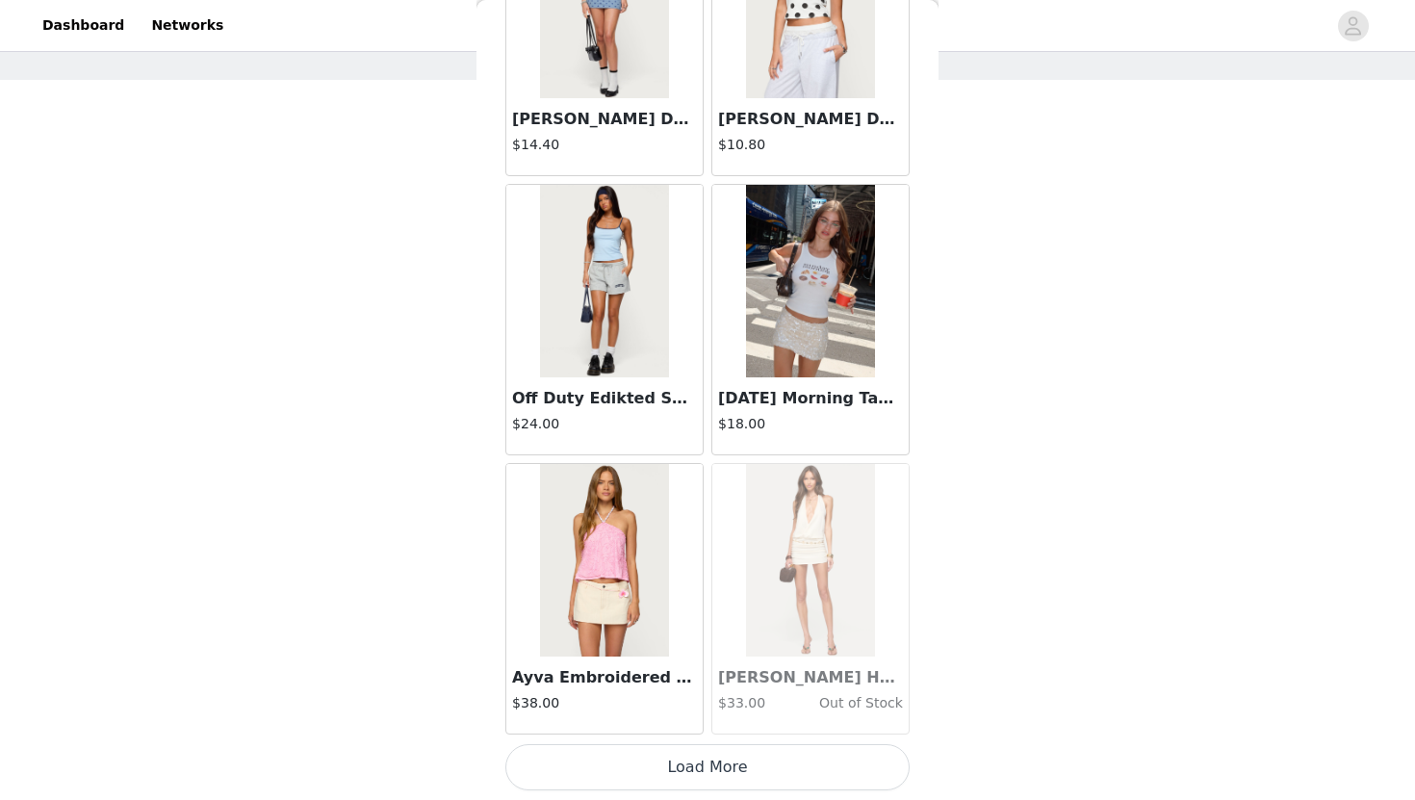
click at [665, 776] on button "Load More" at bounding box center [707, 767] width 404 height 46
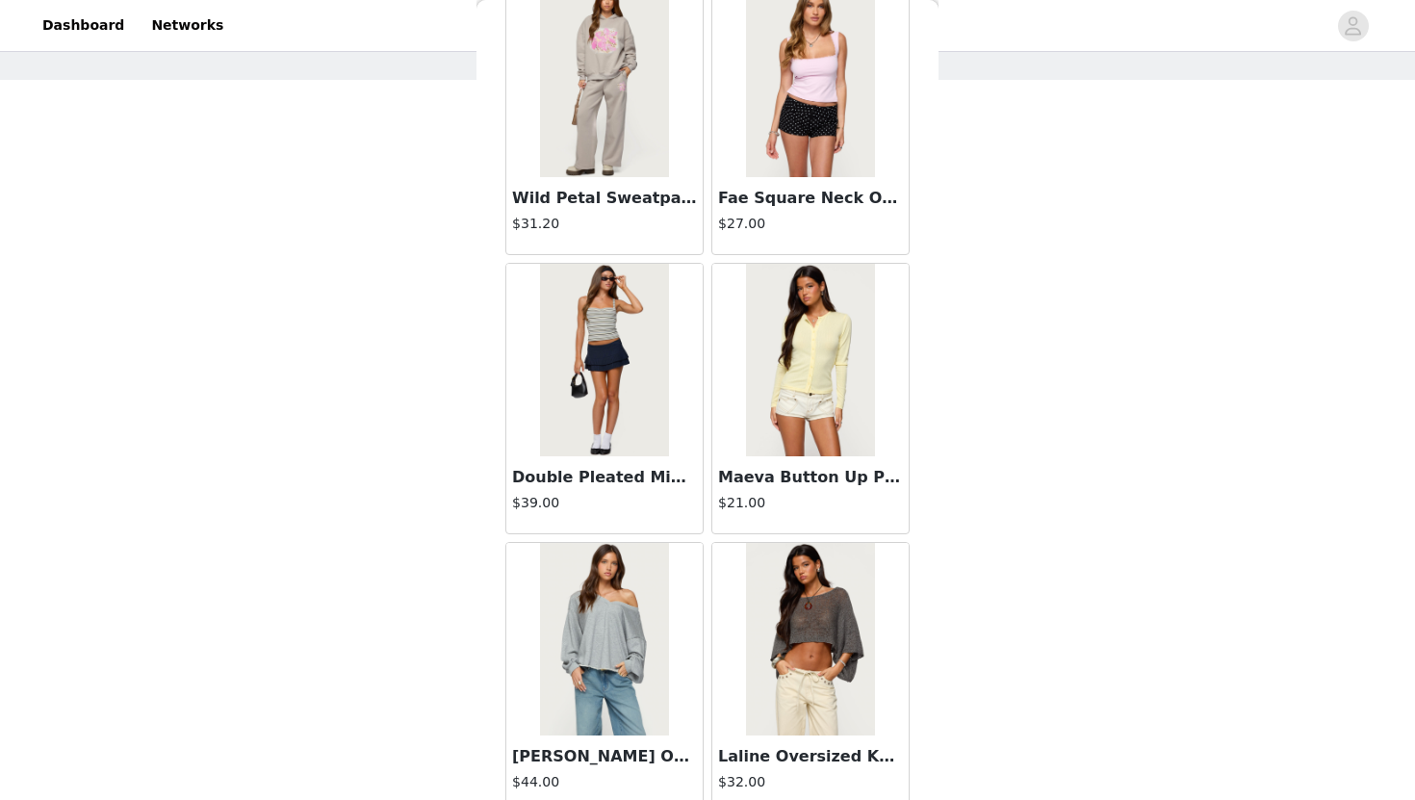
scroll to position [24472, 0]
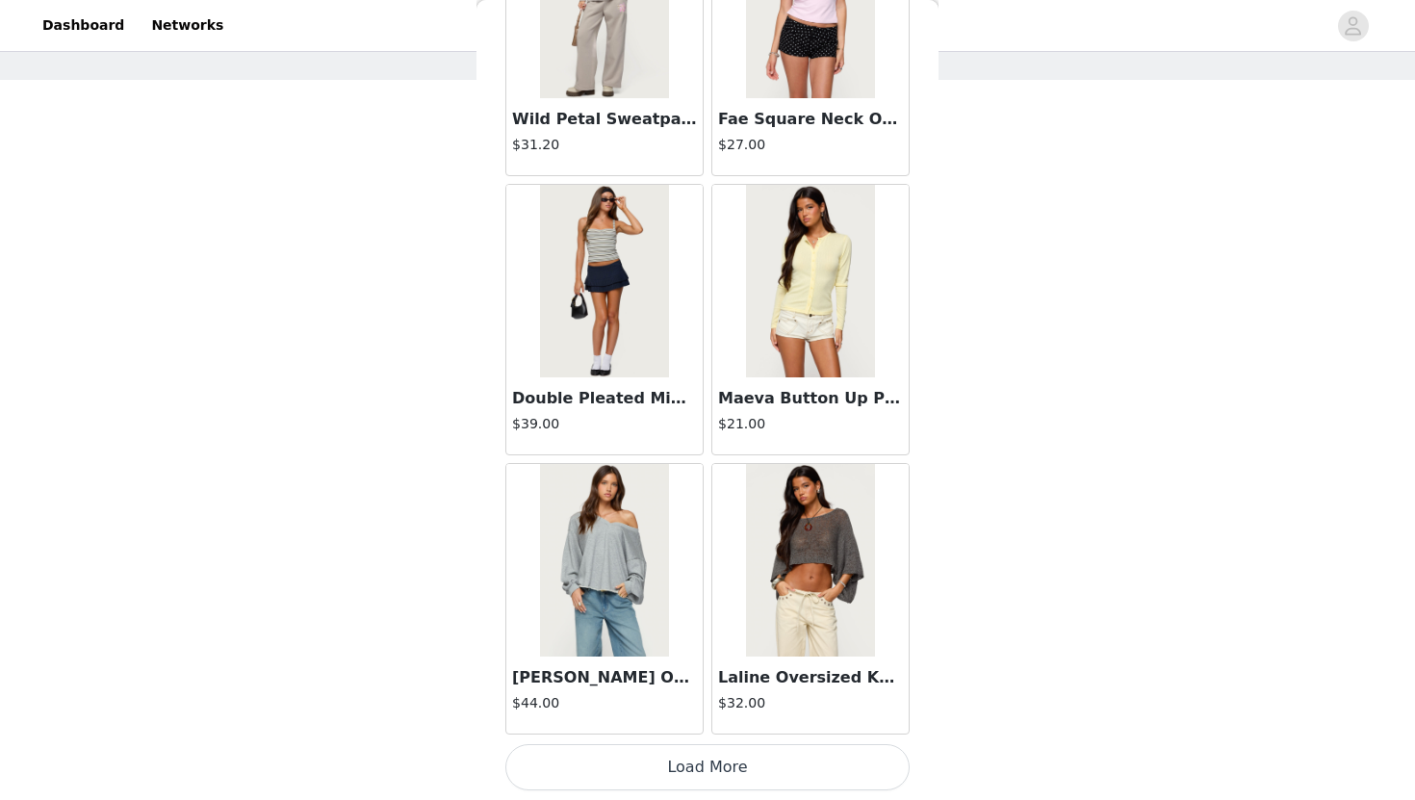
click at [739, 777] on button "Load More" at bounding box center [707, 767] width 404 height 46
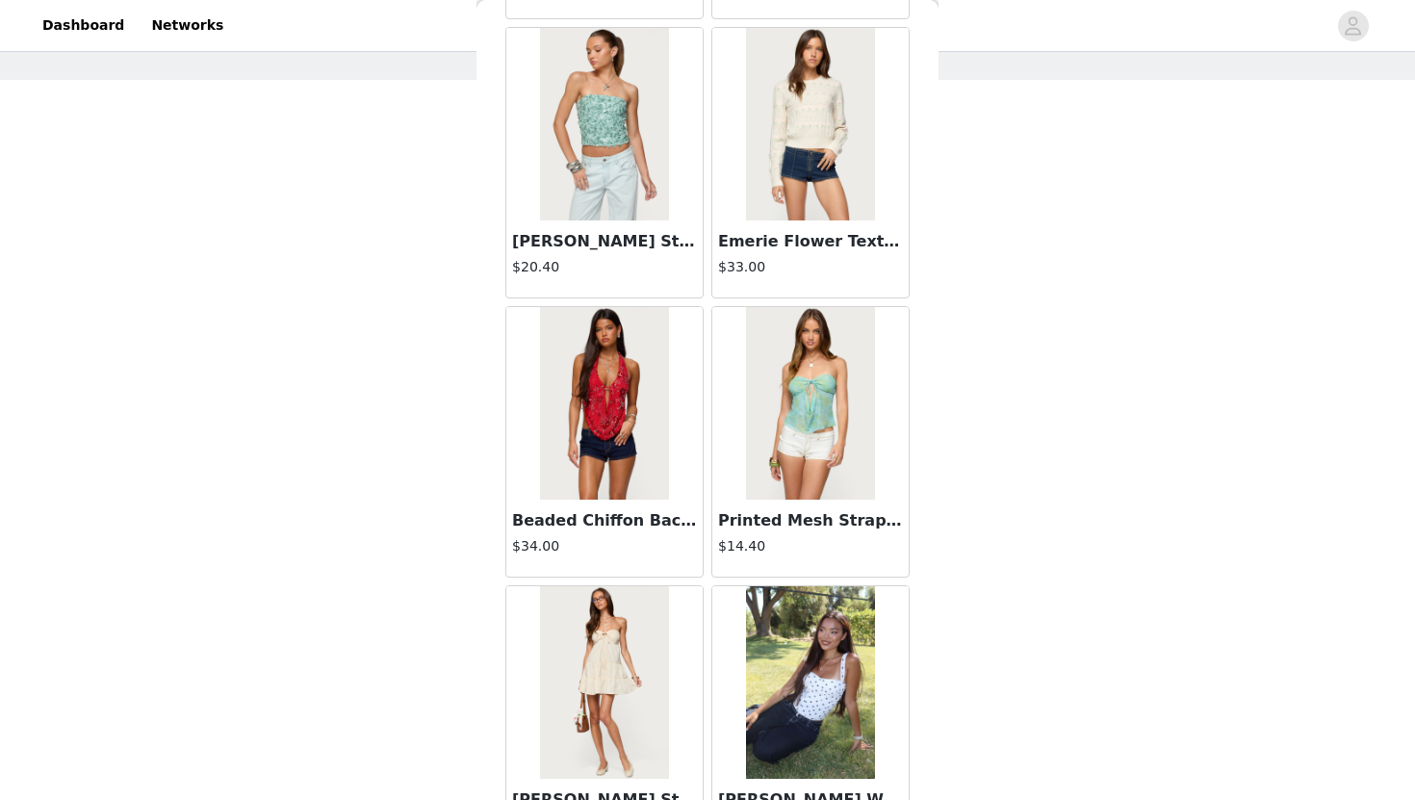
scroll to position [27263, 0]
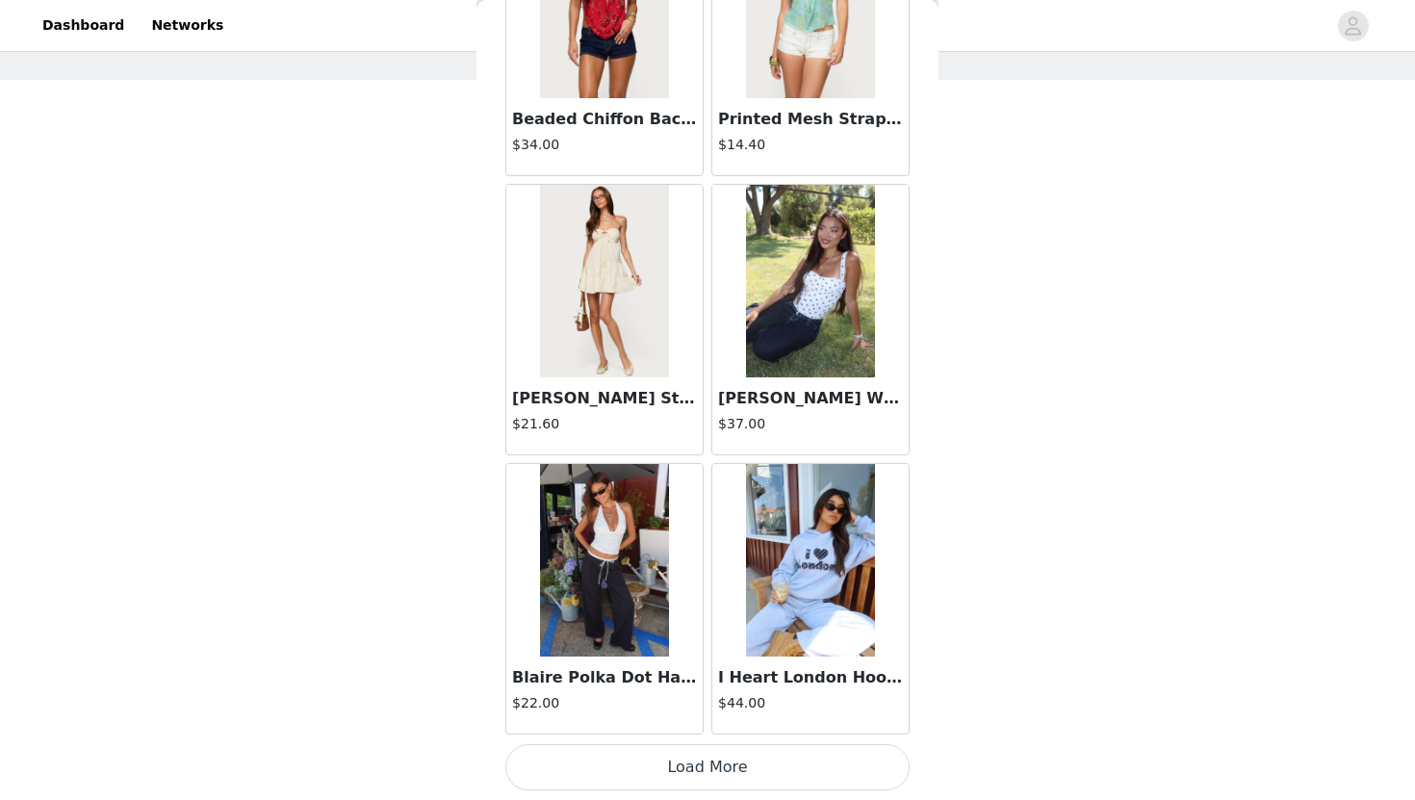
click at [740, 768] on button "Load More" at bounding box center [707, 767] width 404 height 46
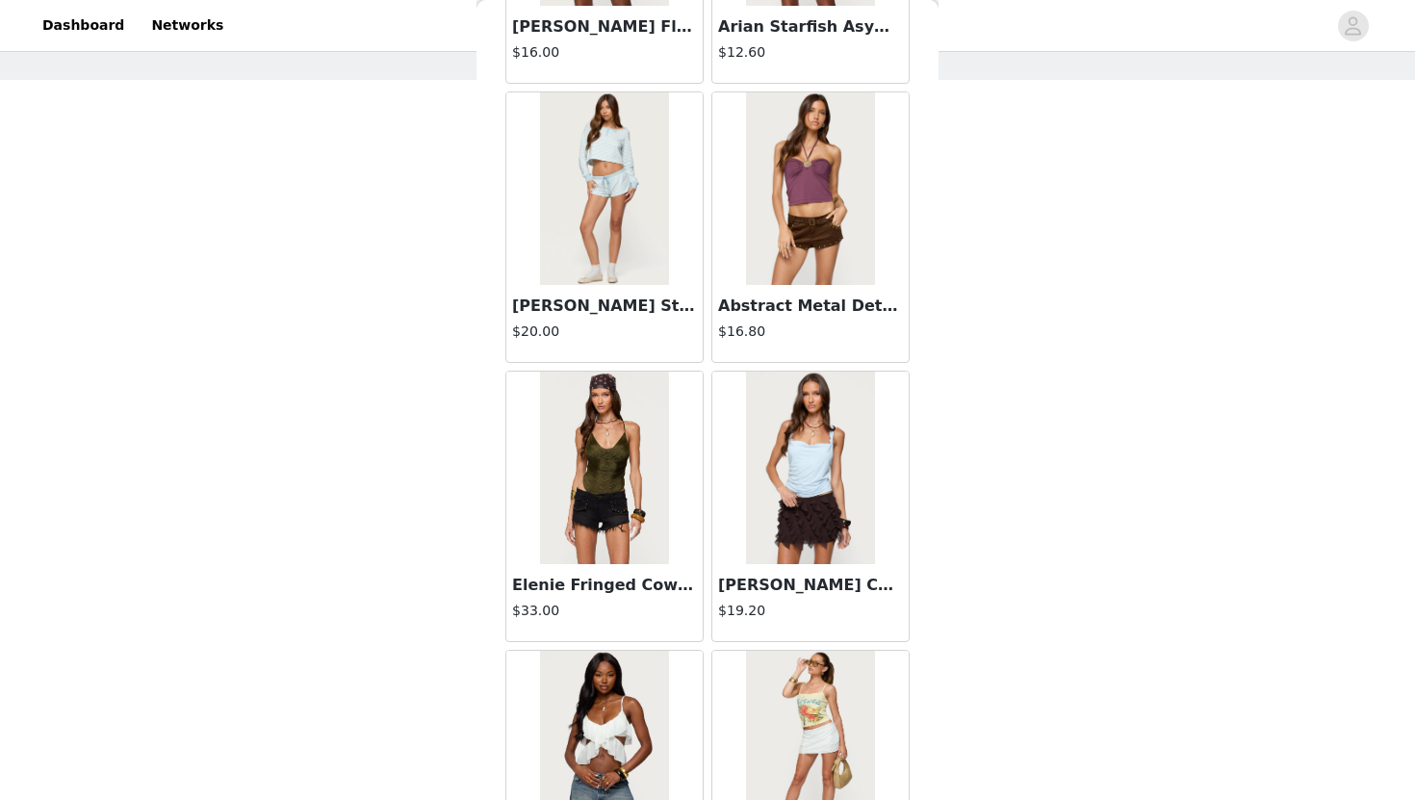
scroll to position [30054, 0]
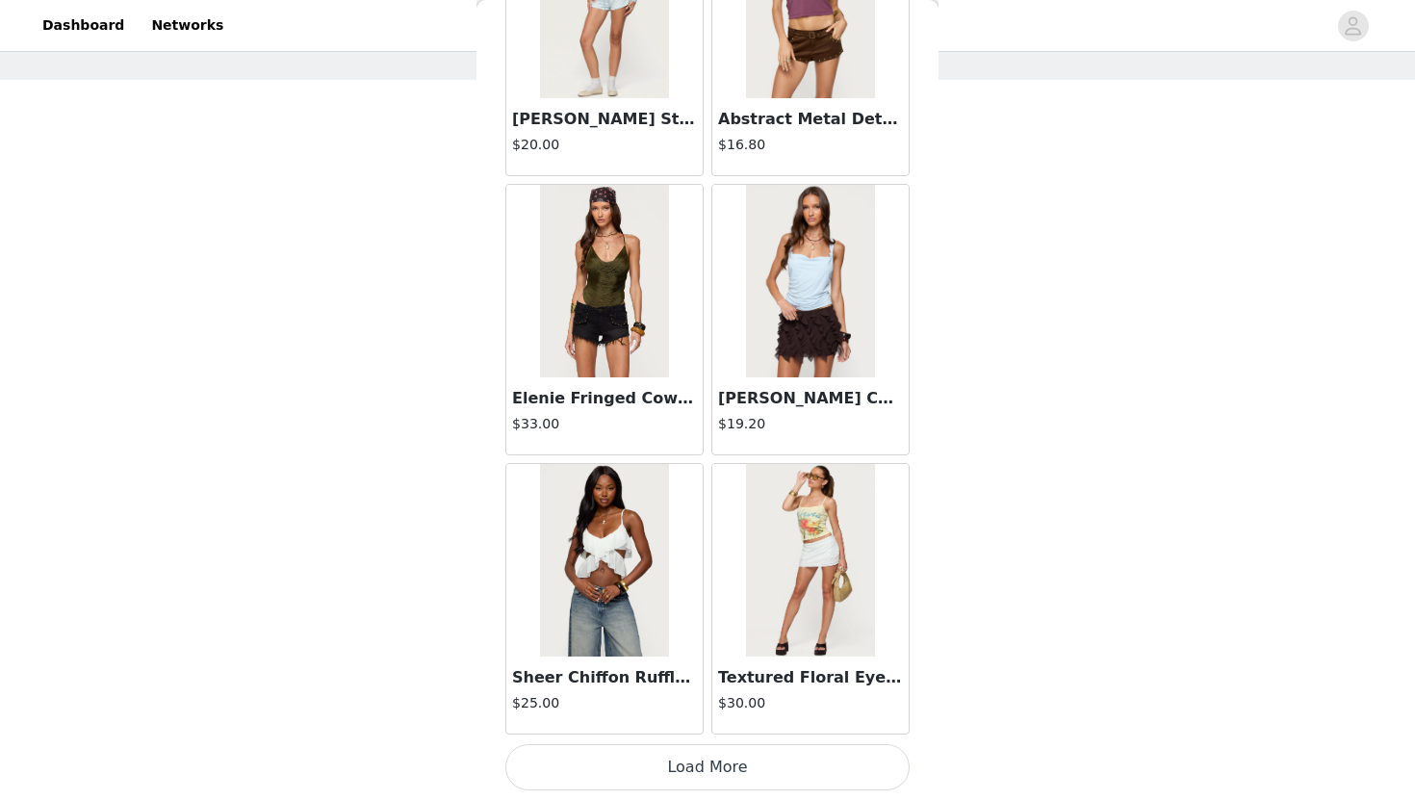
click at [653, 630] on img at bounding box center [604, 560] width 128 height 192
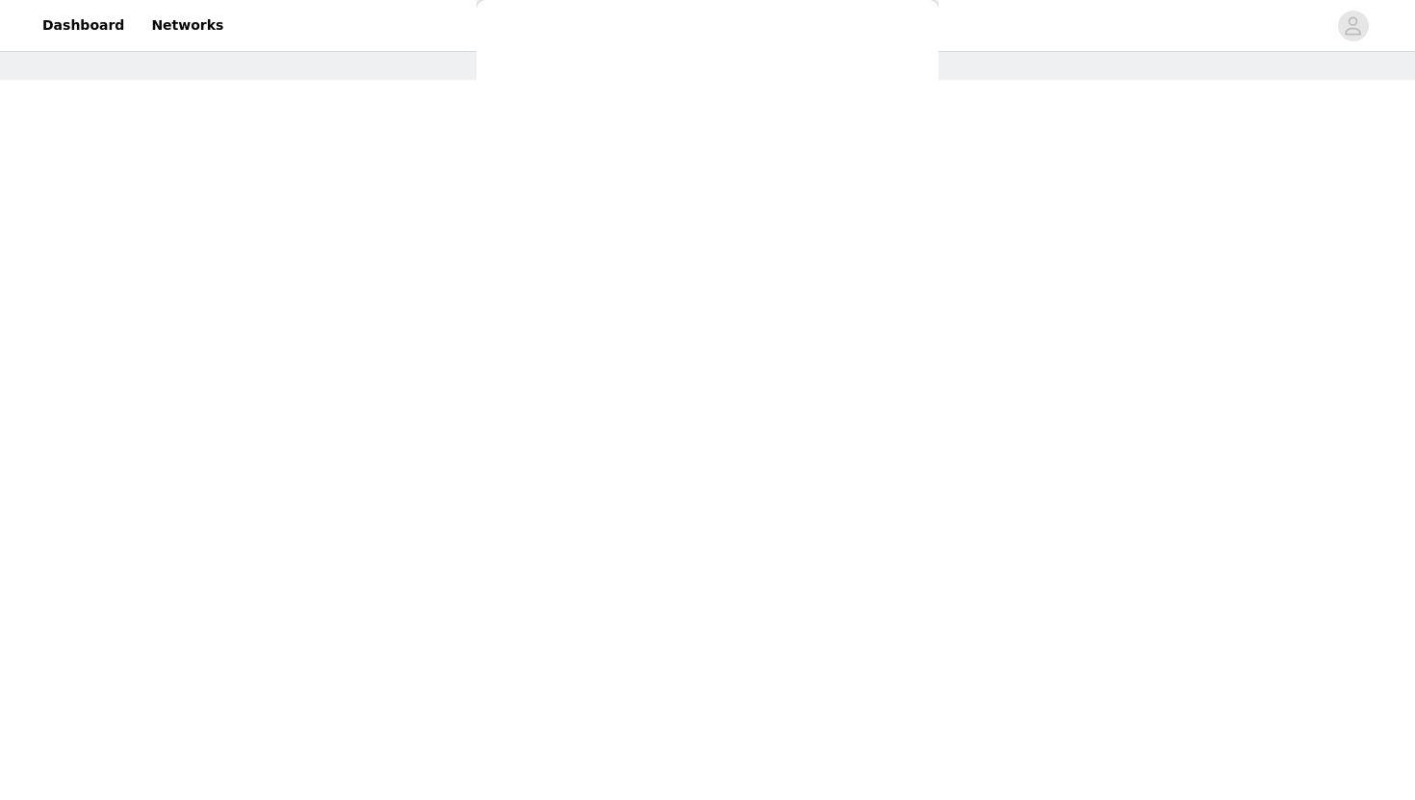
scroll to position [0, 0]
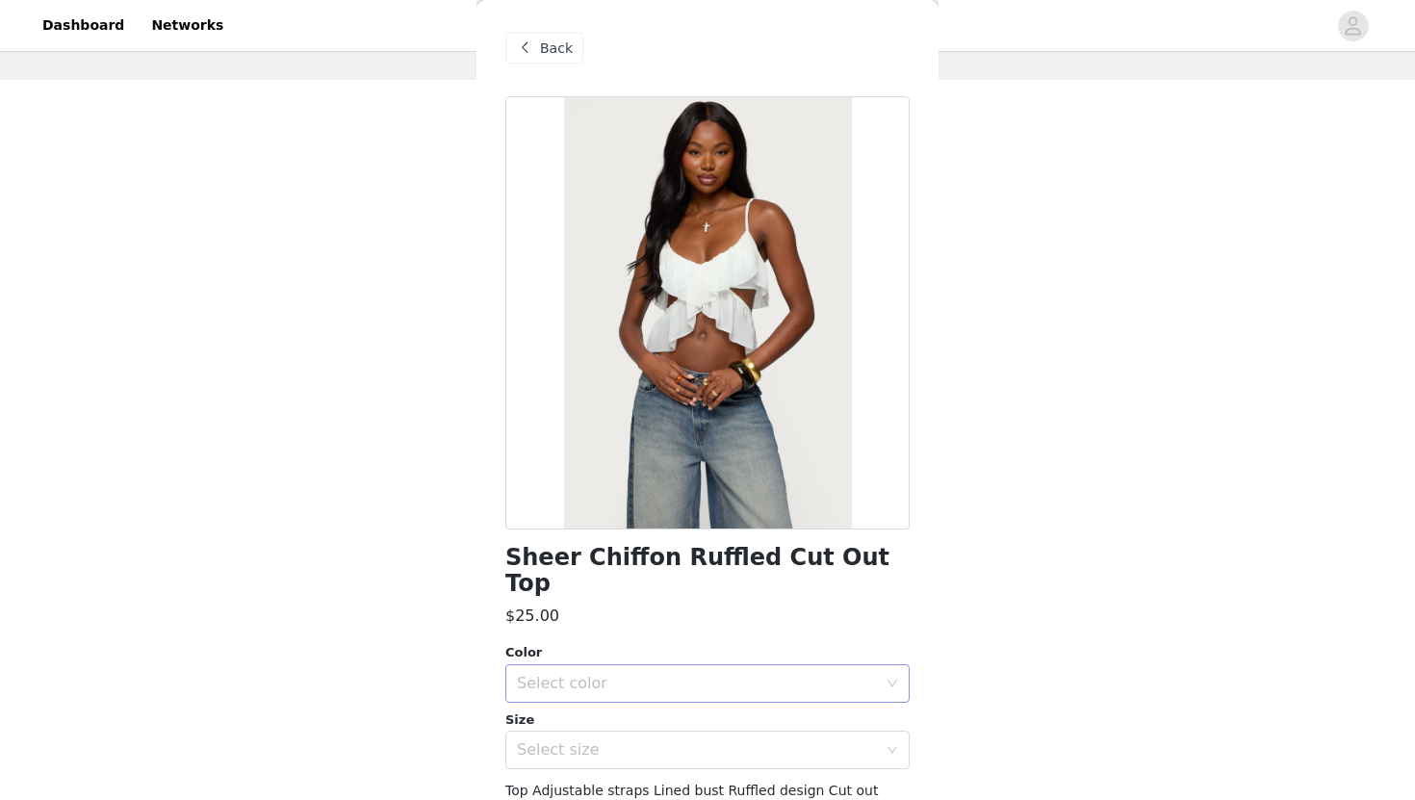
click at [643, 674] on div "Select color" at bounding box center [697, 683] width 360 height 19
click at [653, 740] on div "Select size" at bounding box center [697, 749] width 360 height 19
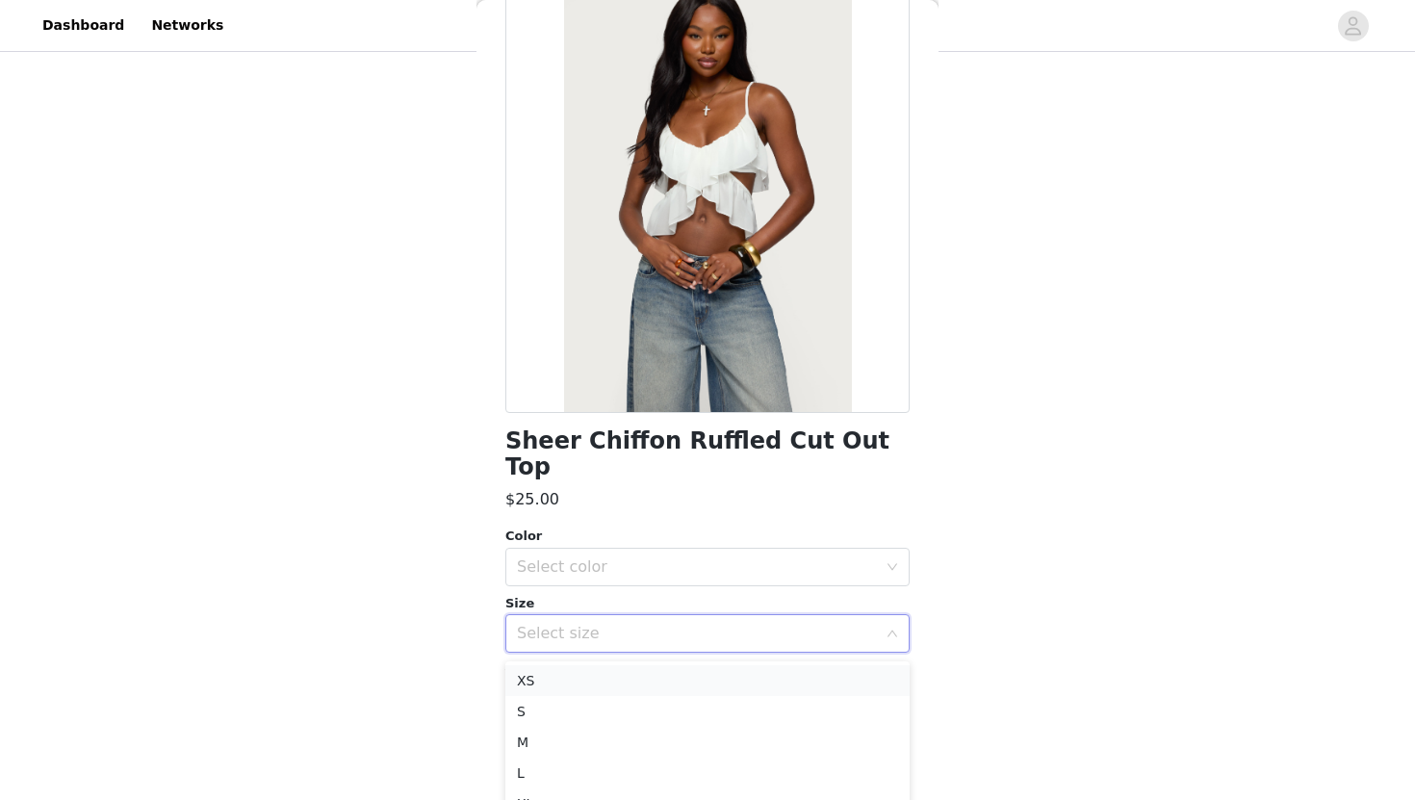
scroll to position [184, 0]
click at [648, 693] on li "S" at bounding box center [707, 689] width 404 height 31
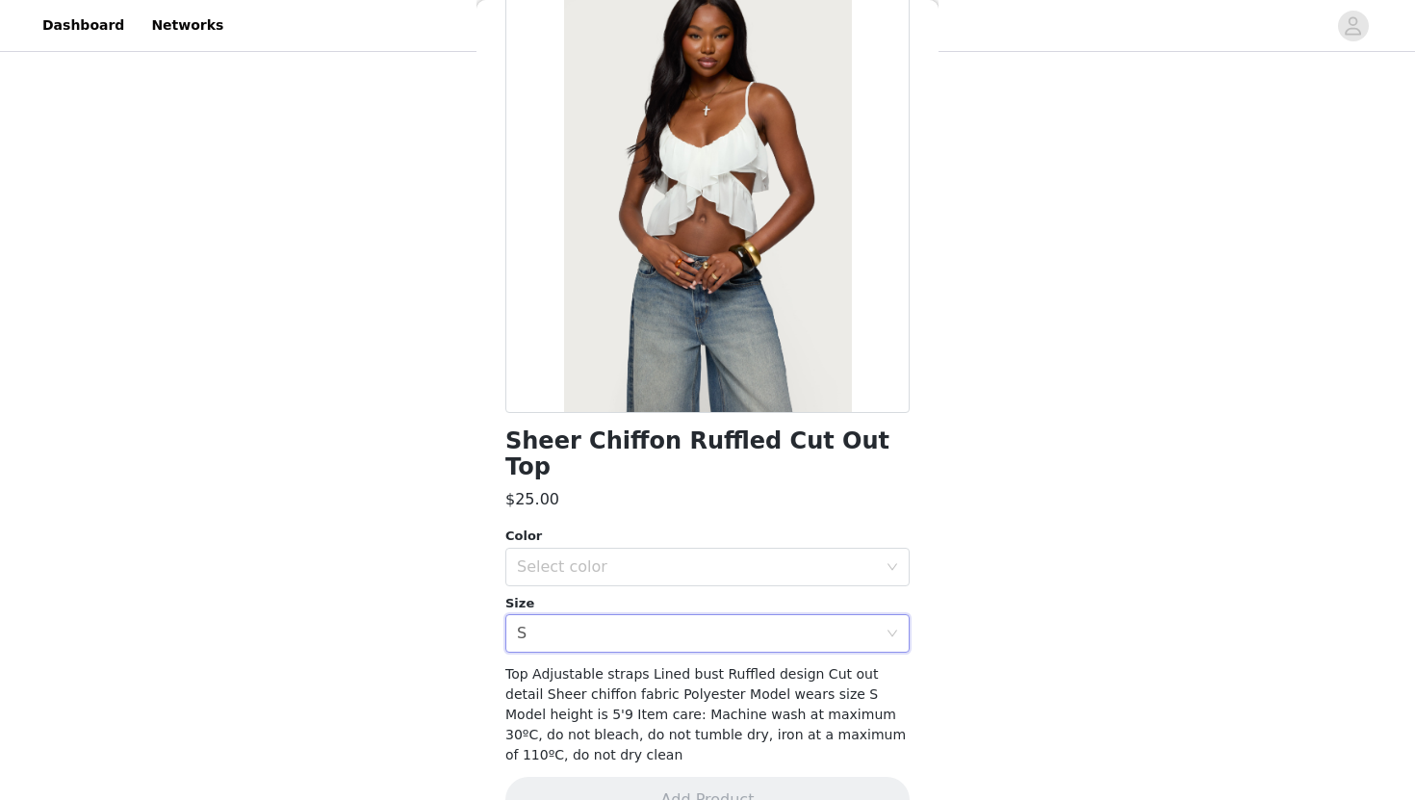
scroll to position [76, 0]
click at [685, 549] on div "Select color" at bounding box center [701, 567] width 369 height 37
click at [676, 573] on li "WHITE" at bounding box center [707, 583] width 404 height 31
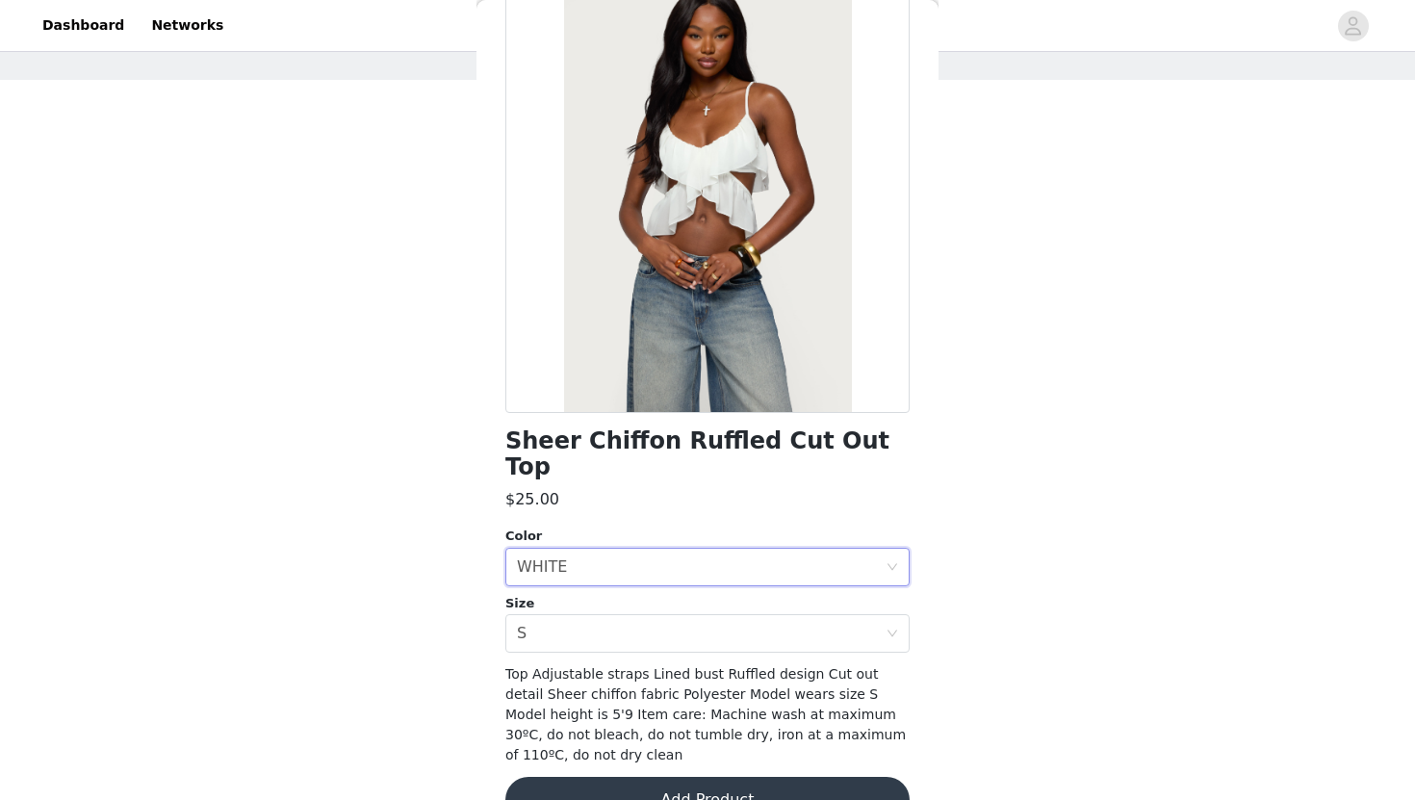
click at [653, 777] on button "Add Product" at bounding box center [707, 800] width 404 height 46
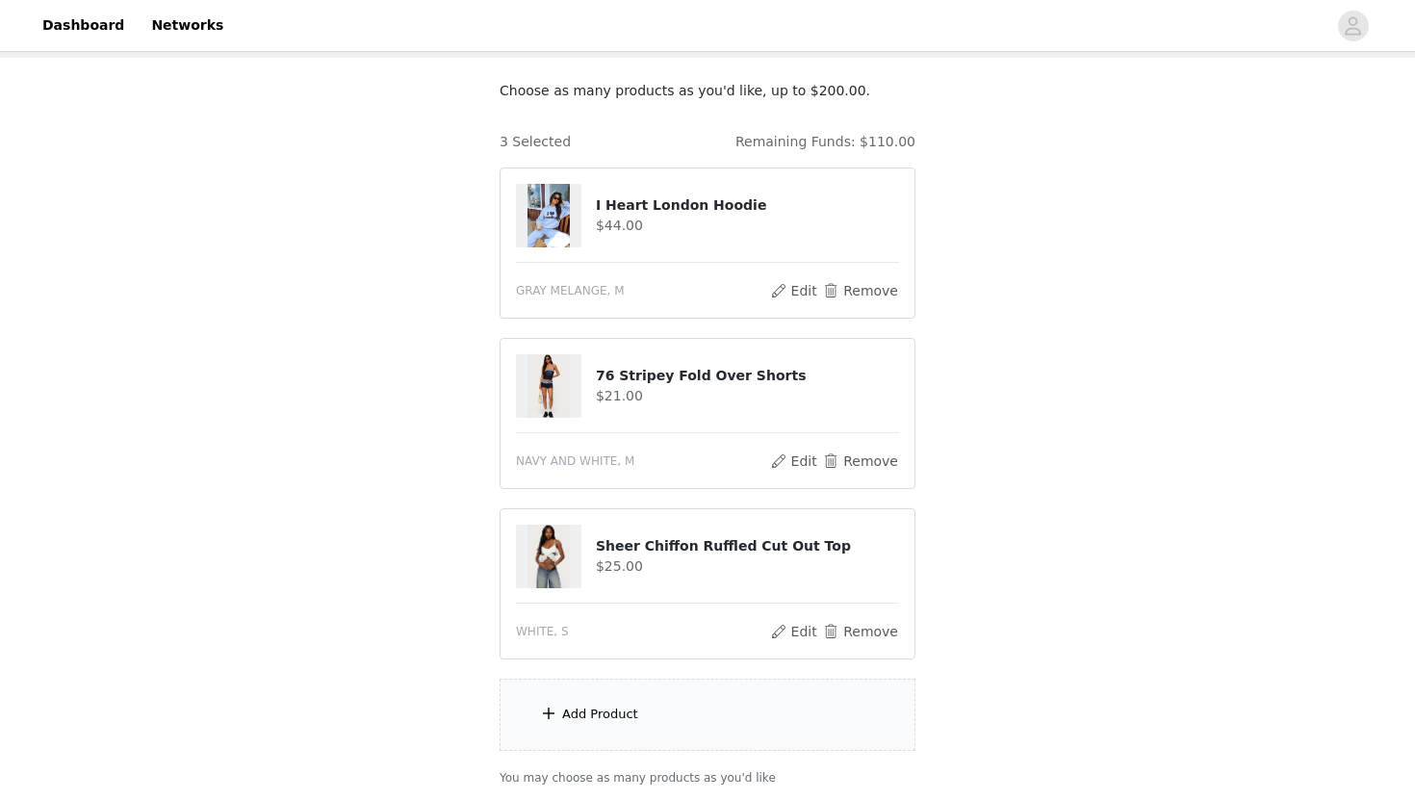
scroll to position [99, 0]
click at [636, 703] on div "Add Product" at bounding box center [707, 714] width 416 height 72
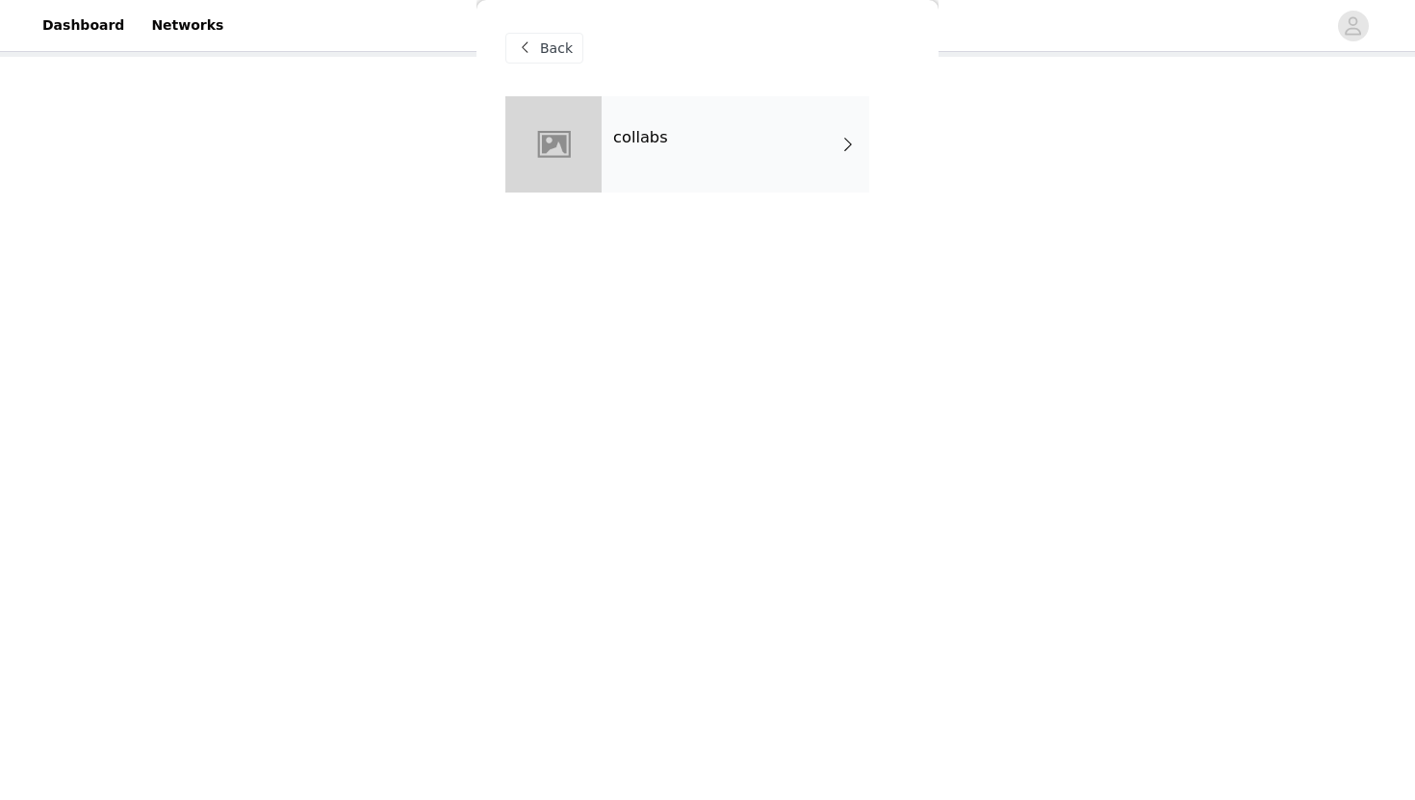
click at [639, 217] on div "collabs" at bounding box center [707, 158] width 404 height 125
click at [651, 166] on div "collabs" at bounding box center [735, 144] width 268 height 96
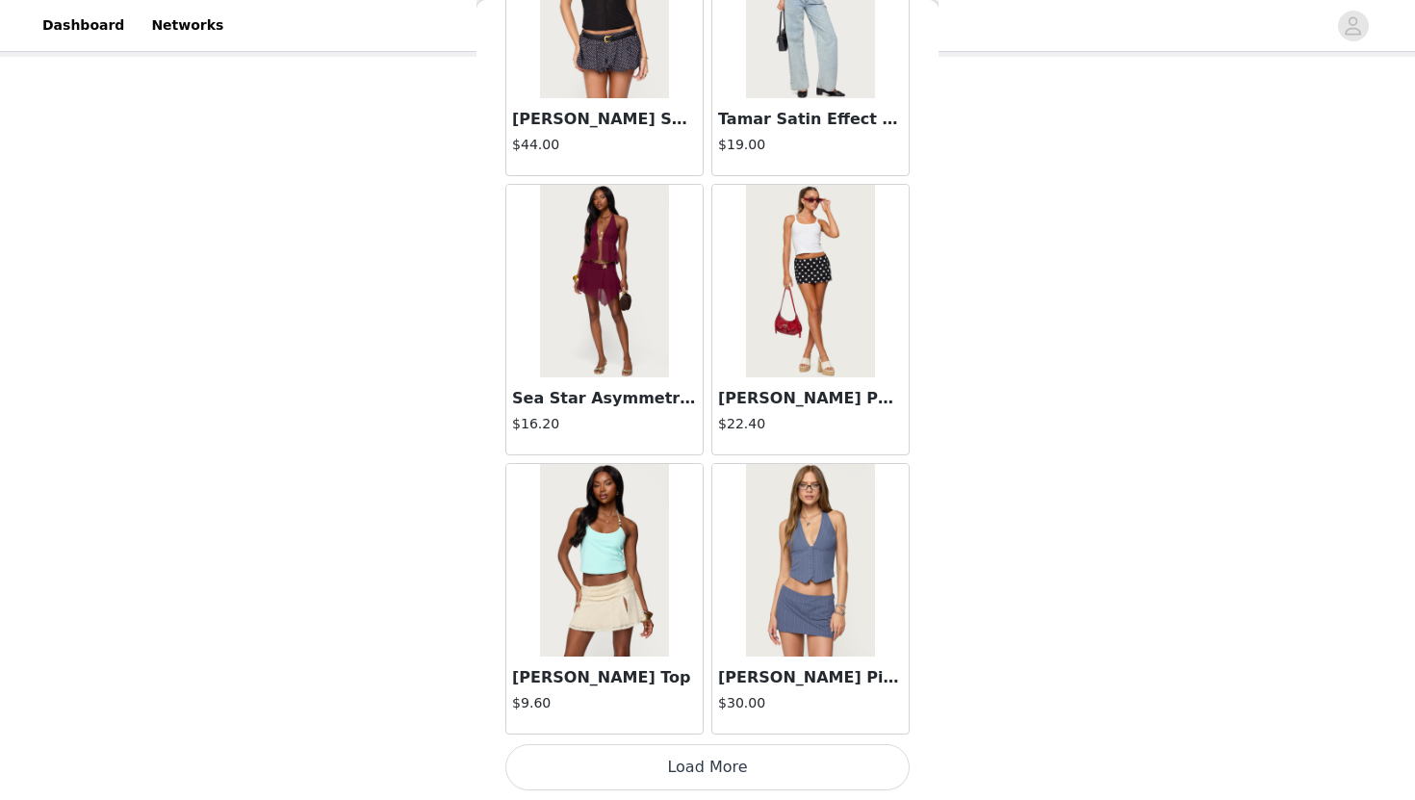
scroll to position [246, 0]
click at [627, 772] on button "Load More" at bounding box center [707, 767] width 404 height 46
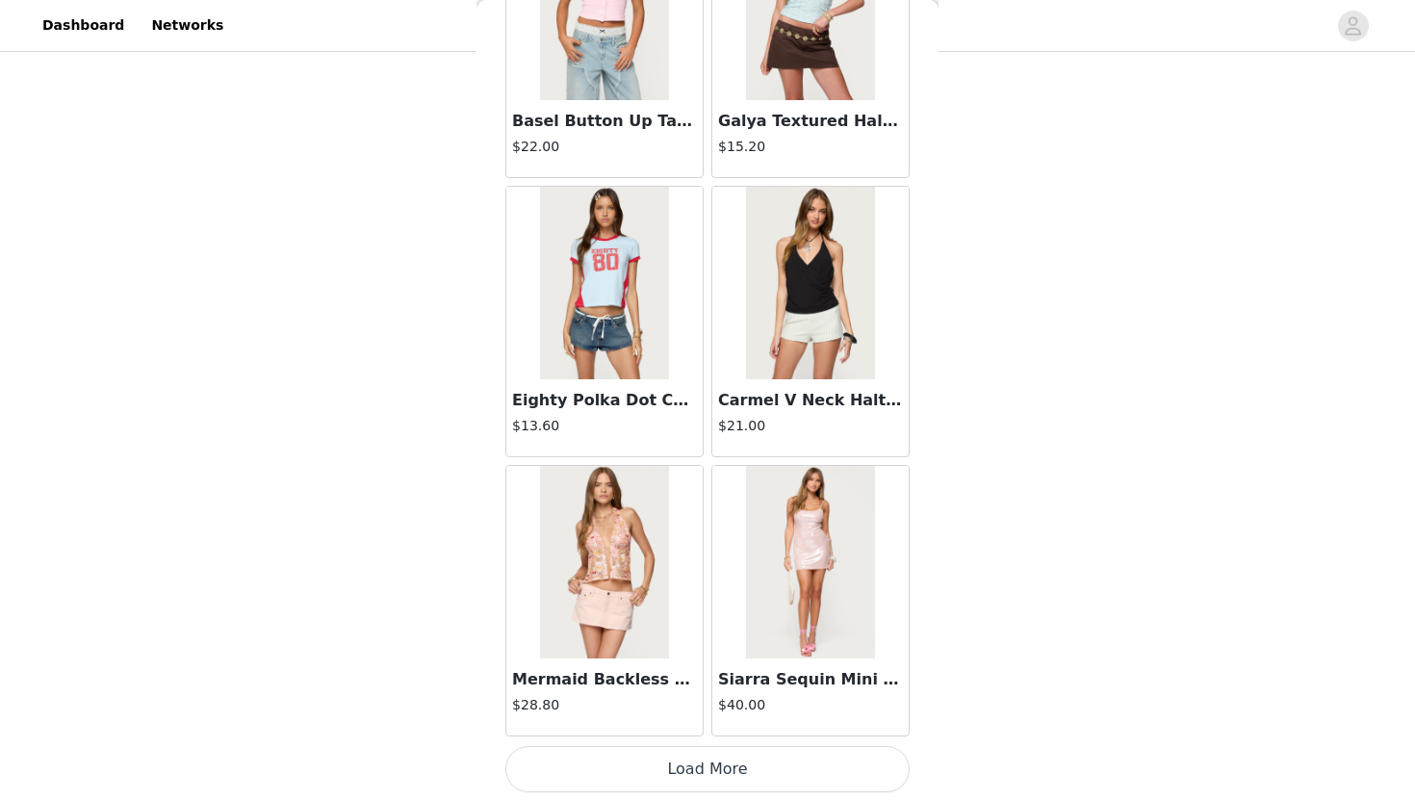
scroll to position [4936, 0]
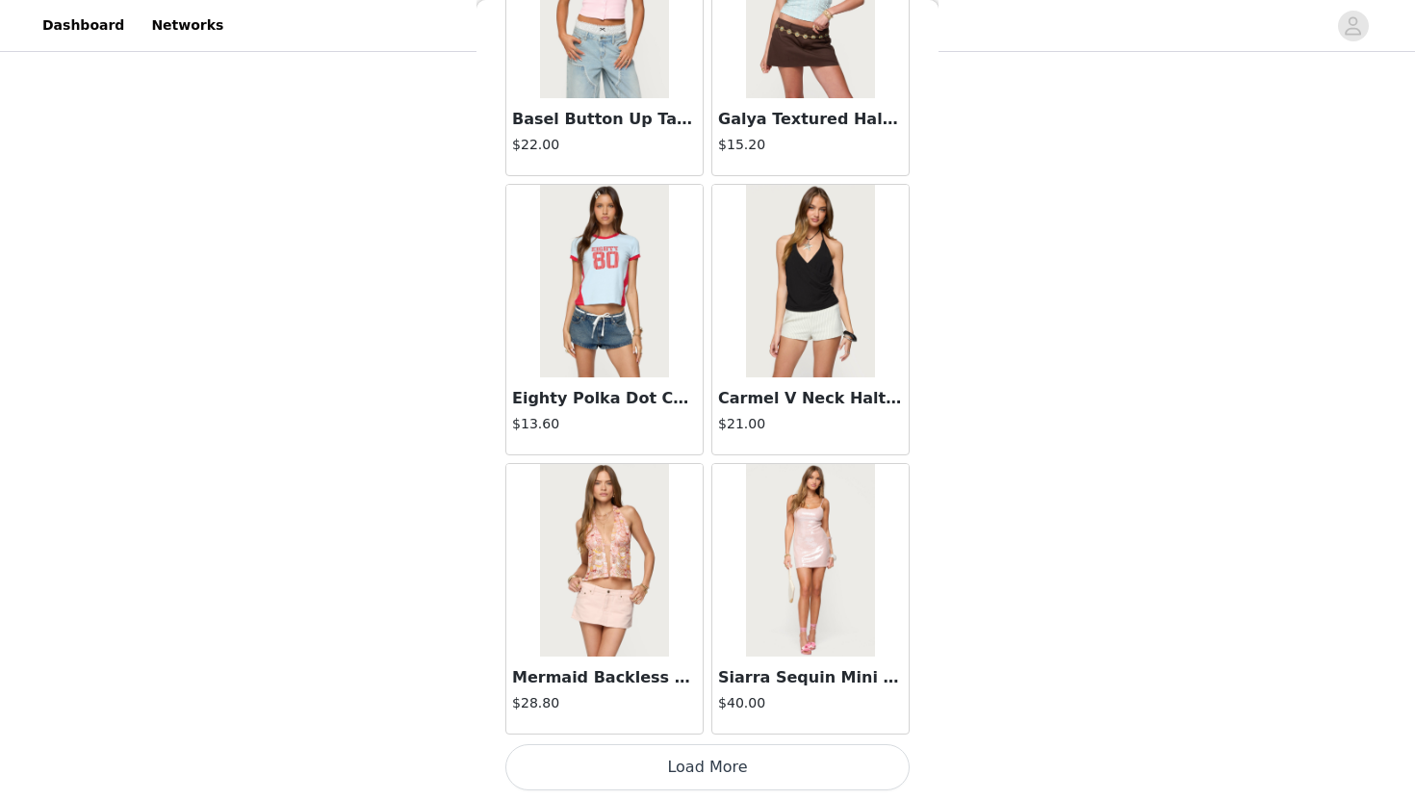
click at [699, 770] on button "Load More" at bounding box center [707, 767] width 404 height 46
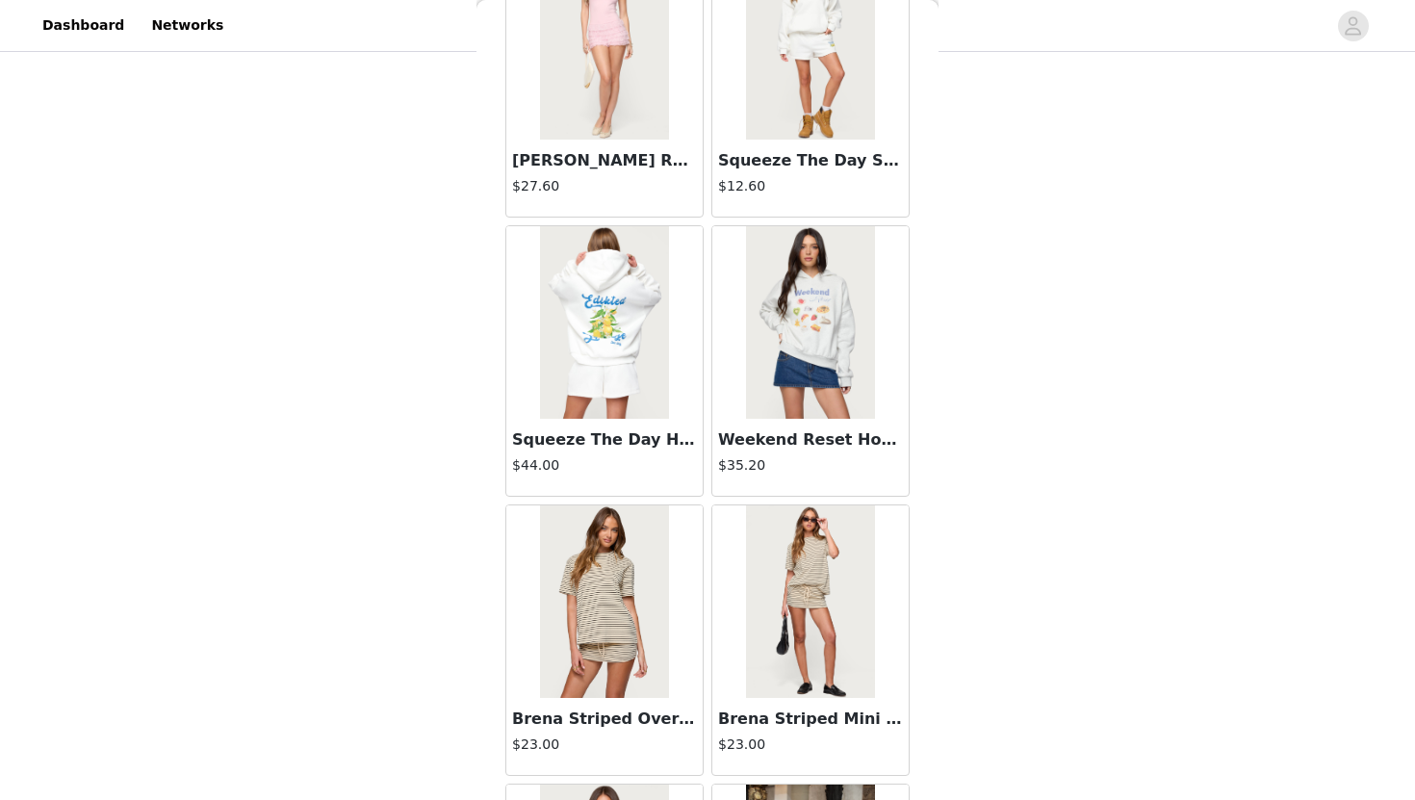
scroll to position [7727, 0]
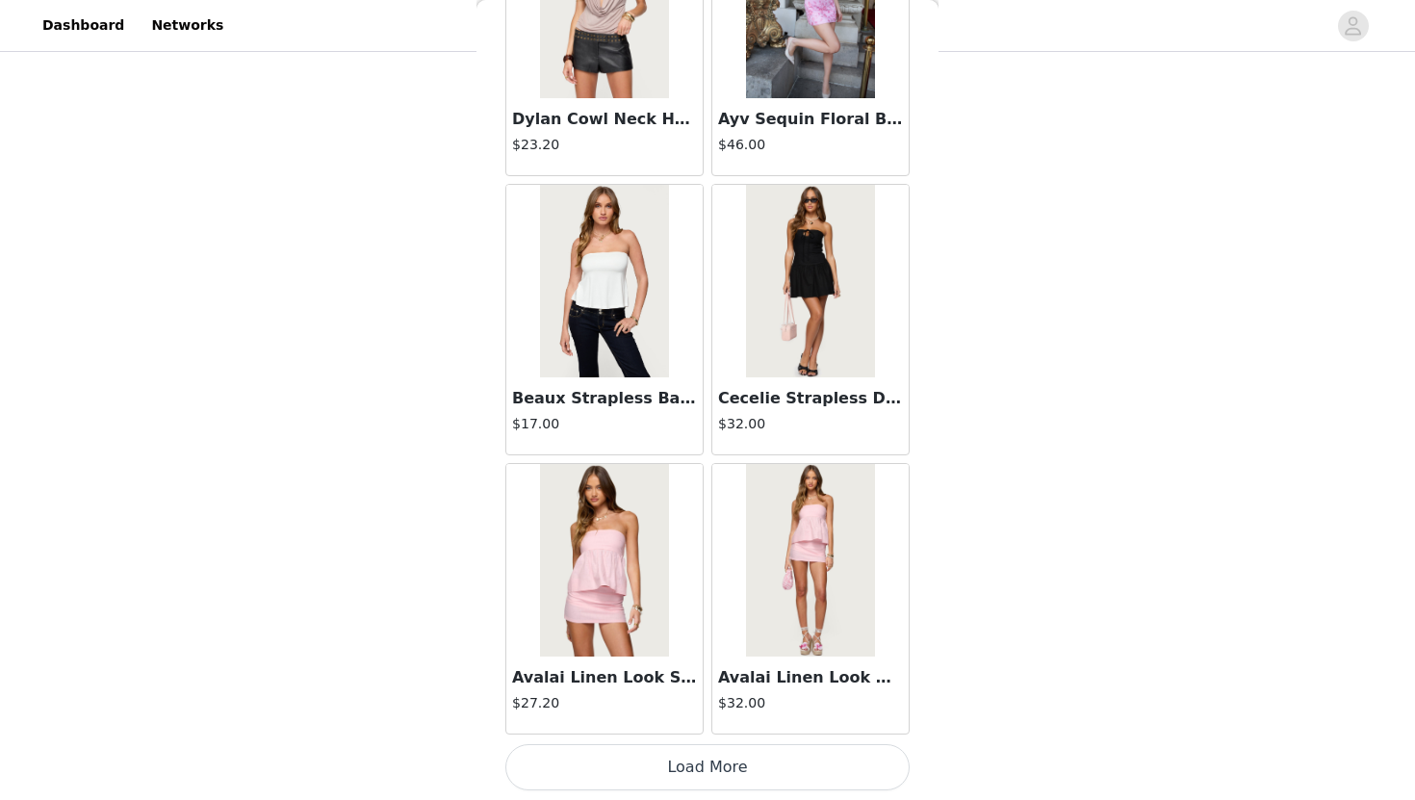
click at [627, 780] on button "Load More" at bounding box center [707, 767] width 404 height 46
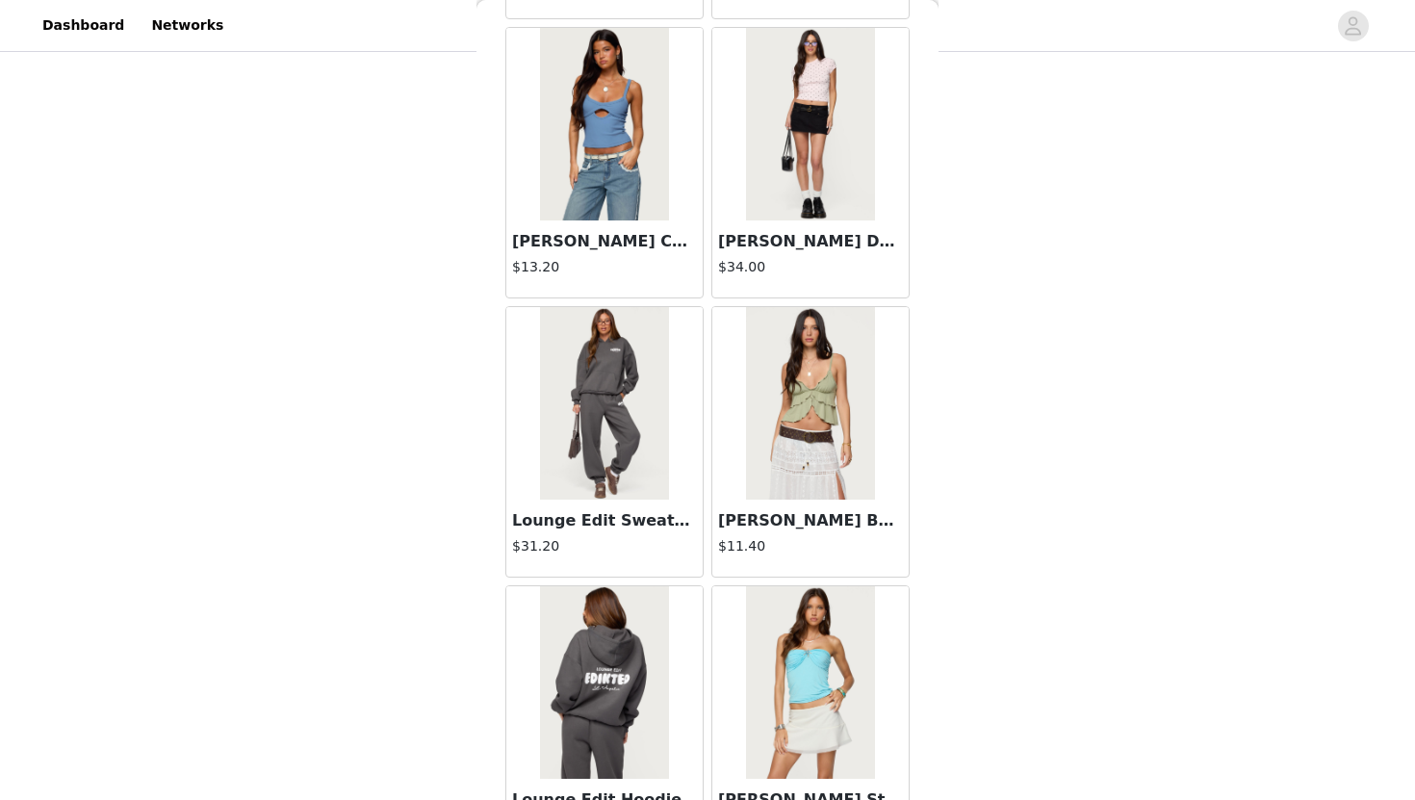
scroll to position [10518, 0]
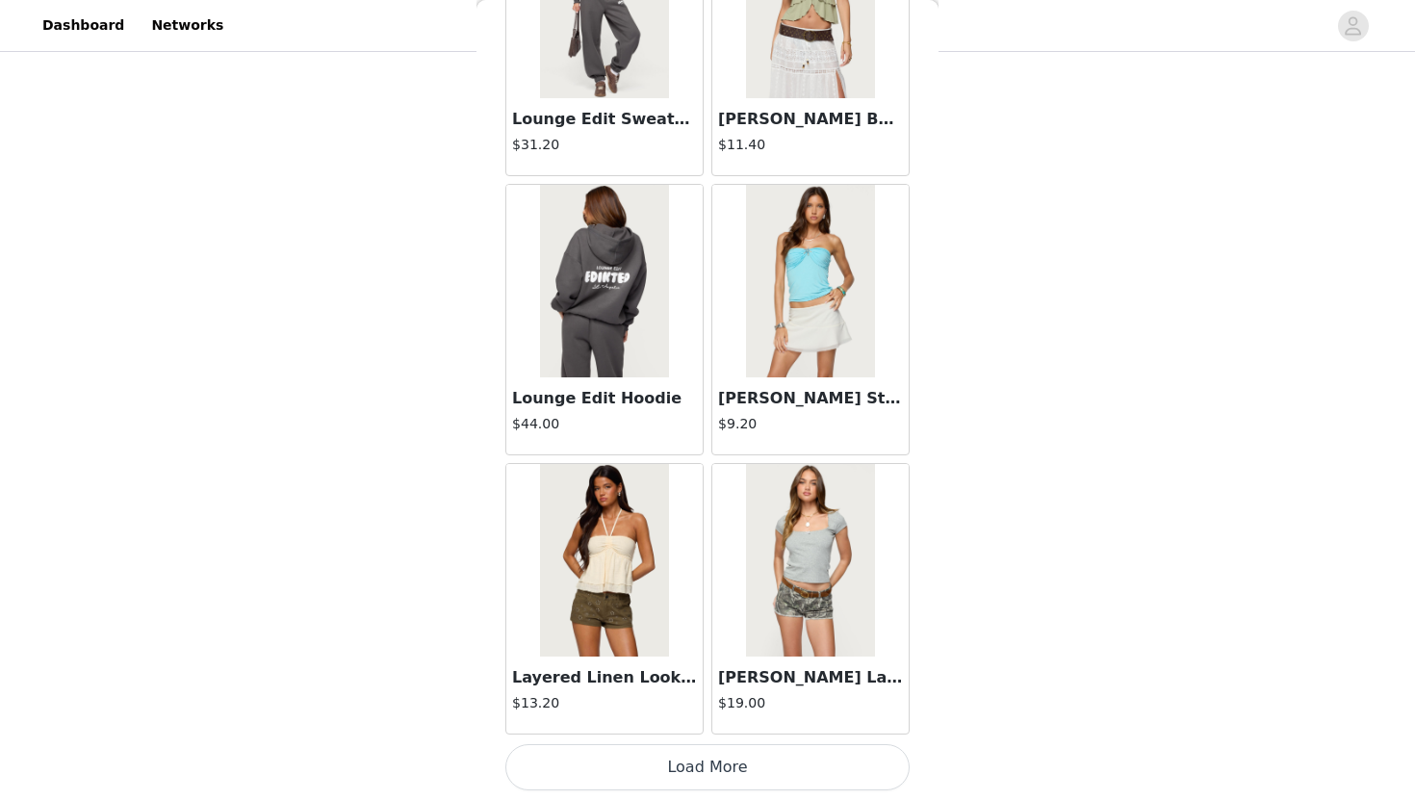
click at [636, 755] on button "Load More" at bounding box center [707, 767] width 404 height 46
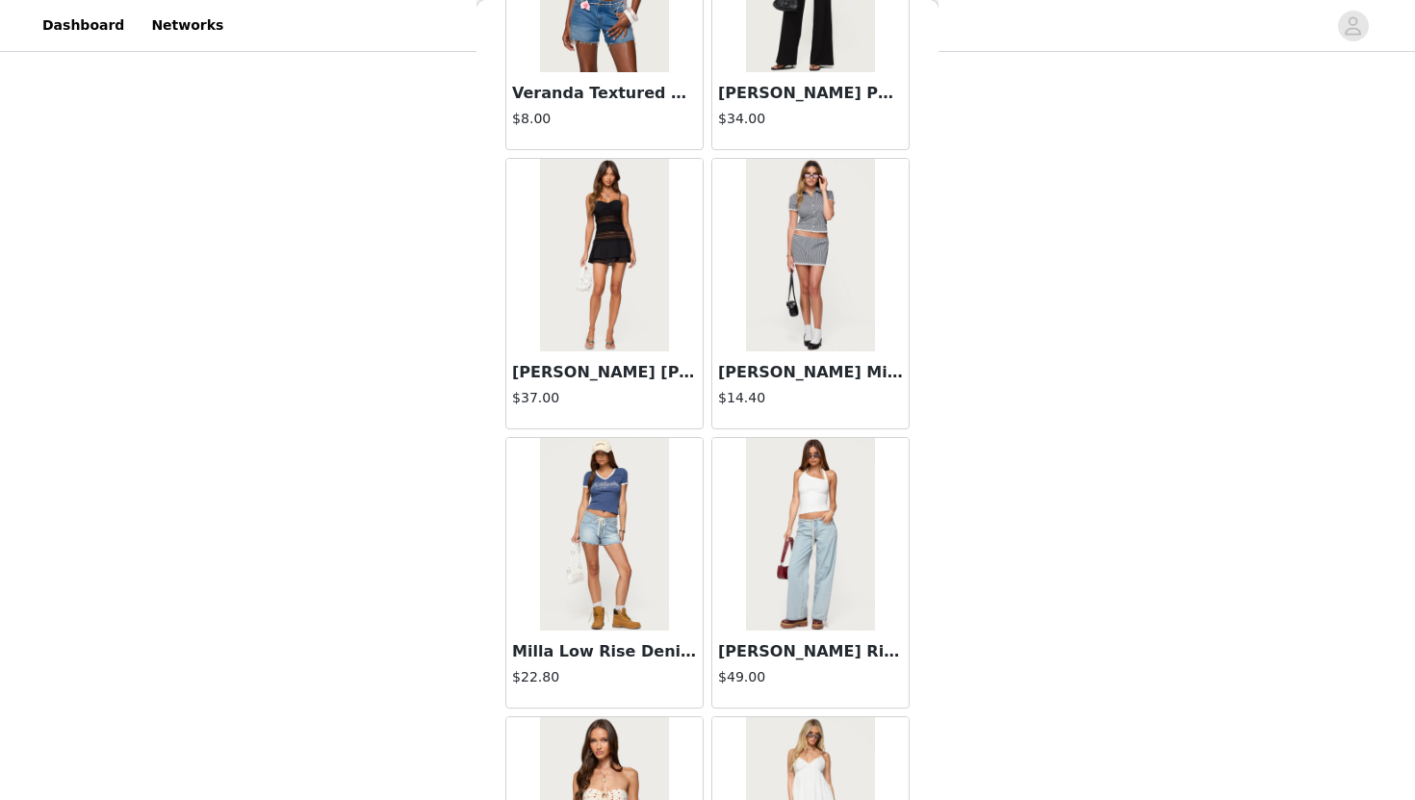
scroll to position [13309, 0]
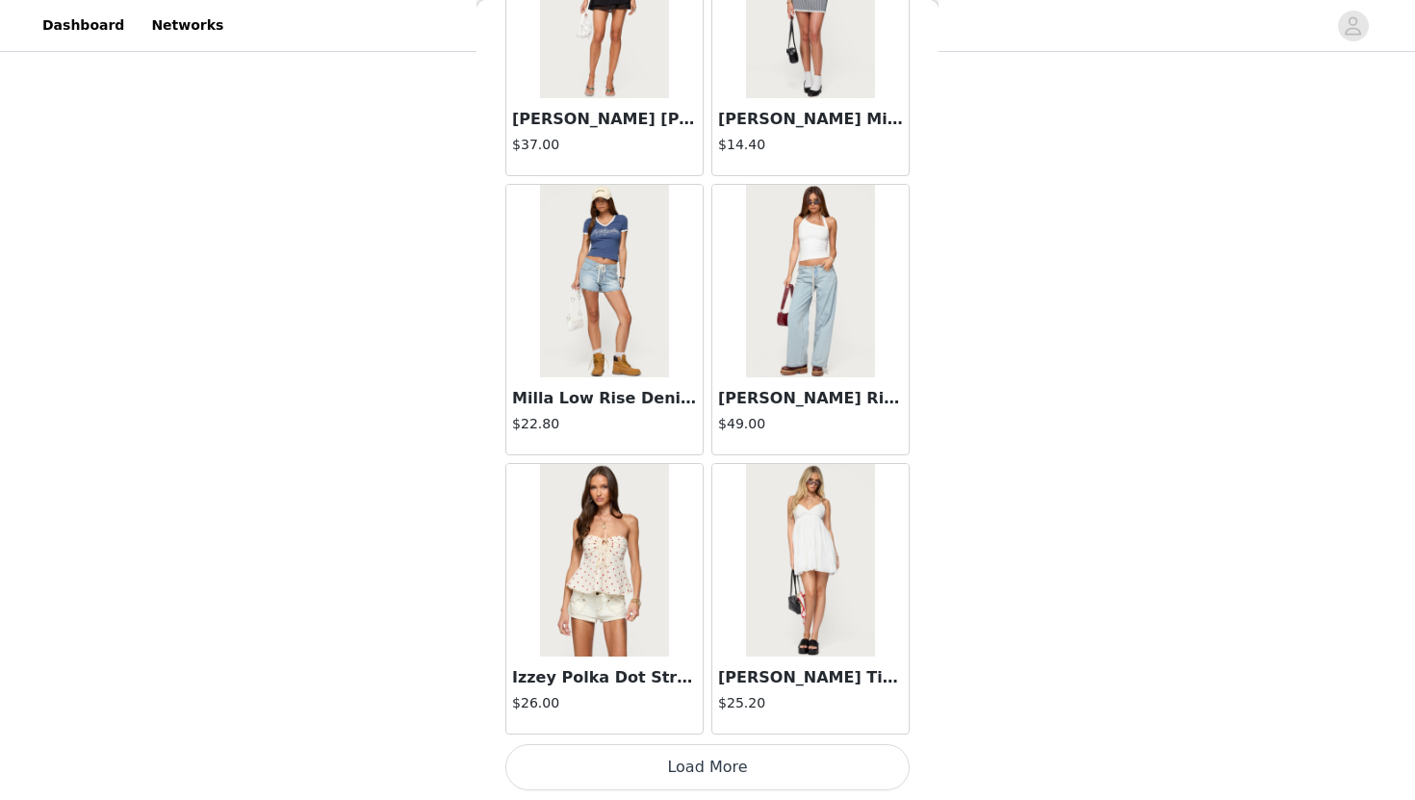
click at [629, 763] on button "Load More" at bounding box center [707, 767] width 404 height 46
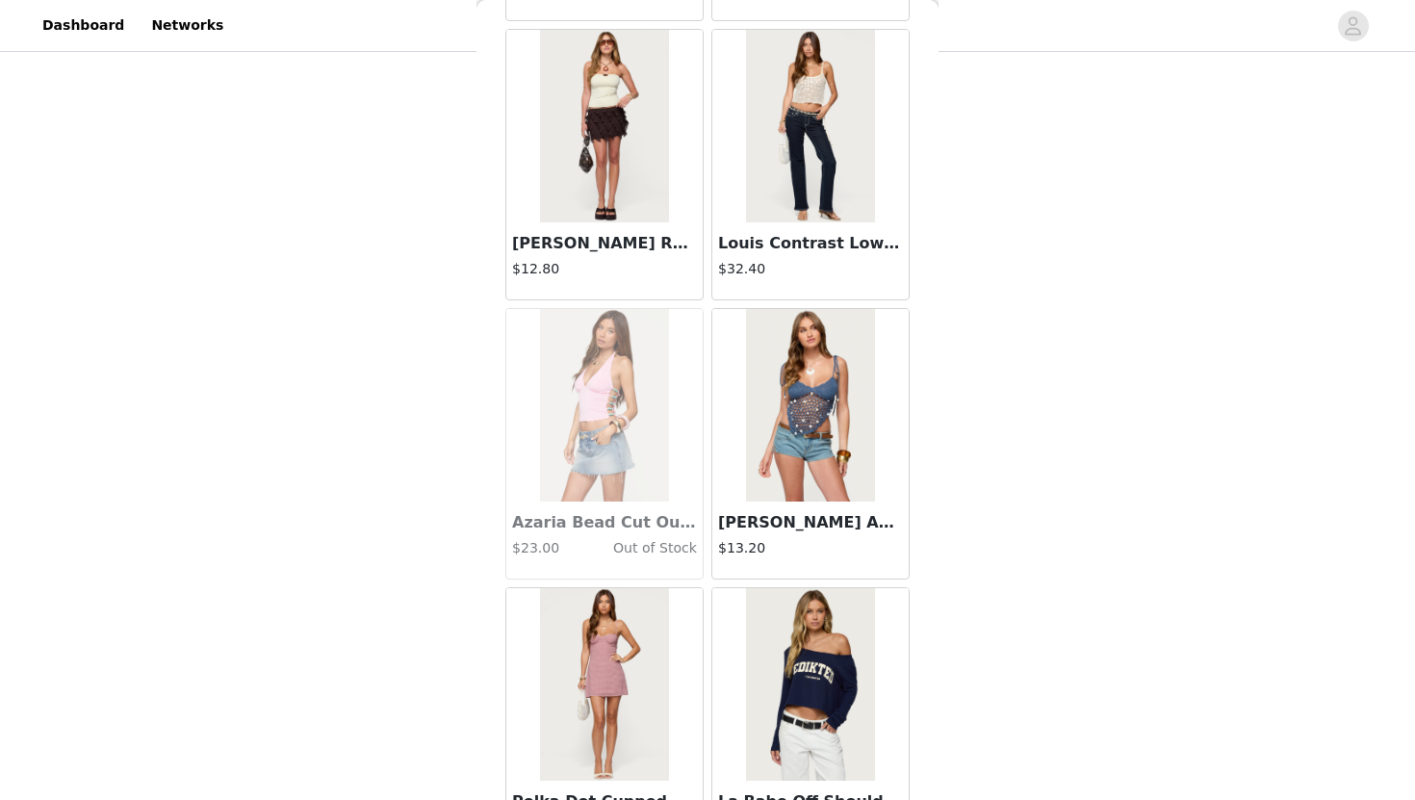
scroll to position [16100, 0]
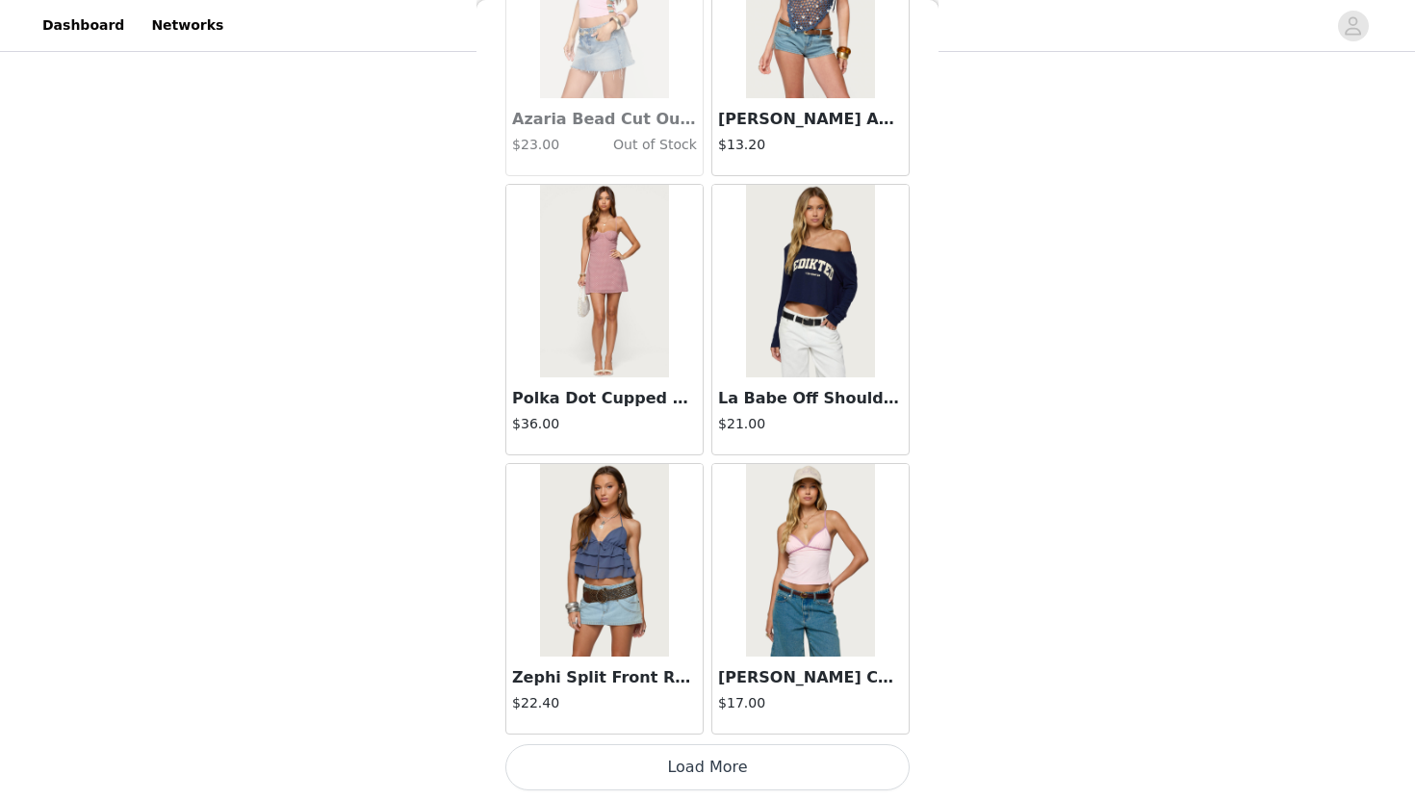
click at [636, 772] on button "Load More" at bounding box center [707, 767] width 404 height 46
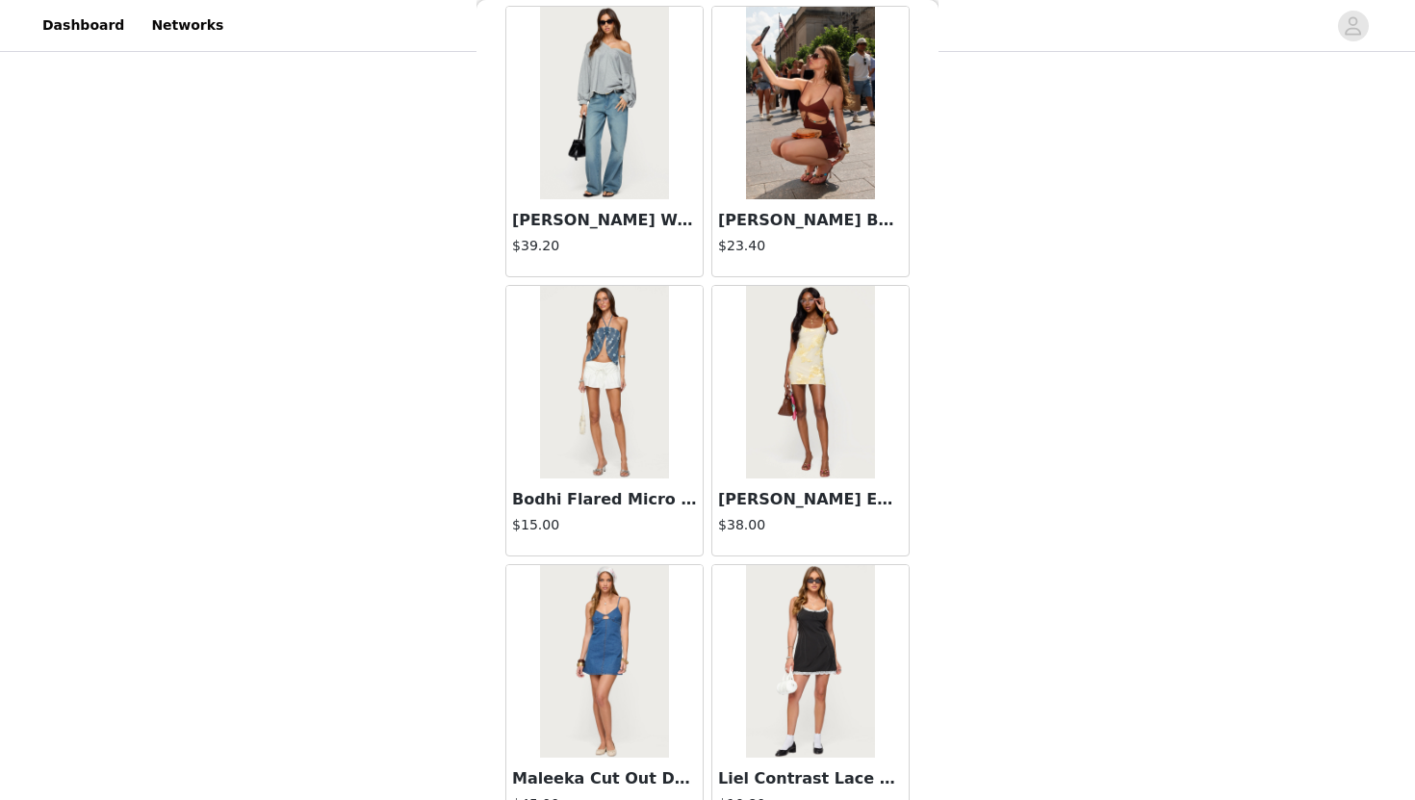
scroll to position [18891, 0]
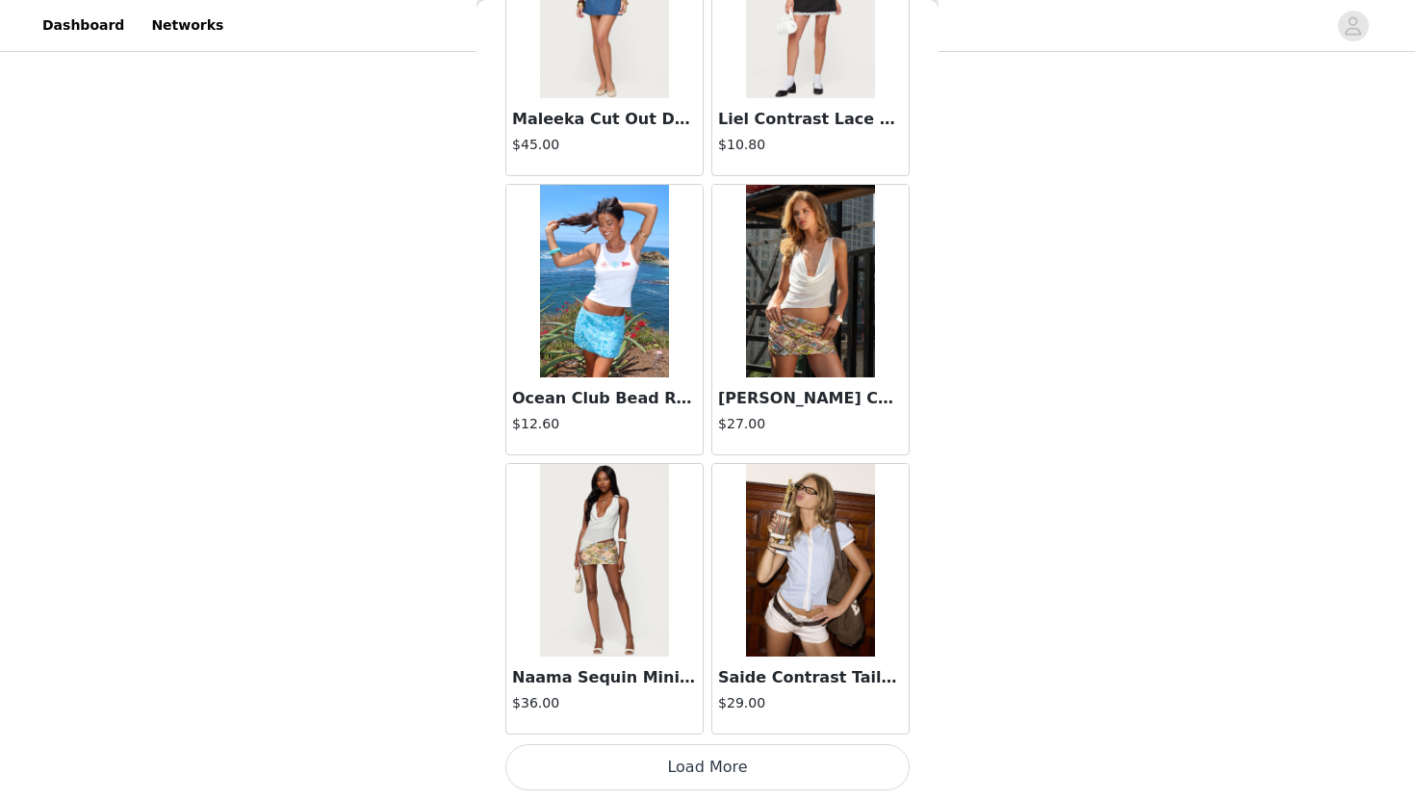
click at [609, 785] on button "Load More" at bounding box center [707, 767] width 404 height 46
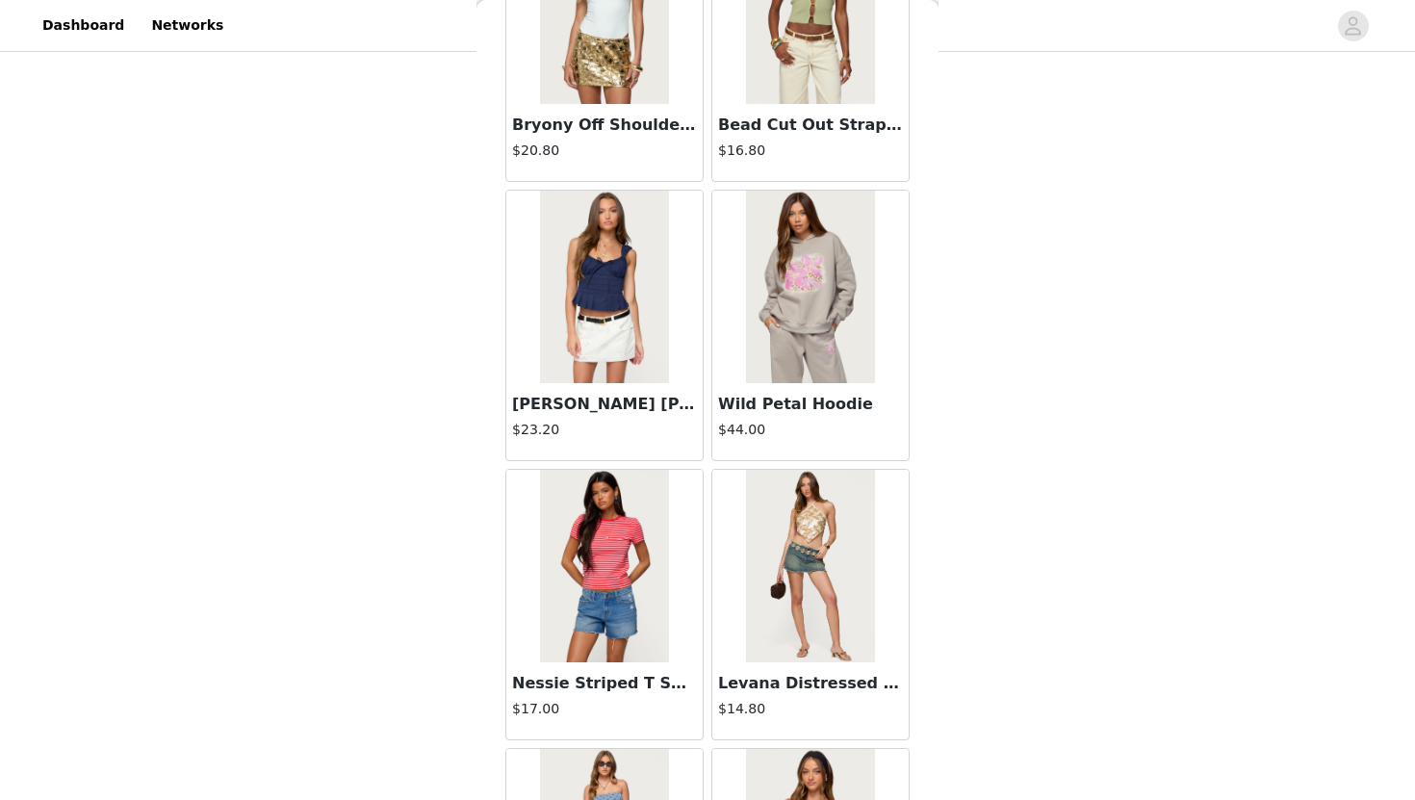
scroll to position [21682, 0]
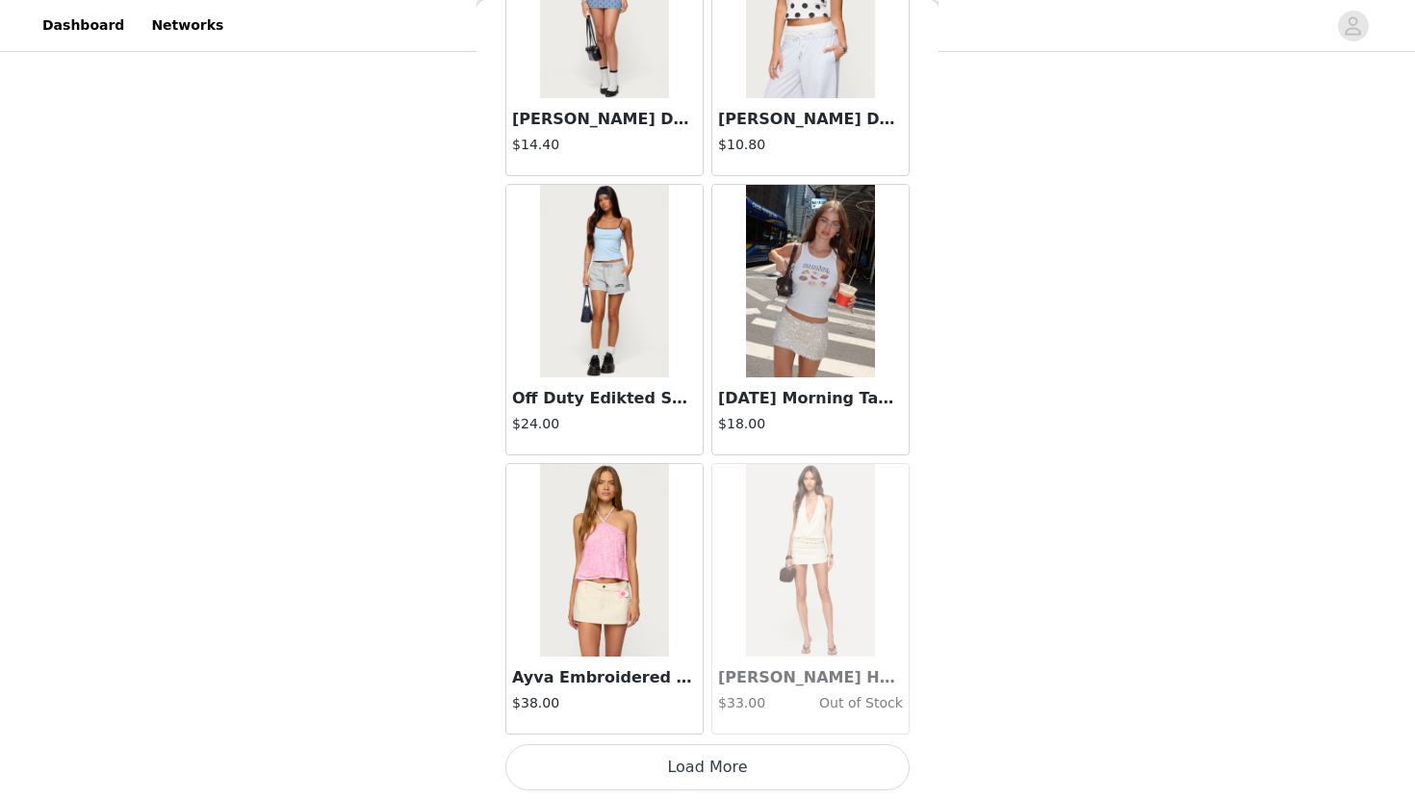
click at [613, 782] on button "Load More" at bounding box center [707, 767] width 404 height 46
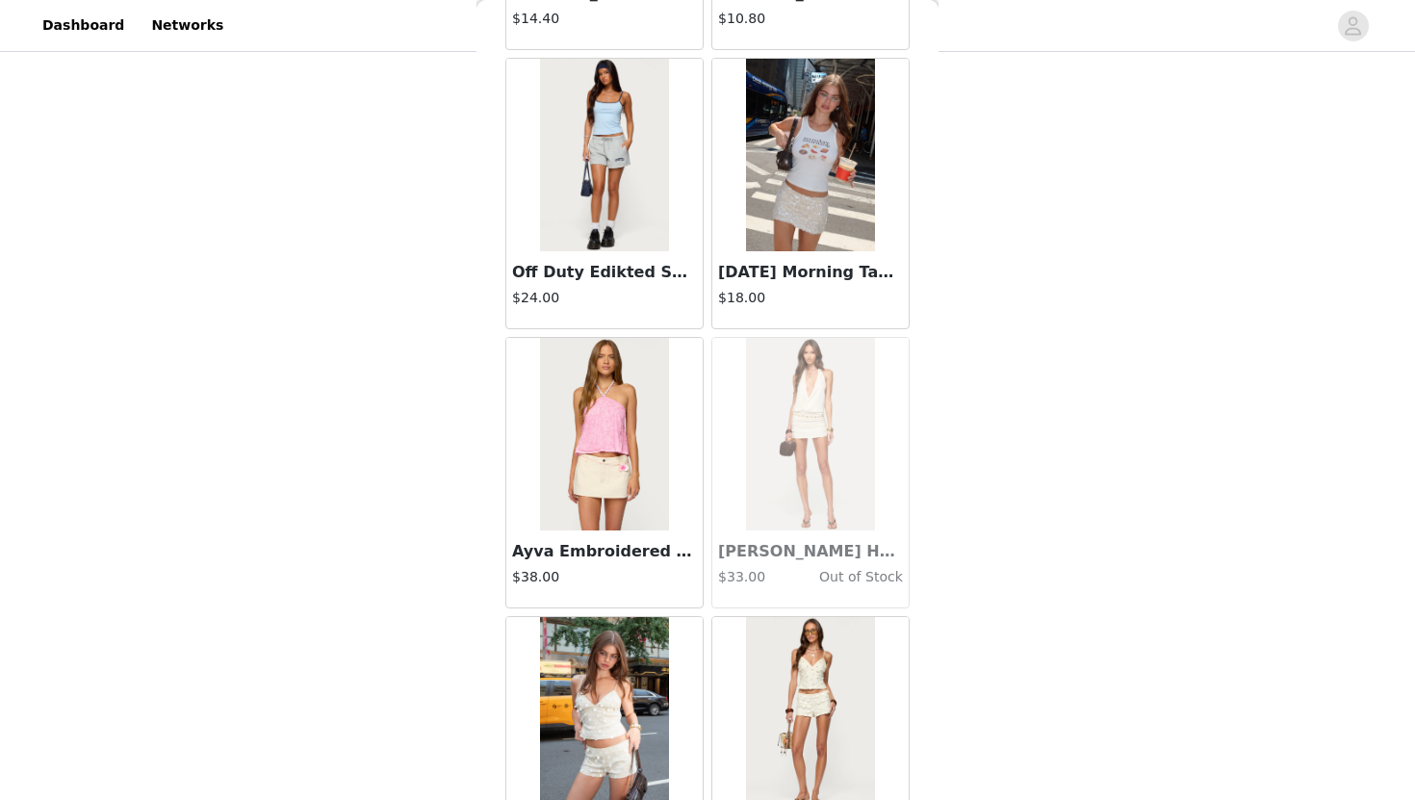
scroll to position [22398, 0]
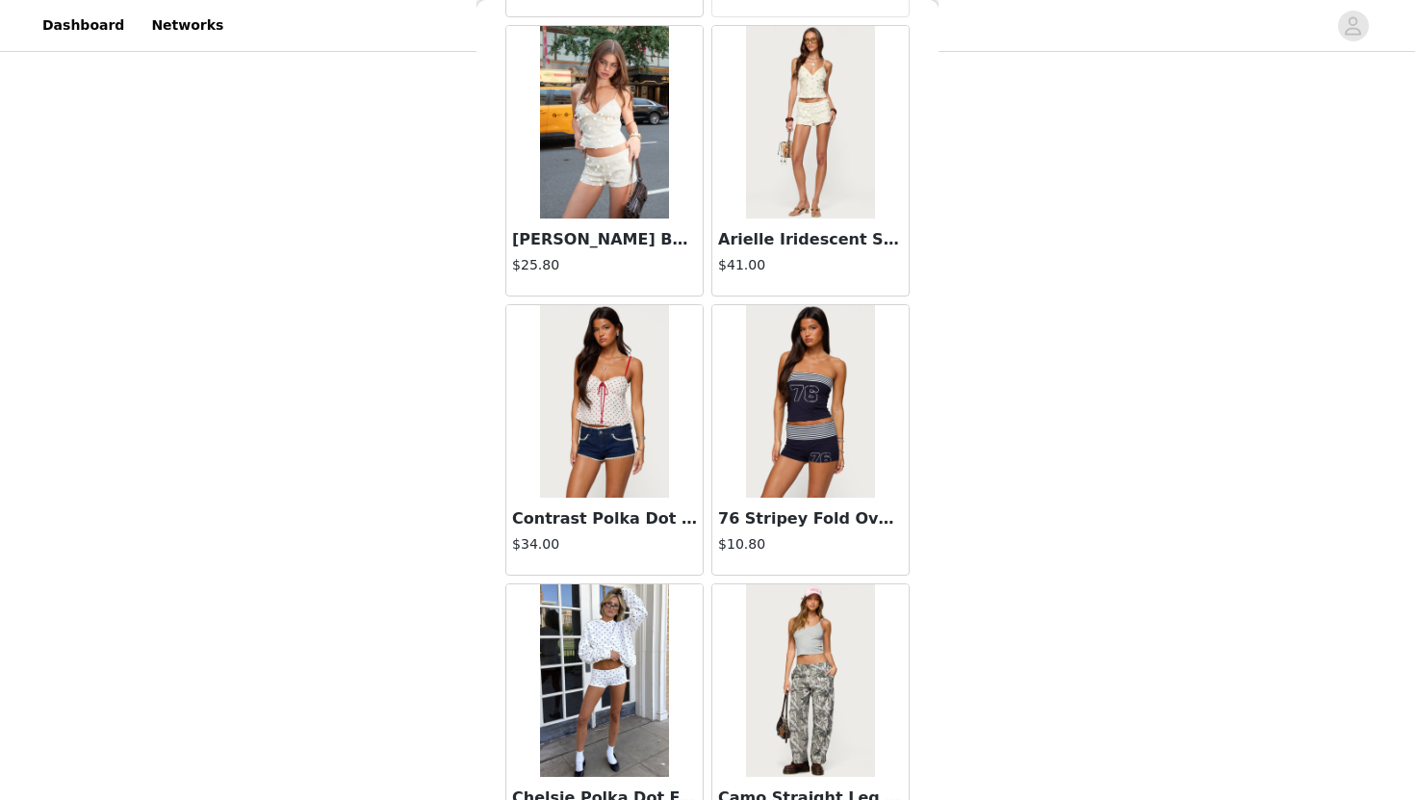
click at [780, 453] on img at bounding box center [810, 401] width 128 height 192
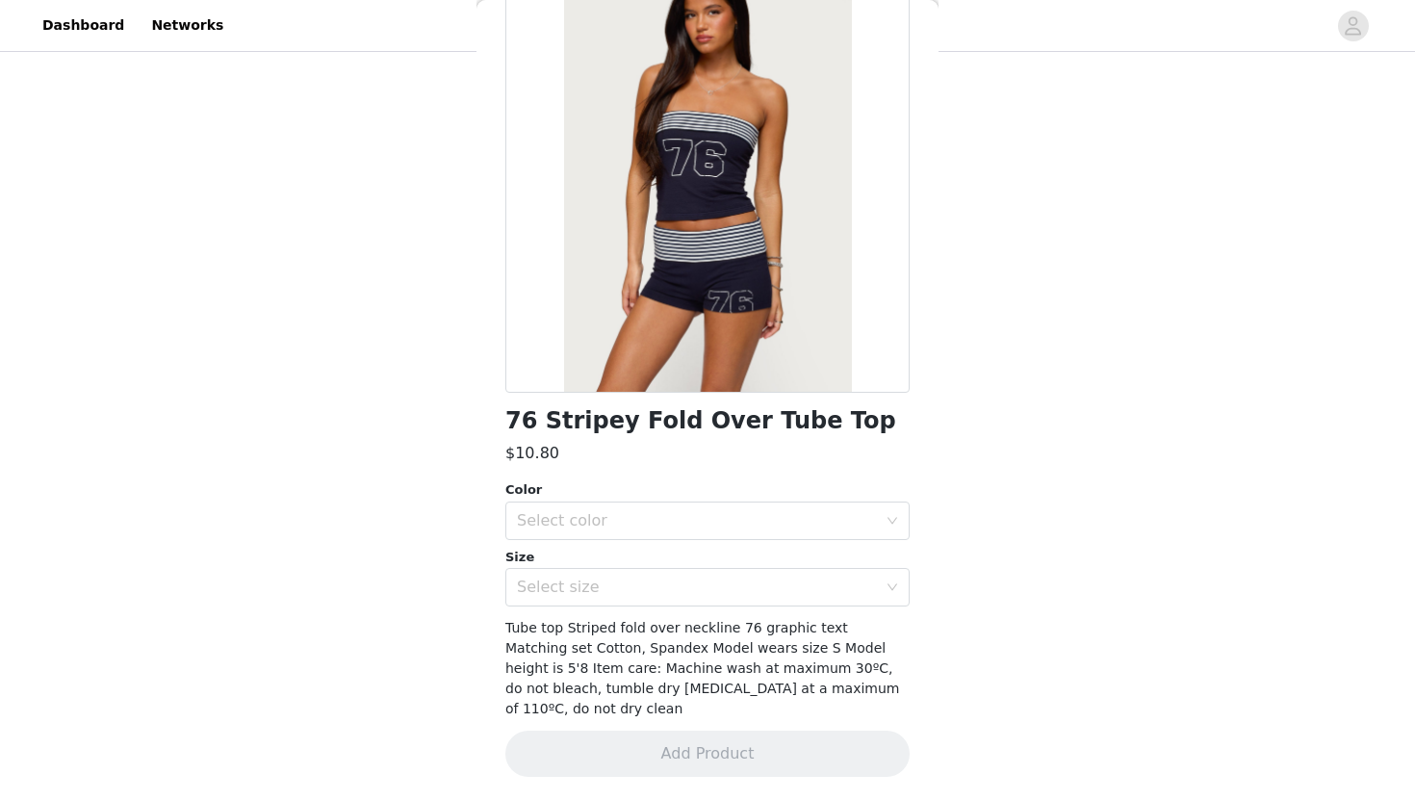
scroll to position [116, 0]
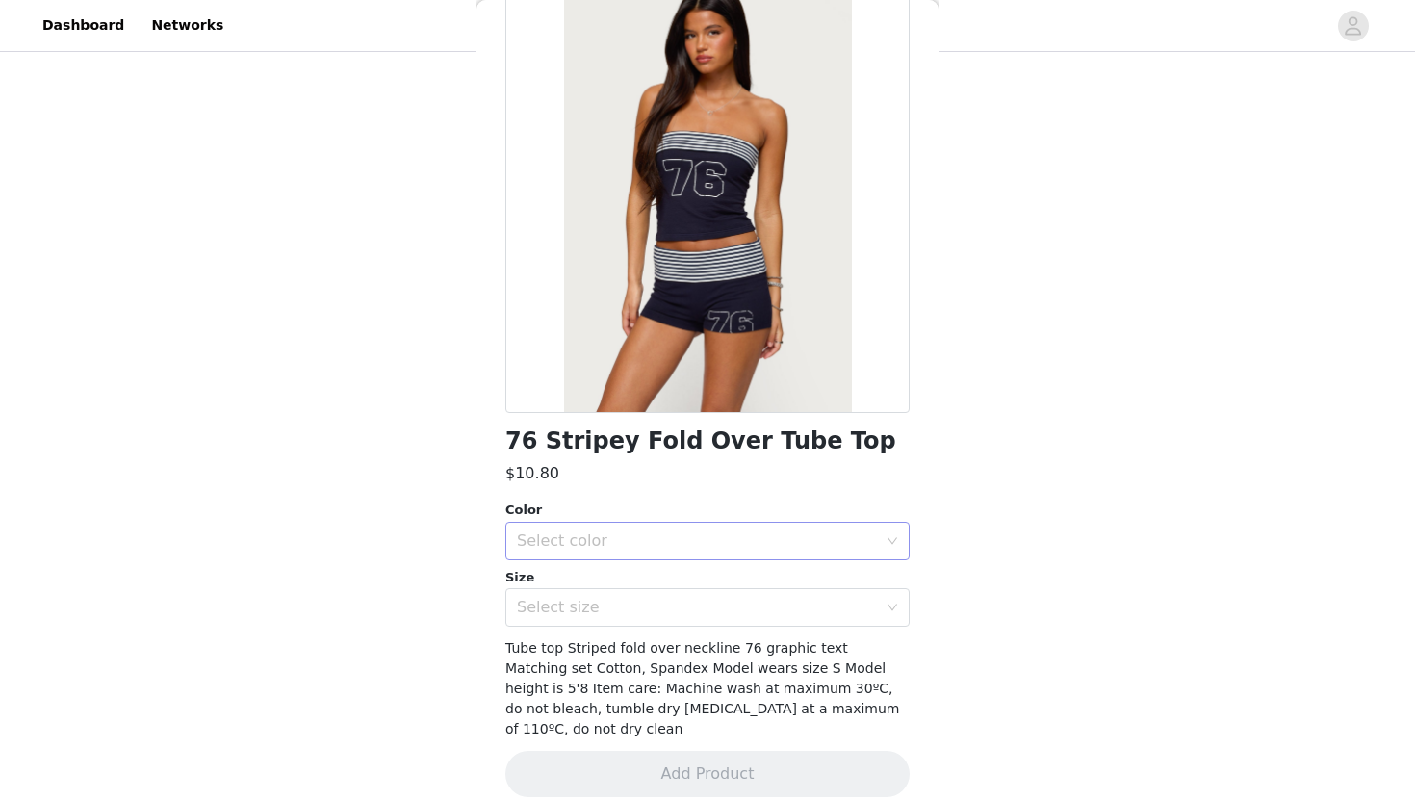
click at [690, 536] on div "Select color" at bounding box center [697, 540] width 360 height 19
click at [647, 576] on li "NAVY AND WHITE" at bounding box center [707, 583] width 404 height 31
click at [647, 597] on div "Select size" at bounding box center [701, 607] width 369 height 37
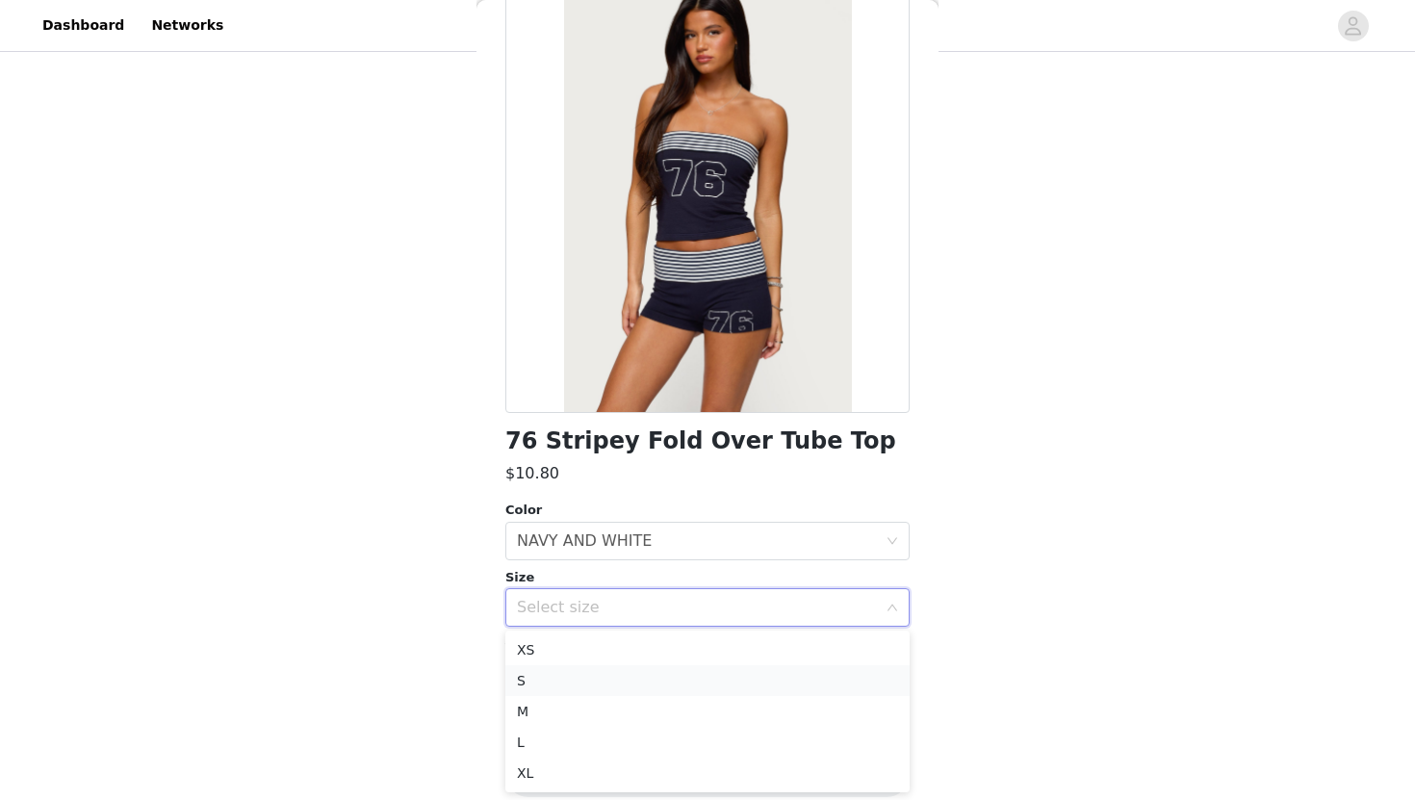
click at [632, 693] on li "S" at bounding box center [707, 680] width 404 height 31
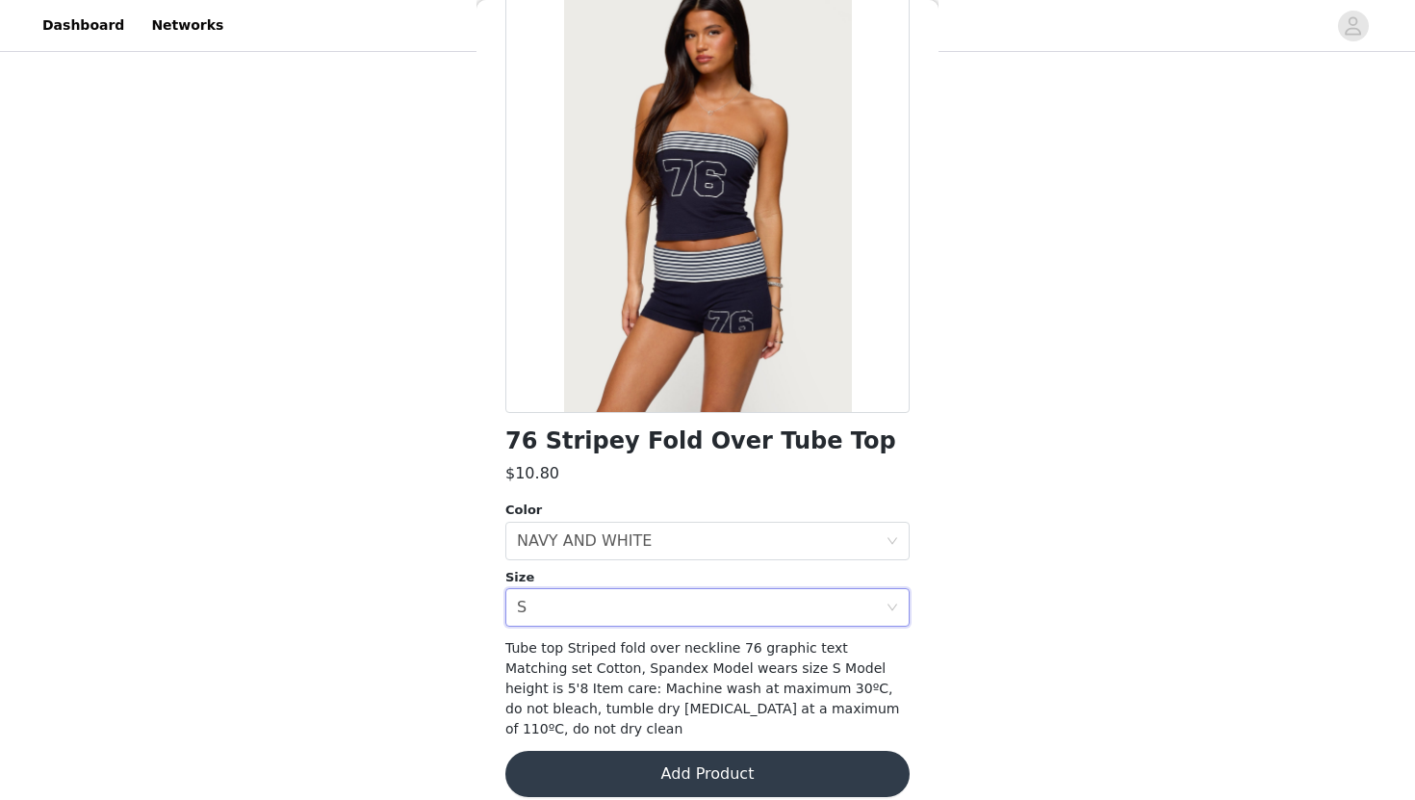
click at [632, 751] on button "Add Product" at bounding box center [707, 774] width 404 height 46
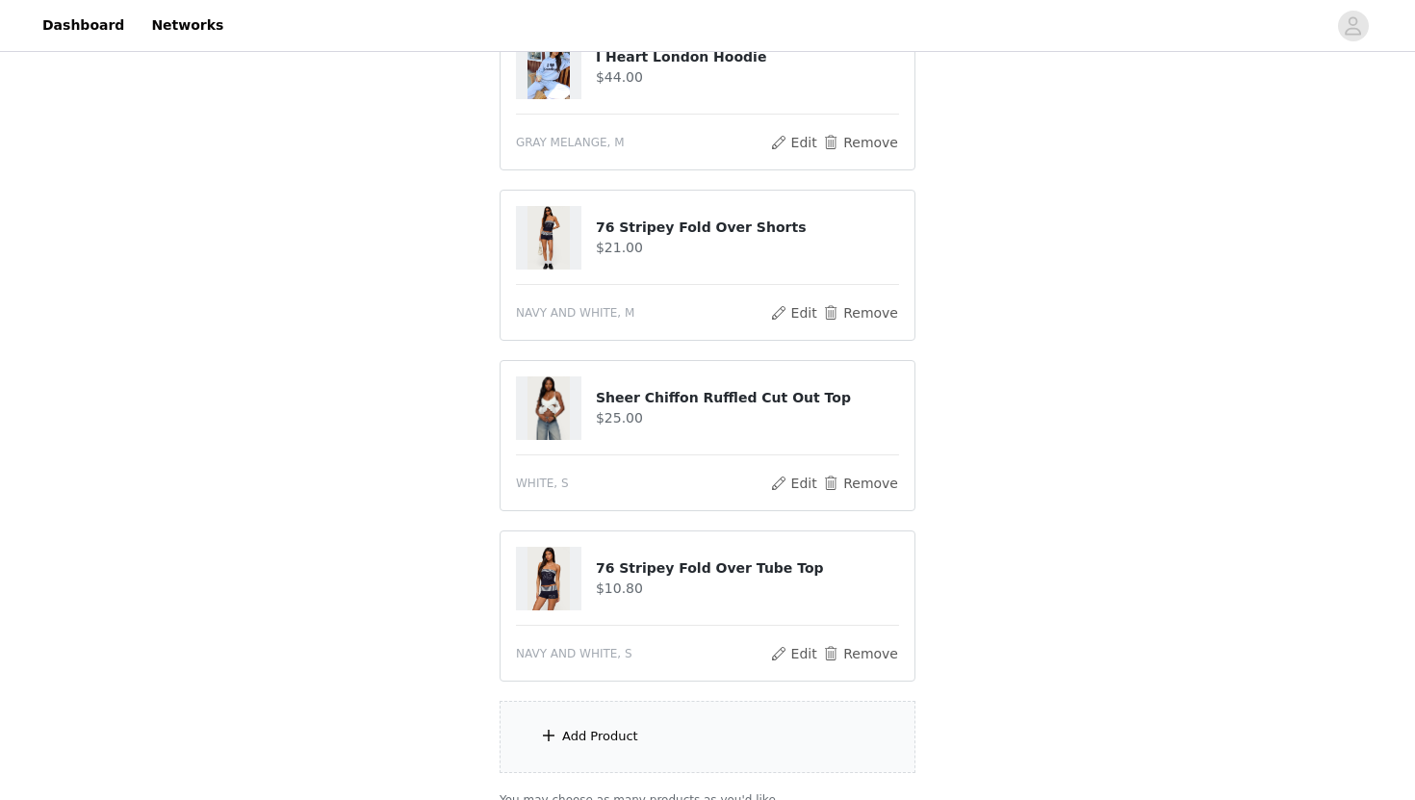
click at [755, 748] on div "Add Product" at bounding box center [707, 737] width 416 height 72
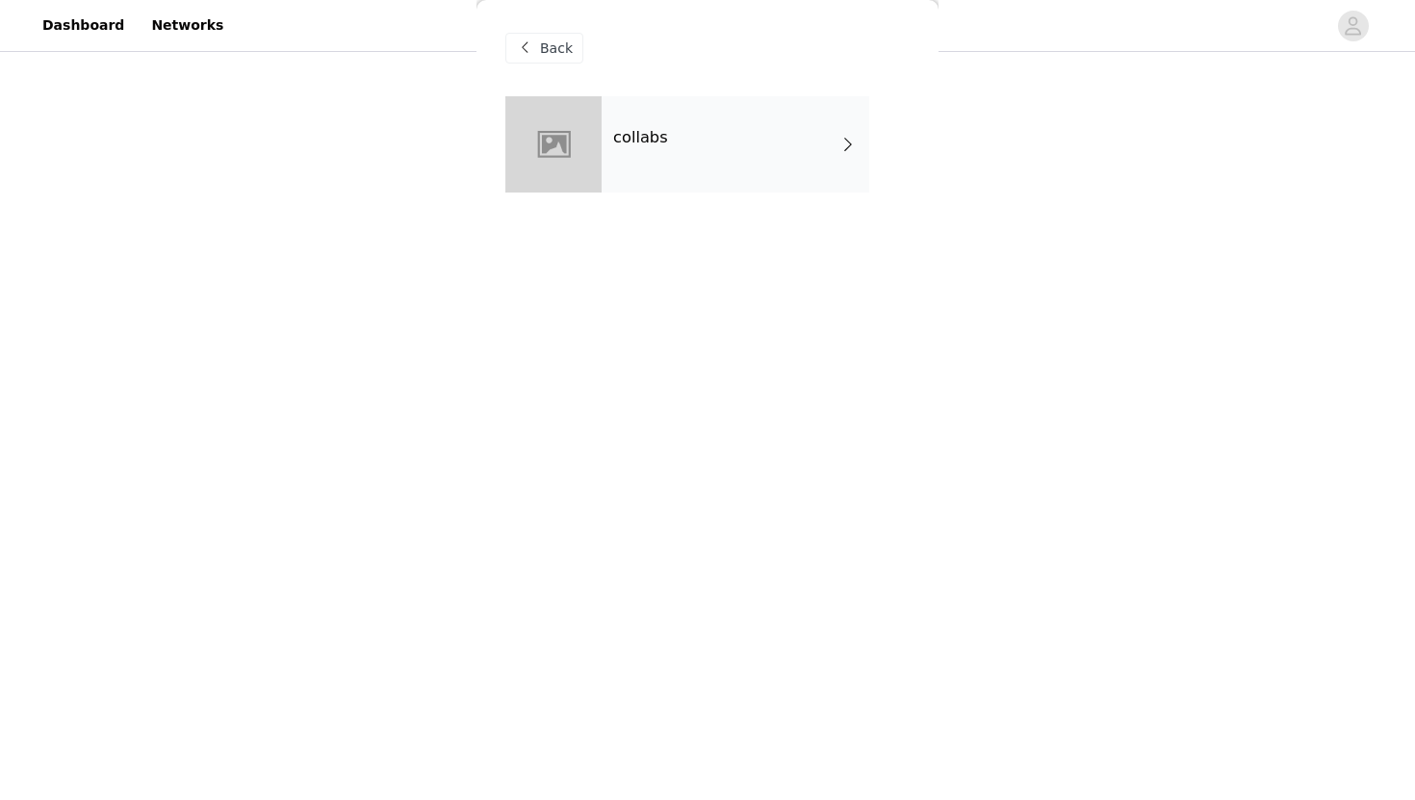
click at [673, 141] on div "collabs" at bounding box center [735, 144] width 268 height 96
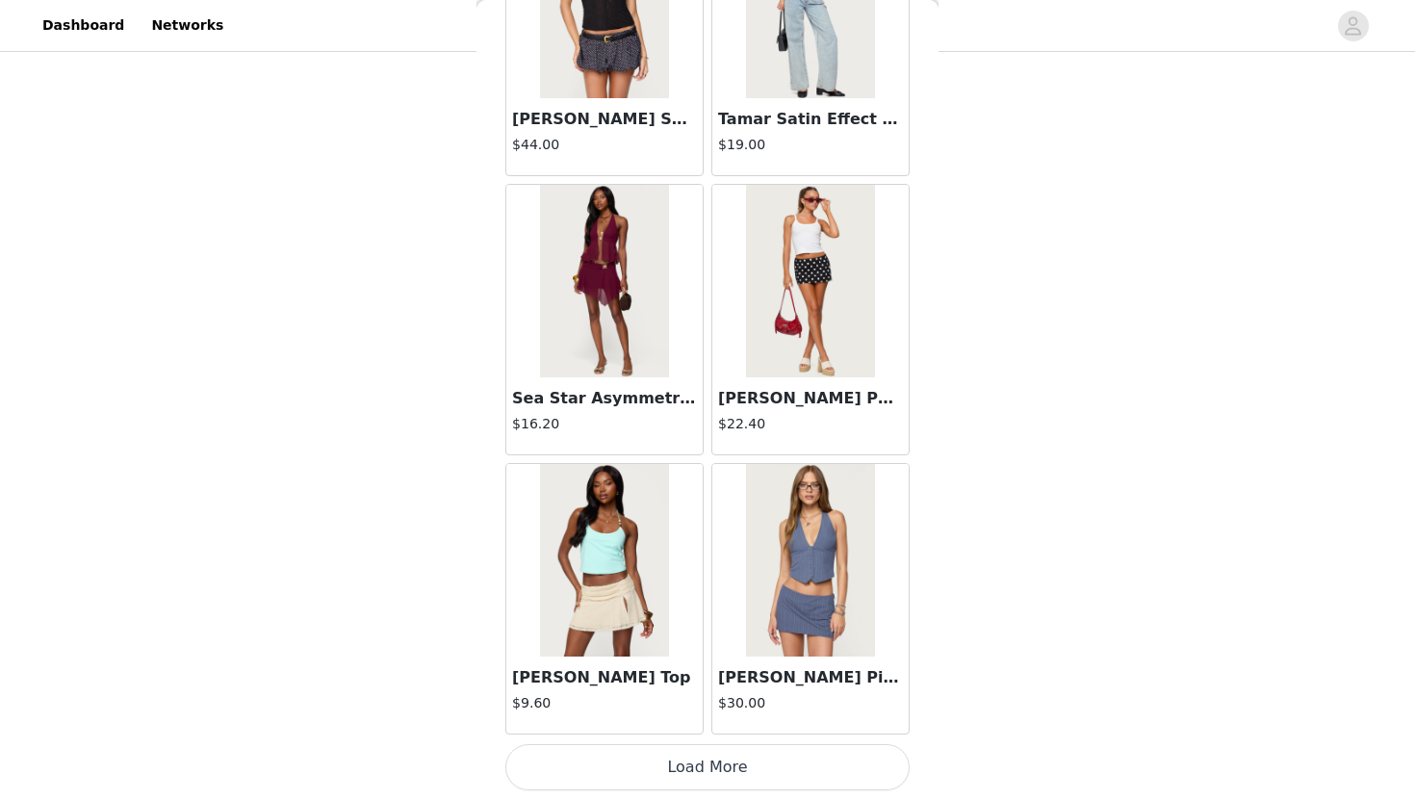
scroll to position [417, 0]
click at [621, 769] on button "Load More" at bounding box center [707, 767] width 404 height 46
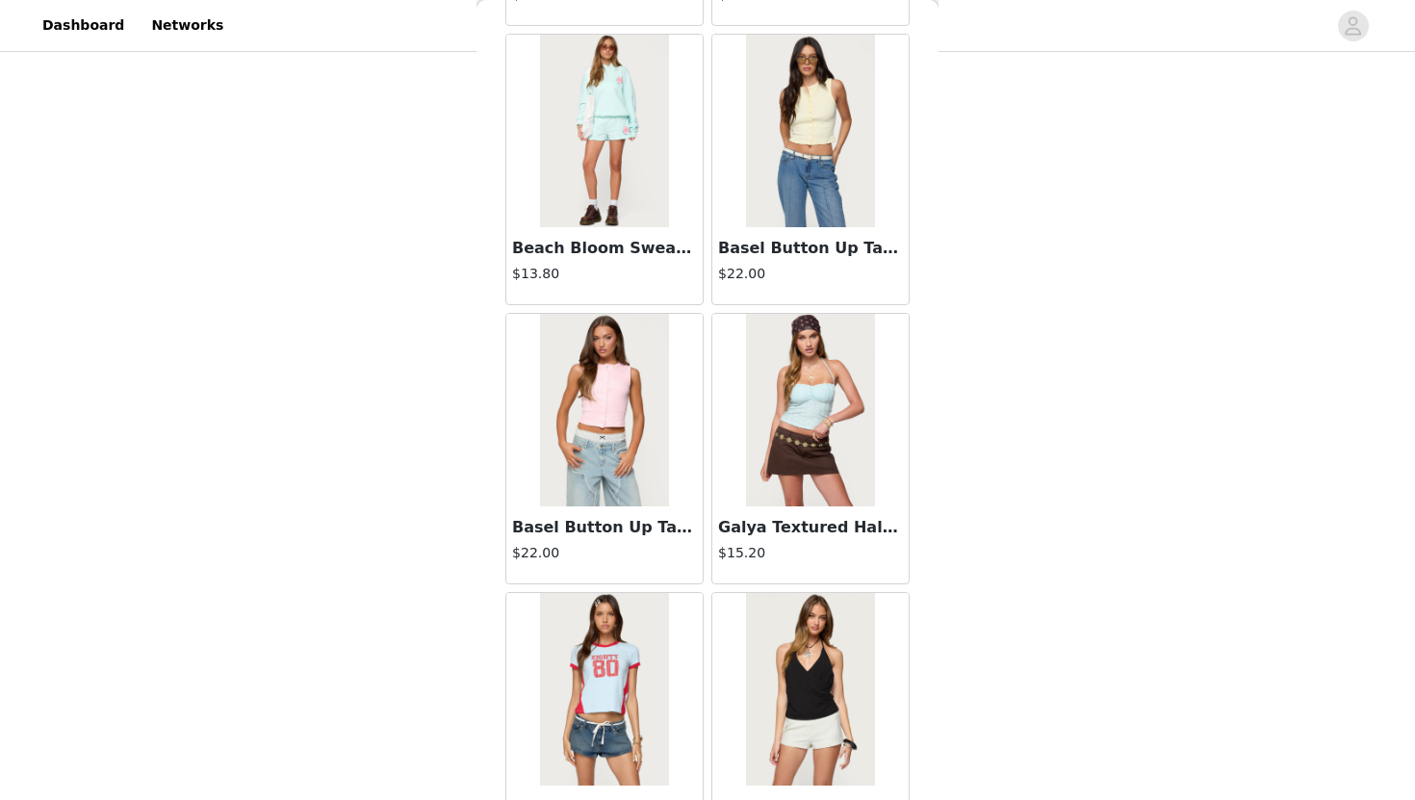
scroll to position [4936, 0]
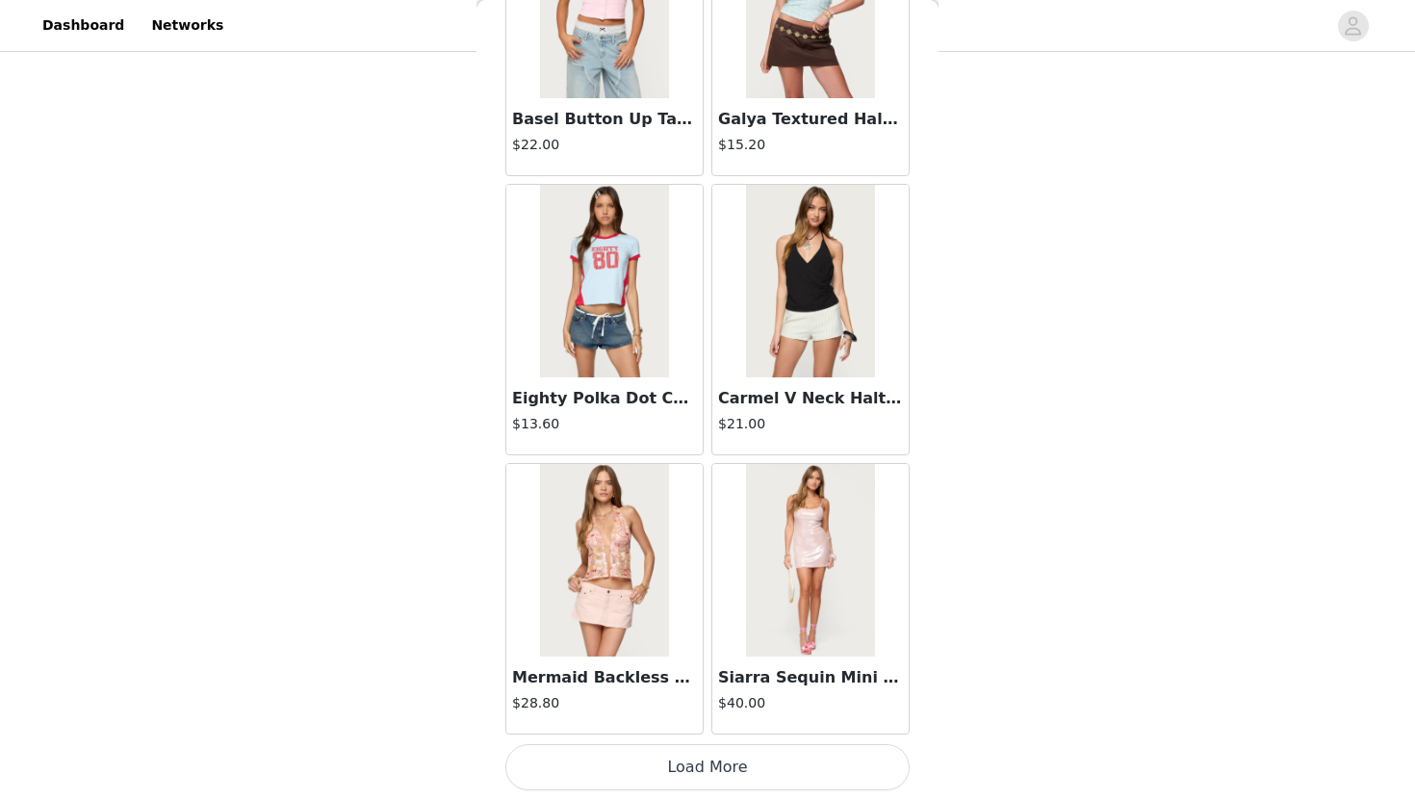
click at [612, 778] on button "Load More" at bounding box center [707, 767] width 404 height 46
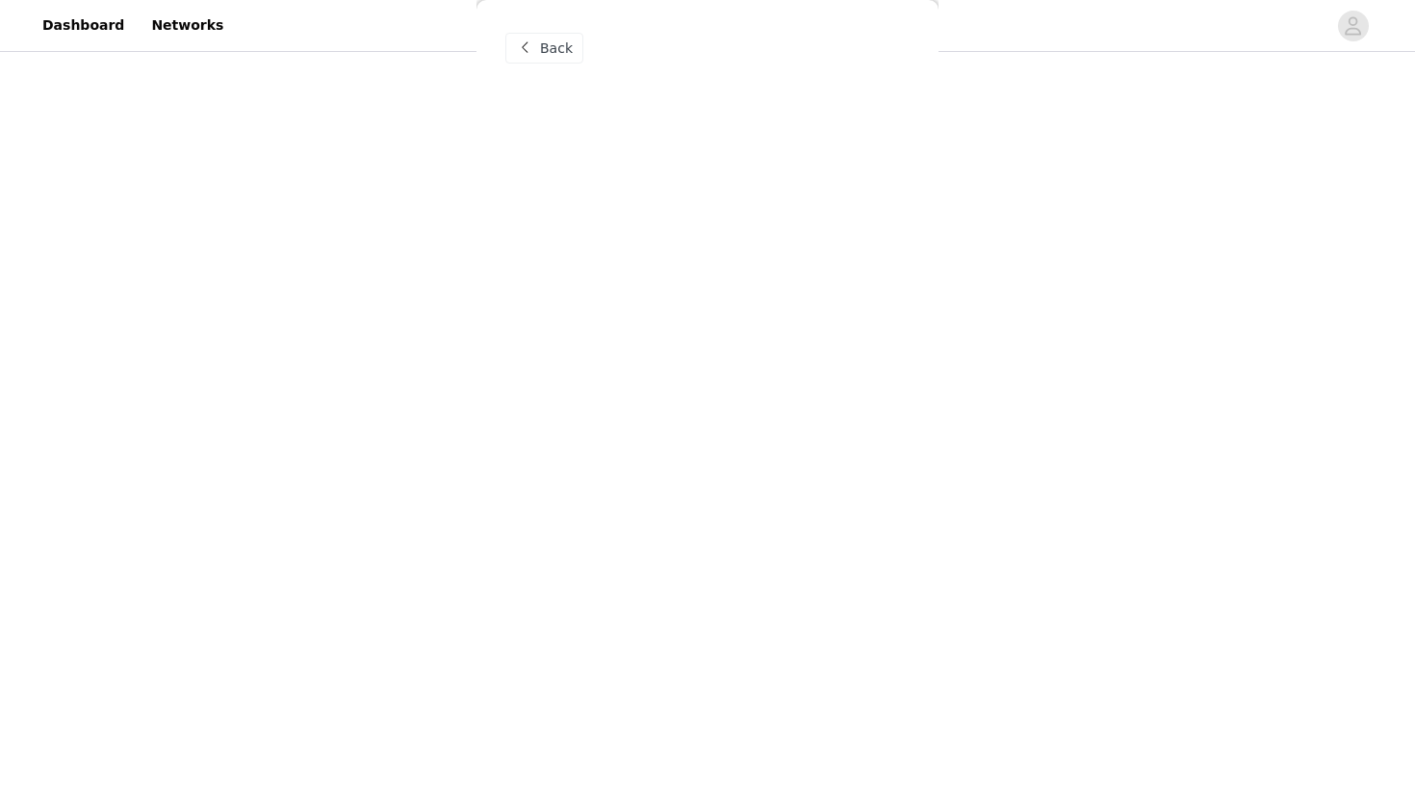
scroll to position [0, 0]
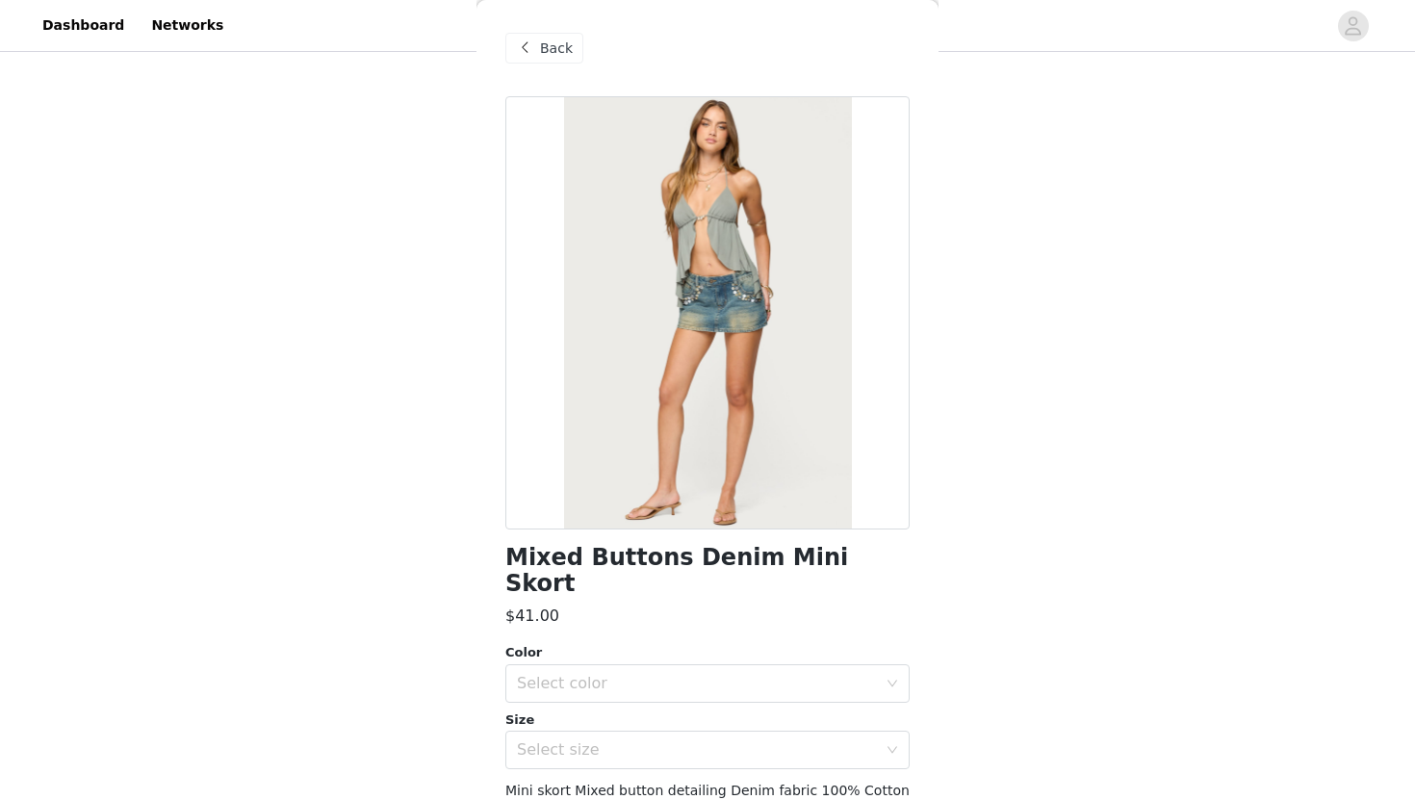
click at [544, 66] on div "Back" at bounding box center [707, 48] width 404 height 96
click at [543, 53] on span "Back" at bounding box center [556, 48] width 33 height 20
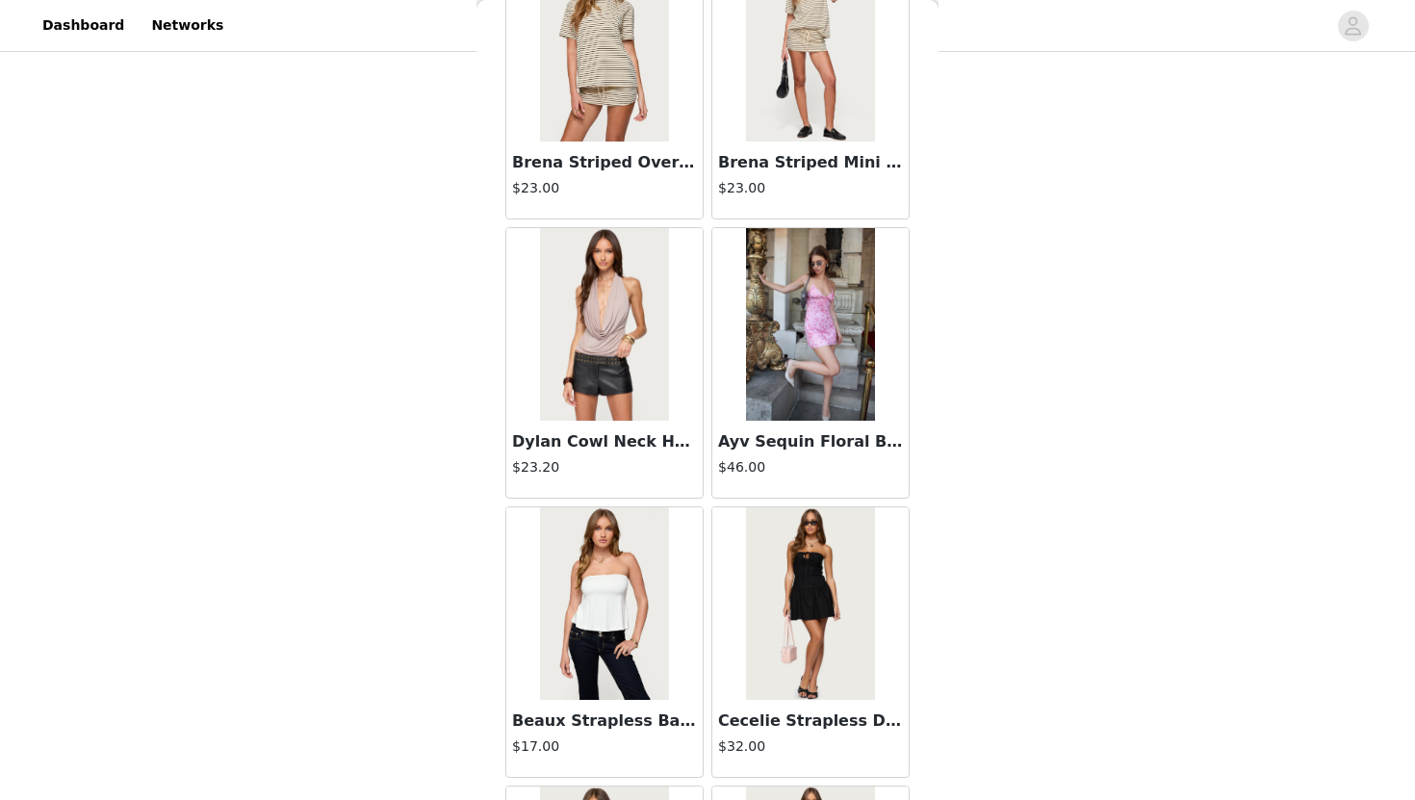
scroll to position [7727, 0]
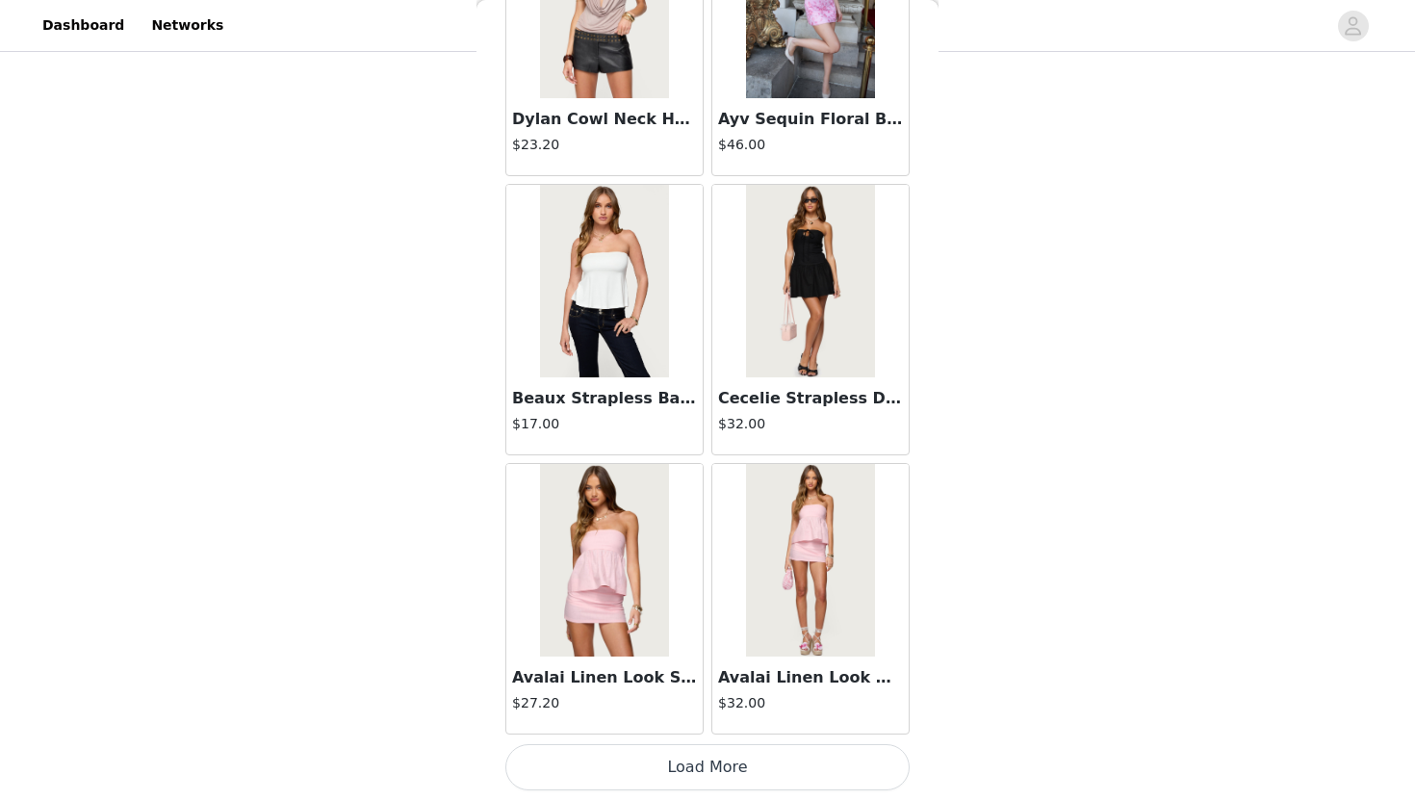
click at [560, 776] on button "Load More" at bounding box center [707, 767] width 404 height 46
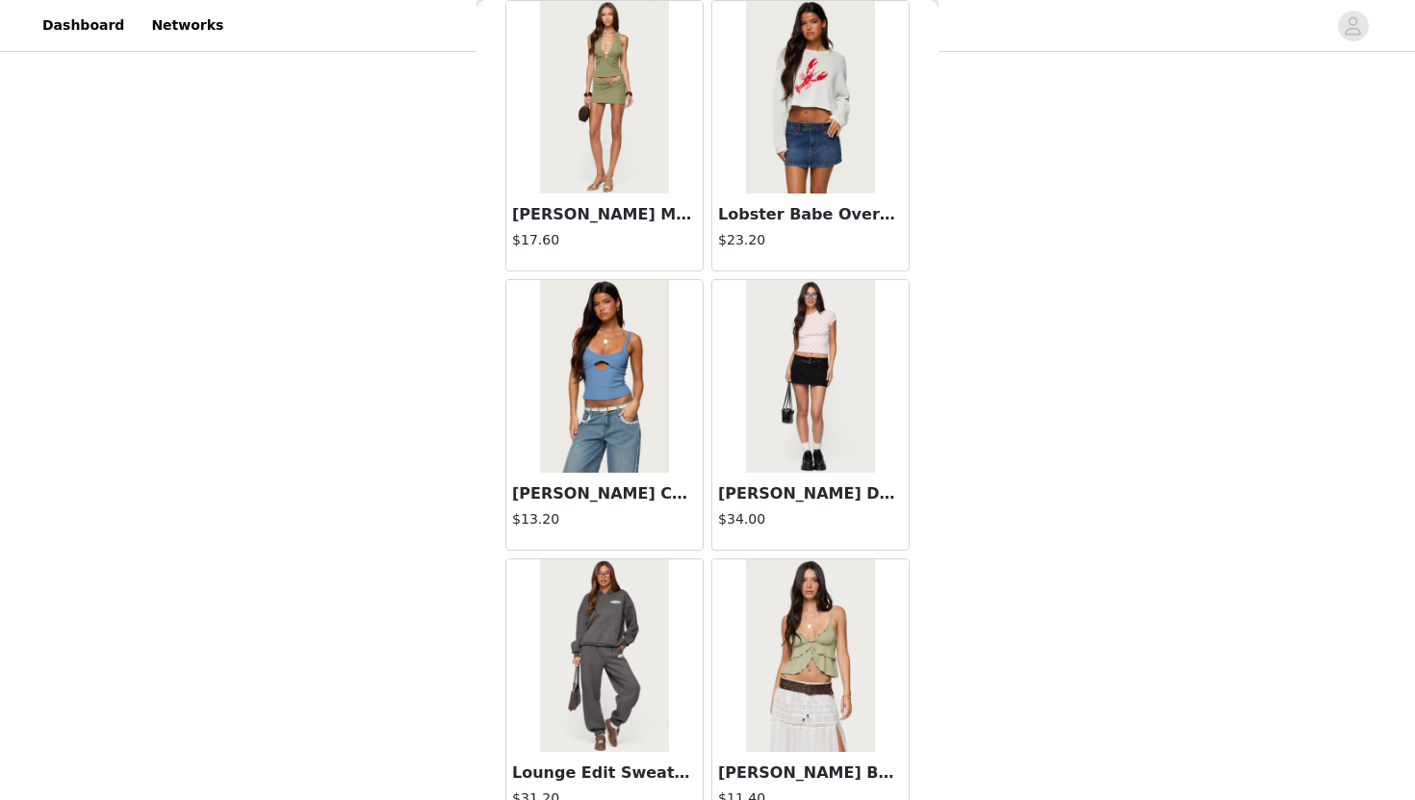
scroll to position [10518, 0]
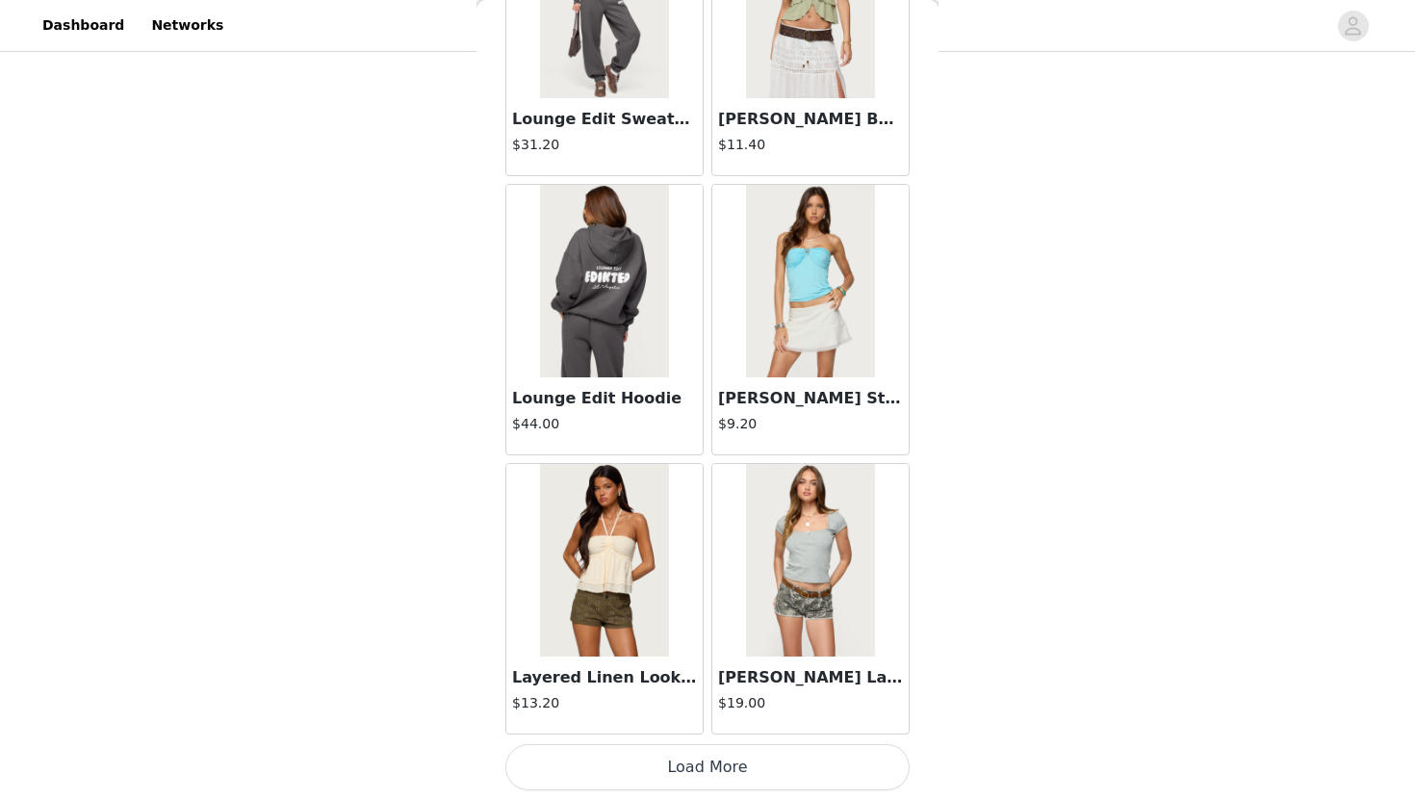
click at [585, 759] on button "Load More" at bounding box center [707, 767] width 404 height 46
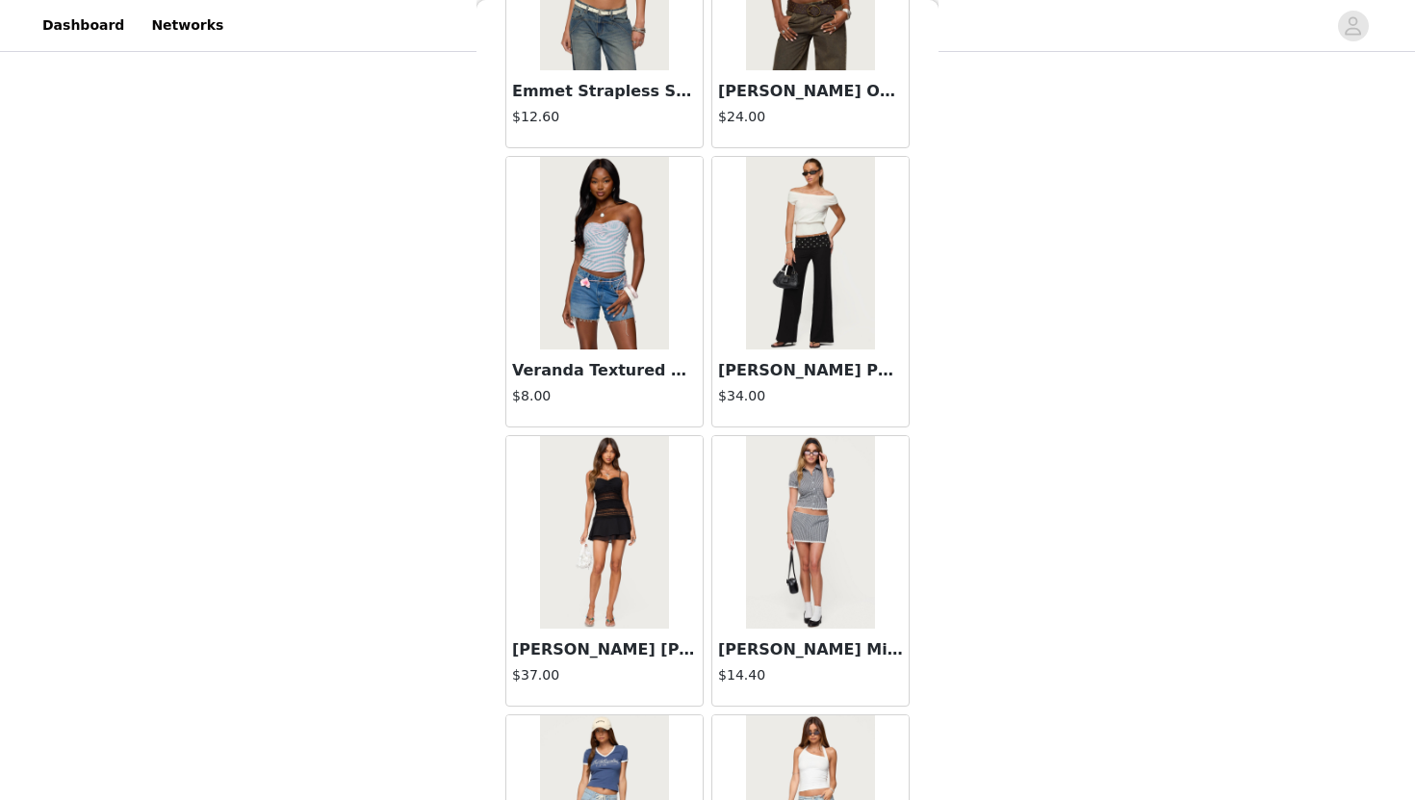
scroll to position [13309, 0]
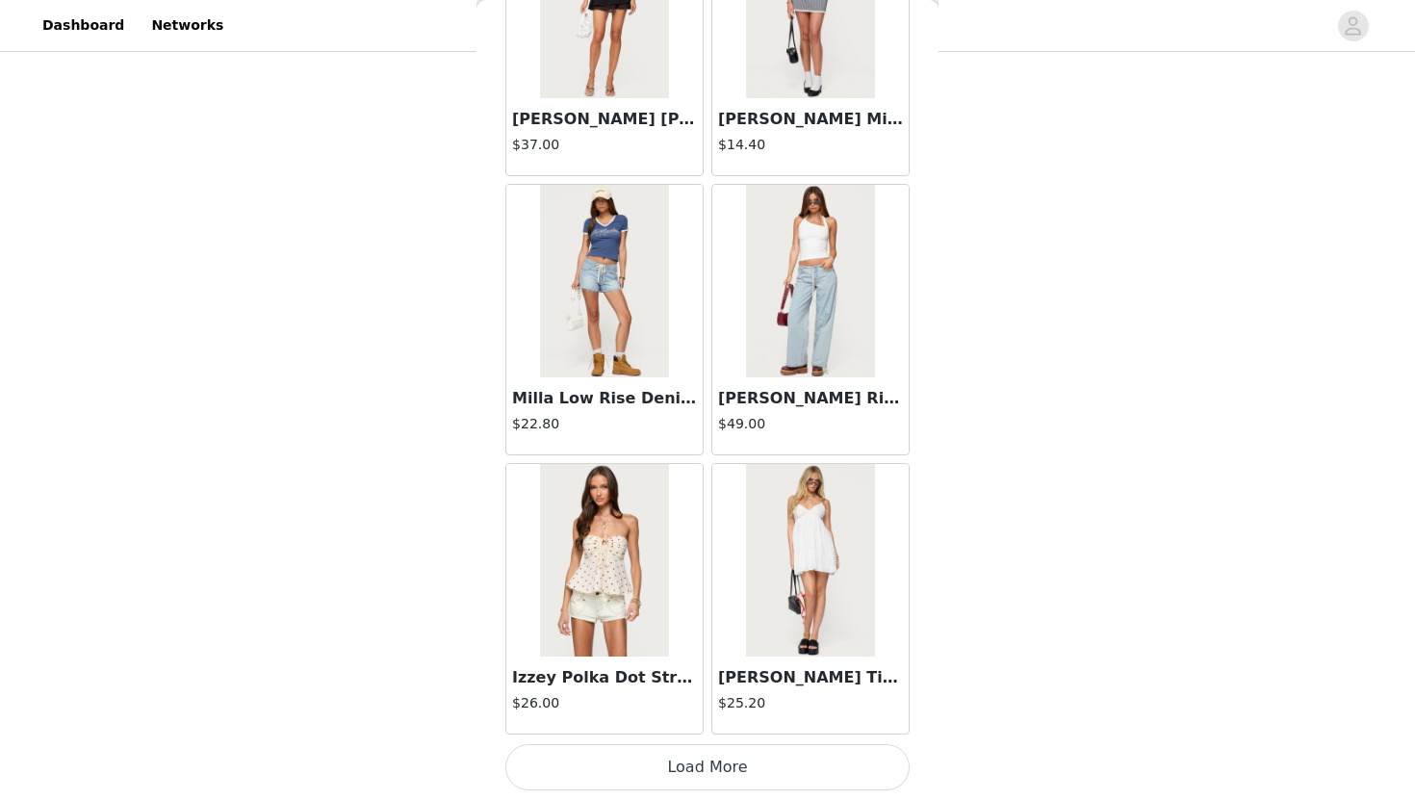
click at [663, 770] on button "Load More" at bounding box center [707, 767] width 404 height 46
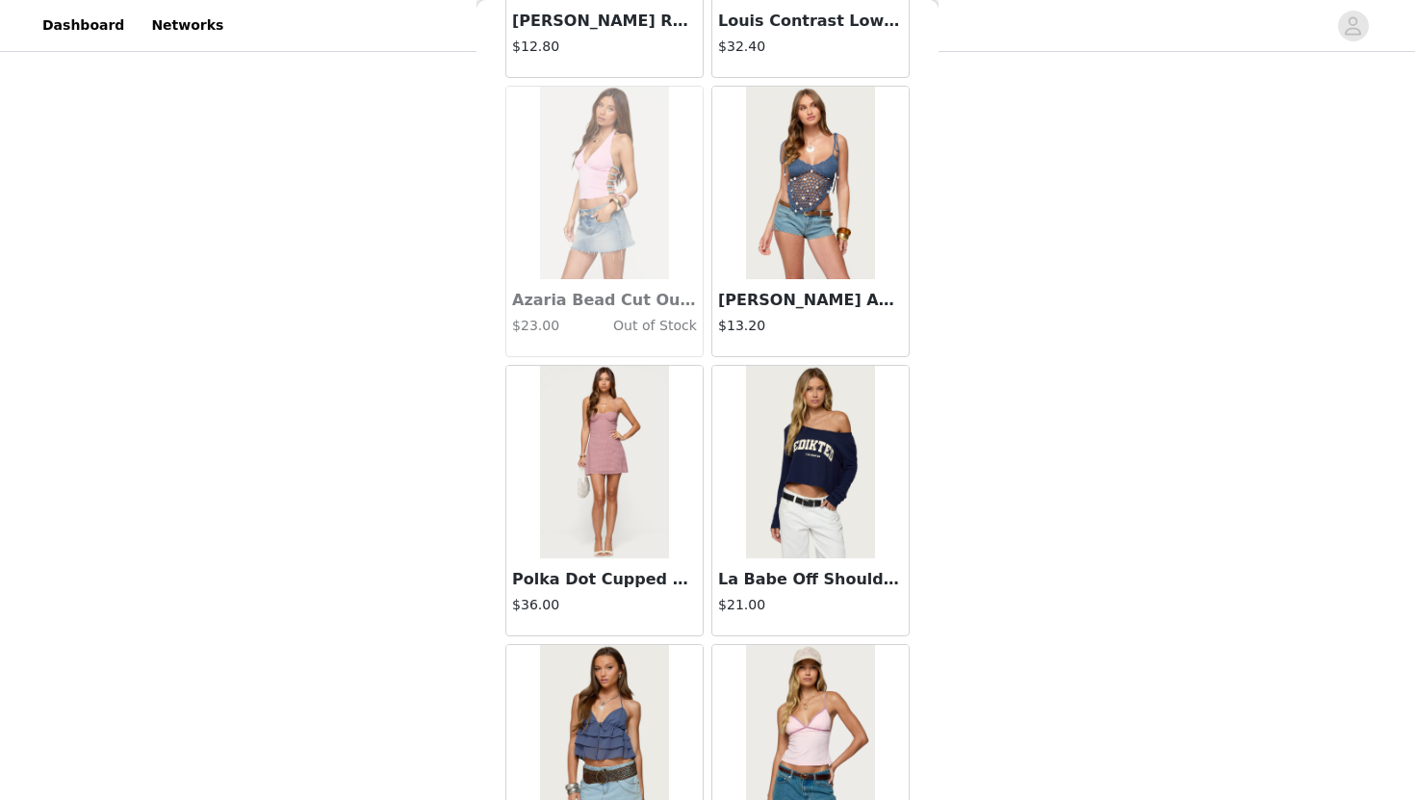
scroll to position [16100, 0]
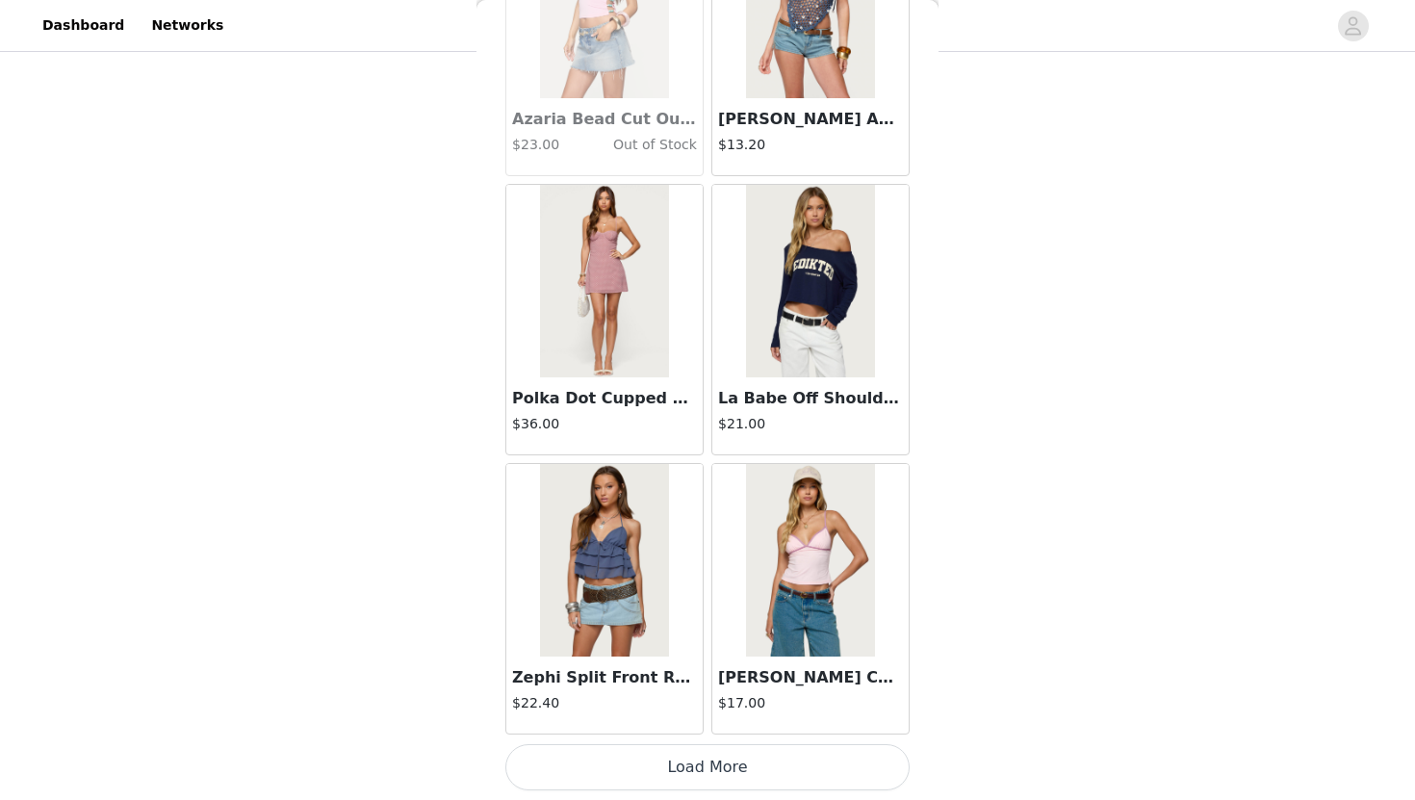
click at [686, 760] on button "Load More" at bounding box center [707, 767] width 404 height 46
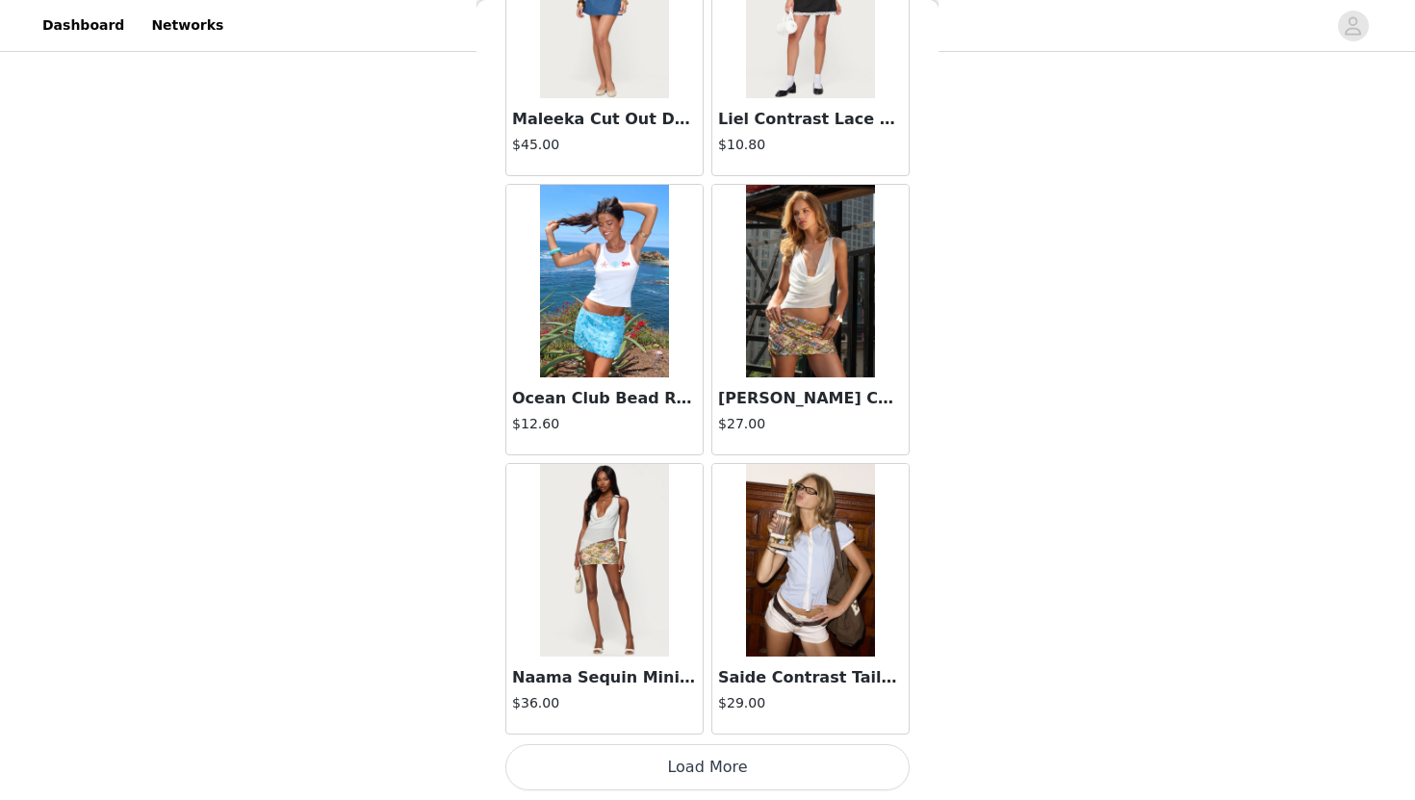
click at [686, 761] on button "Load More" at bounding box center [707, 767] width 404 height 46
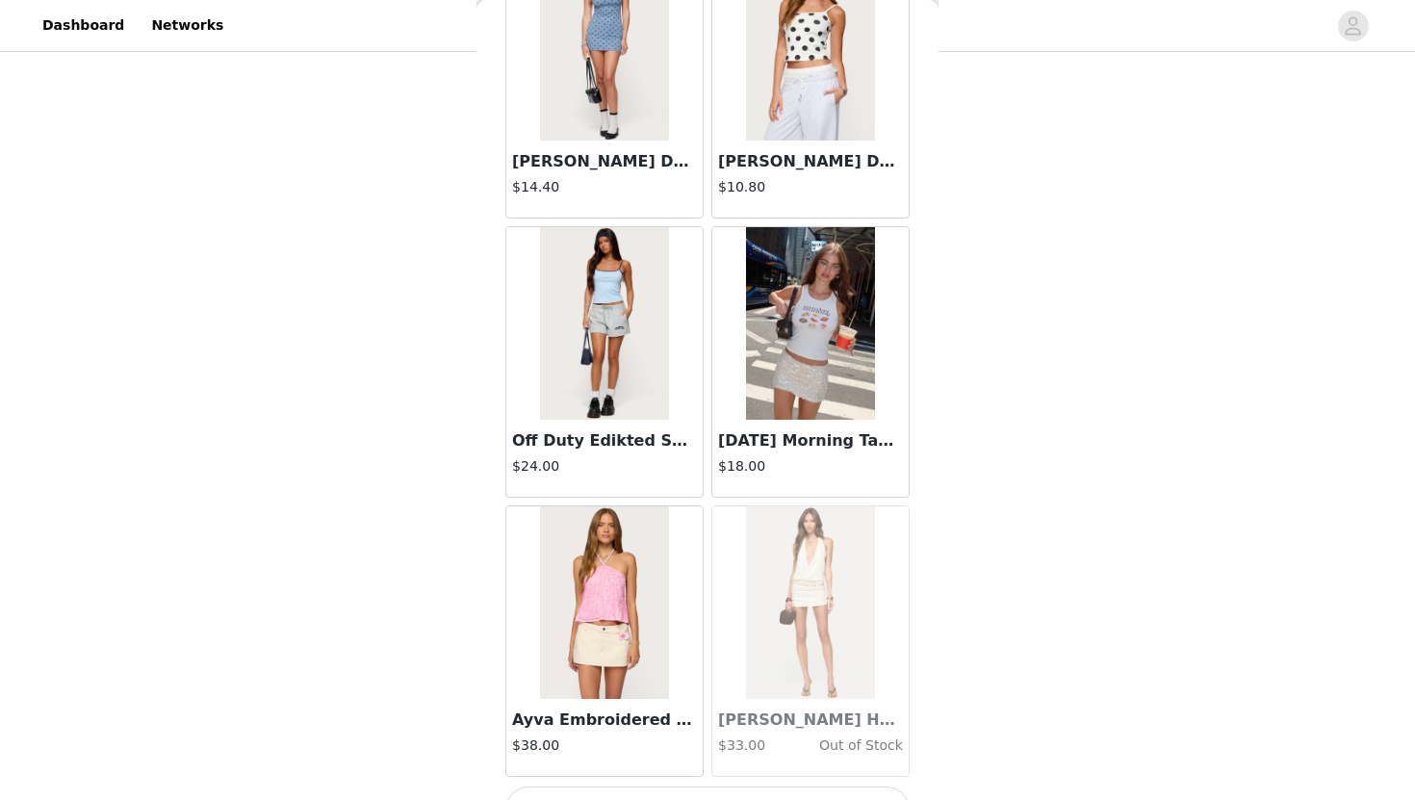
scroll to position [21682, 0]
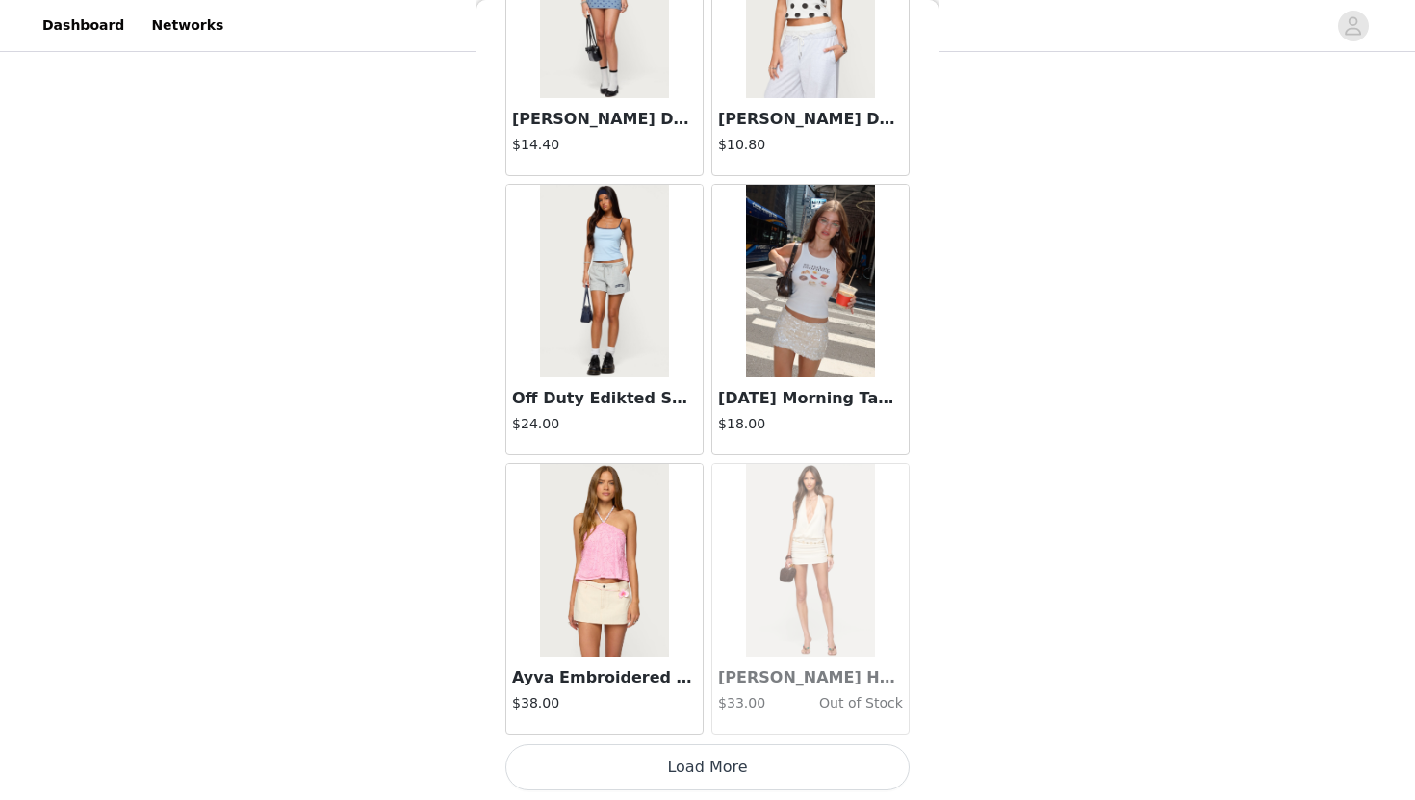
click at [636, 782] on button "Load More" at bounding box center [707, 767] width 404 height 46
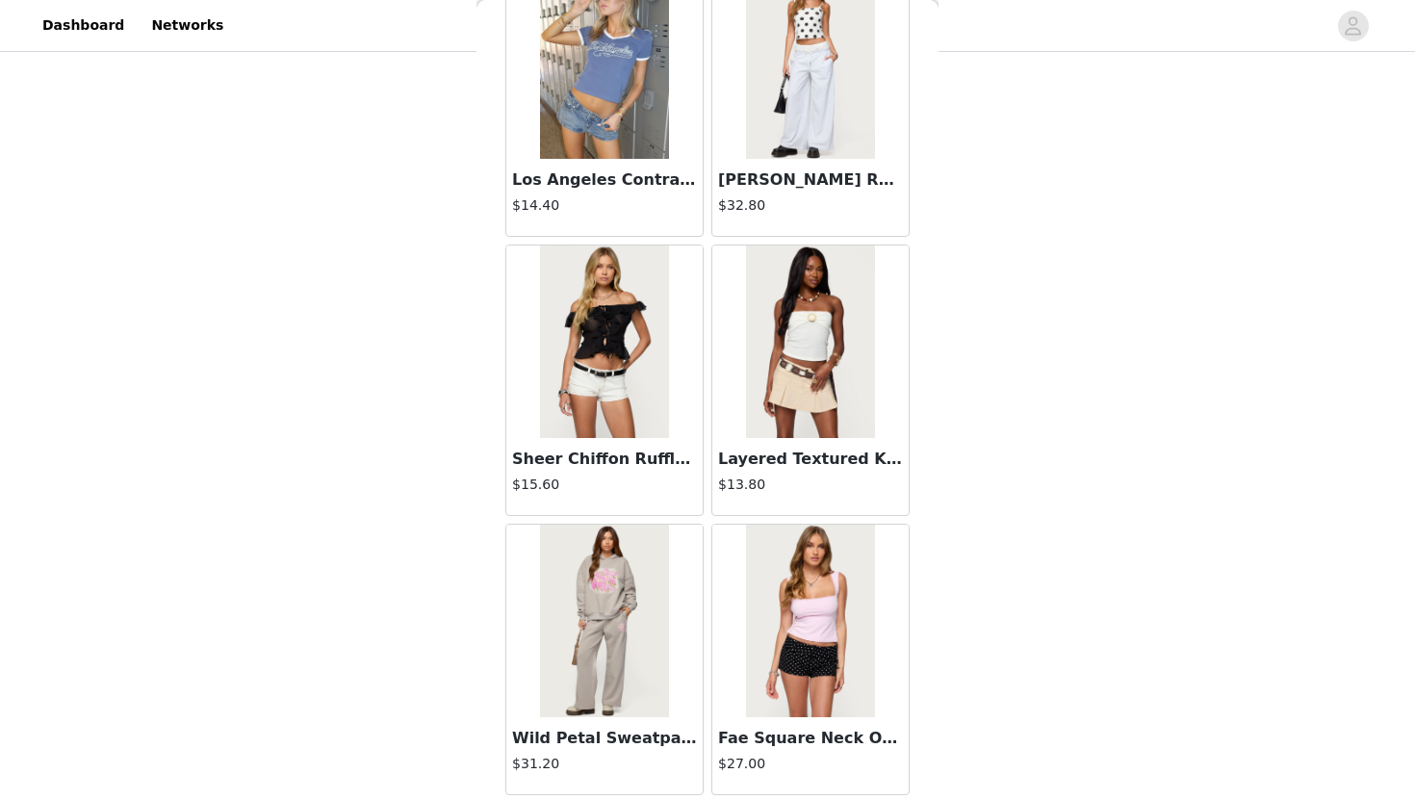
scroll to position [24472, 0]
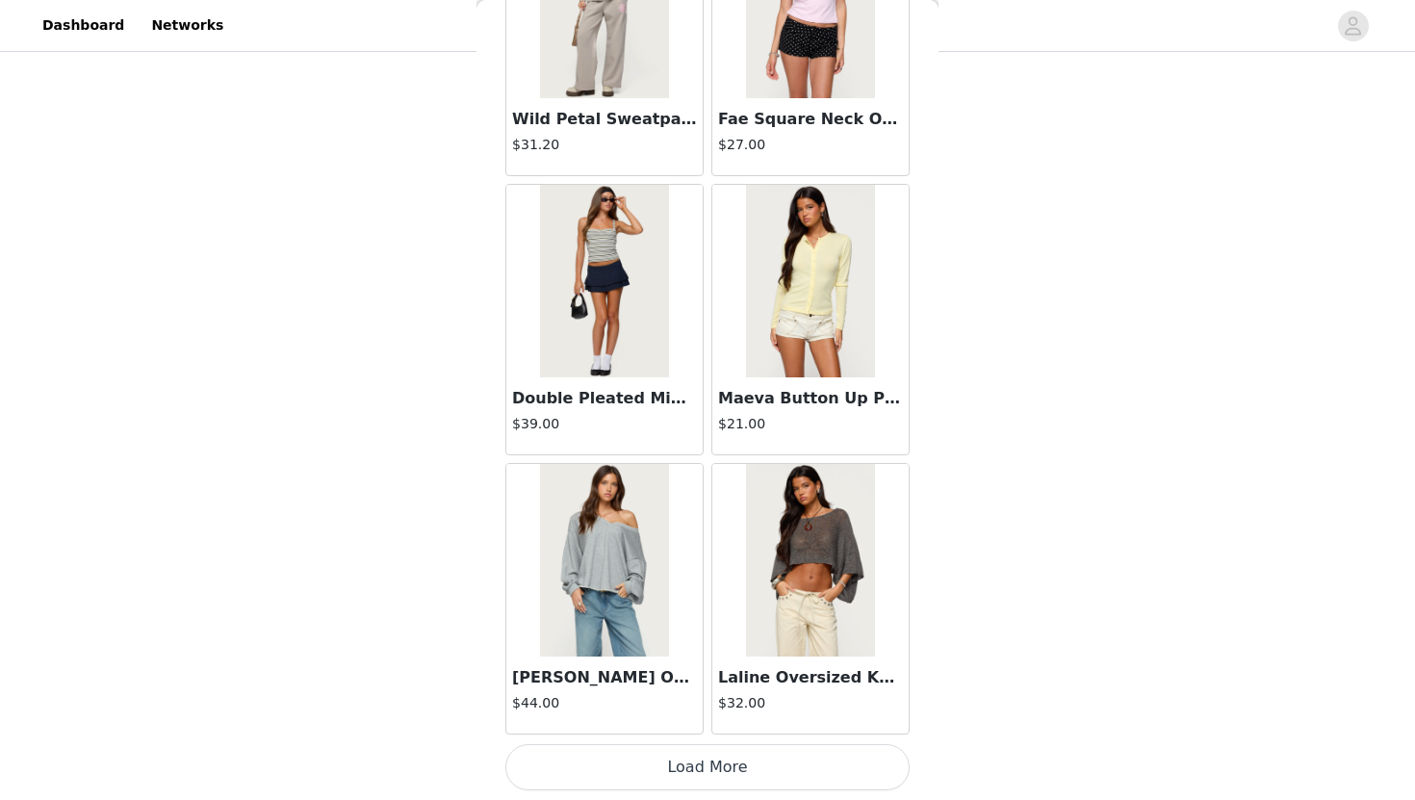
click at [656, 774] on button "Load More" at bounding box center [707, 767] width 404 height 46
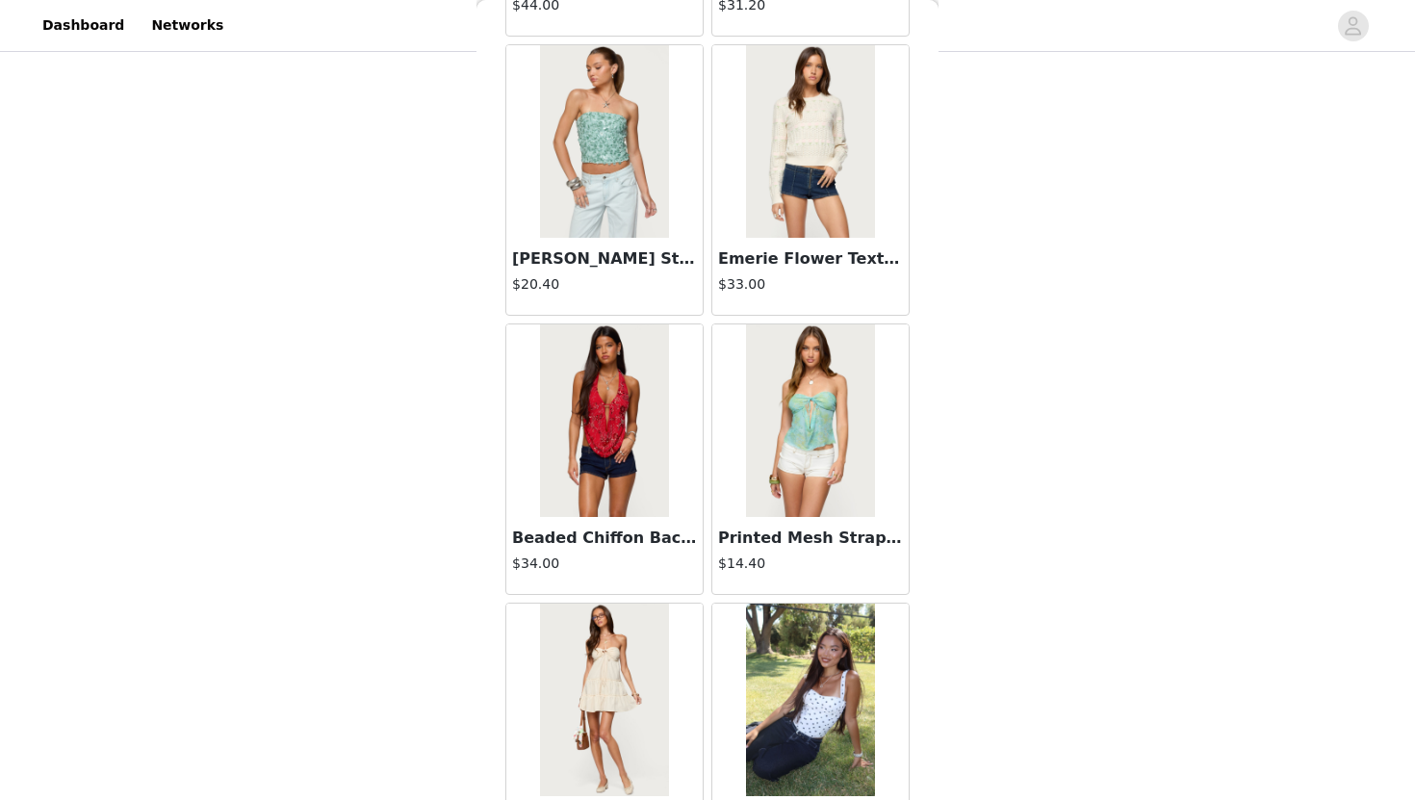
scroll to position [27263, 0]
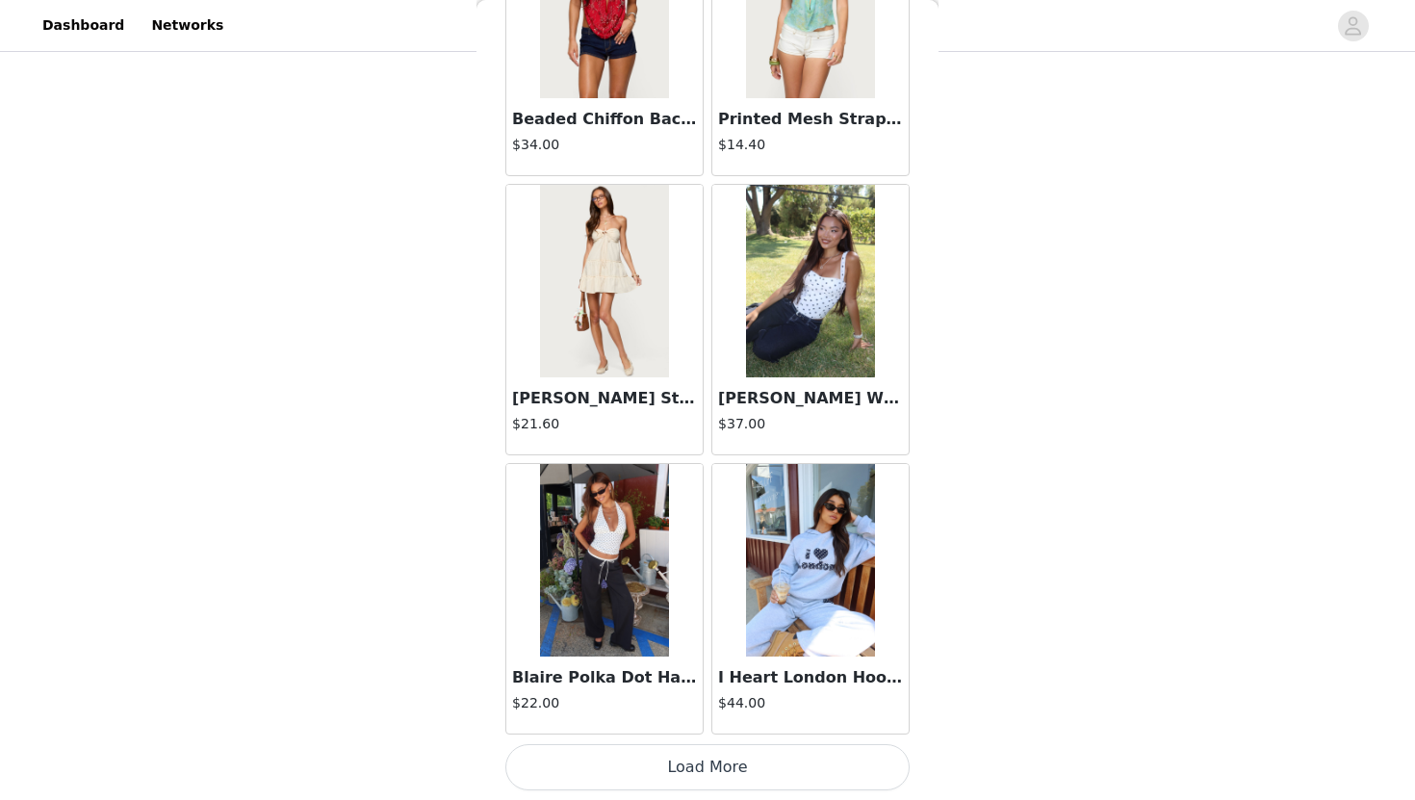
click at [648, 785] on button "Load More" at bounding box center [707, 767] width 404 height 46
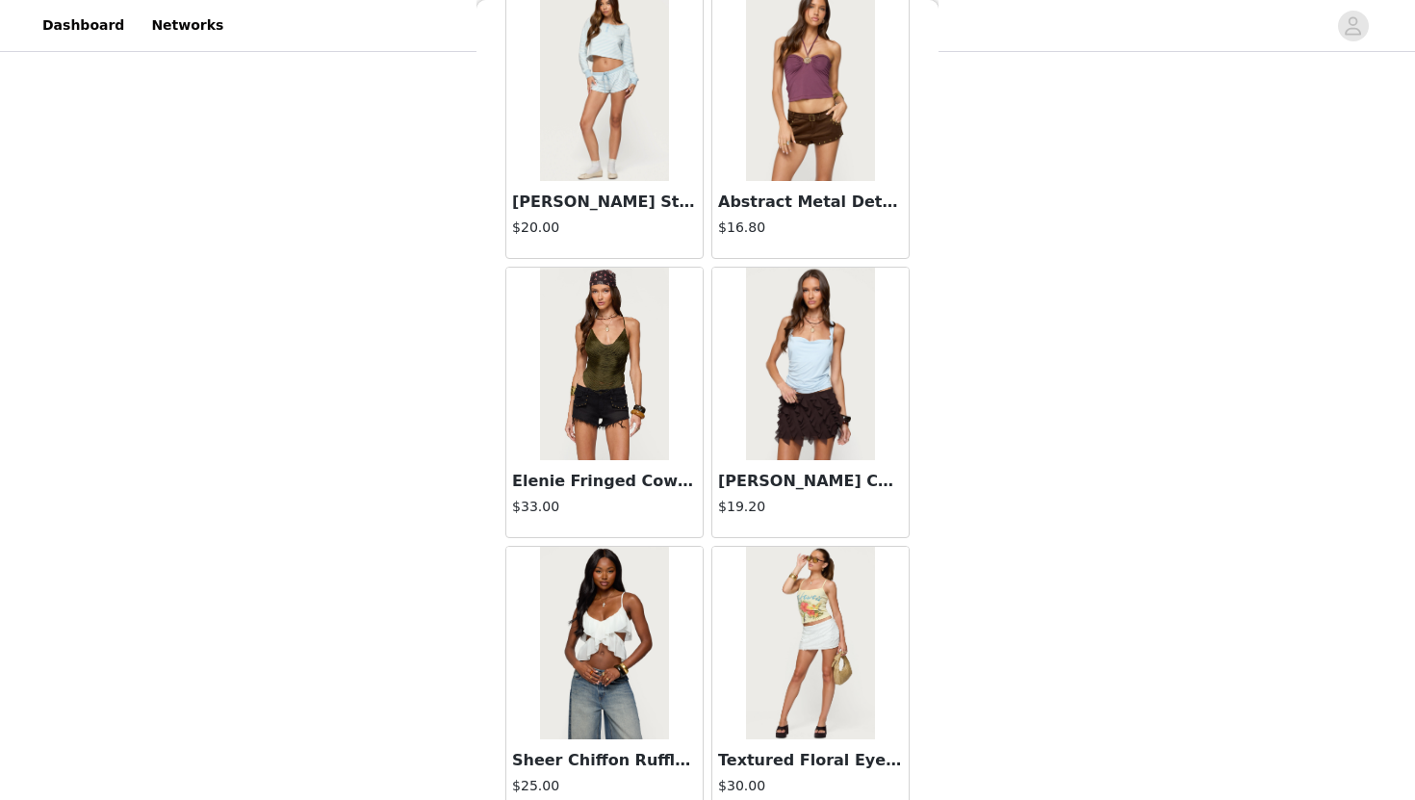
scroll to position [30054, 0]
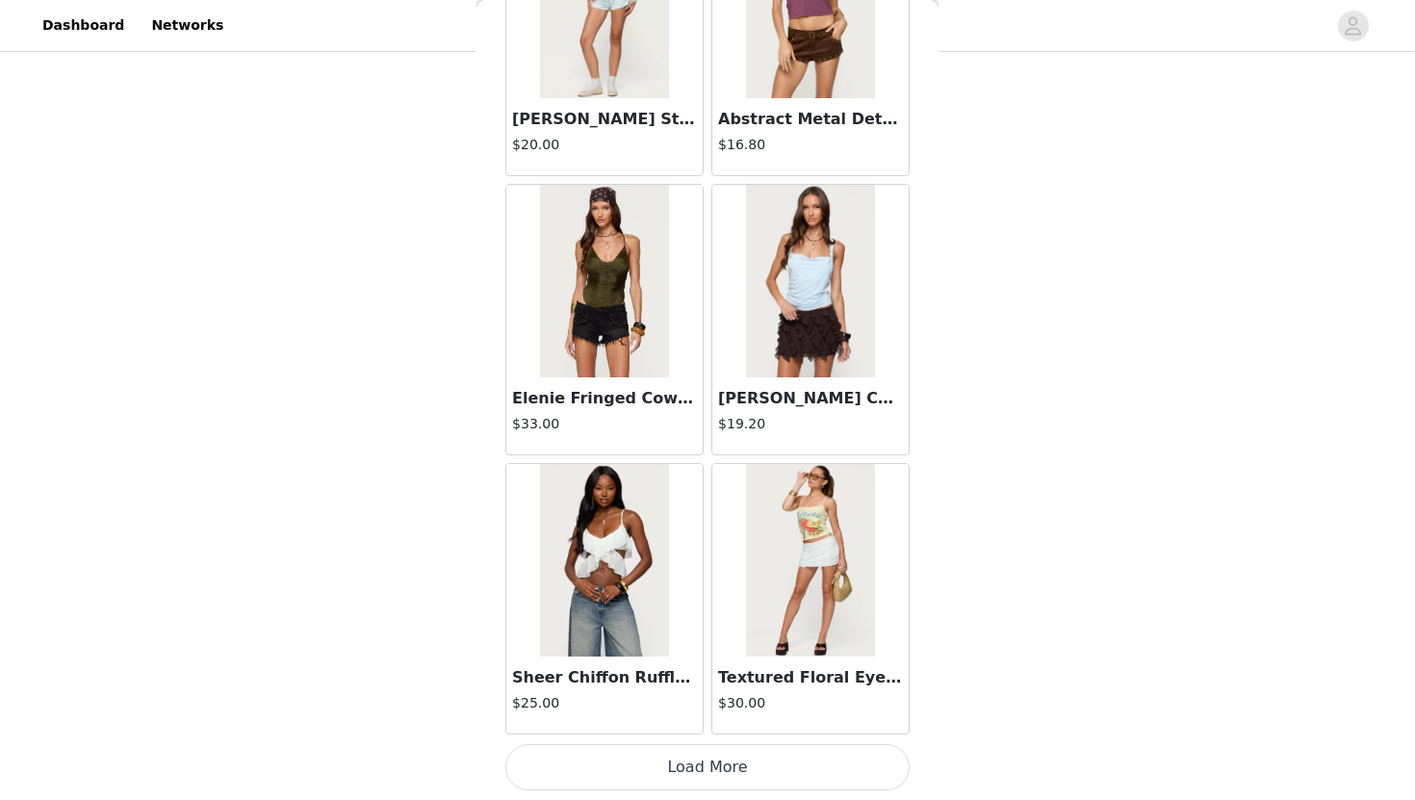
click at [666, 775] on button "Load More" at bounding box center [707, 767] width 404 height 46
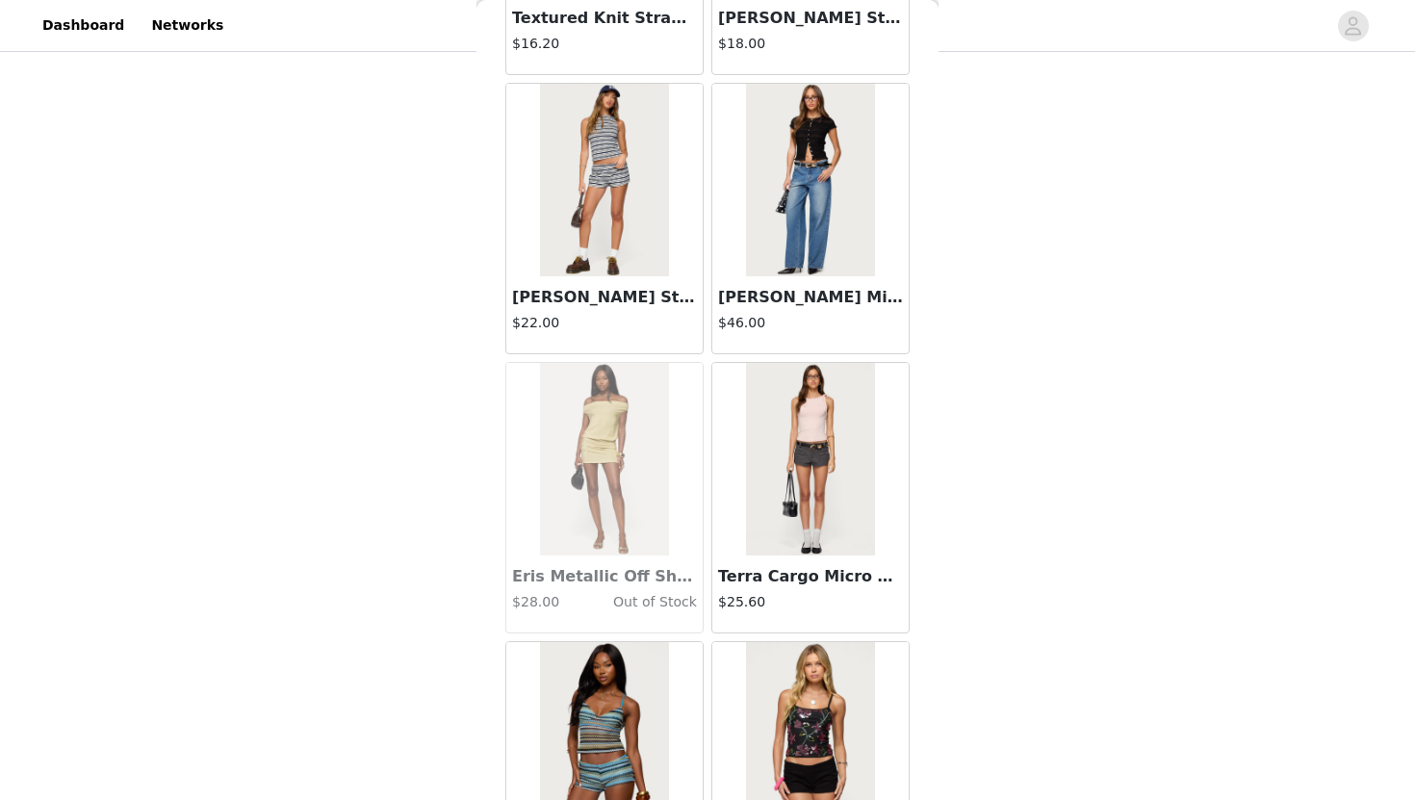
scroll to position [31317, 0]
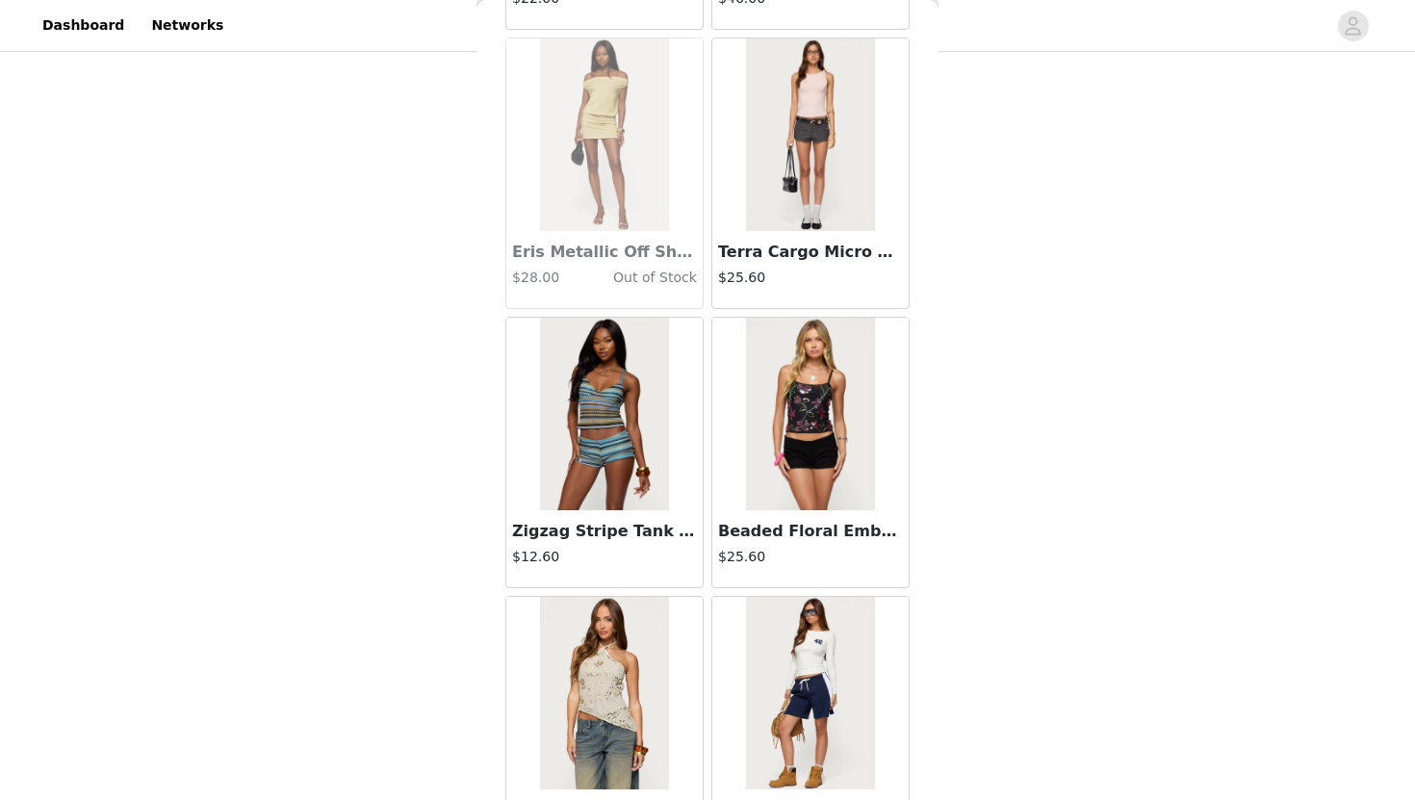
click at [810, 164] on img at bounding box center [810, 134] width 128 height 192
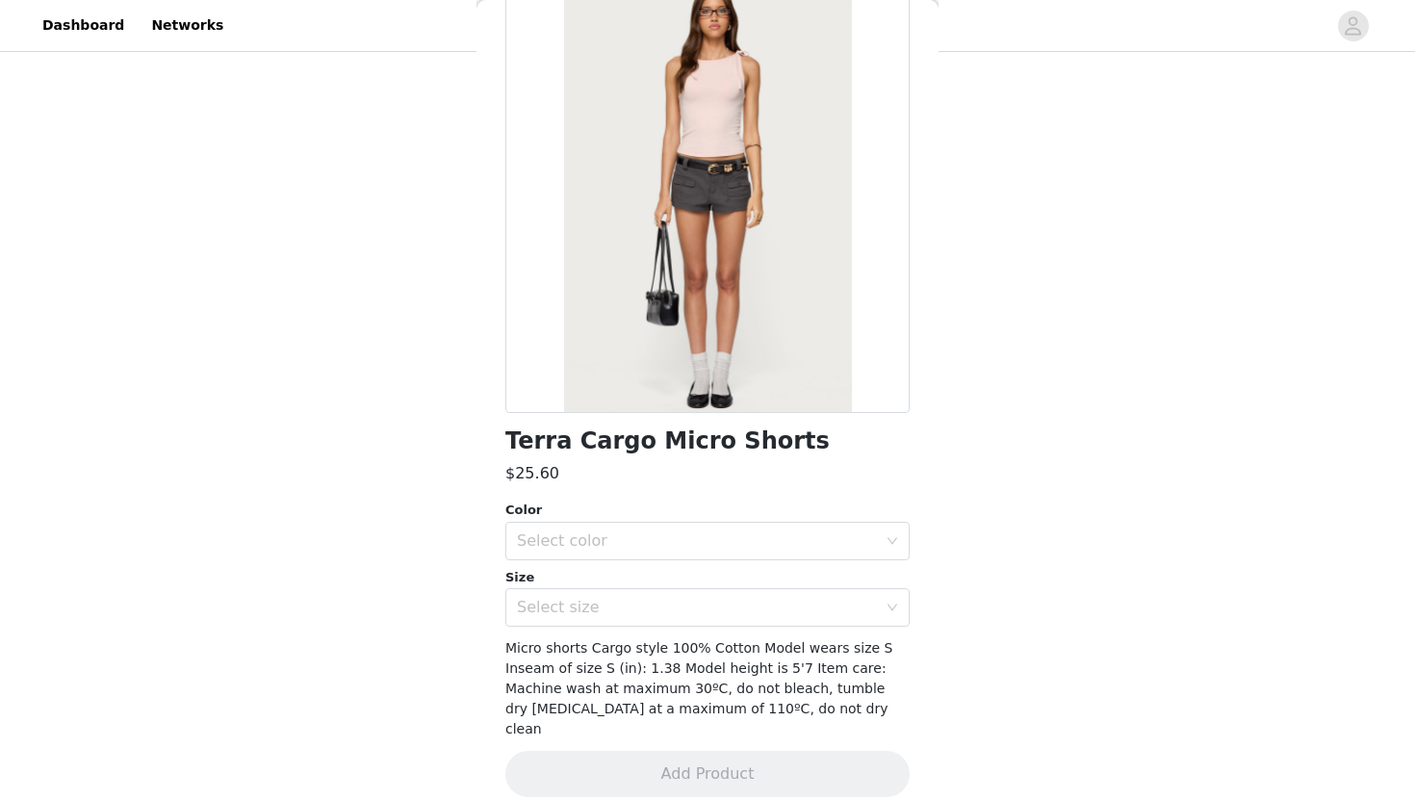
scroll to position [0, 0]
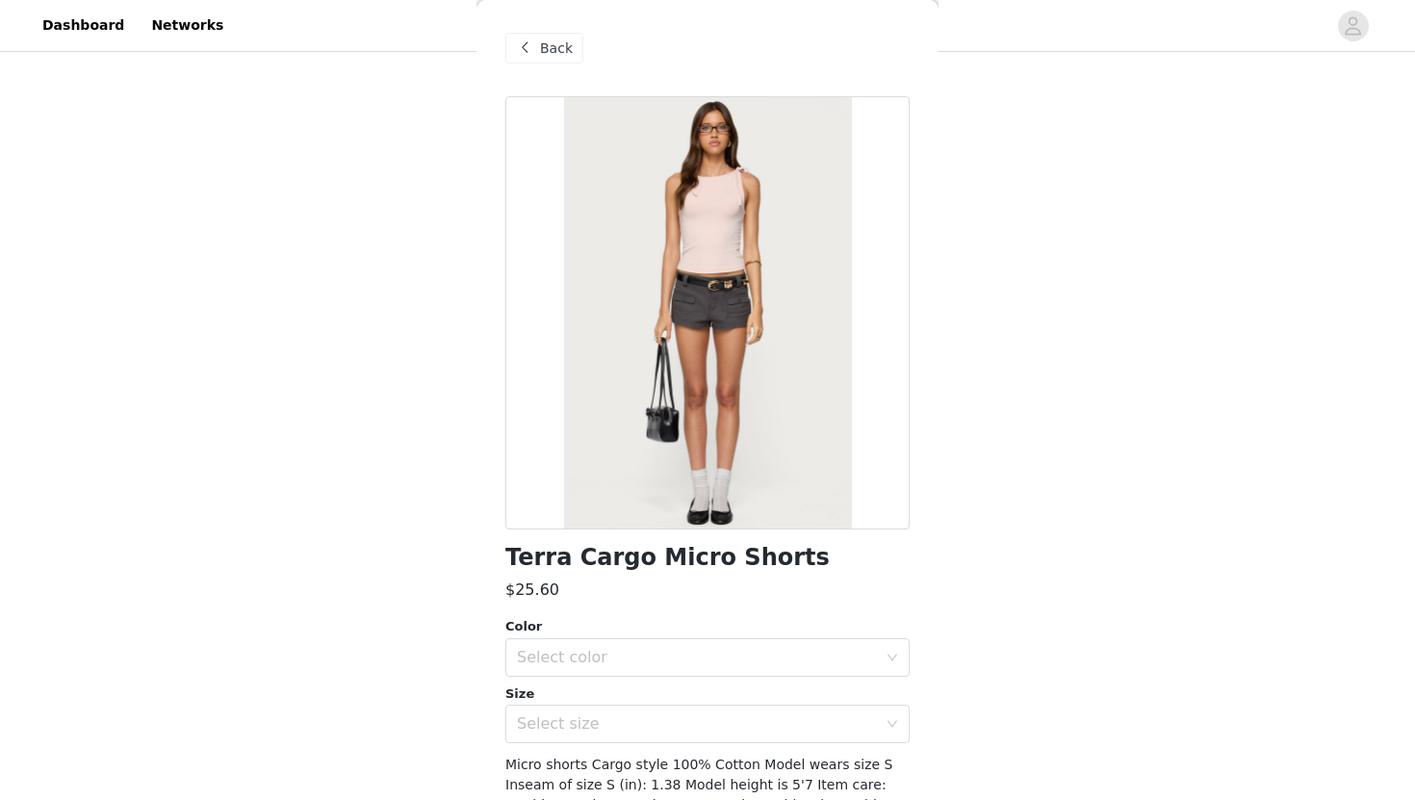
click at [564, 60] on div "Back" at bounding box center [544, 48] width 78 height 31
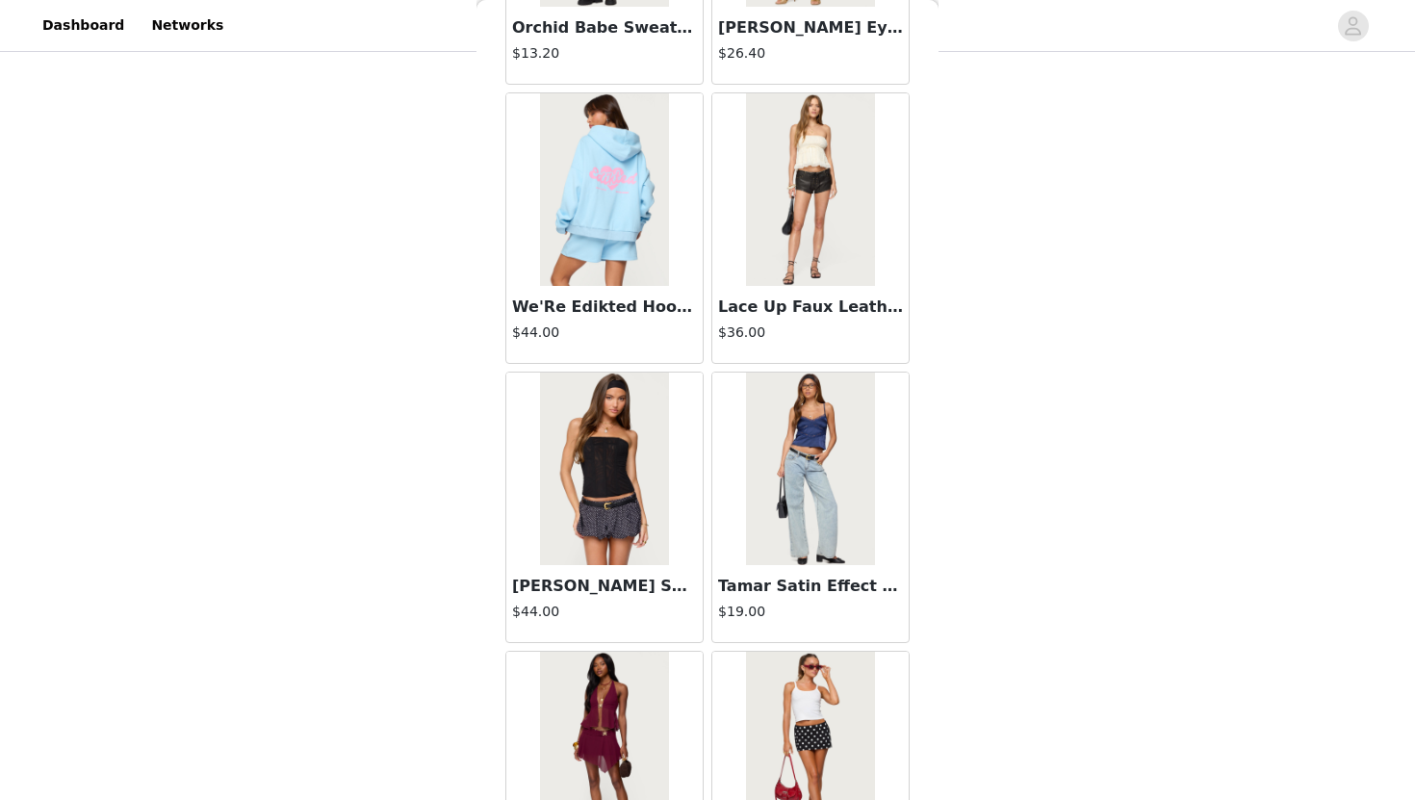
scroll to position [1538, 0]
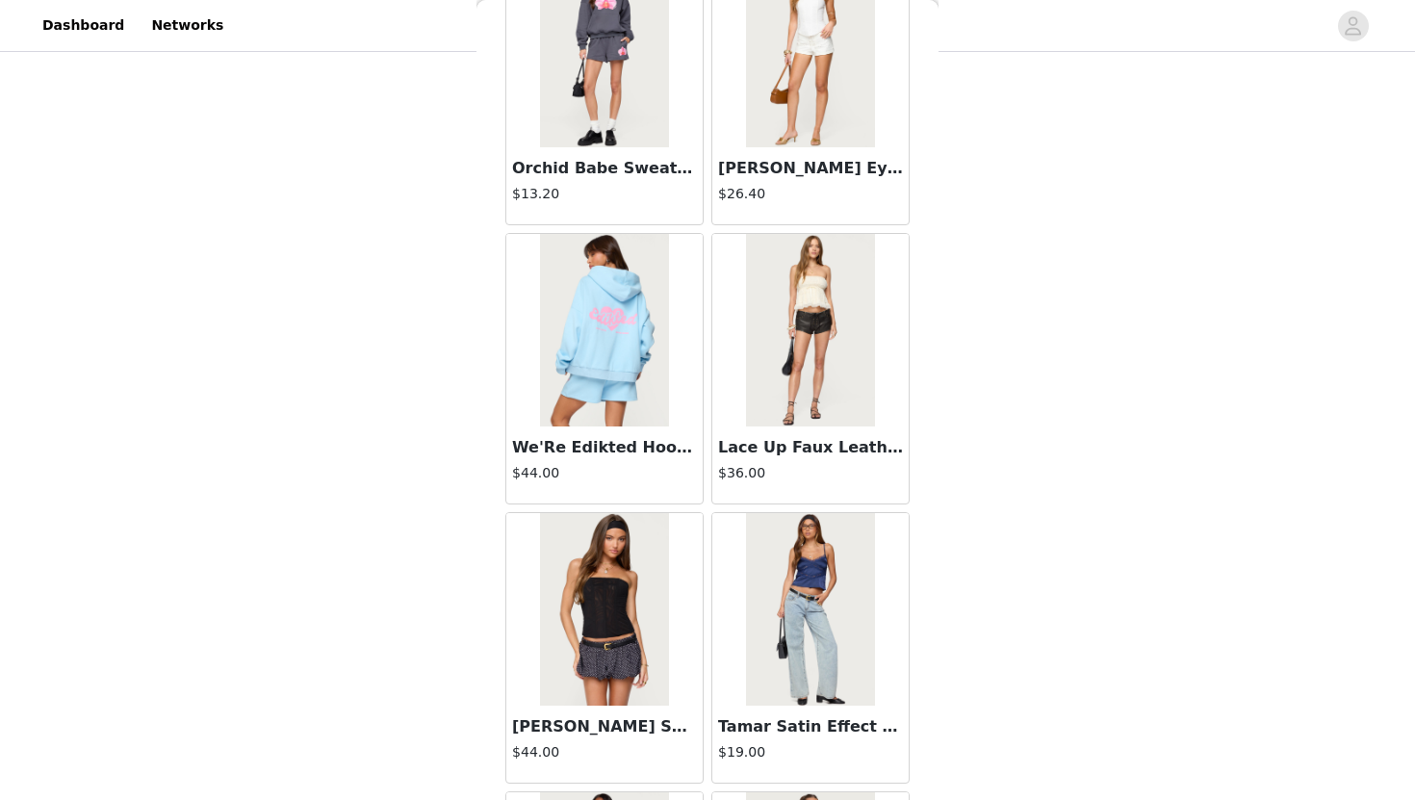
click at [761, 320] on img at bounding box center [810, 330] width 128 height 192
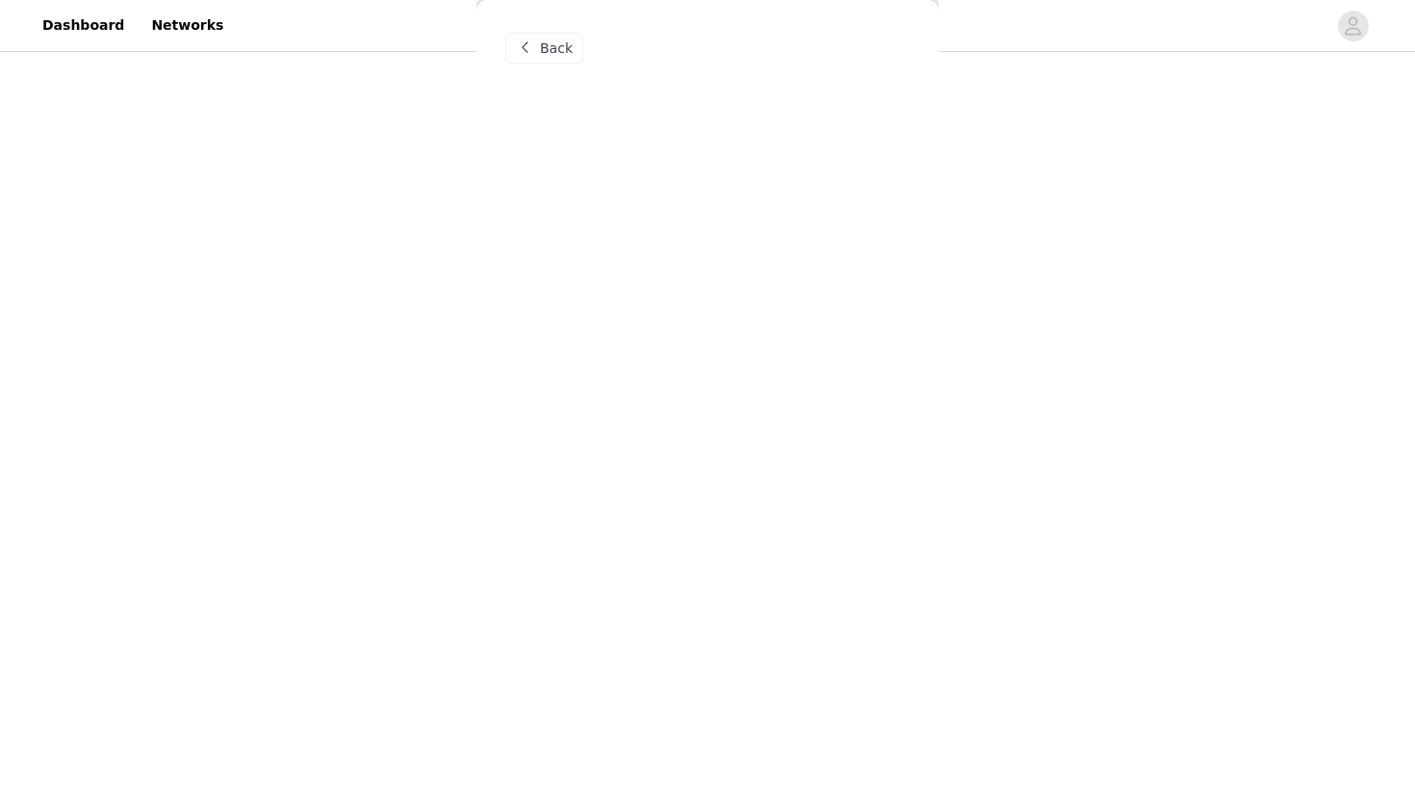
scroll to position [0, 0]
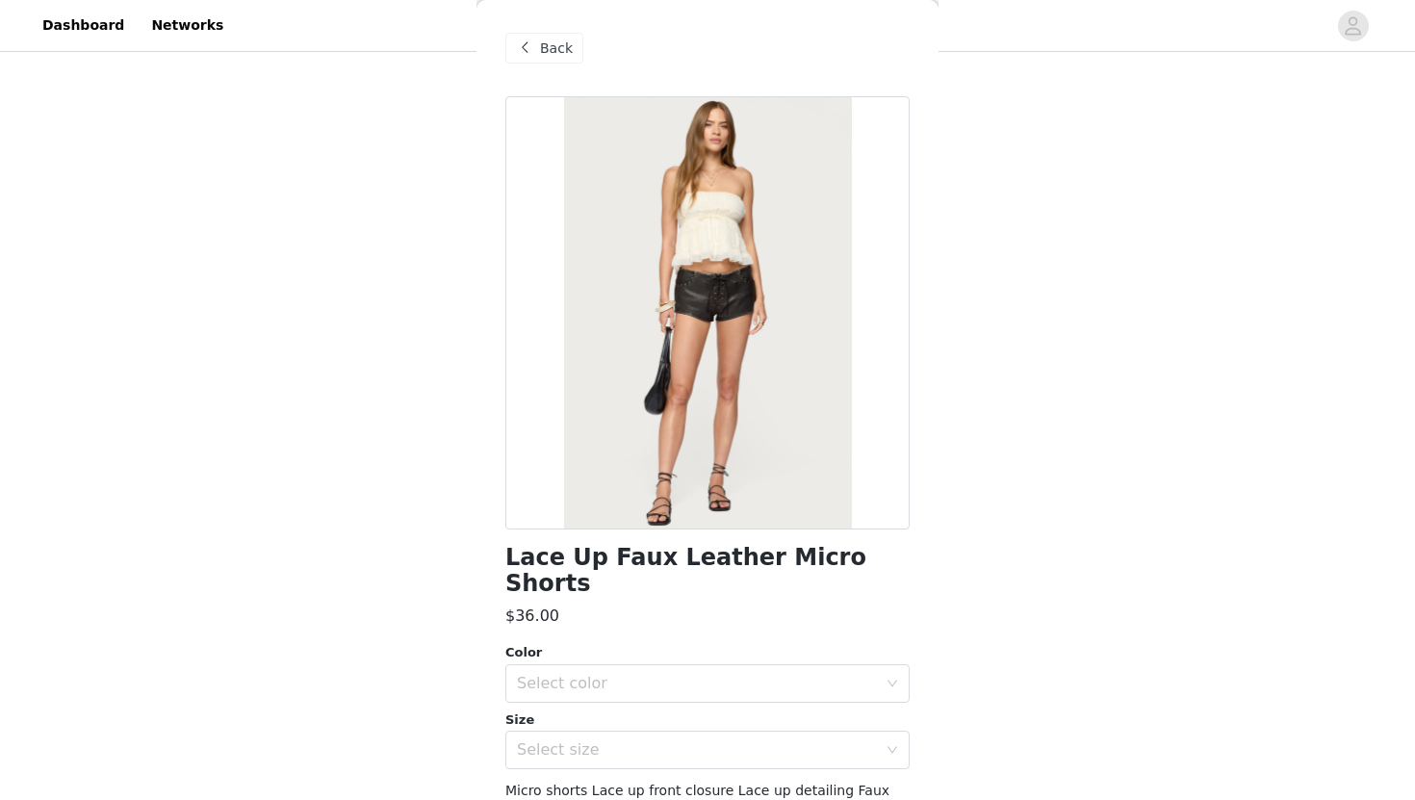
click at [532, 53] on span at bounding box center [524, 48] width 23 height 23
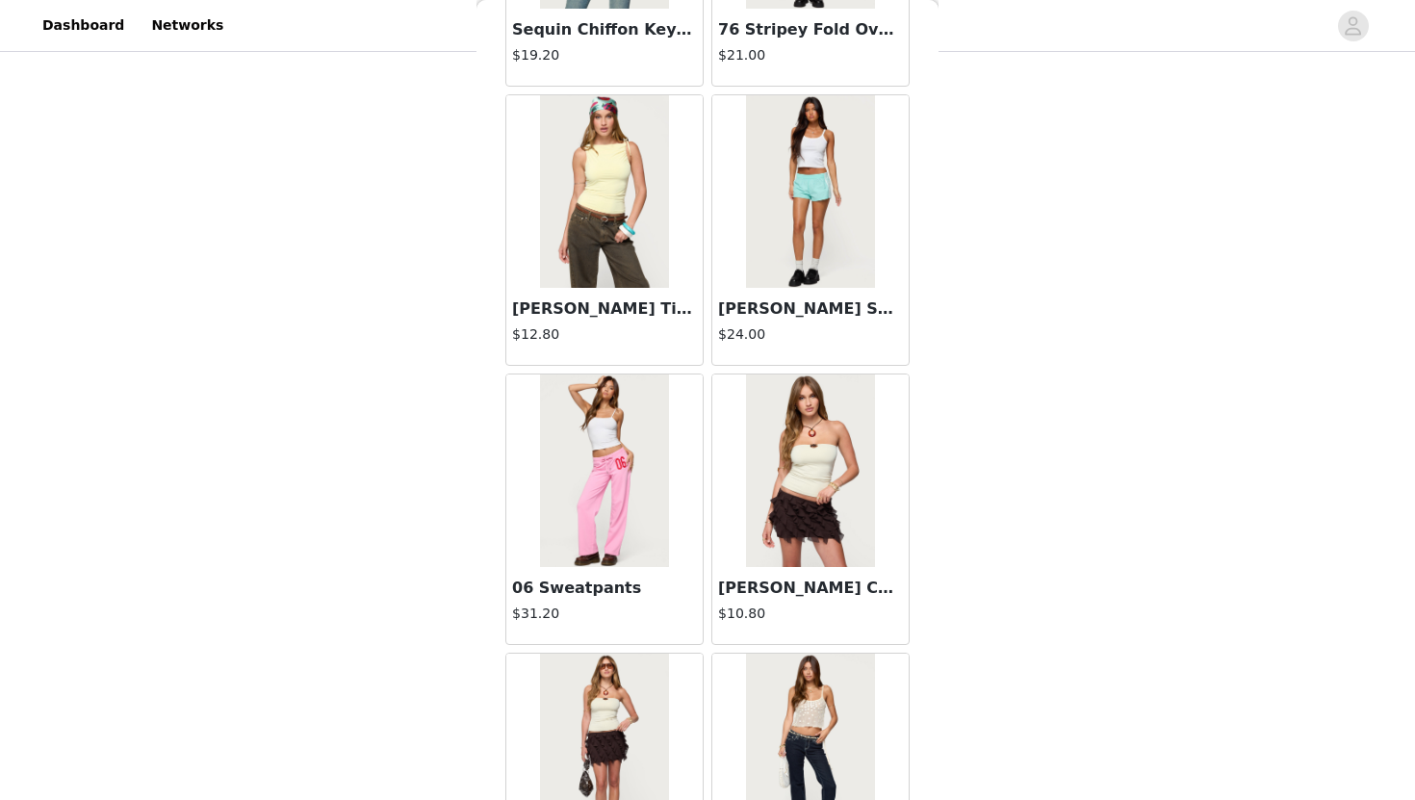
scroll to position [15076, 0]
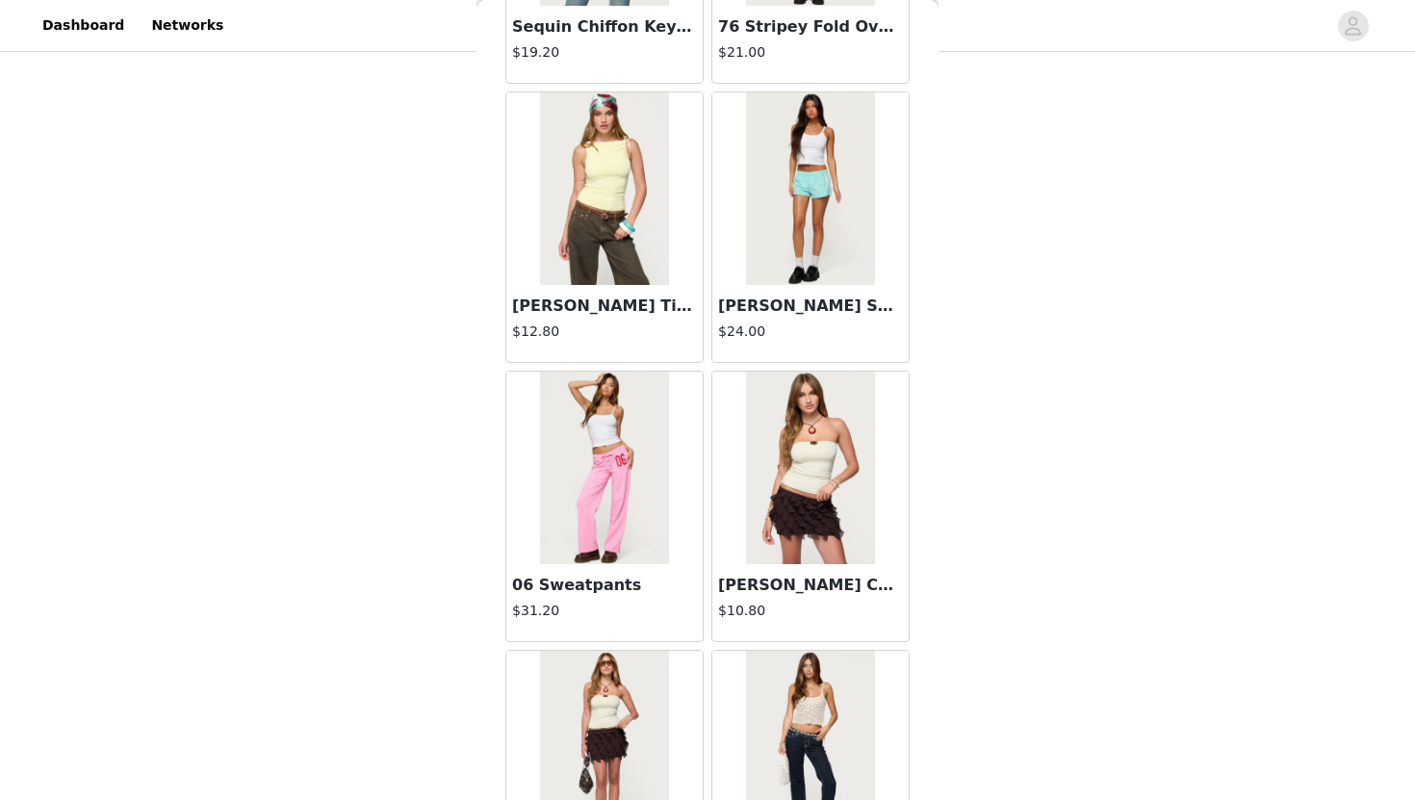
click at [669, 538] on div at bounding box center [604, 467] width 196 height 192
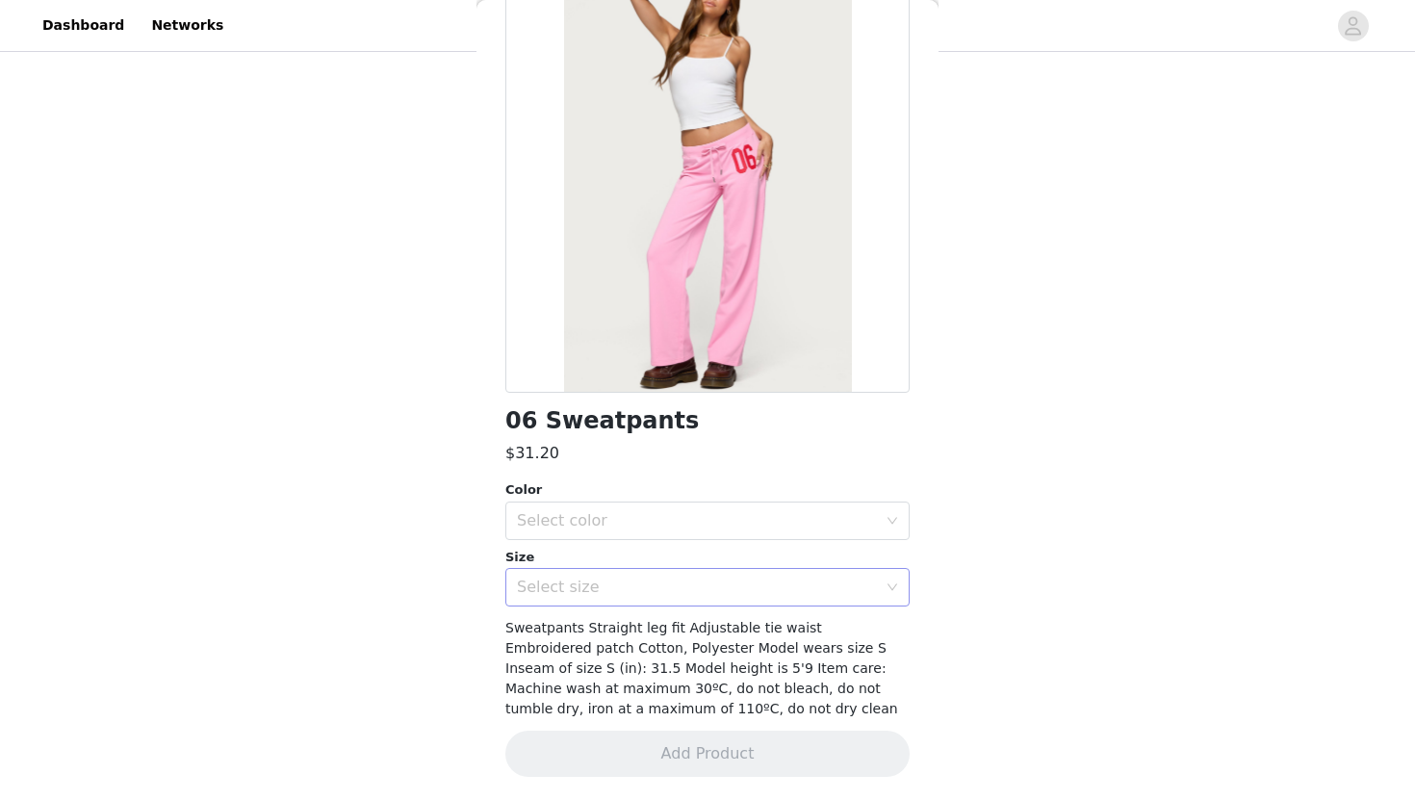
scroll to position [0, 0]
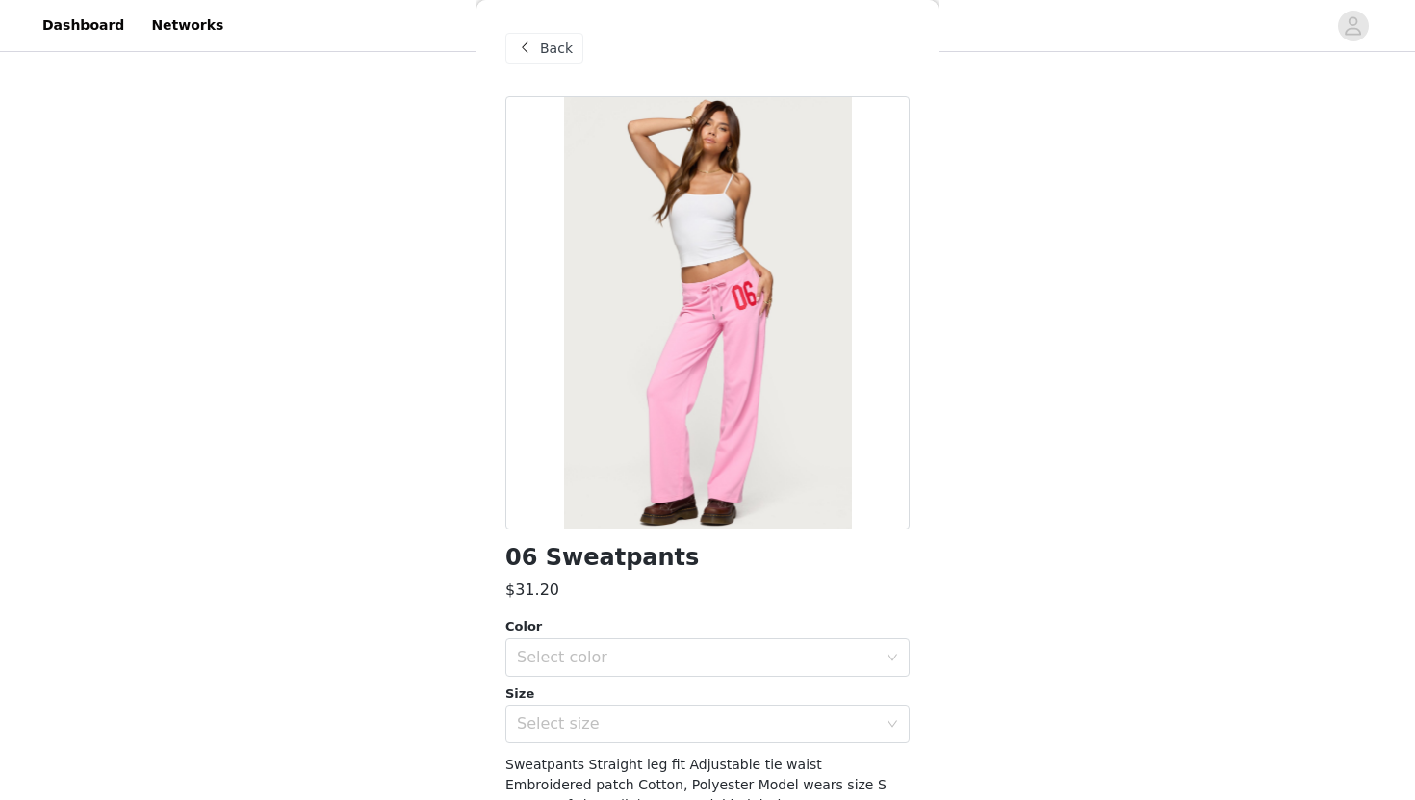
click at [529, 52] on span at bounding box center [524, 48] width 23 height 23
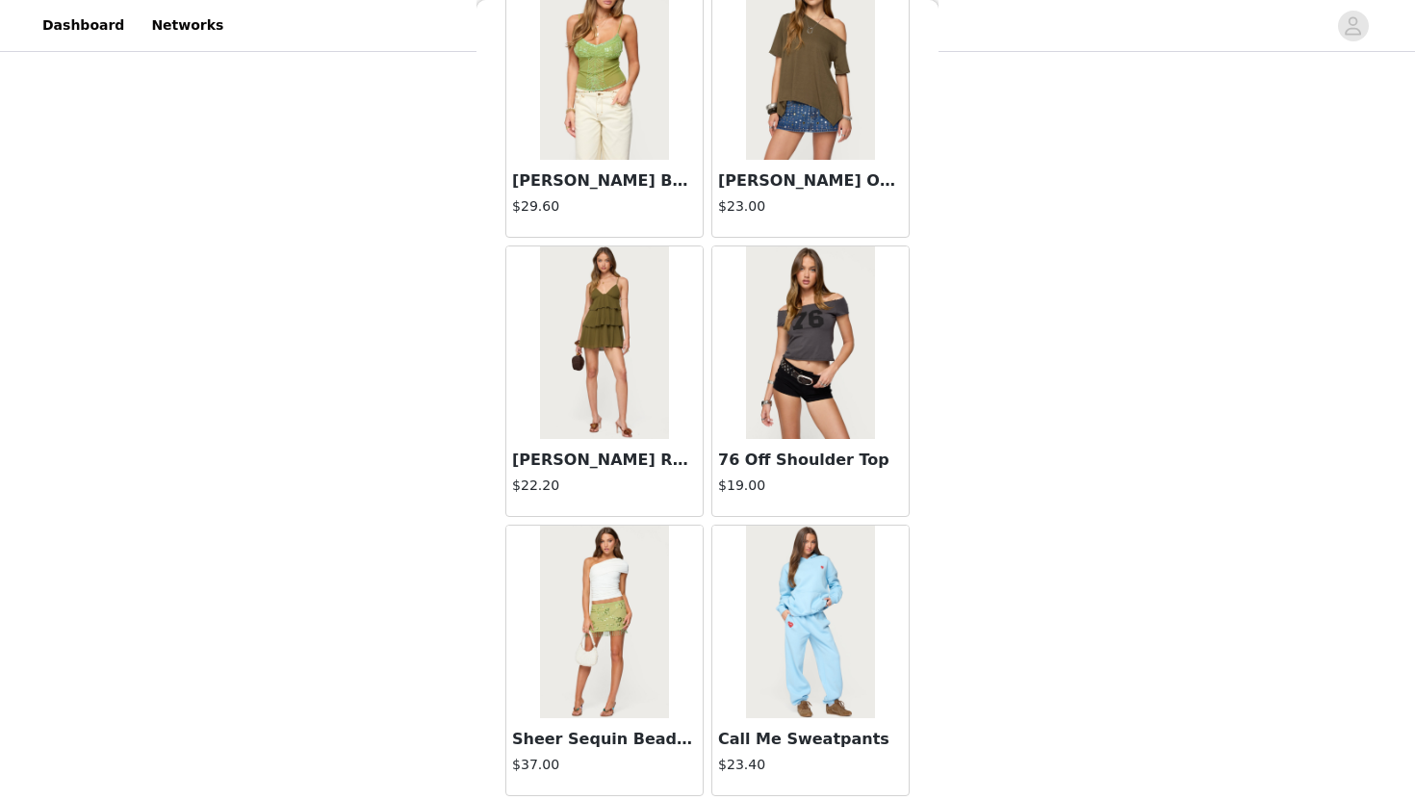
scroll to position [3202, 0]
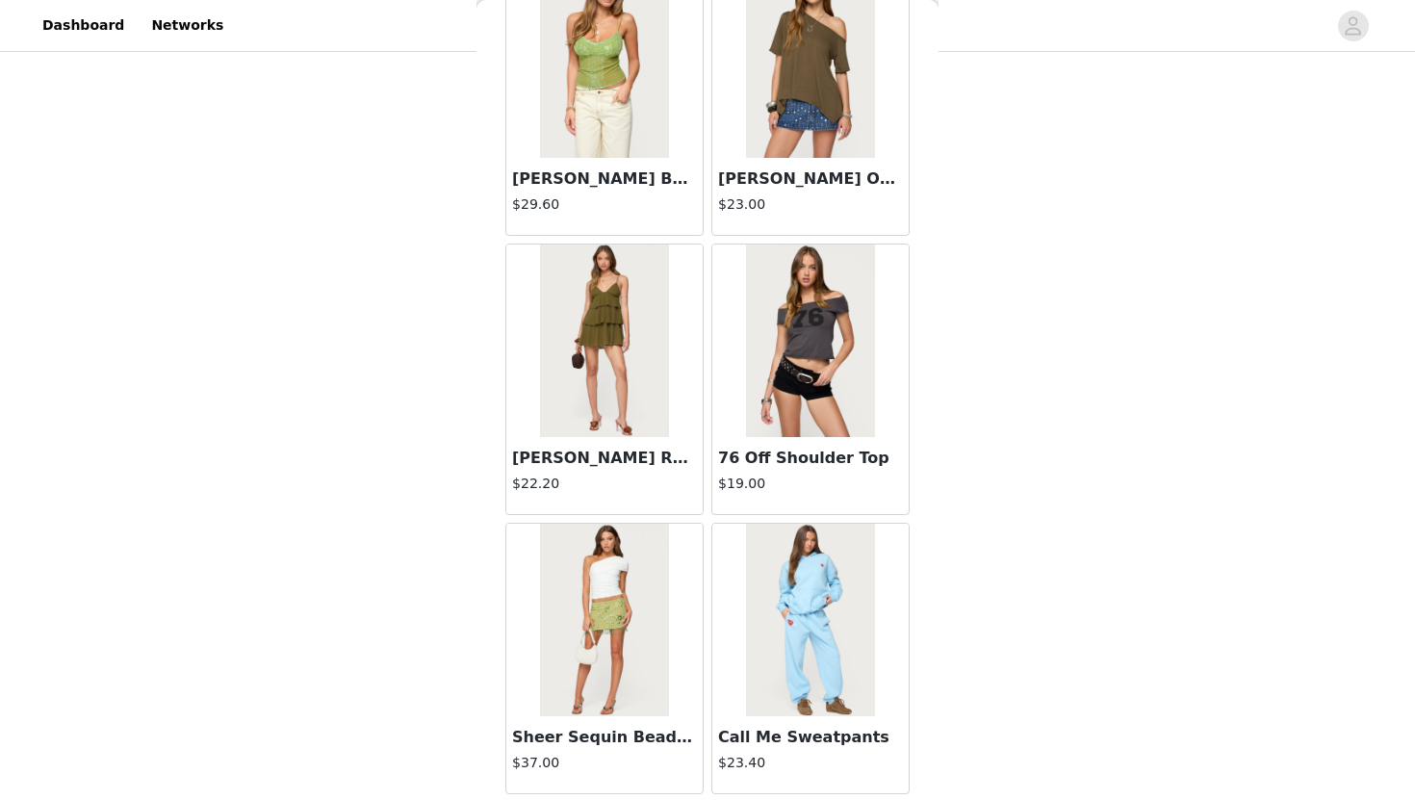
click at [778, 575] on img at bounding box center [810, 620] width 128 height 192
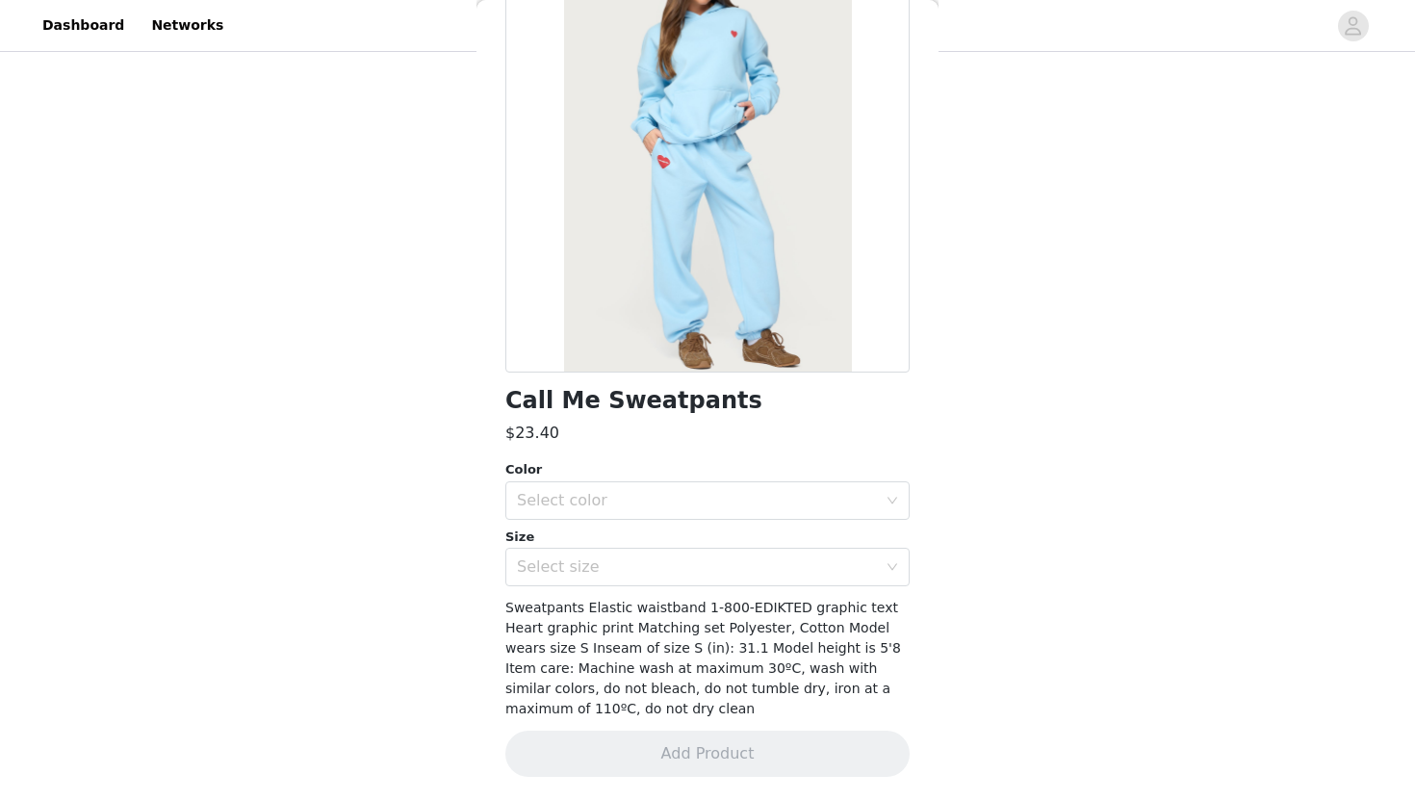
scroll to position [157, 0]
click at [709, 309] on div at bounding box center [707, 155] width 404 height 433
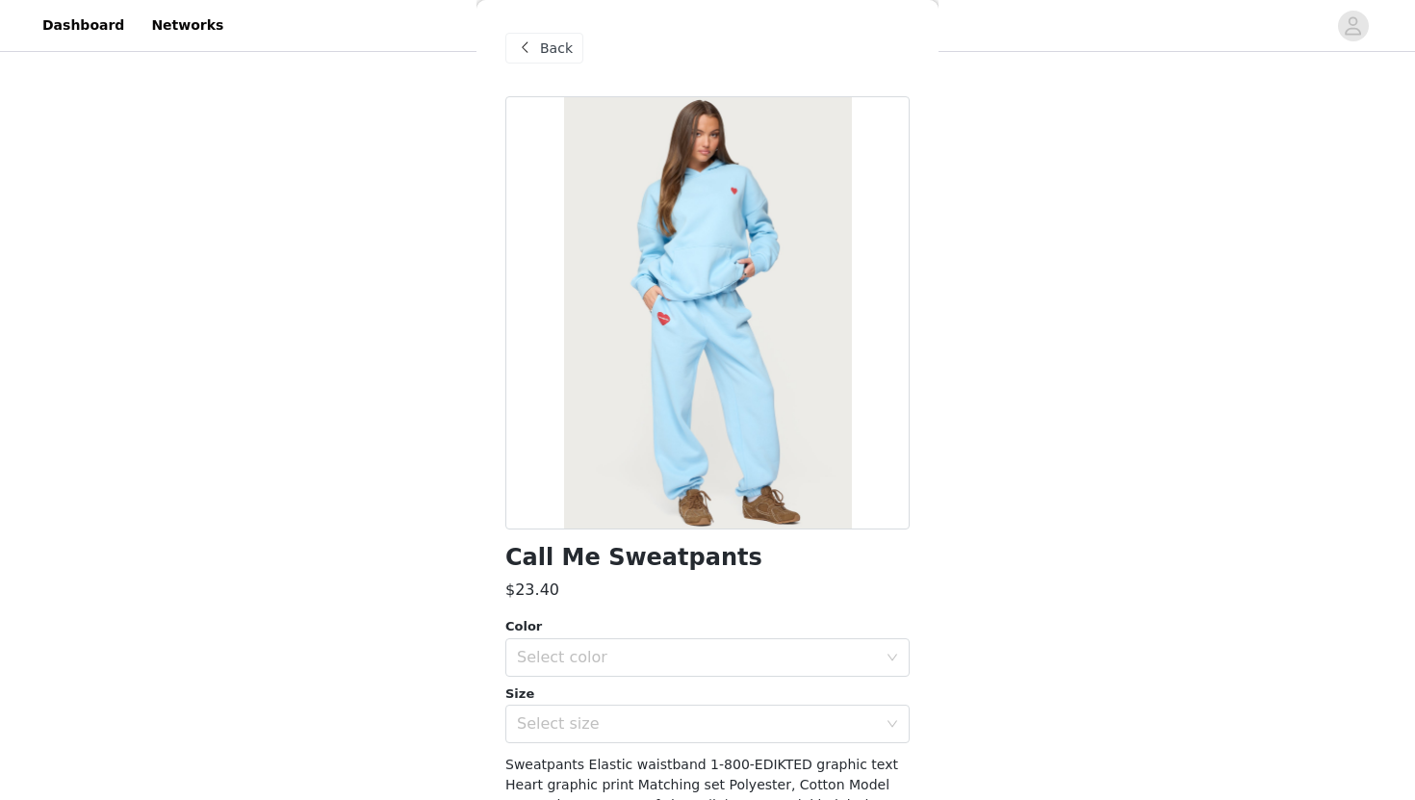
click at [551, 33] on div "Back" at bounding box center [544, 48] width 78 height 31
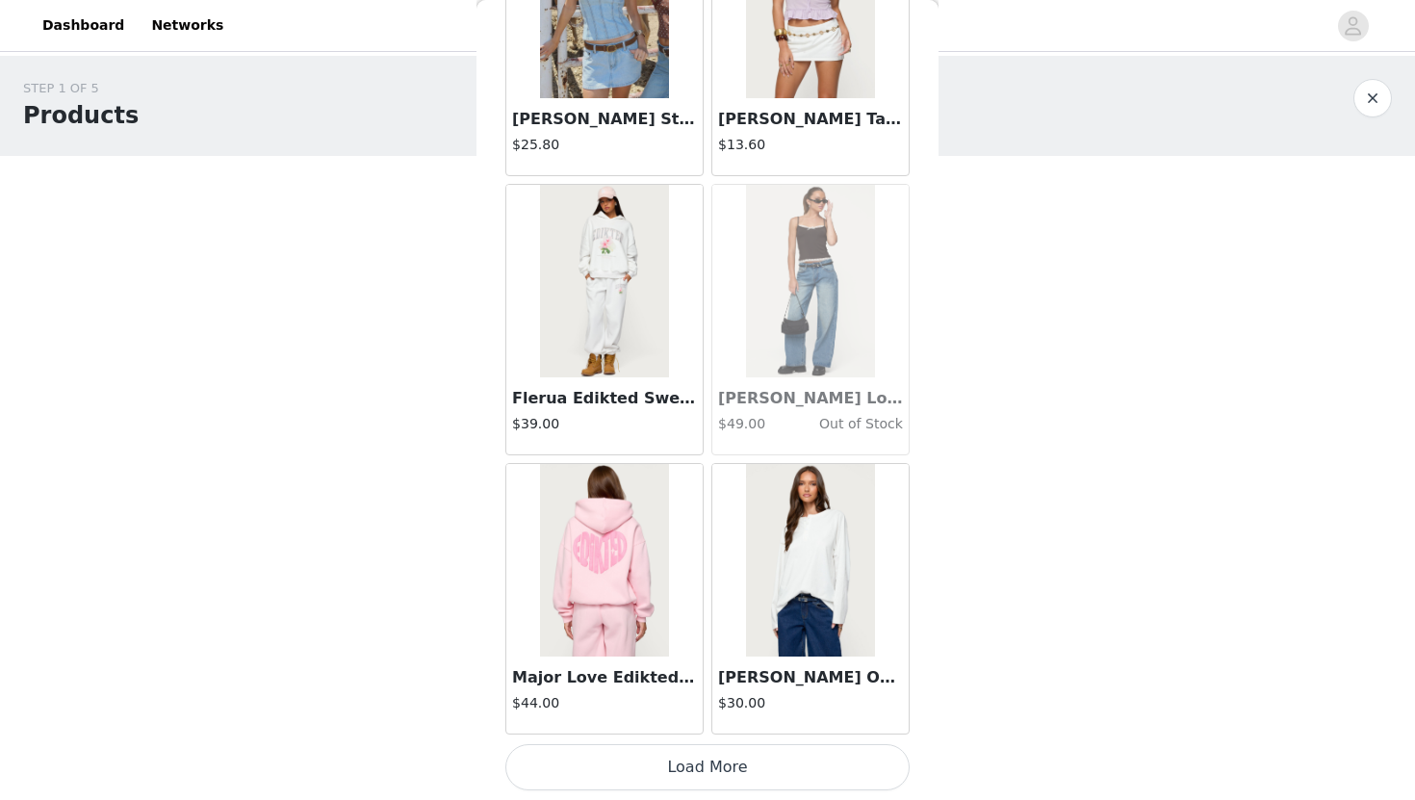
scroll to position [417, 0]
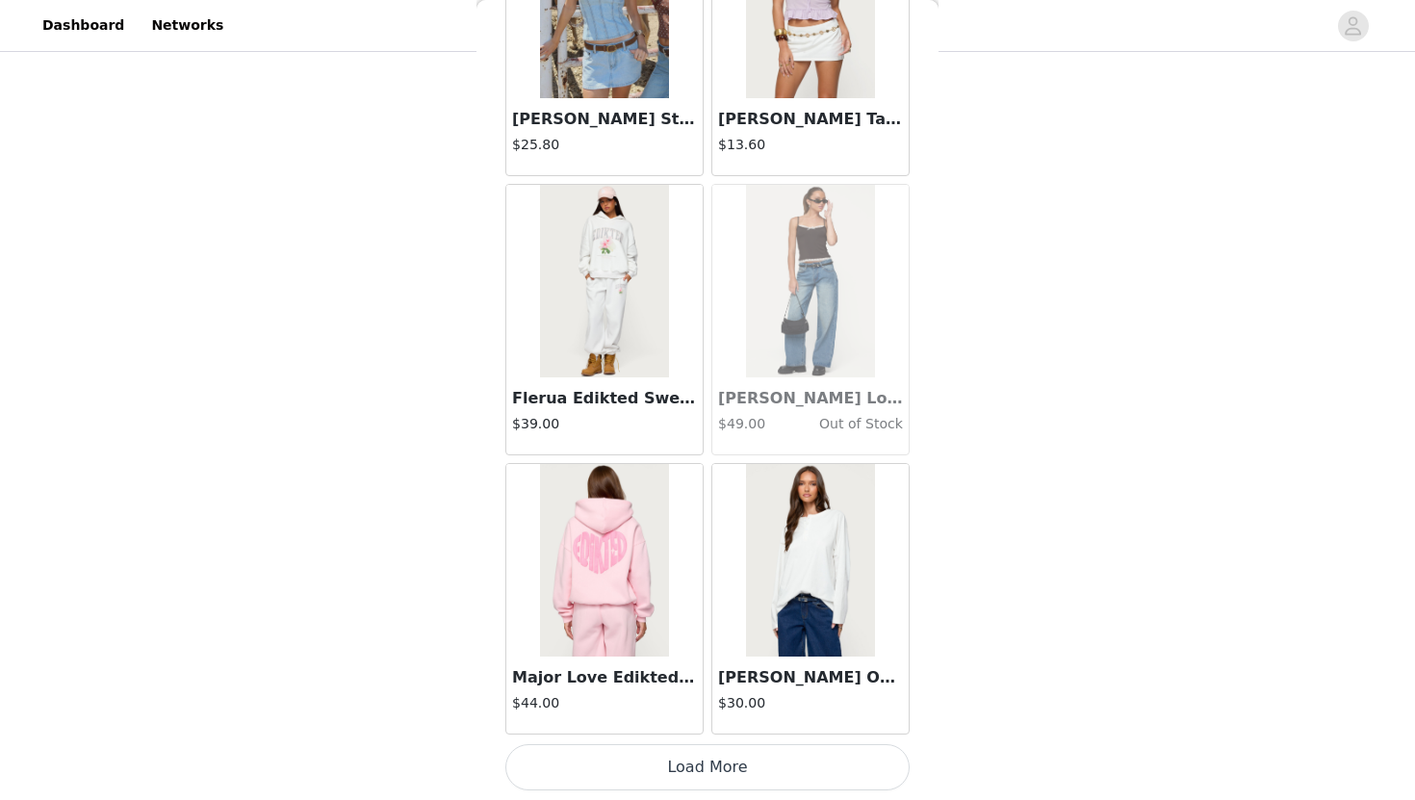
click at [770, 763] on button "Load More" at bounding box center [707, 767] width 404 height 46
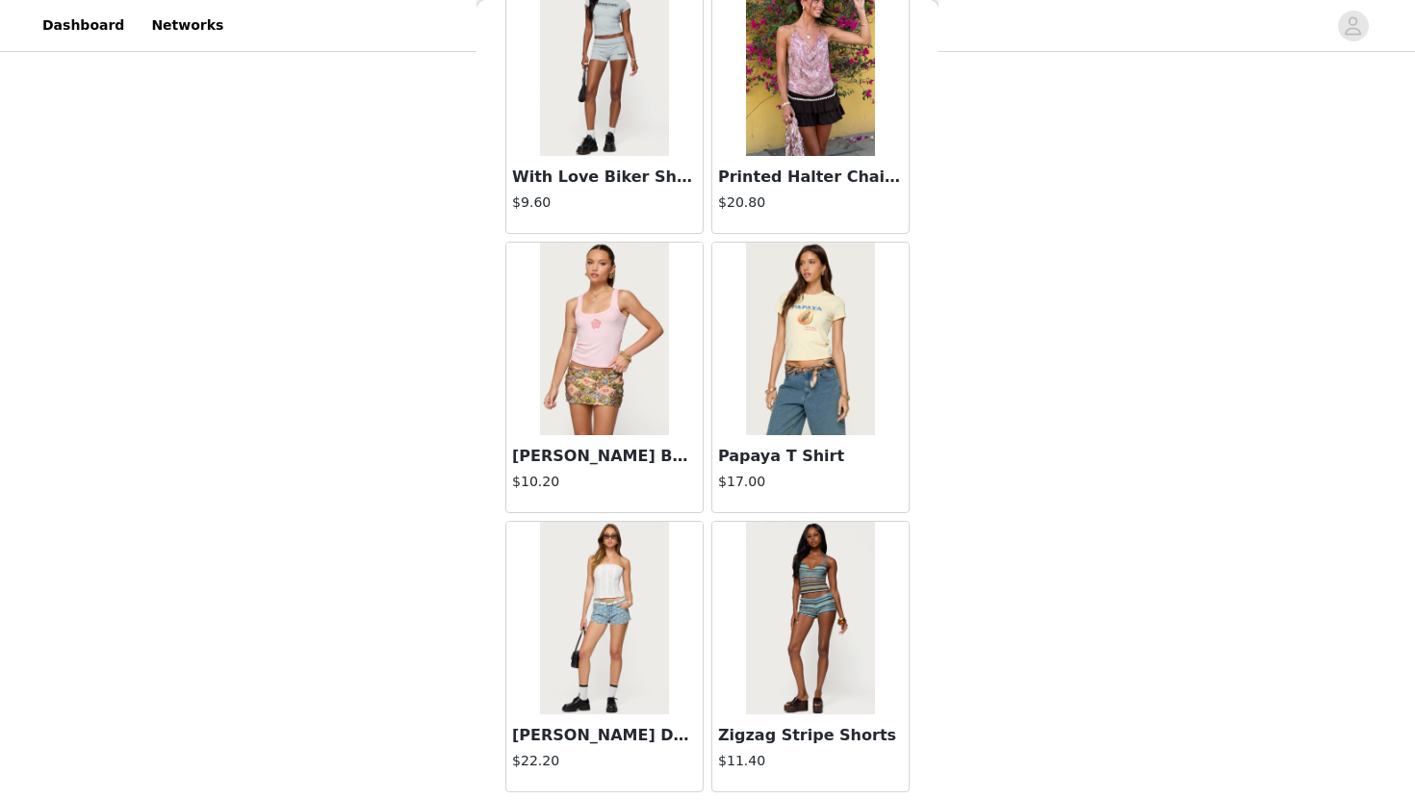
scroll to position [35636, 0]
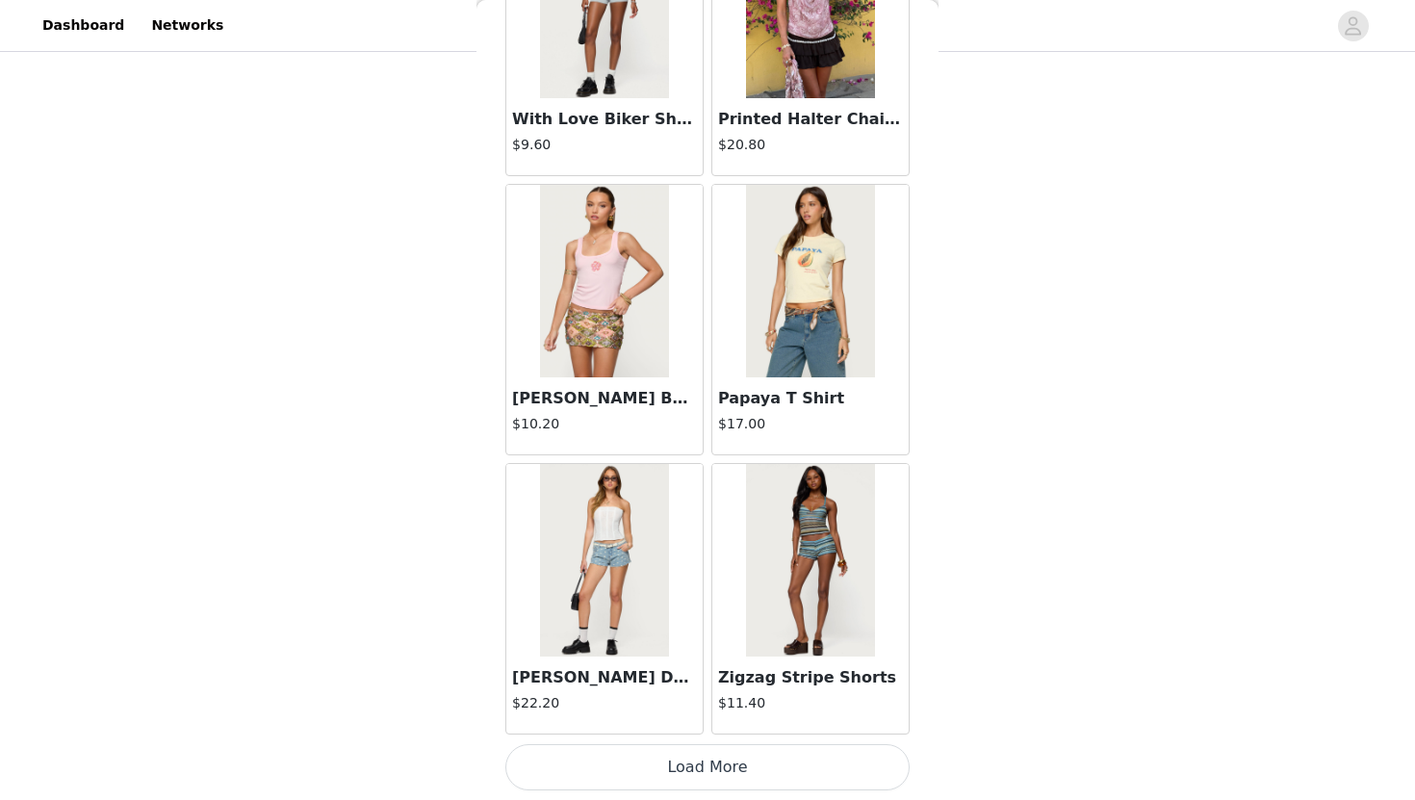
click at [676, 762] on button "Load More" at bounding box center [707, 767] width 404 height 46
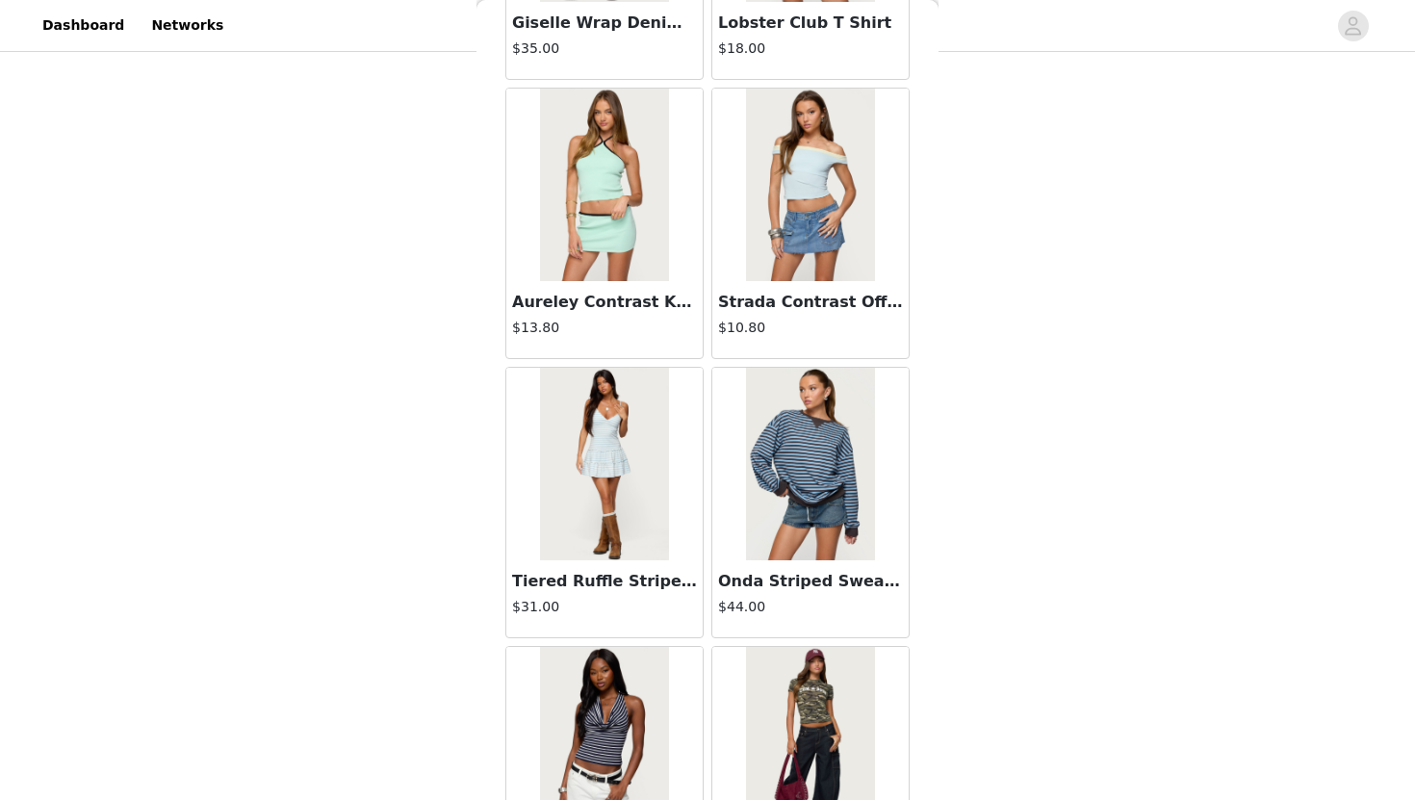
scroll to position [38427, 0]
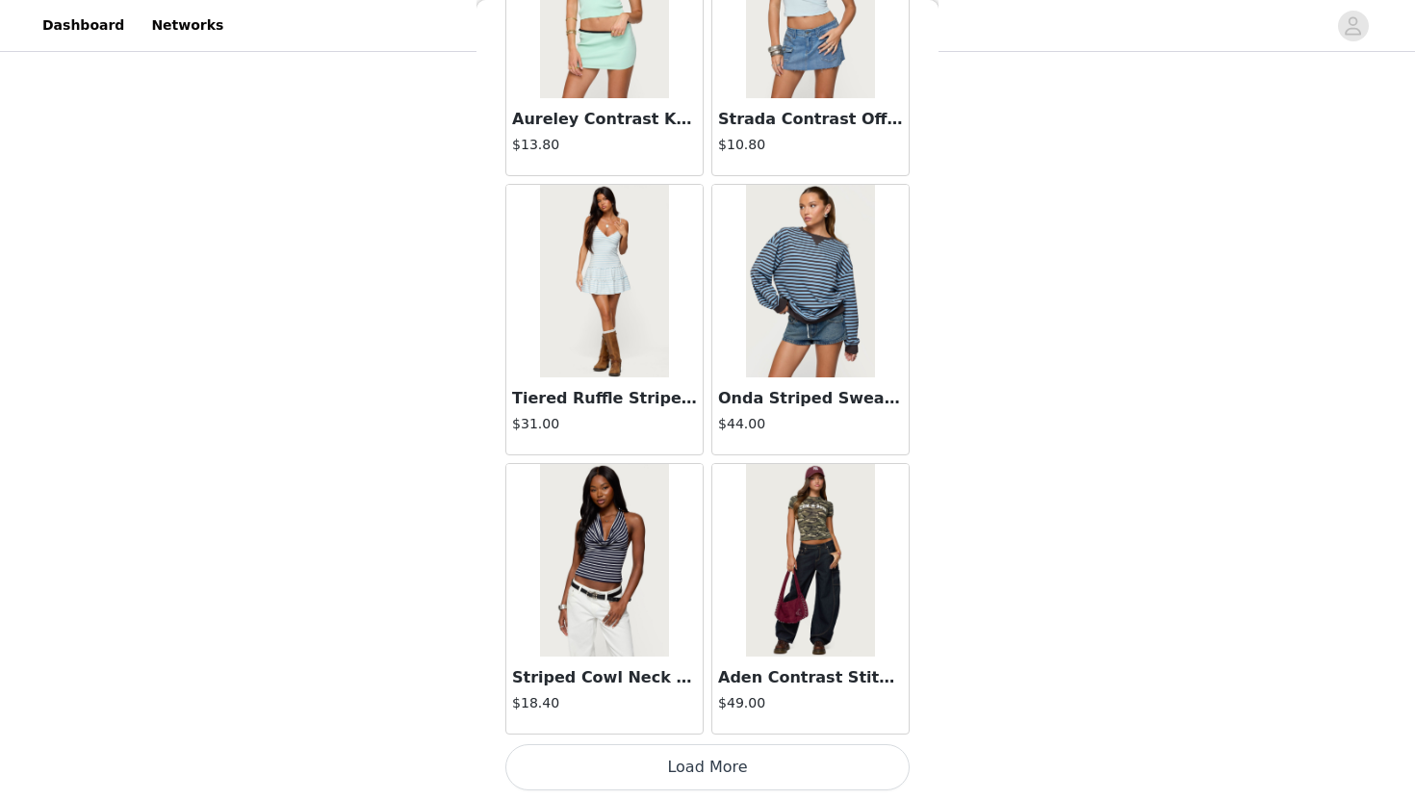
click at [681, 779] on button "Load More" at bounding box center [707, 767] width 404 height 46
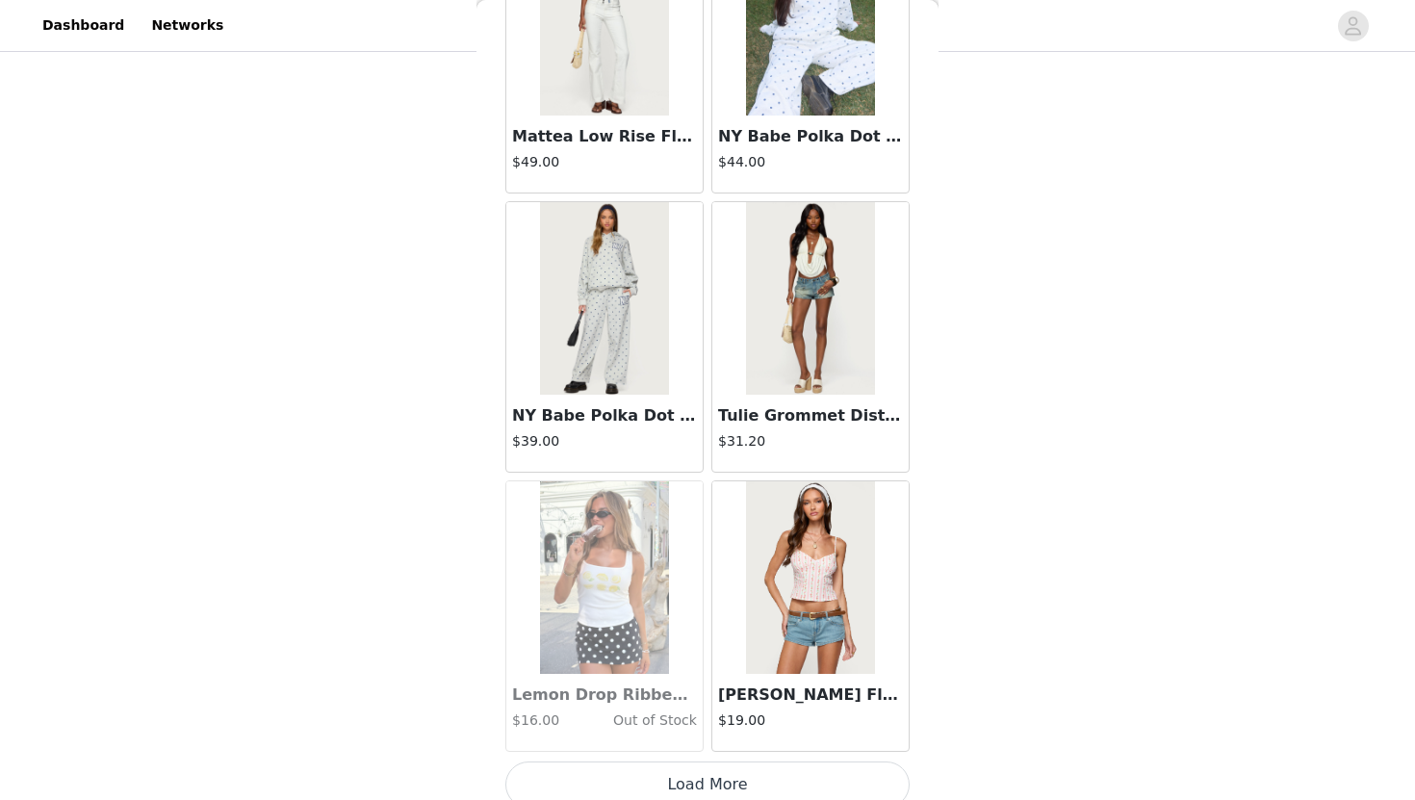
scroll to position [41218, 0]
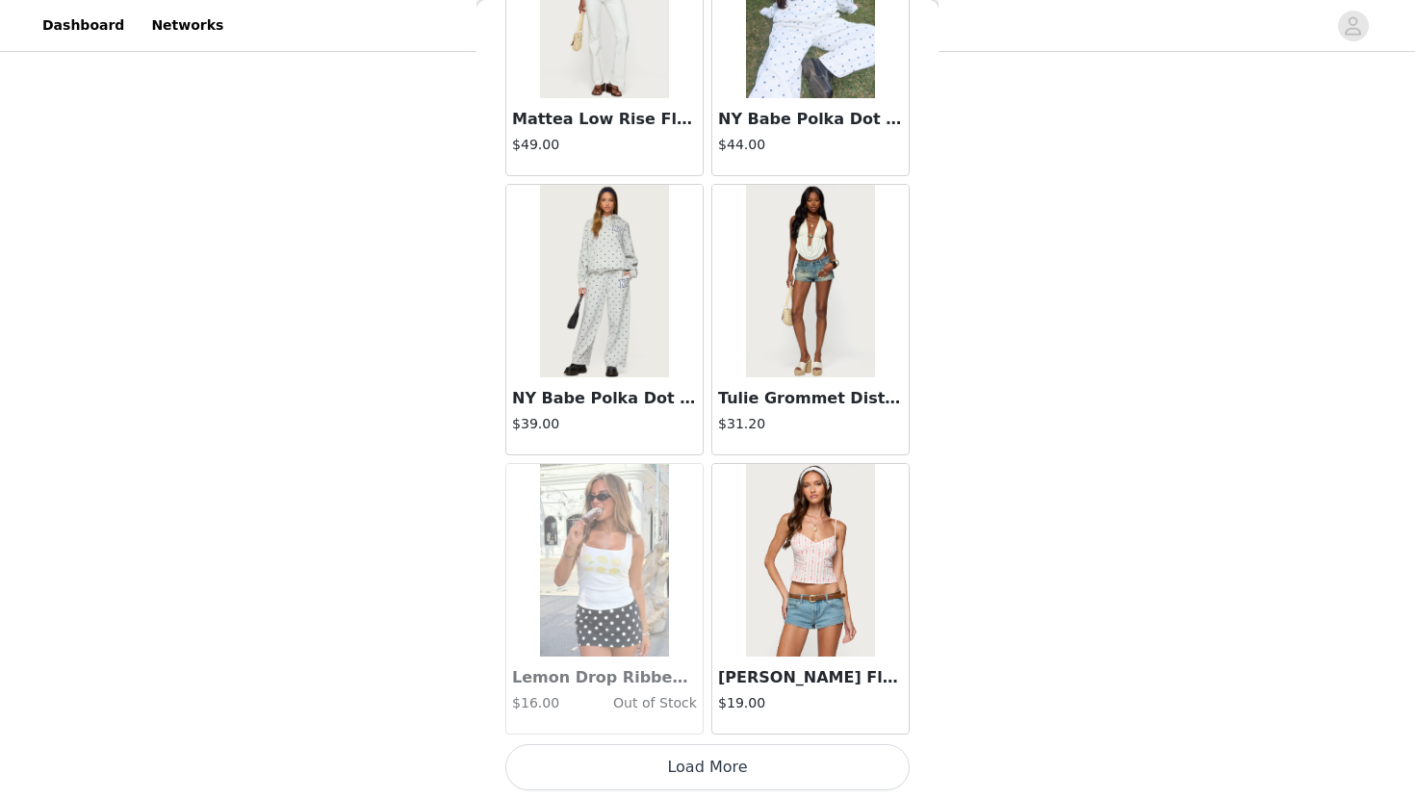
click at [670, 766] on button "Load More" at bounding box center [707, 767] width 404 height 46
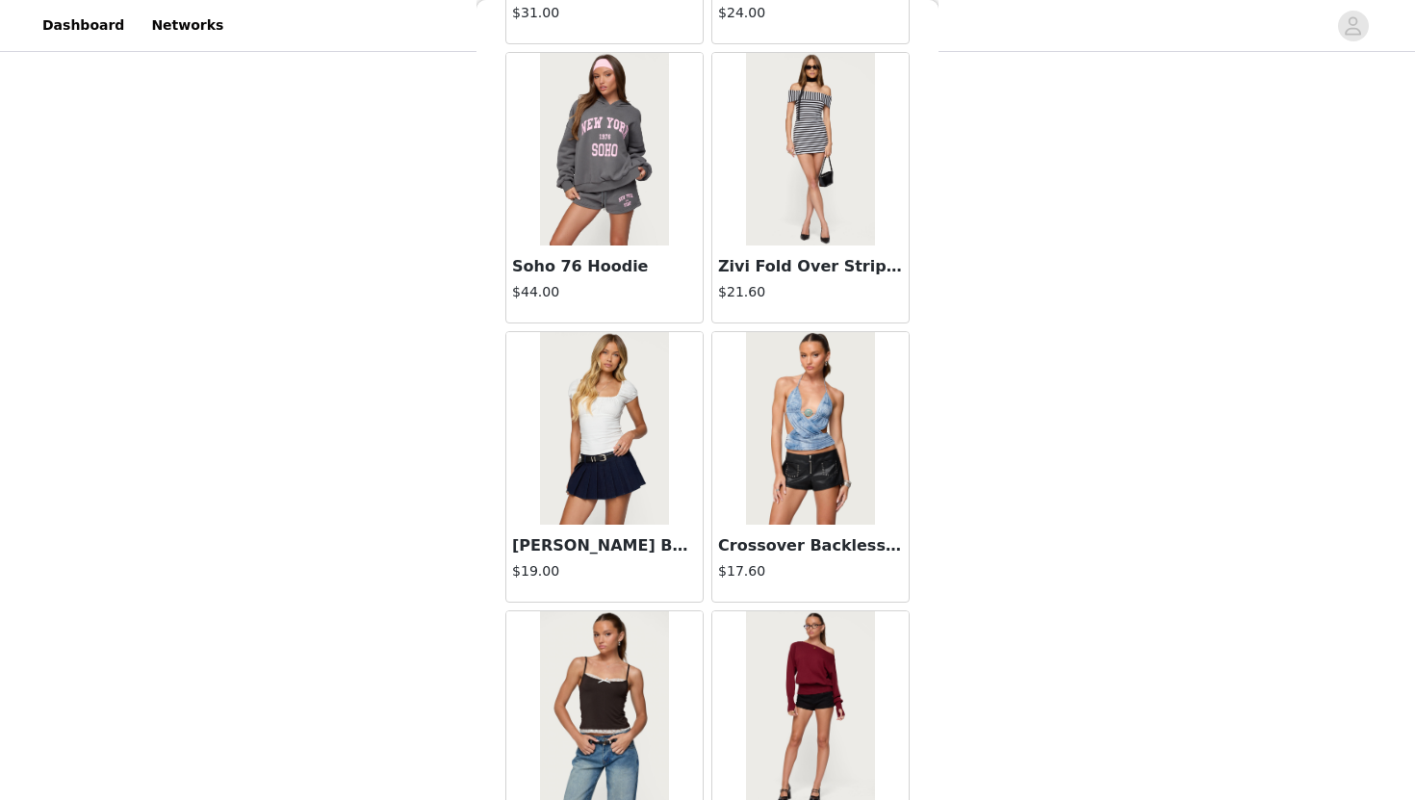
scroll to position [43863, 0]
click at [617, 449] on img at bounding box center [604, 427] width 128 height 192
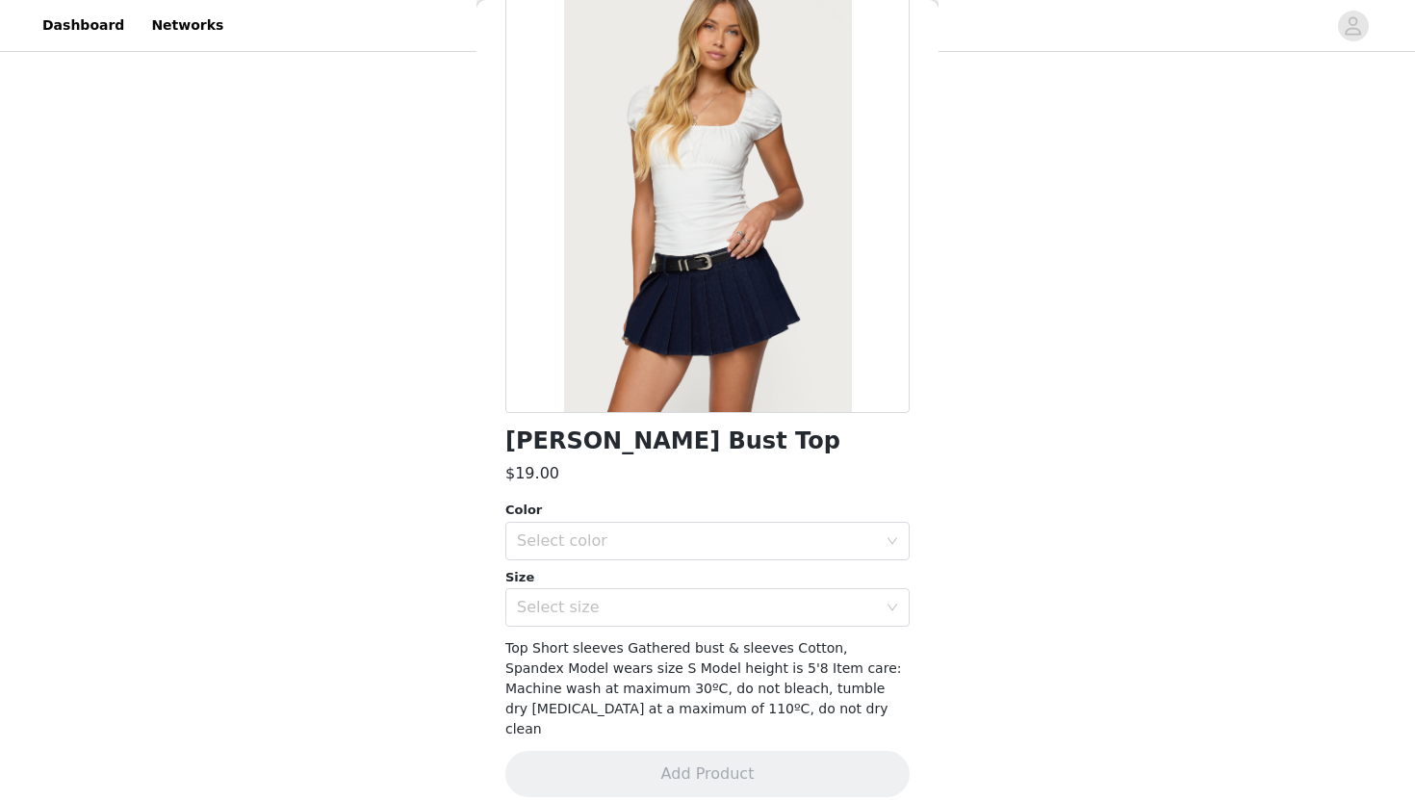
scroll to position [417, 0]
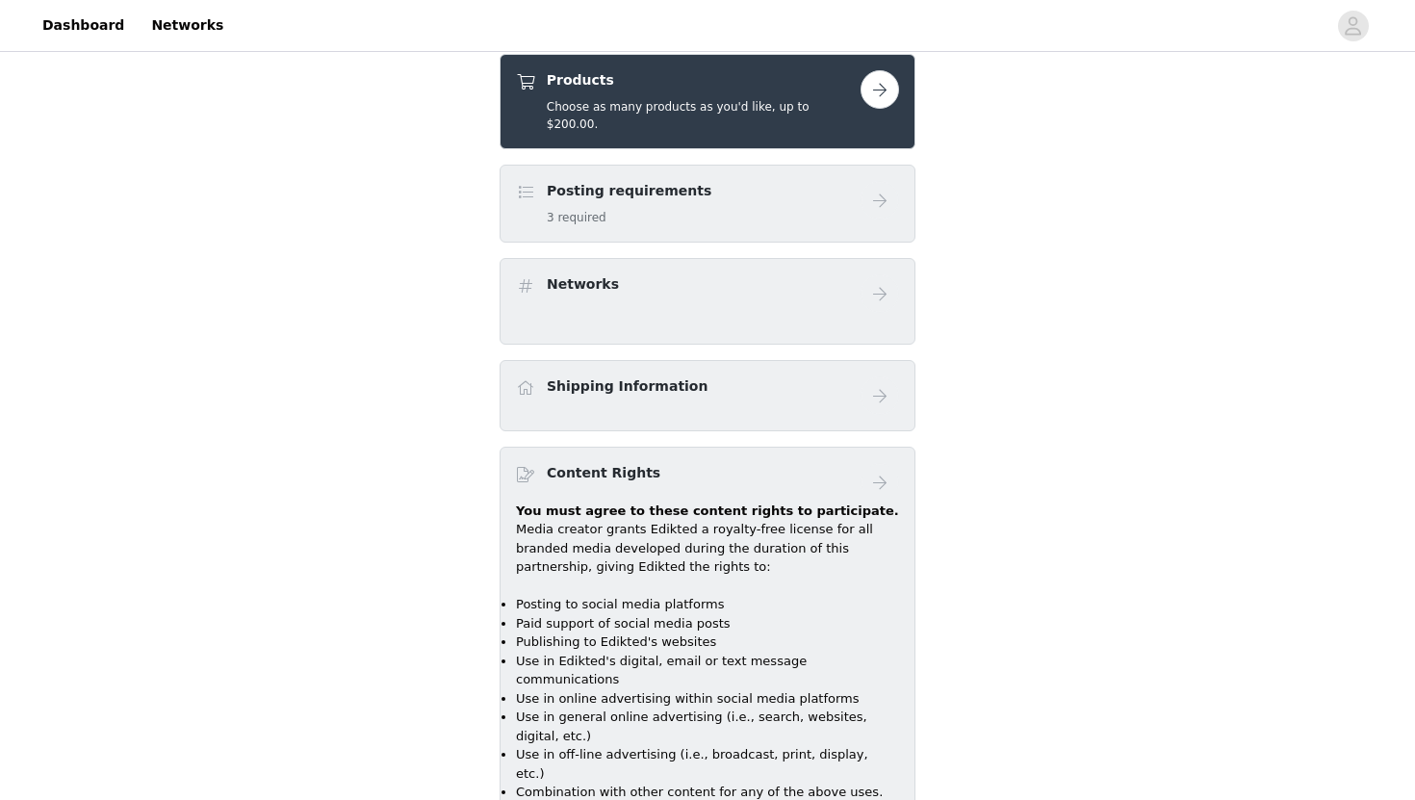
scroll to position [416, 0]
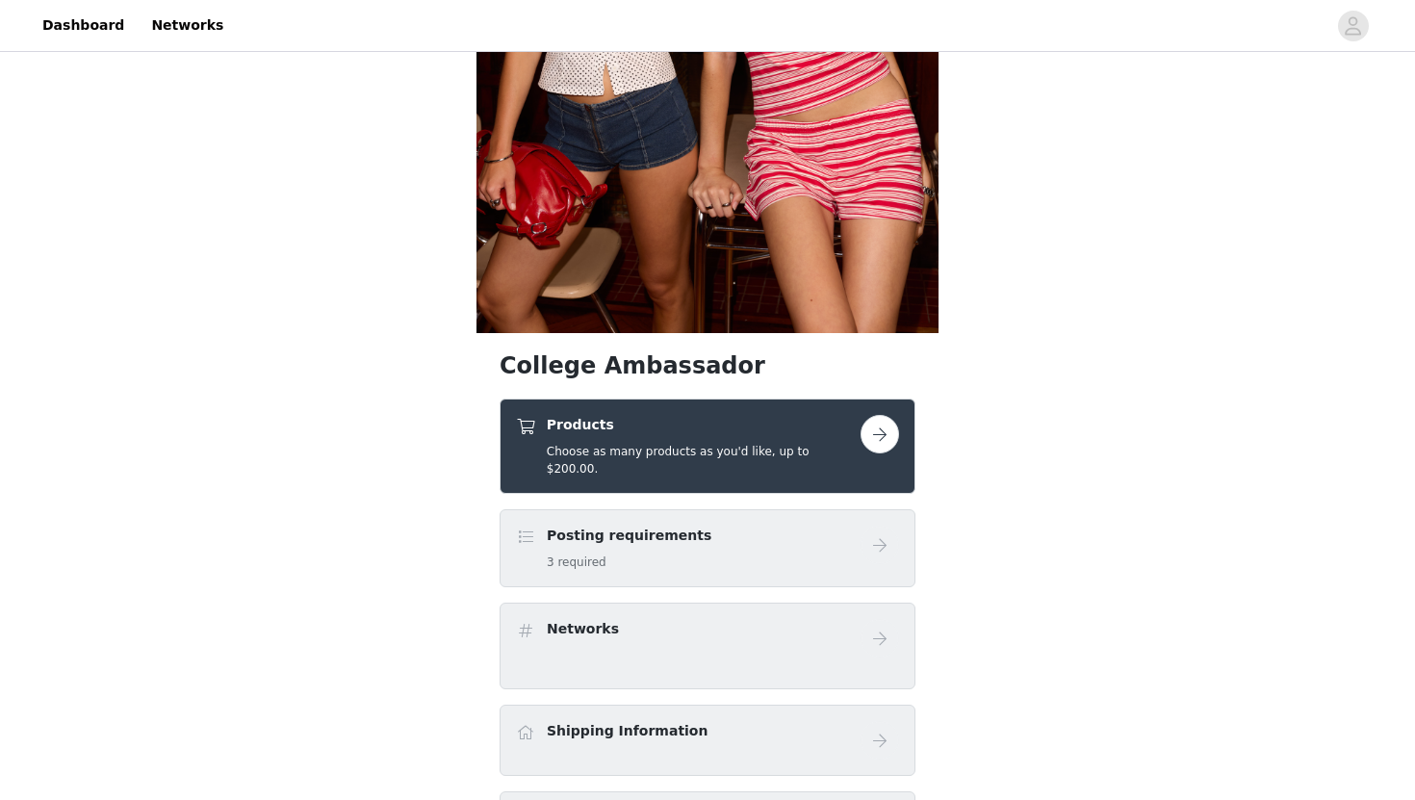
click at [863, 426] on button "button" at bounding box center [879, 434] width 38 height 38
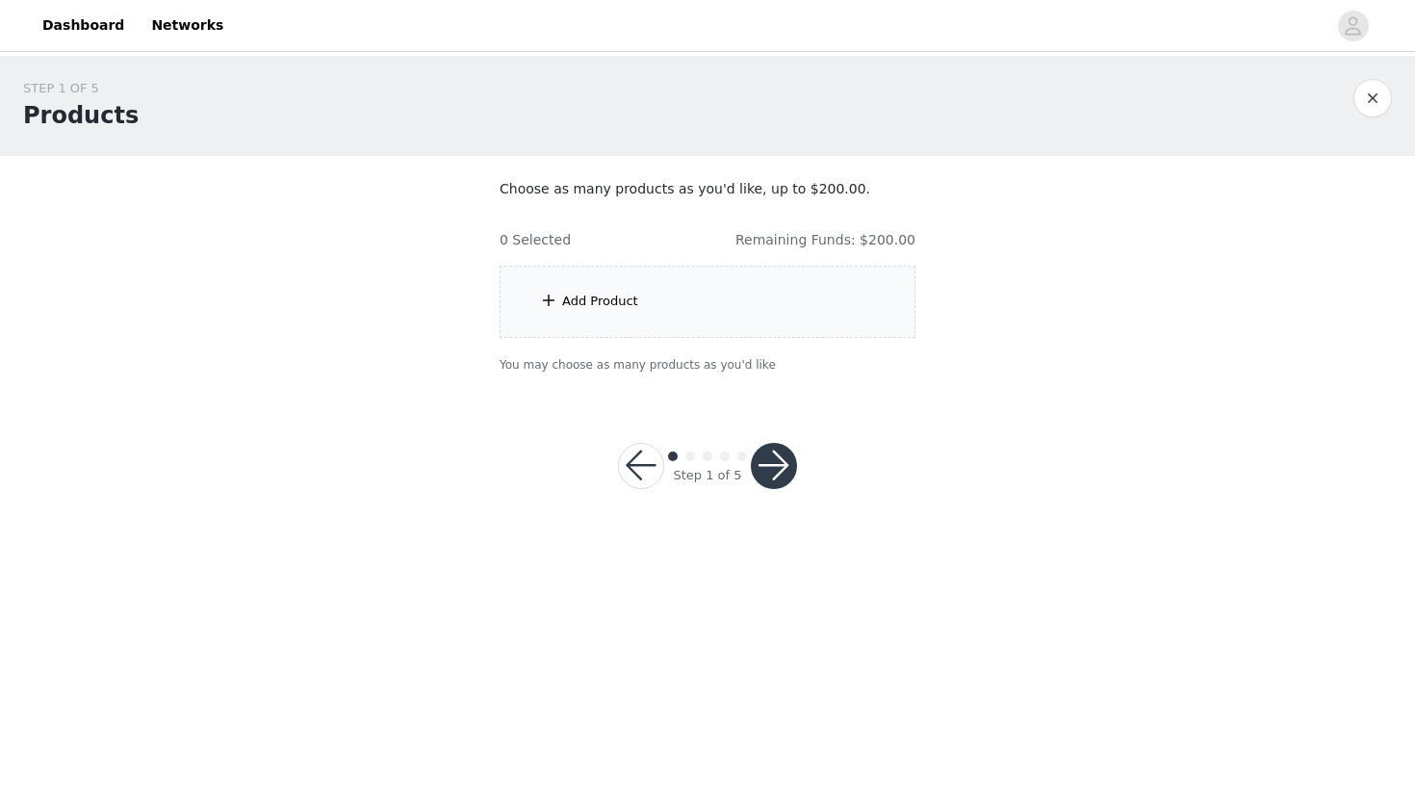
click at [761, 325] on div "Add Product" at bounding box center [707, 302] width 416 height 72
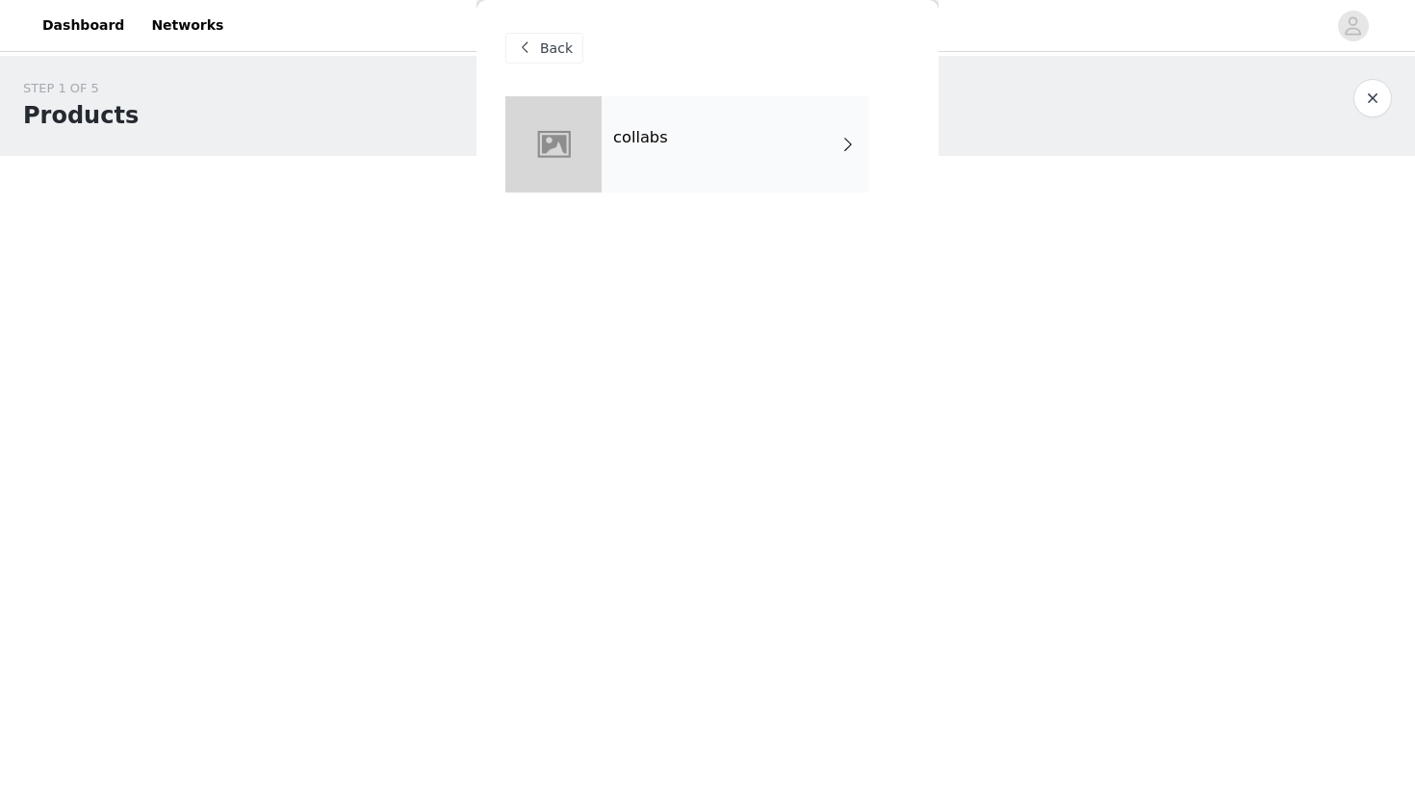
click at [712, 153] on div "collabs" at bounding box center [735, 144] width 268 height 96
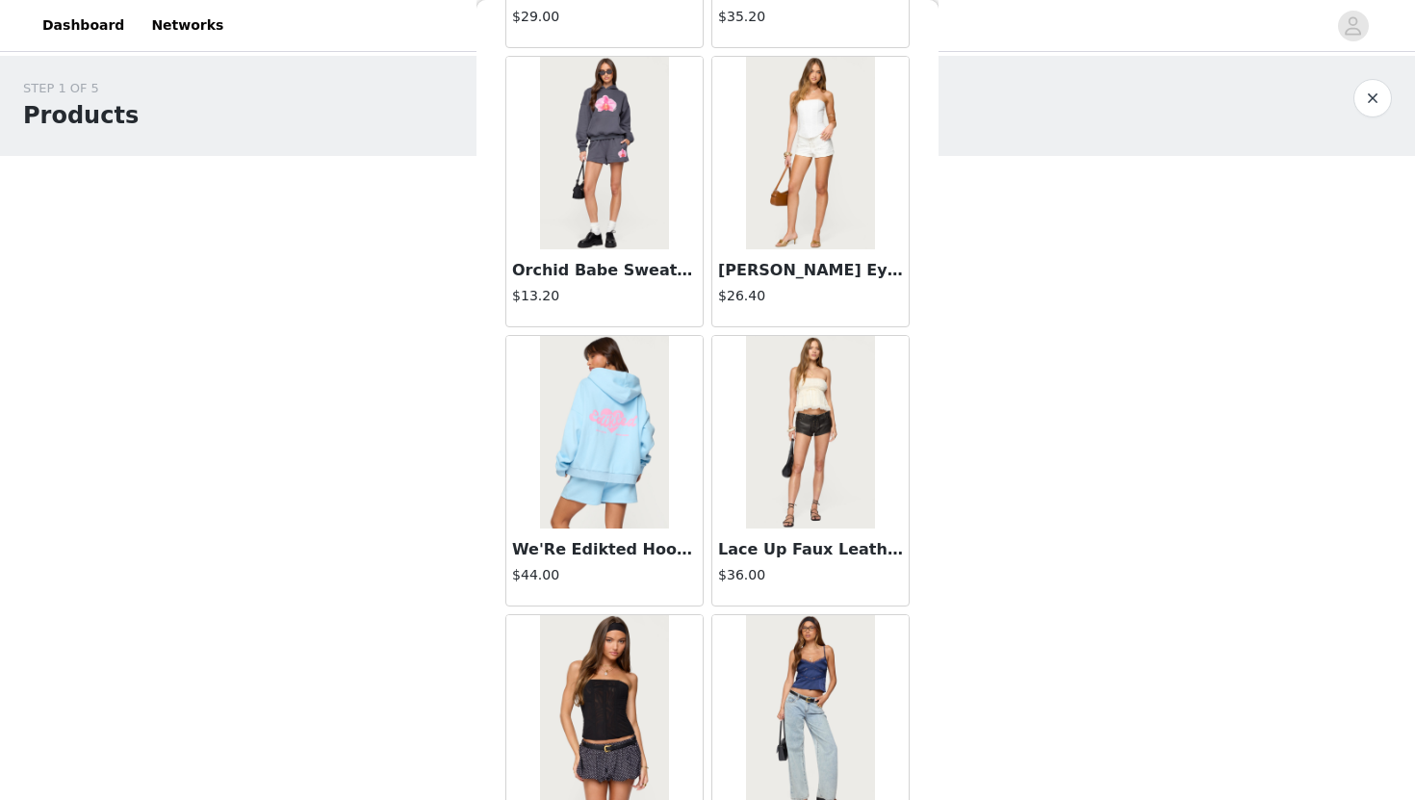
scroll to position [2145, 0]
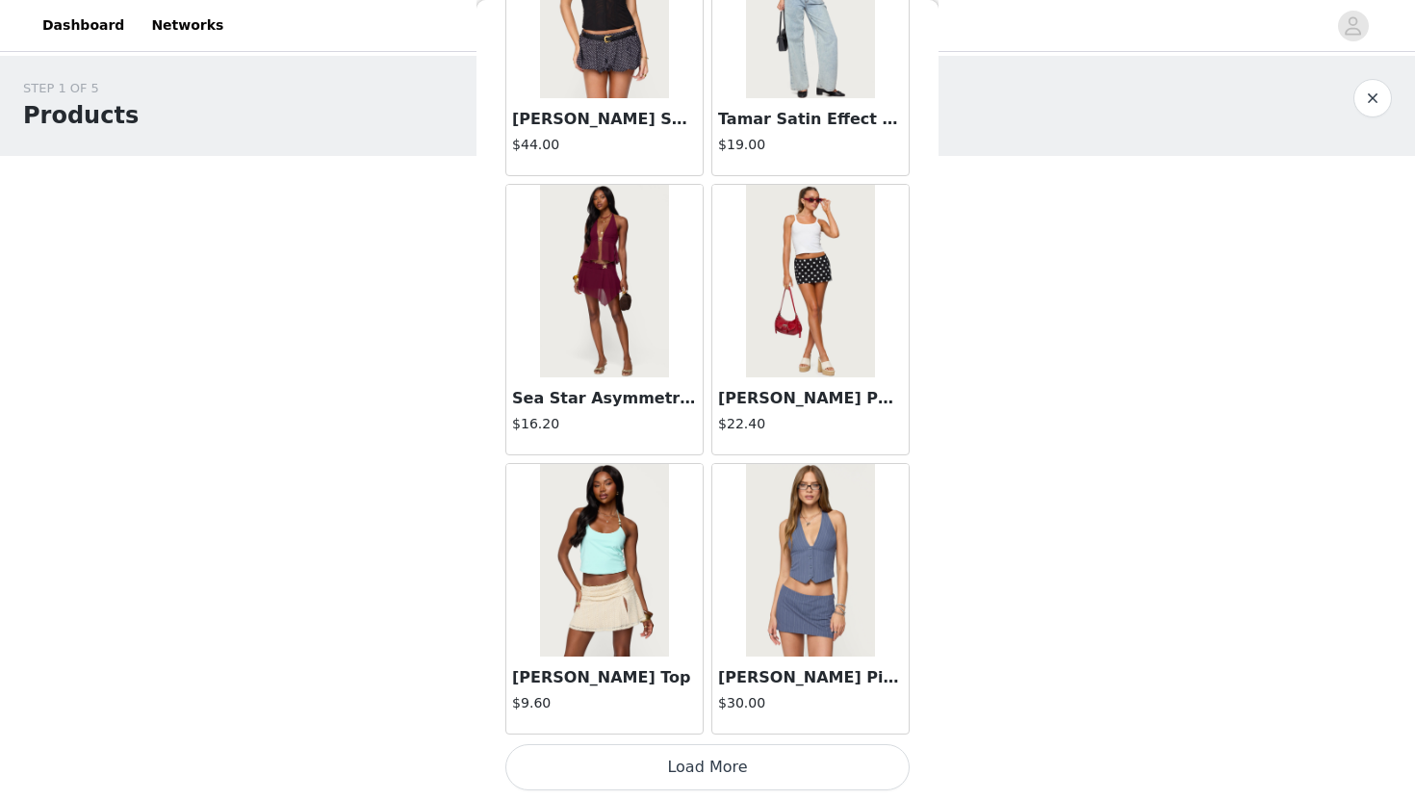
click at [646, 781] on button "Load More" at bounding box center [707, 767] width 404 height 46
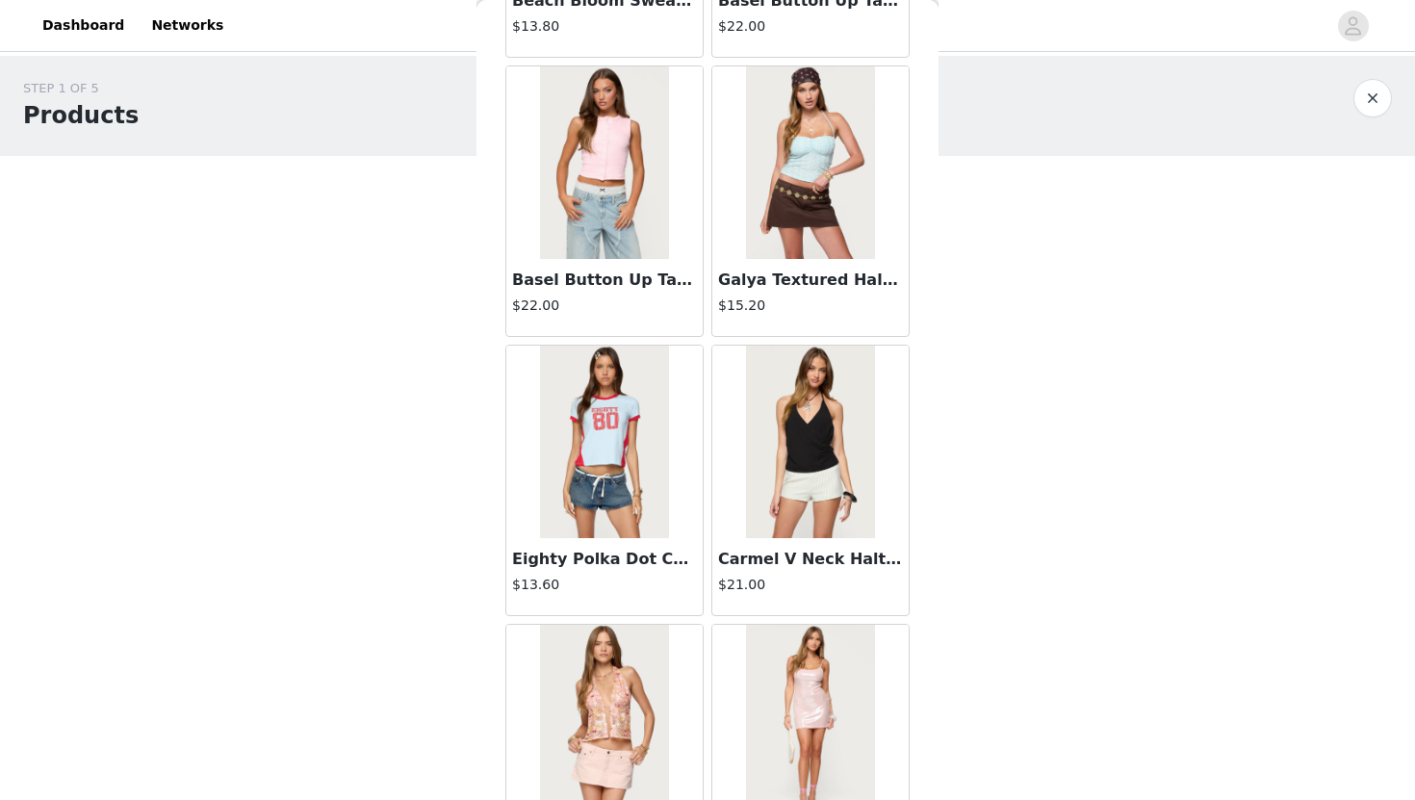
scroll to position [4936, 0]
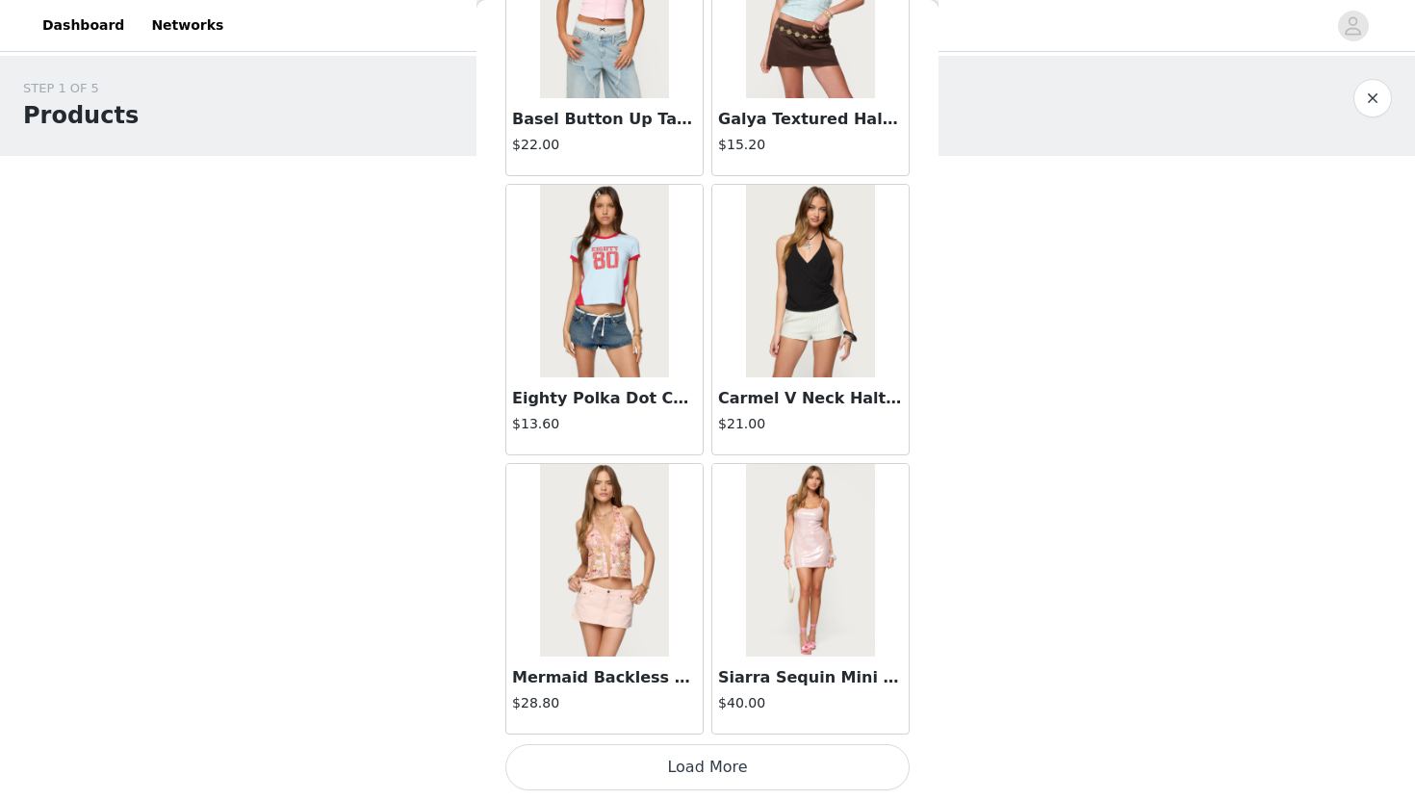
click at [664, 758] on button "Load More" at bounding box center [707, 767] width 404 height 46
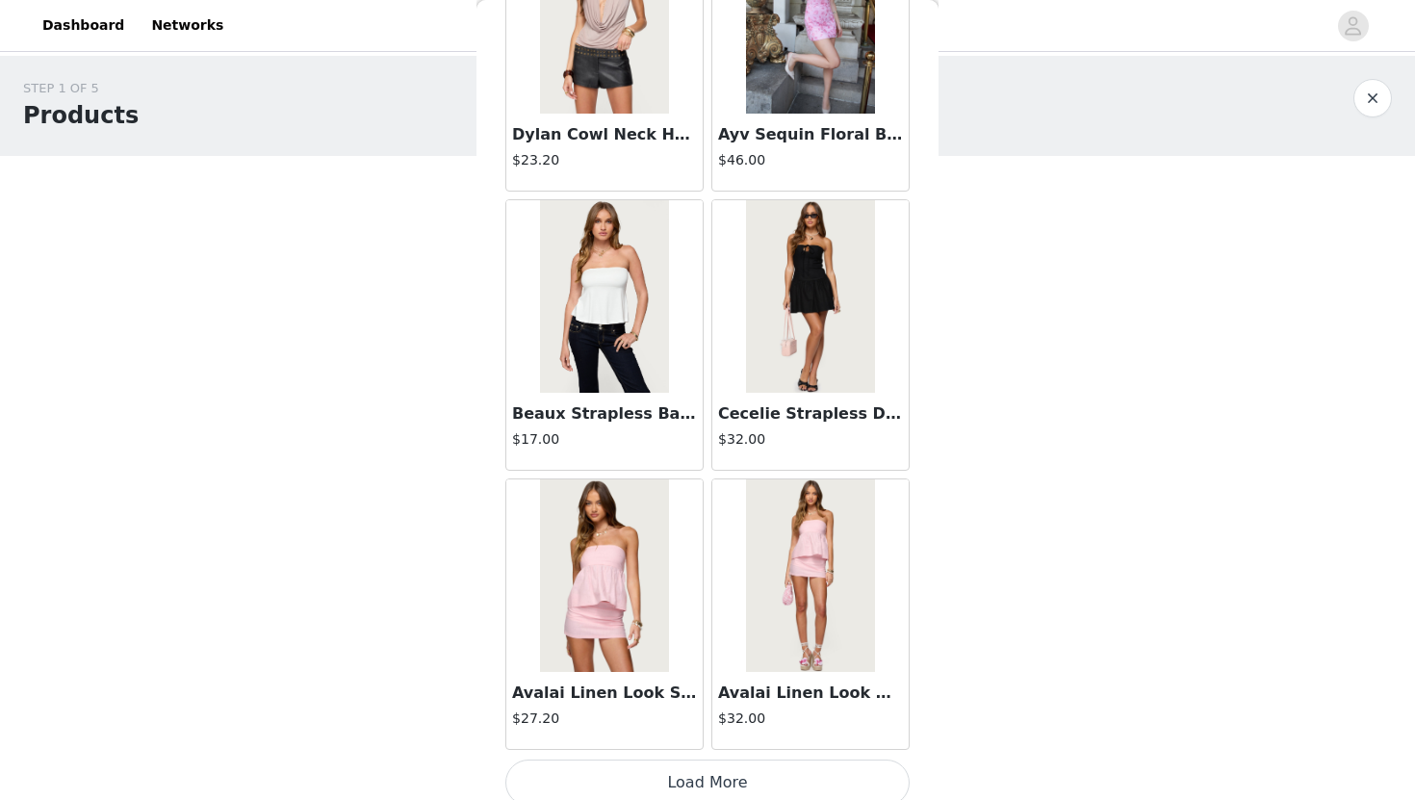
scroll to position [7727, 0]
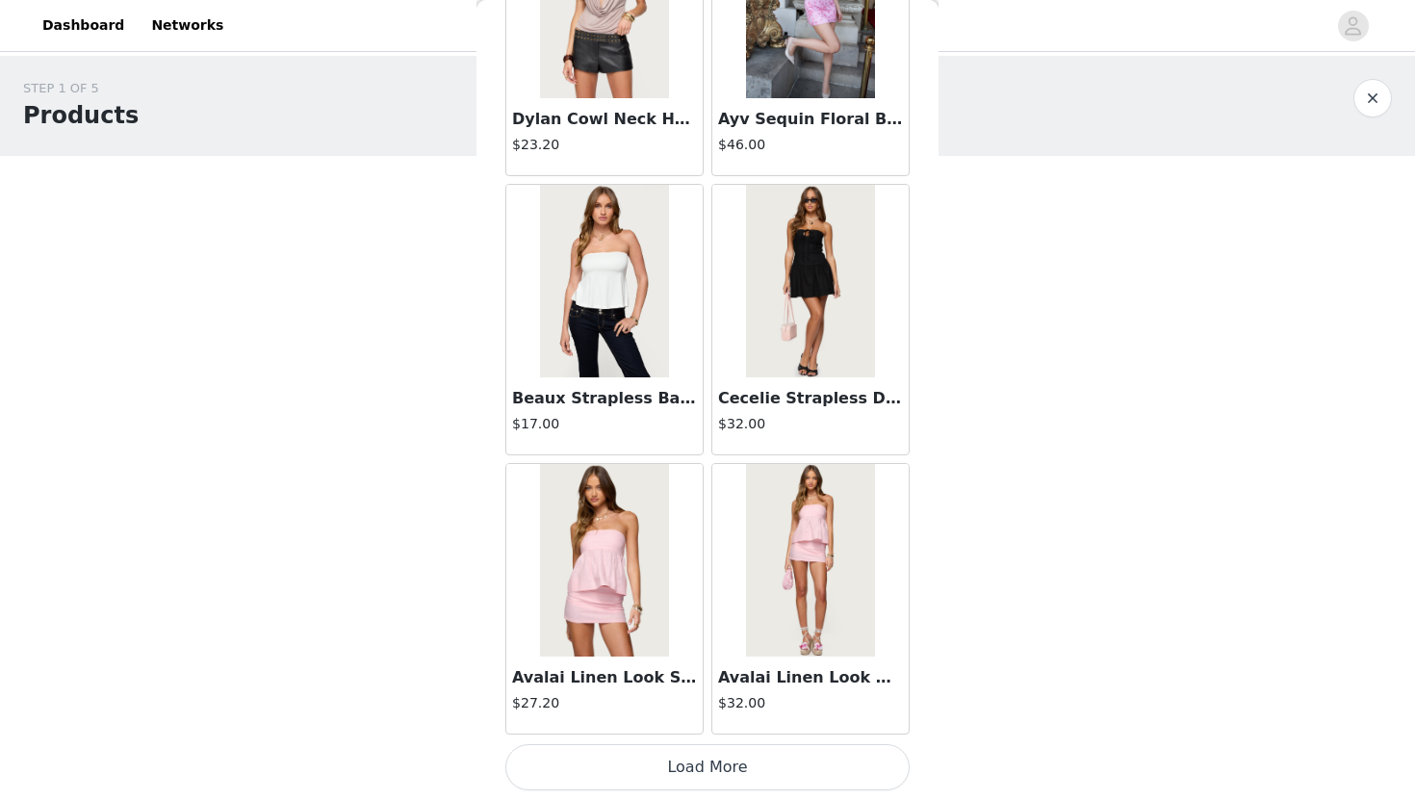
click at [664, 753] on button "Load More" at bounding box center [707, 767] width 404 height 46
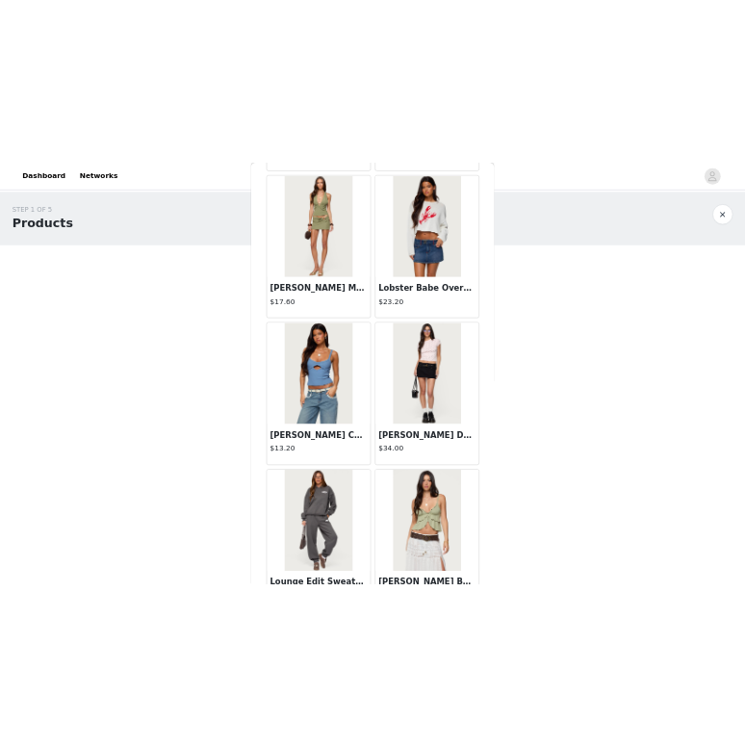
scroll to position [9697, 0]
